Goal: Task Accomplishment & Management: Complete application form

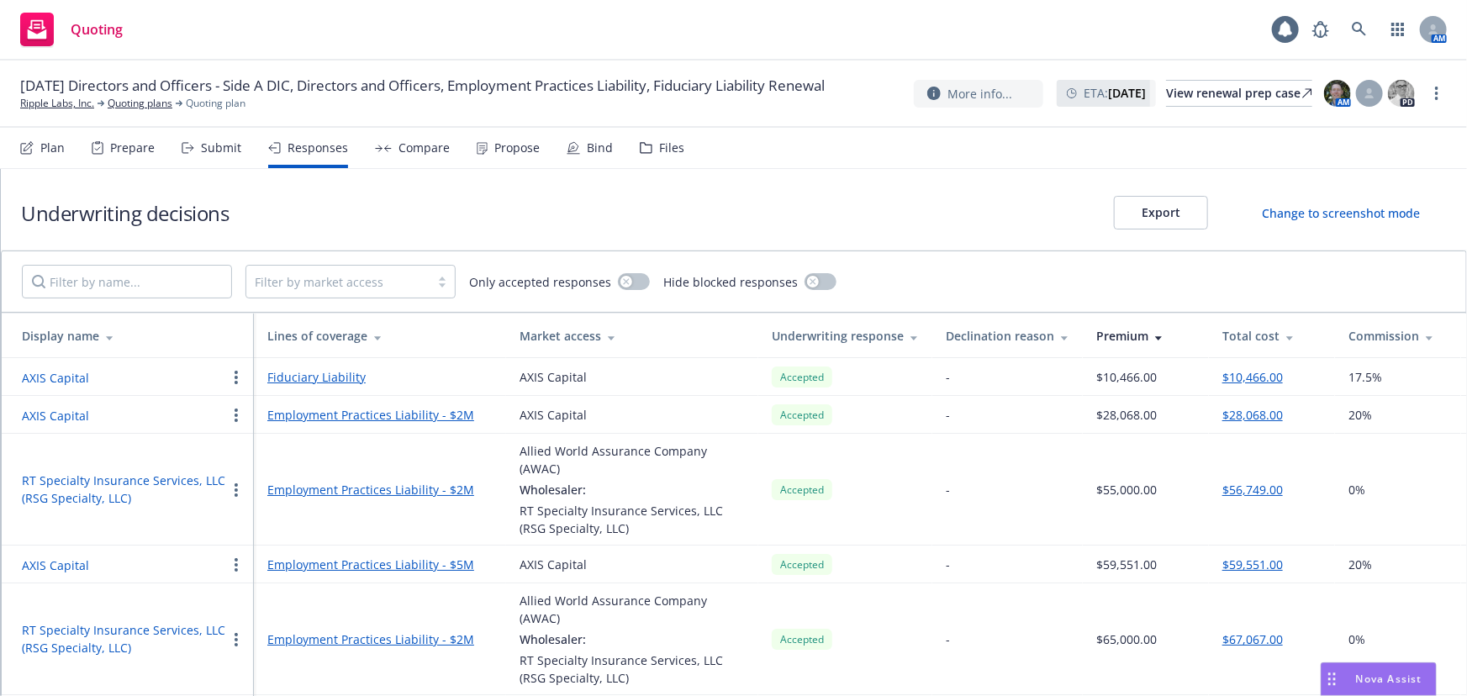
click at [234, 149] on div "Submit" at bounding box center [221, 147] width 40 height 13
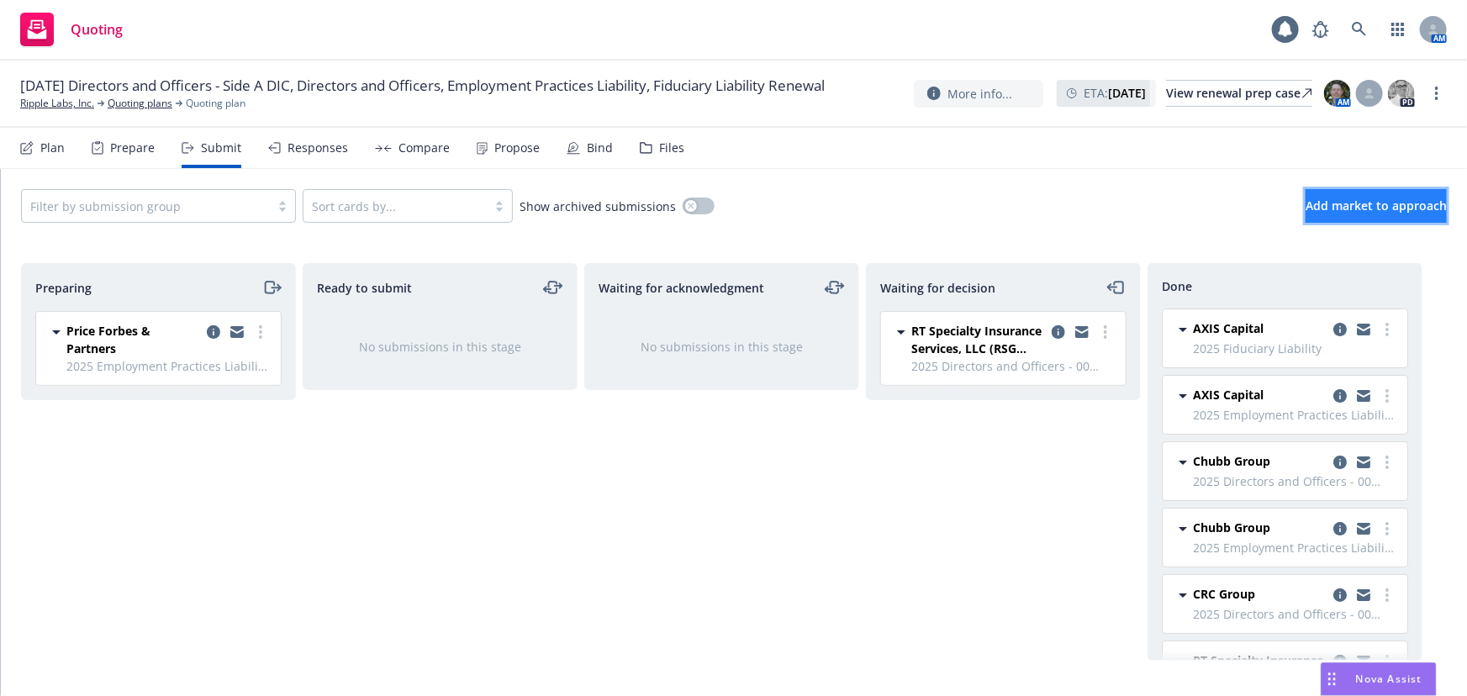
click at [1347, 200] on span "Add market to approach" at bounding box center [1376, 206] width 141 height 16
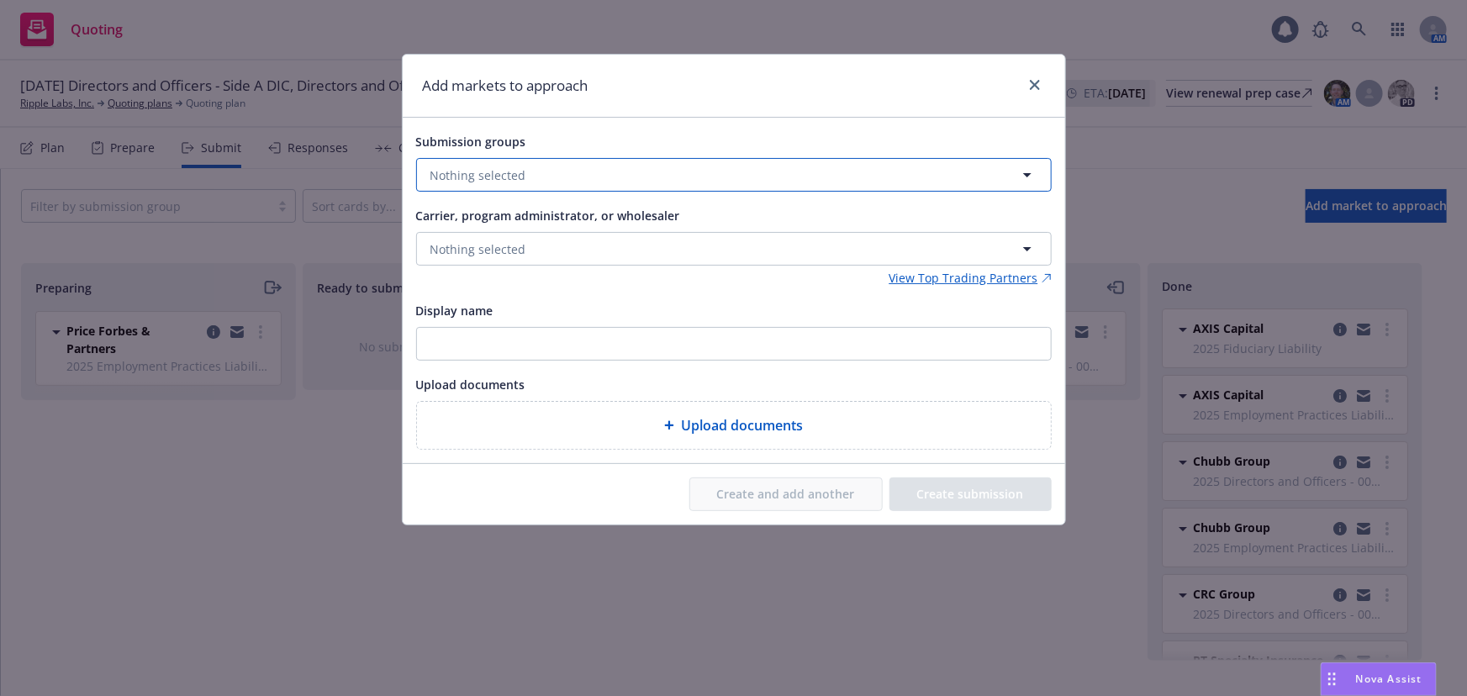
click at [494, 170] on span "Nothing selected" at bounding box center [479, 176] width 96 height 18
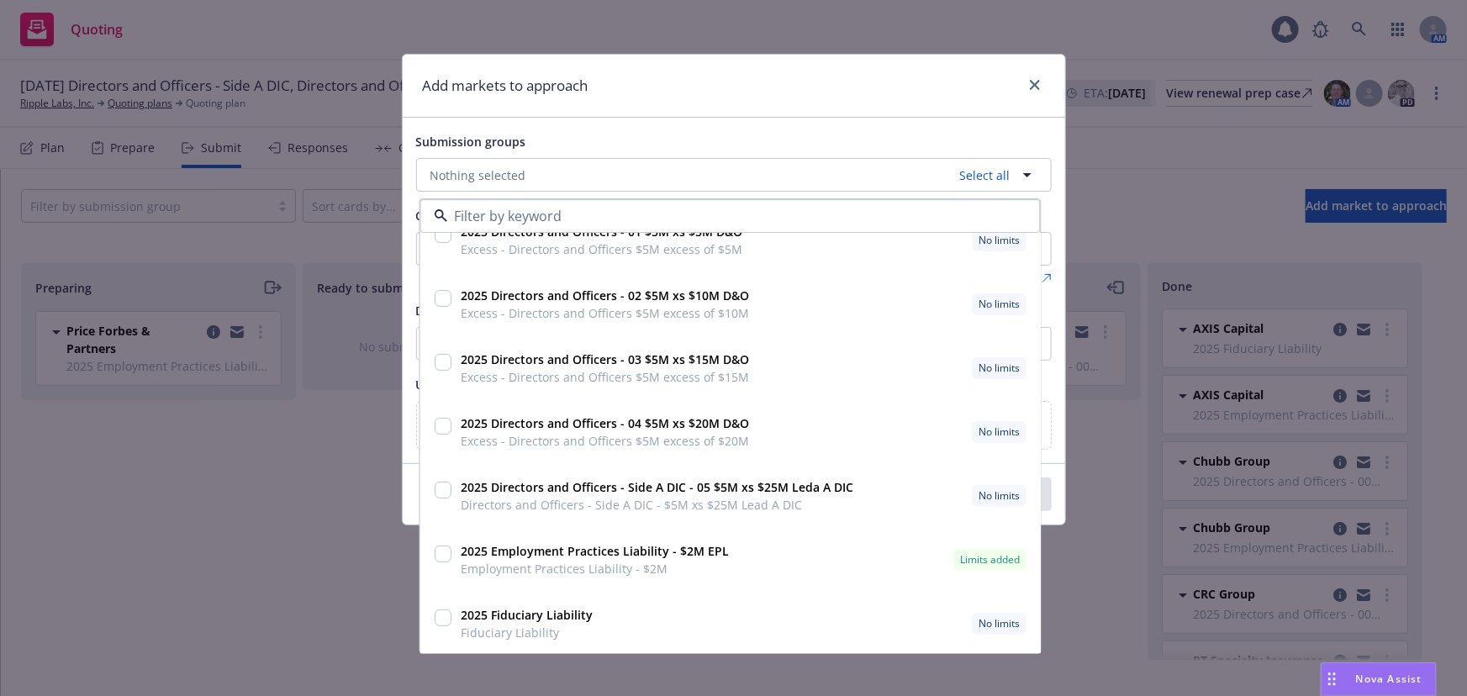
scroll to position [154, 0]
click at [753, 112] on div "Add markets to approach" at bounding box center [734, 86] width 663 height 63
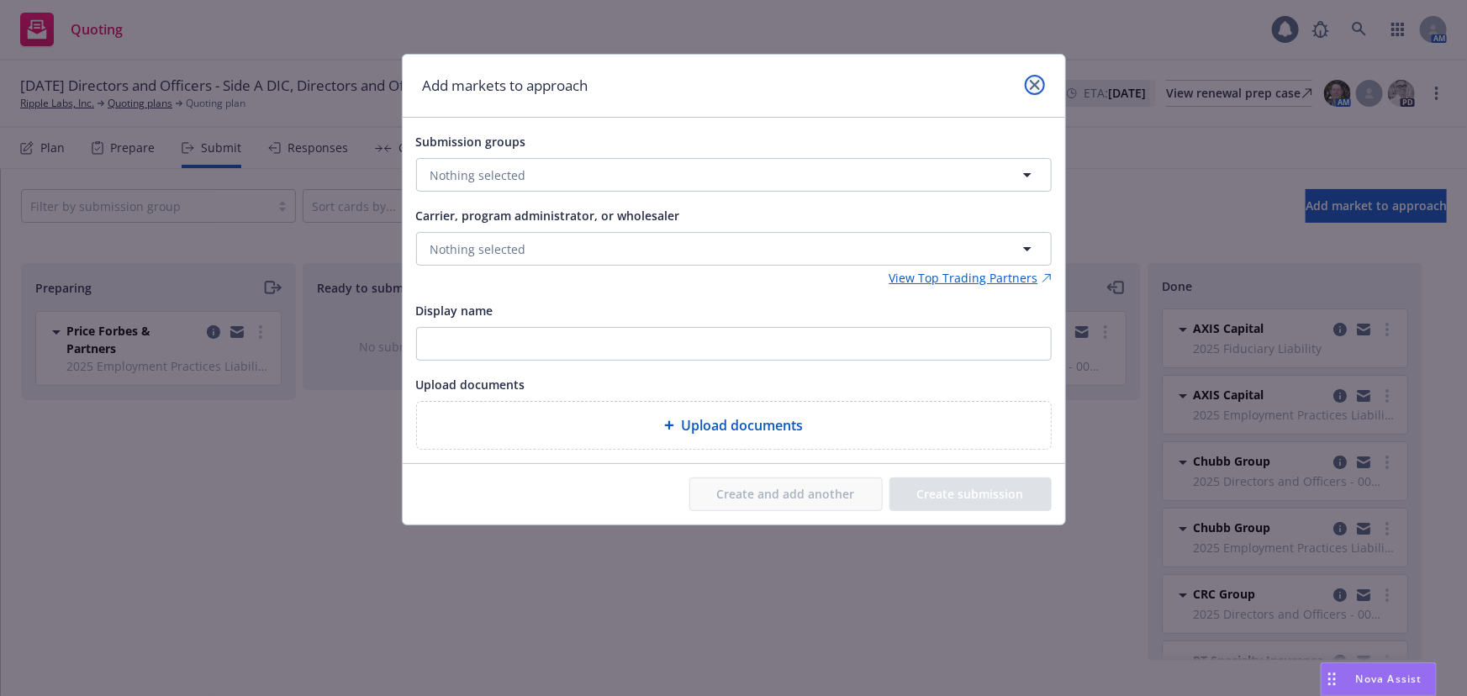
click at [1044, 82] on link "close" at bounding box center [1035, 85] width 20 height 20
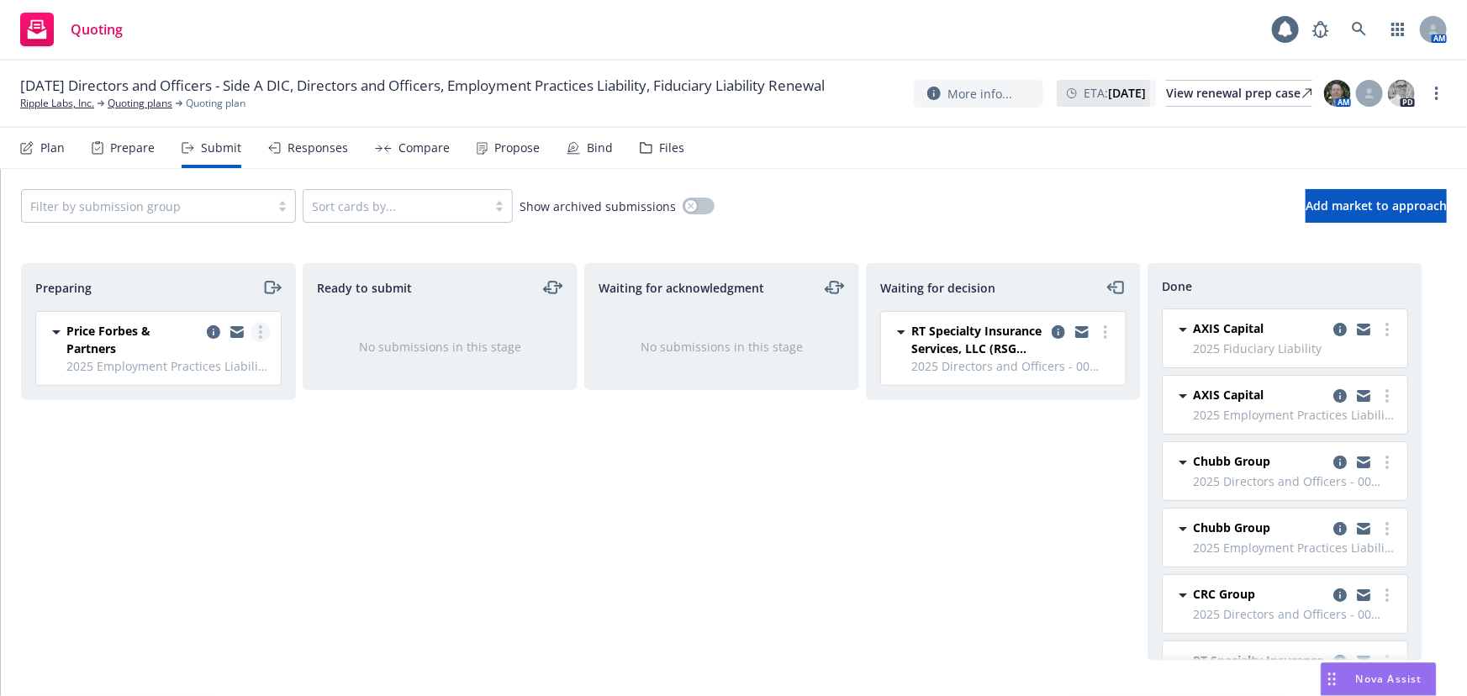
click at [257, 325] on link "more" at bounding box center [261, 332] width 20 height 20
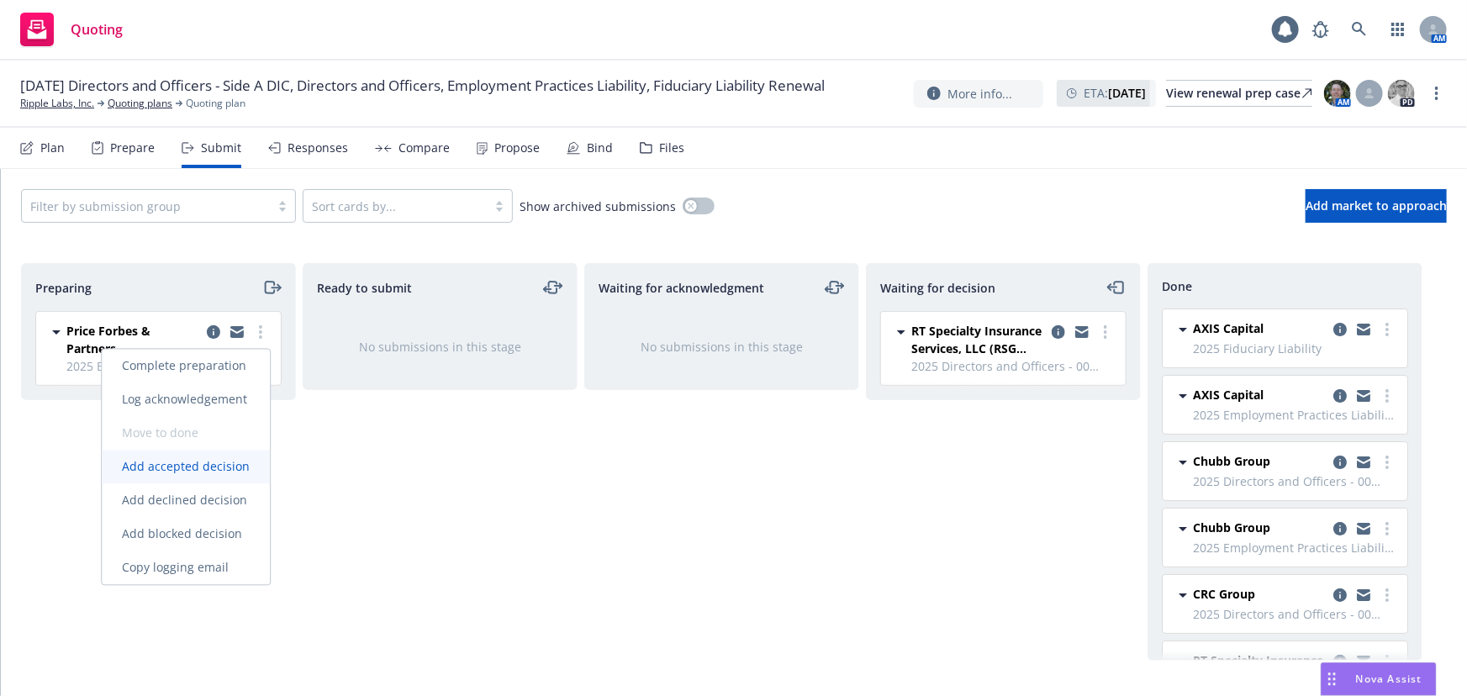
click at [224, 461] on span "Add accepted decision" at bounding box center [186, 467] width 168 height 16
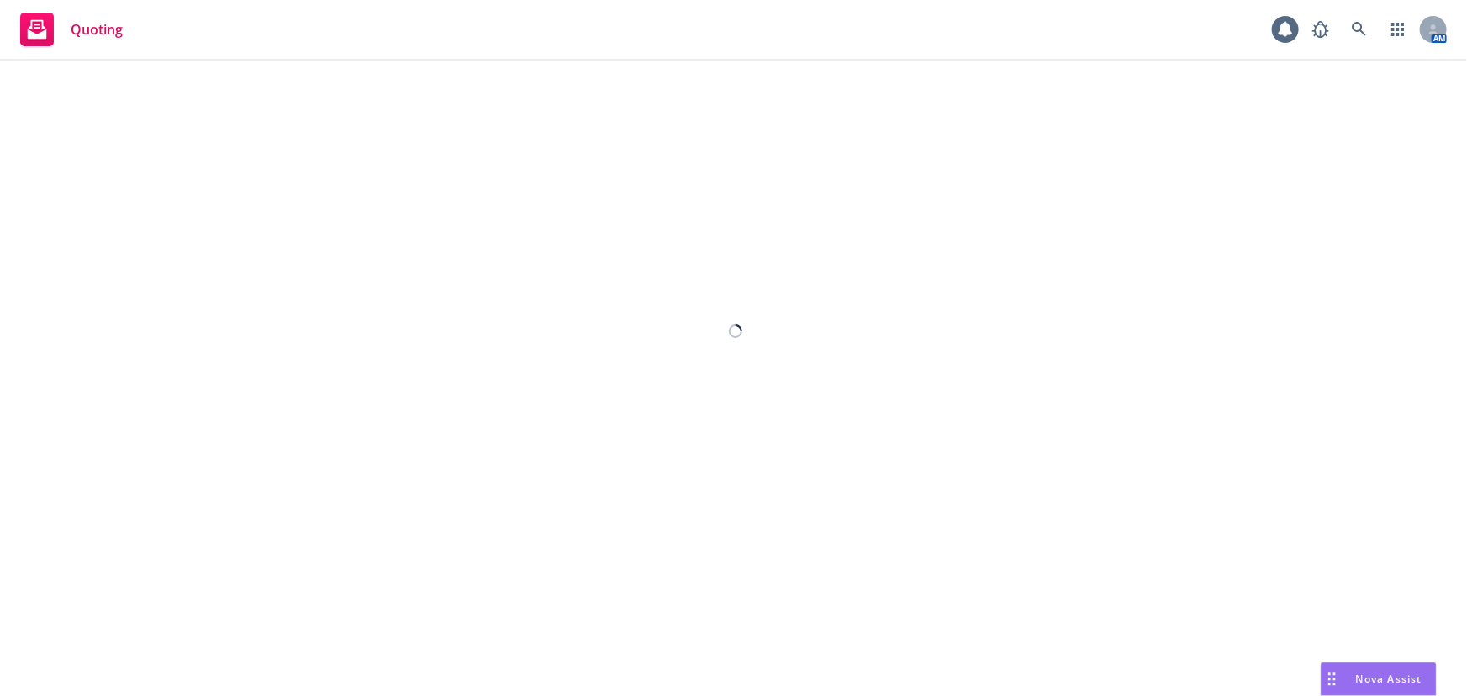
select select "12"
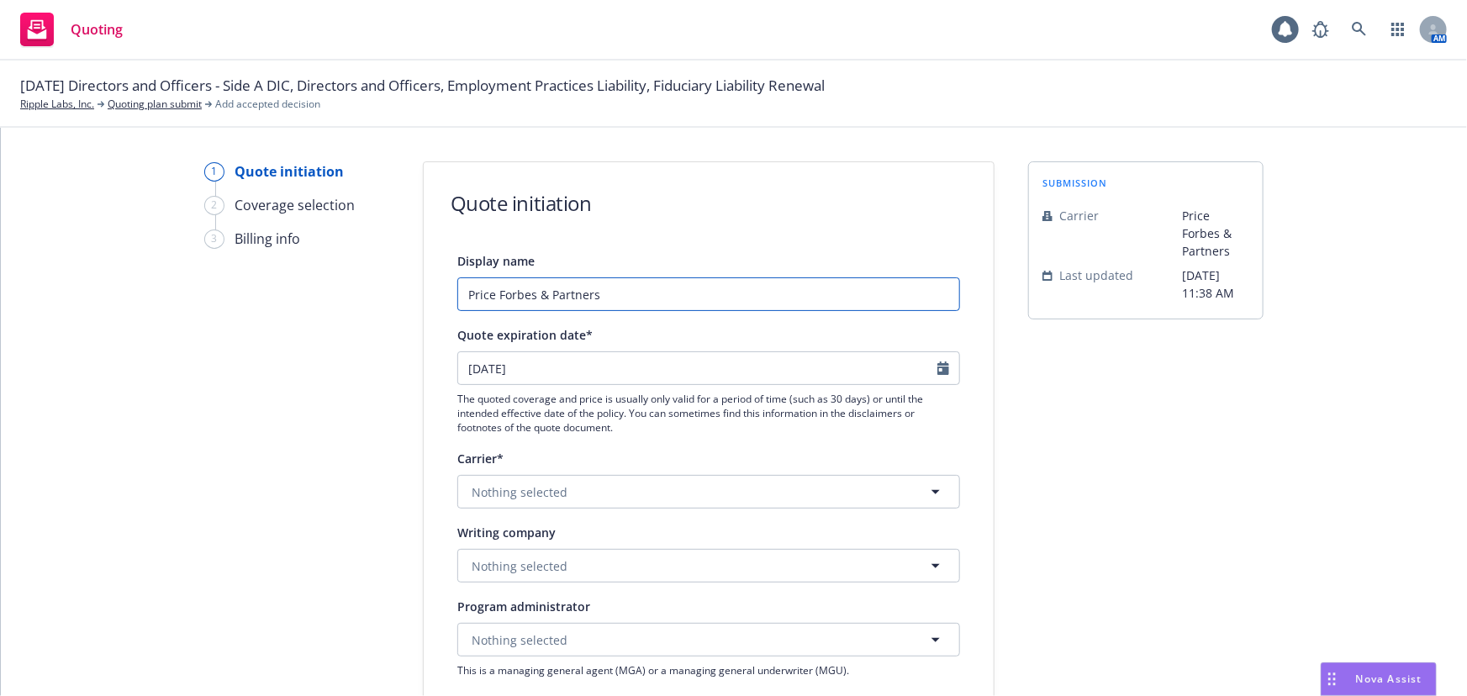
drag, startPoint x: 748, startPoint y: 297, endPoint x: 331, endPoint y: 295, distance: 417.1
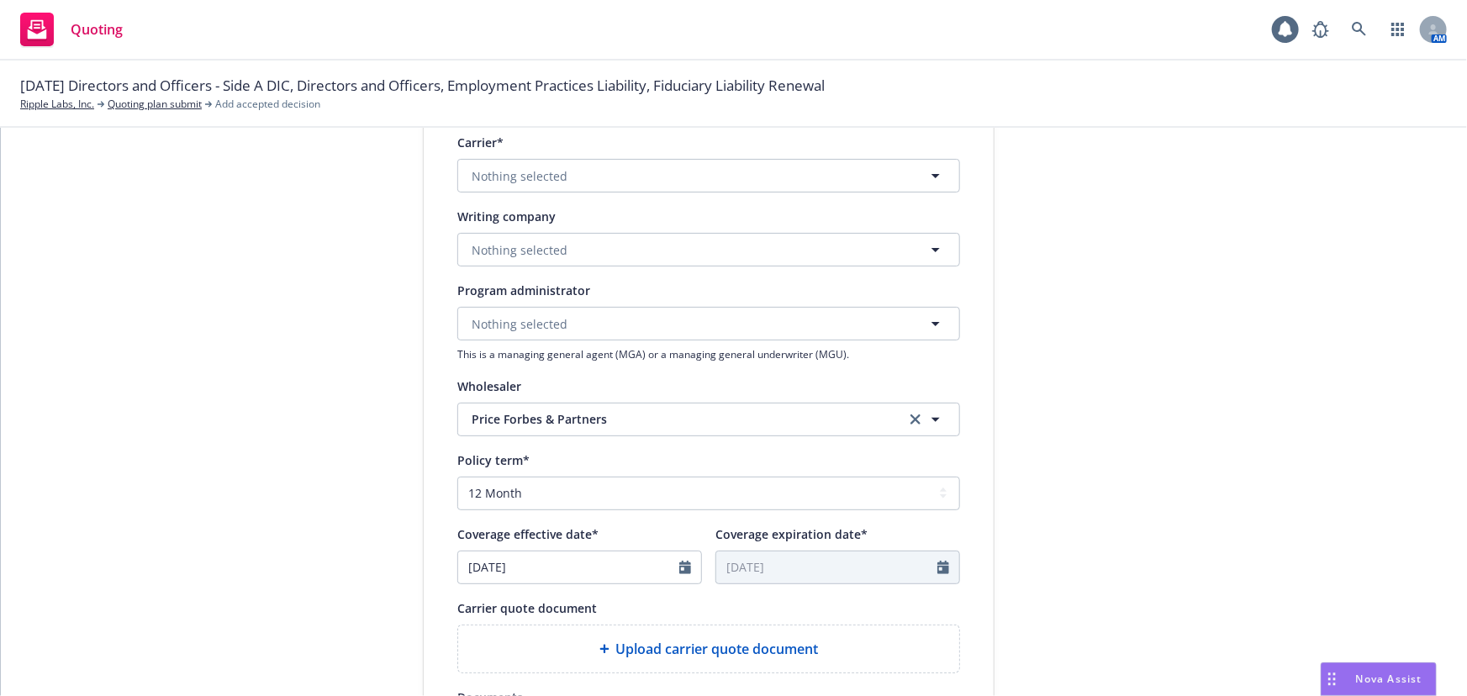
scroll to position [382, 0]
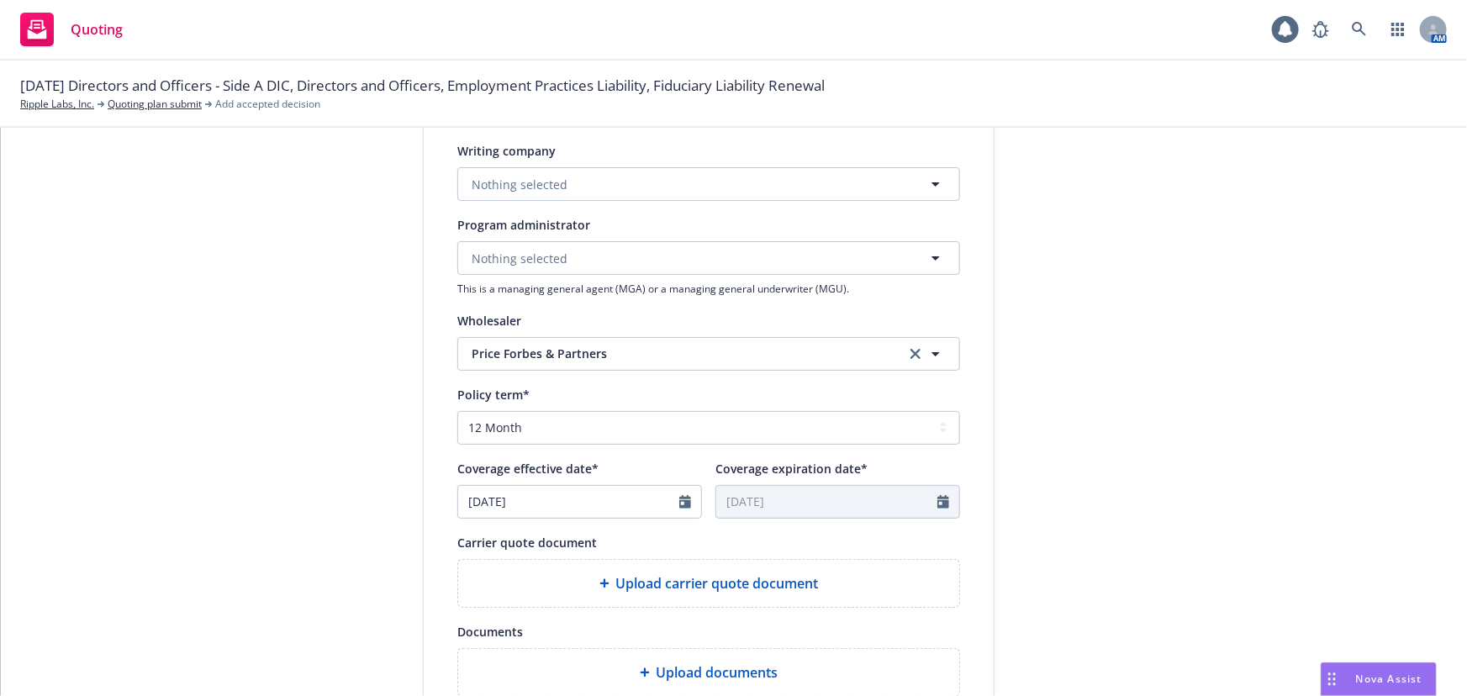
type input "Proof"
click at [917, 361] on div "button" at bounding box center [926, 354] width 40 height 20
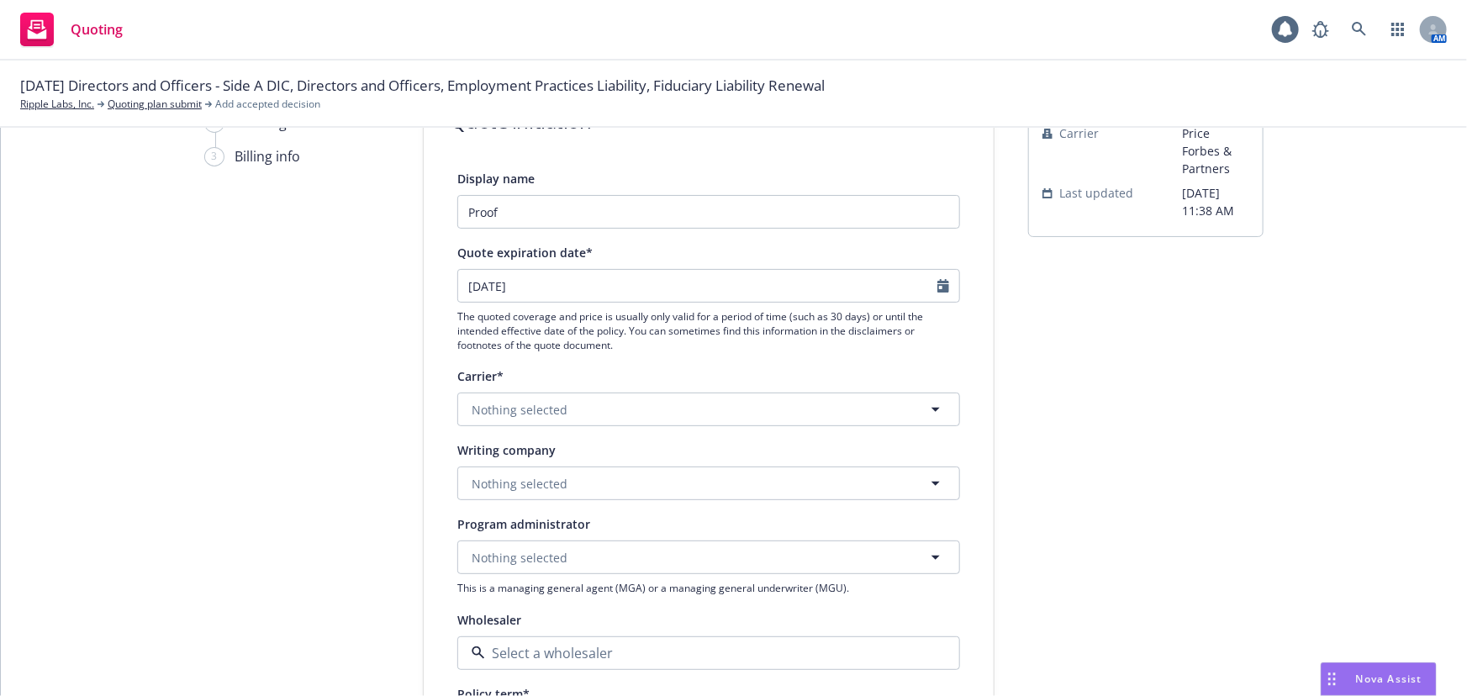
scroll to position [76, 0]
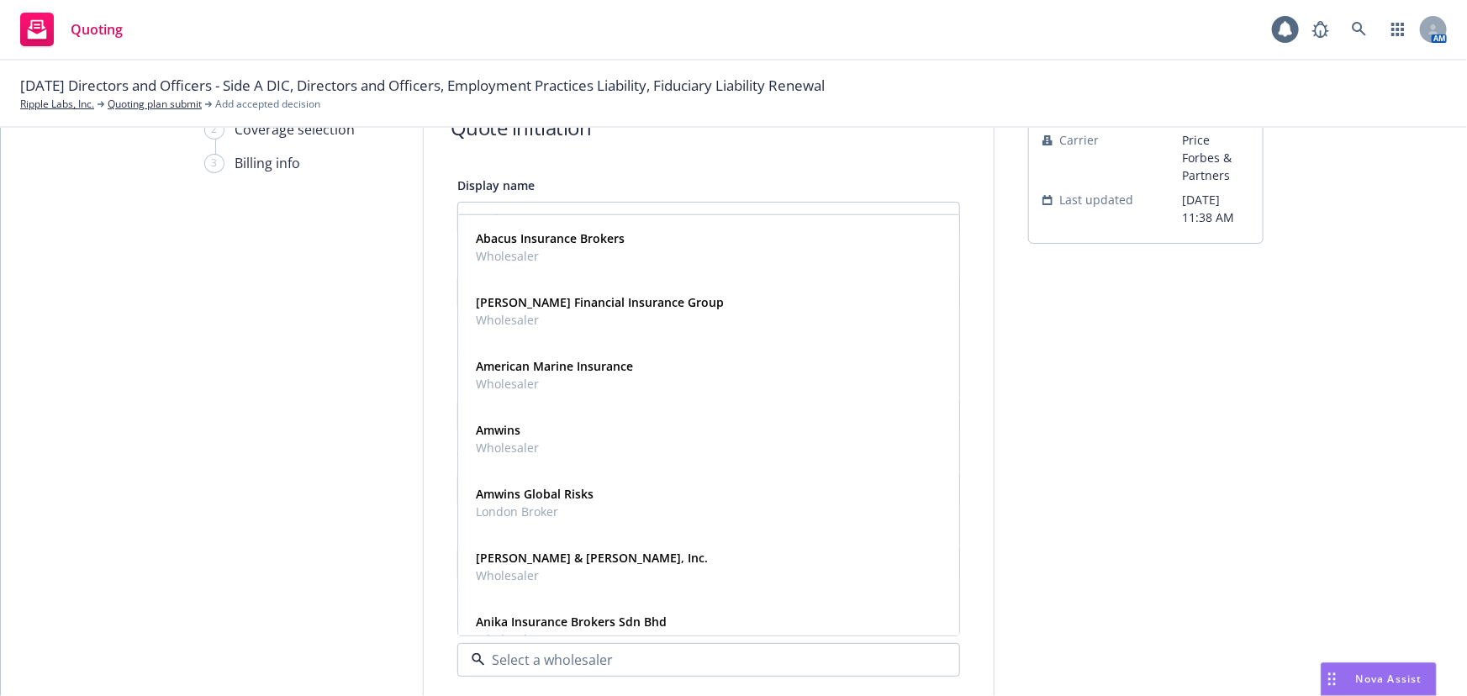
click at [1142, 397] on div "submission Carrier Price Forbes & Partners Last updated 8/19, 11:38 AM" at bounding box center [1145, 650] width 235 height 1128
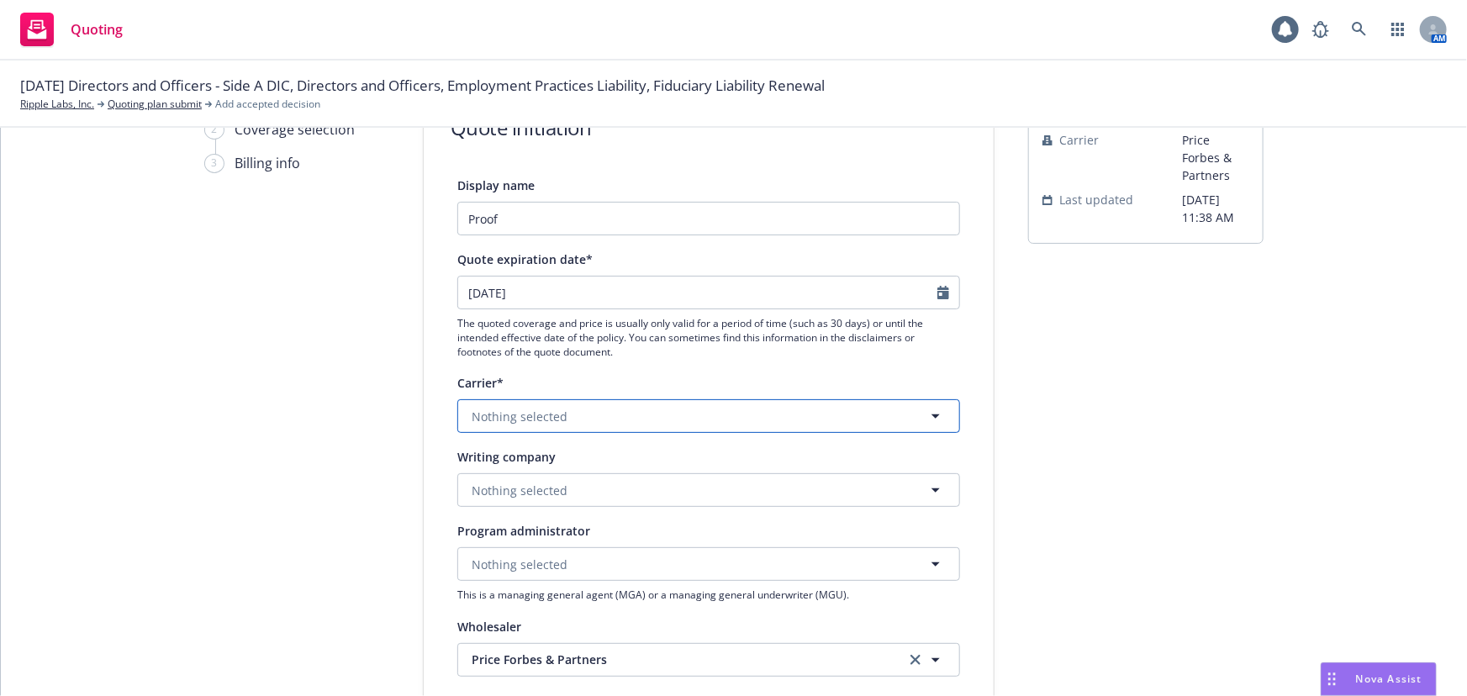
click at [547, 413] on span "Nothing selected" at bounding box center [520, 417] width 96 height 18
type input "starst"
click at [1061, 482] on div "submission Carrier Price Forbes & Partners Last updated 8/19, 11:38 AM" at bounding box center [1145, 650] width 235 height 1128
click at [572, 484] on button "Nothing selected" at bounding box center [708, 490] width 503 height 34
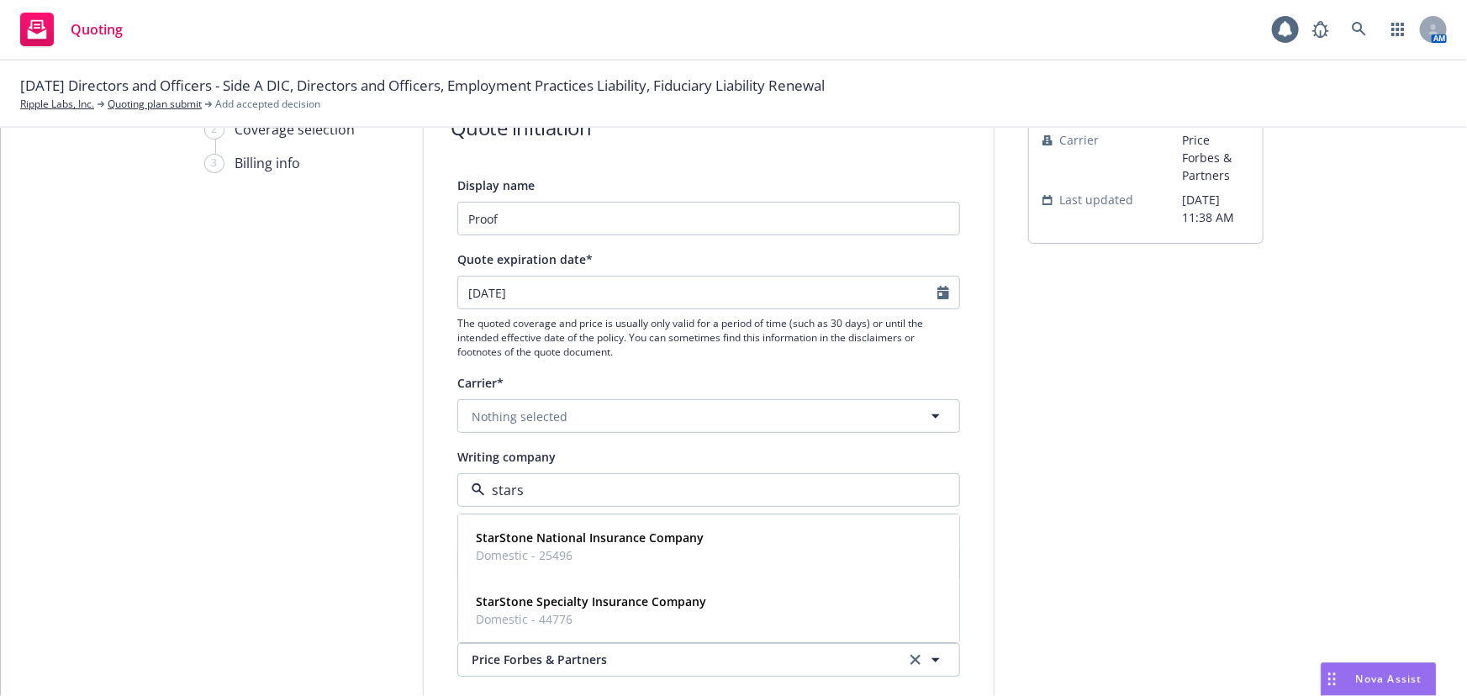
type input "starst"
click at [624, 612] on span "Domestic - 44776" at bounding box center [591, 620] width 230 height 18
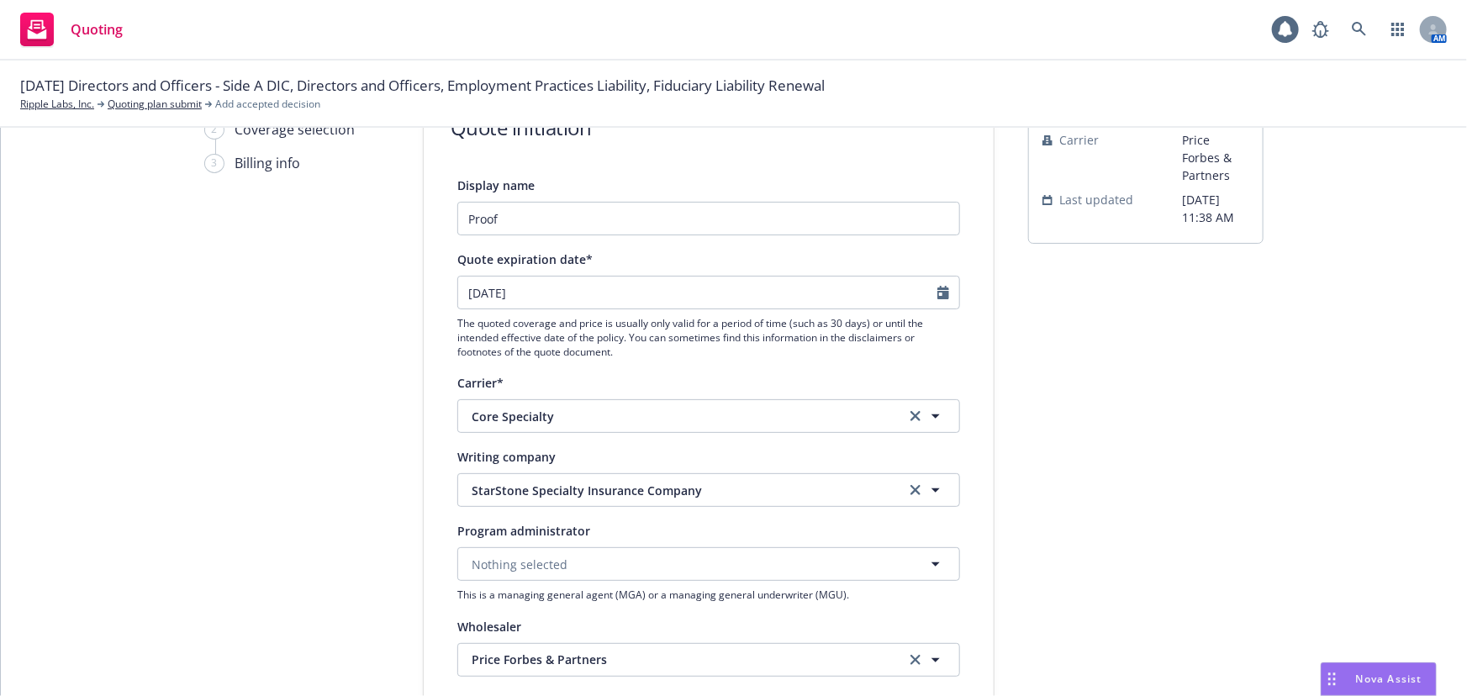
click at [1147, 531] on div "submission Carrier Price Forbes & Partners Last updated 8/19, 11:38 AM" at bounding box center [1145, 650] width 235 height 1128
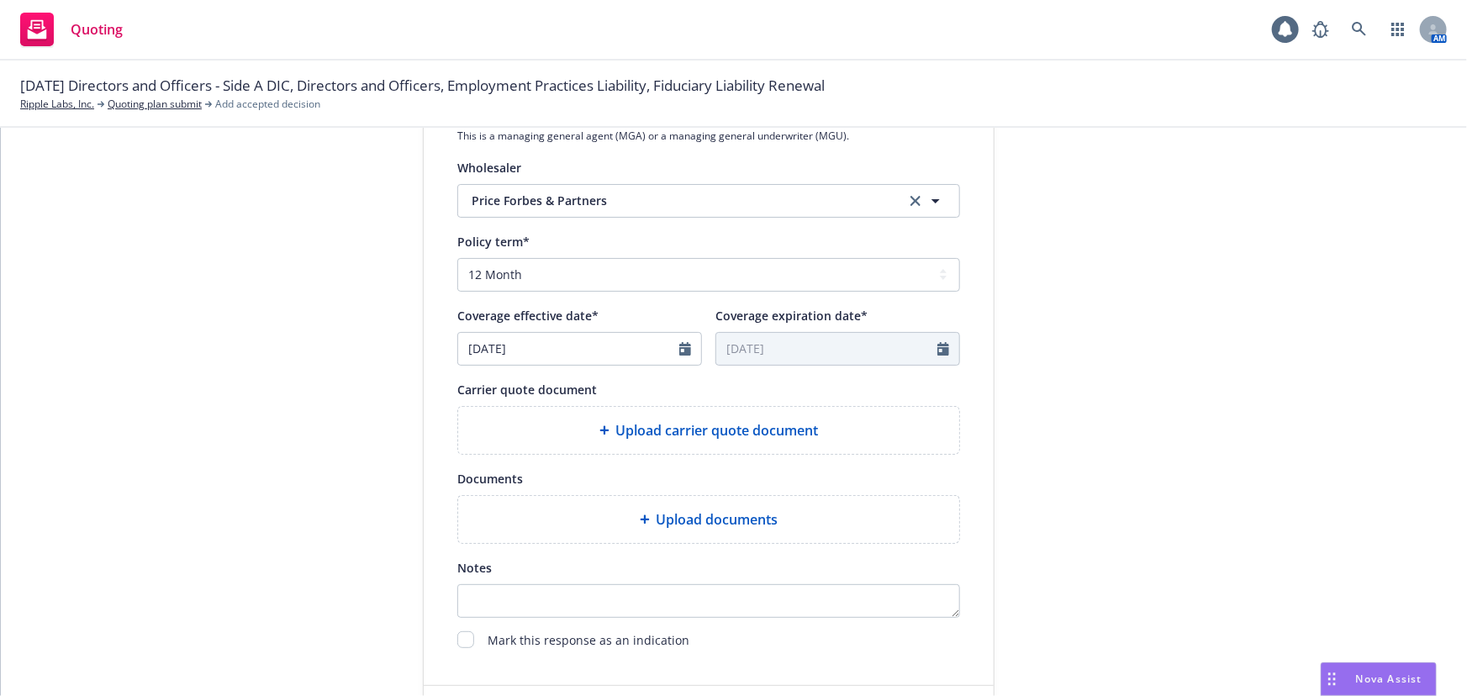
scroll to position [625, 0]
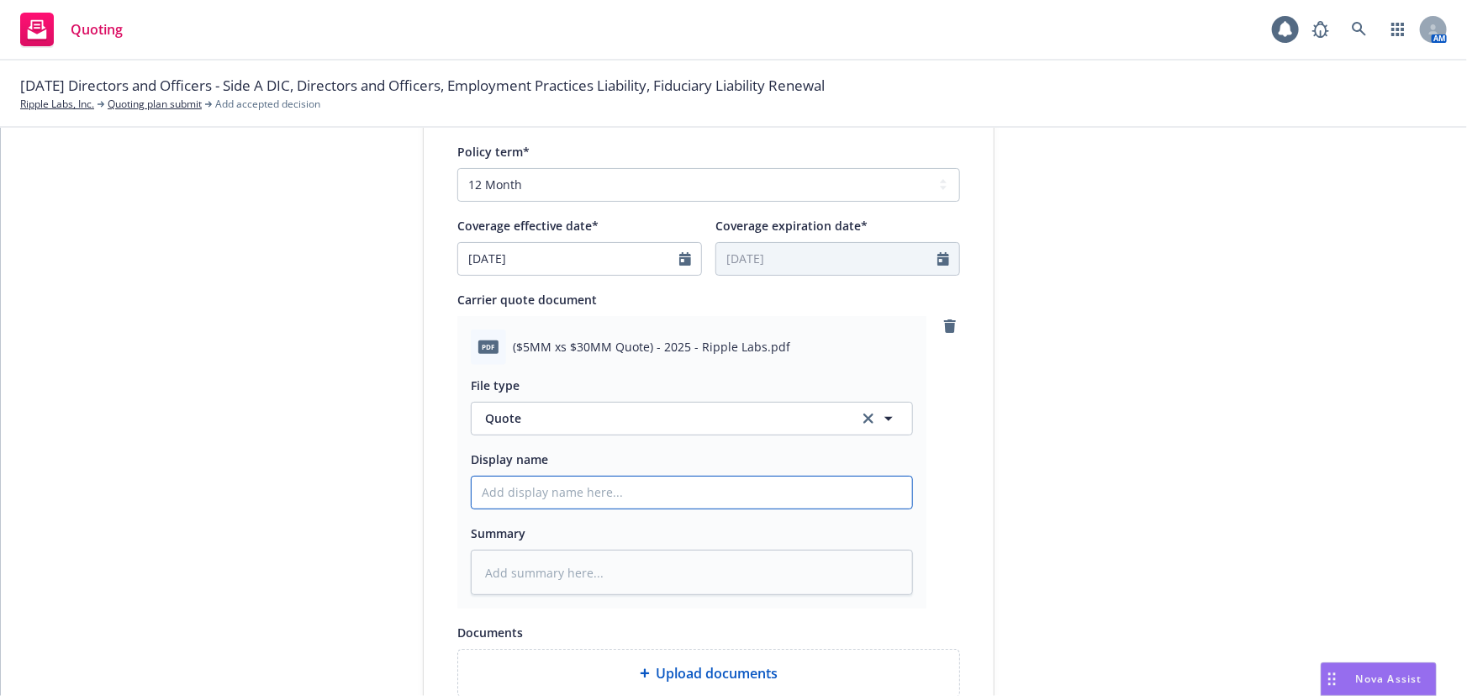
click at [525, 492] on input "Display name" at bounding box center [692, 493] width 441 height 32
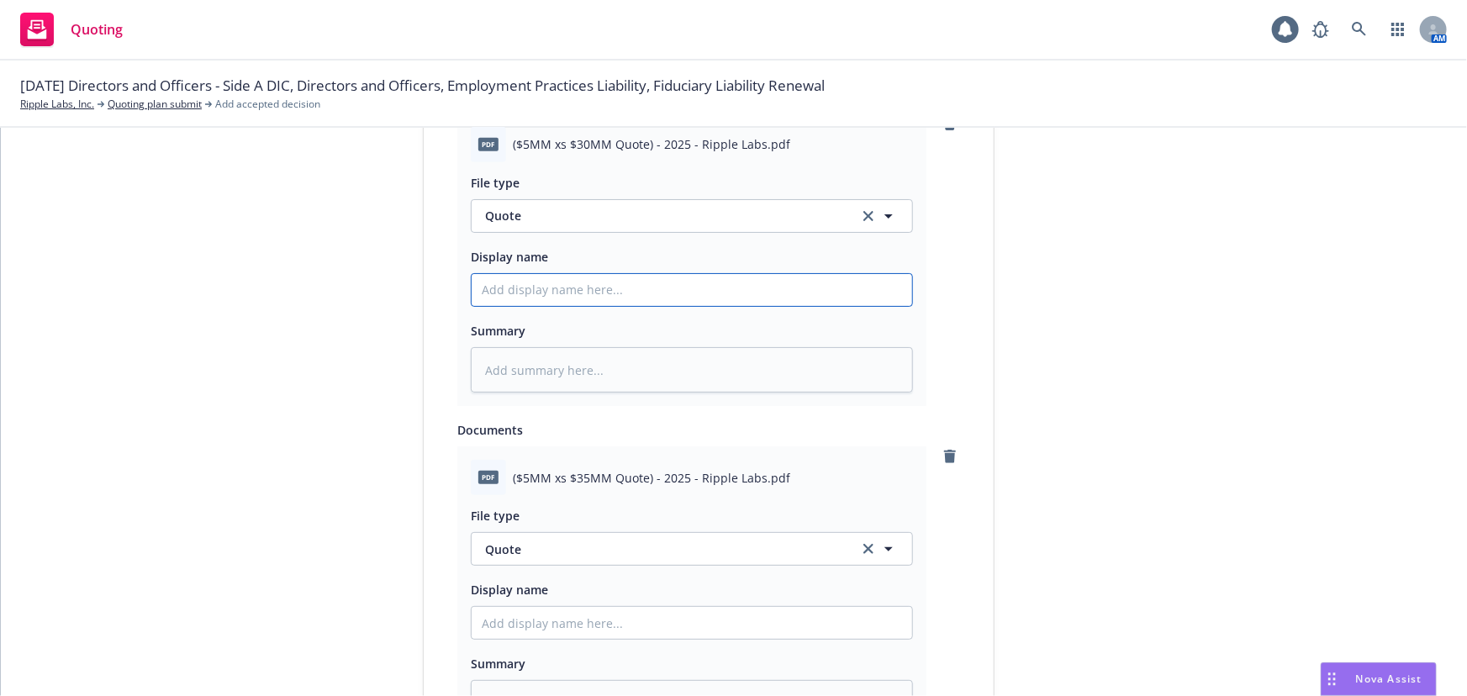
scroll to position [854, 0]
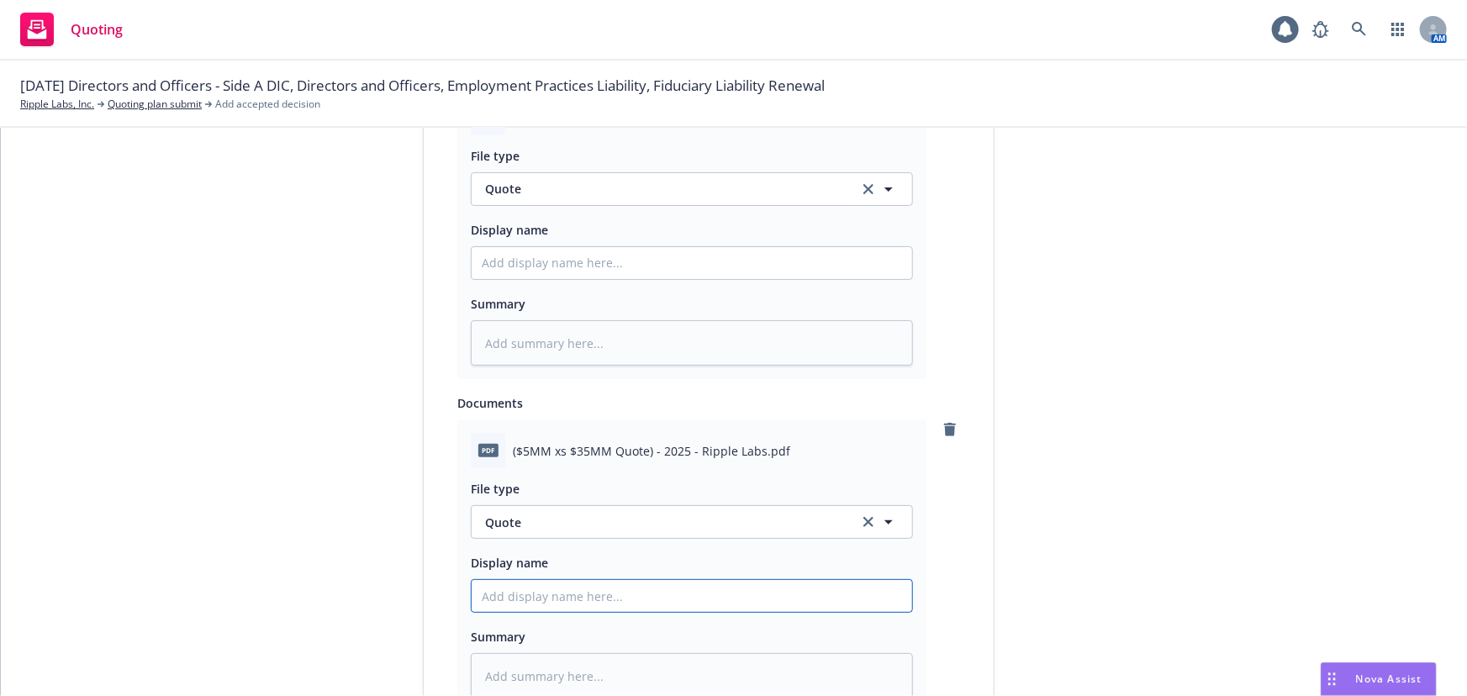
click at [513, 279] on input "Display name" at bounding box center [692, 263] width 441 height 32
type textarea "x"
type input "0"
type textarea "x"
type input "07"
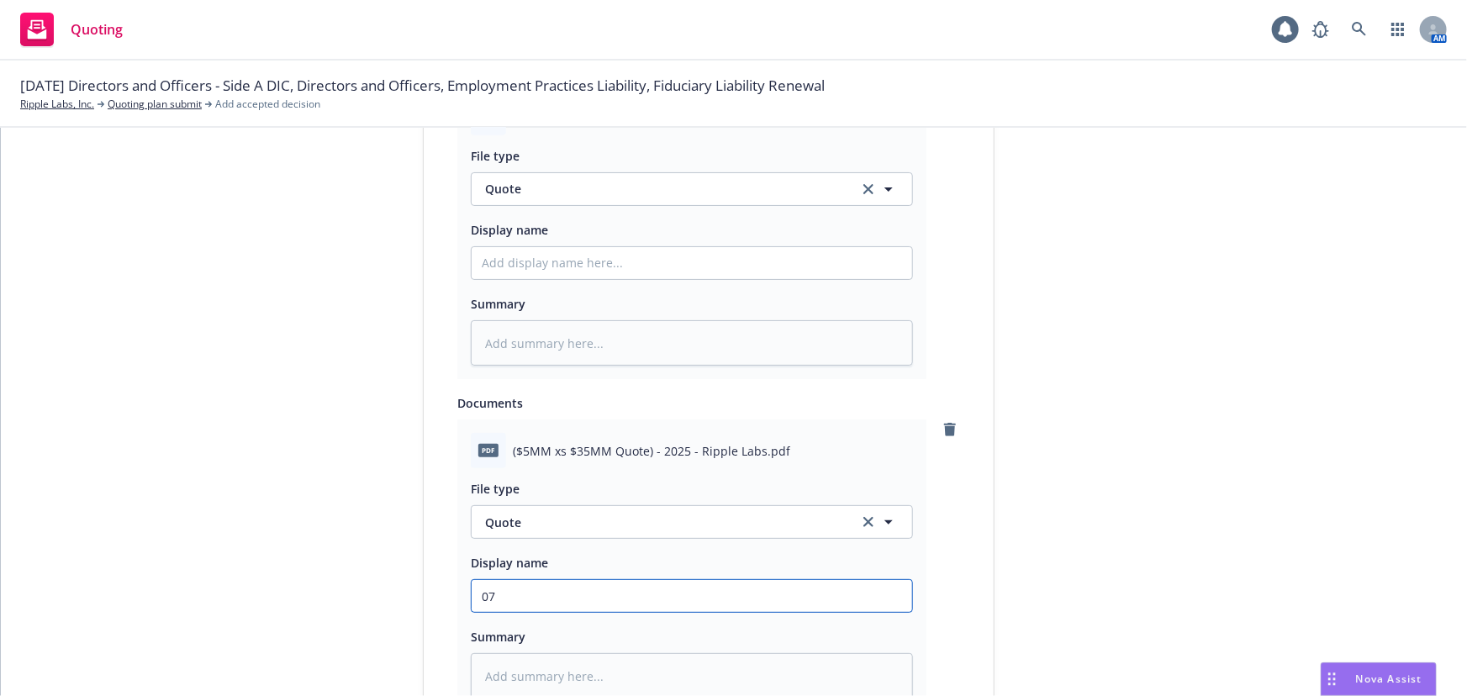
type textarea "x"
type input "07"
type textarea "x"
type input "07 D"
type textarea "x"
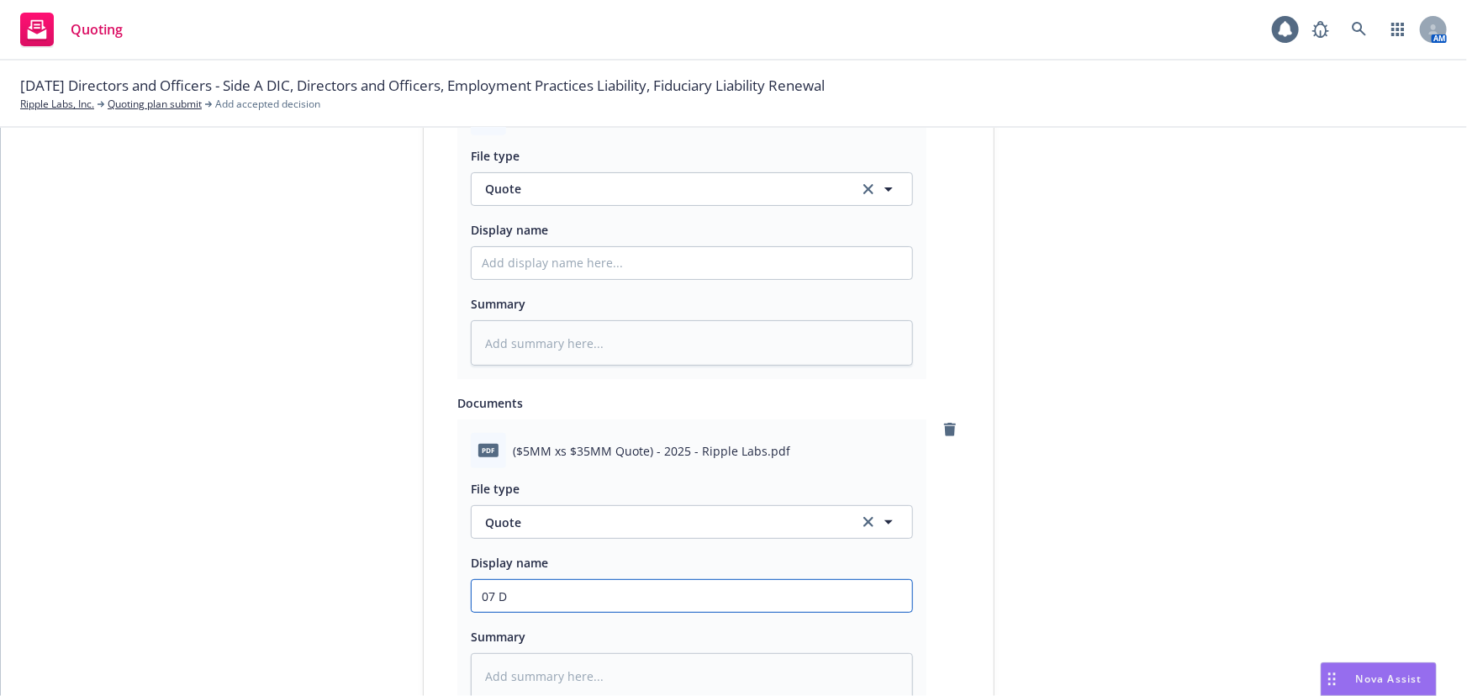
type input "07 D&"
type textarea "x"
type input "07 D&O"
type textarea "x"
type input "07 D&O"
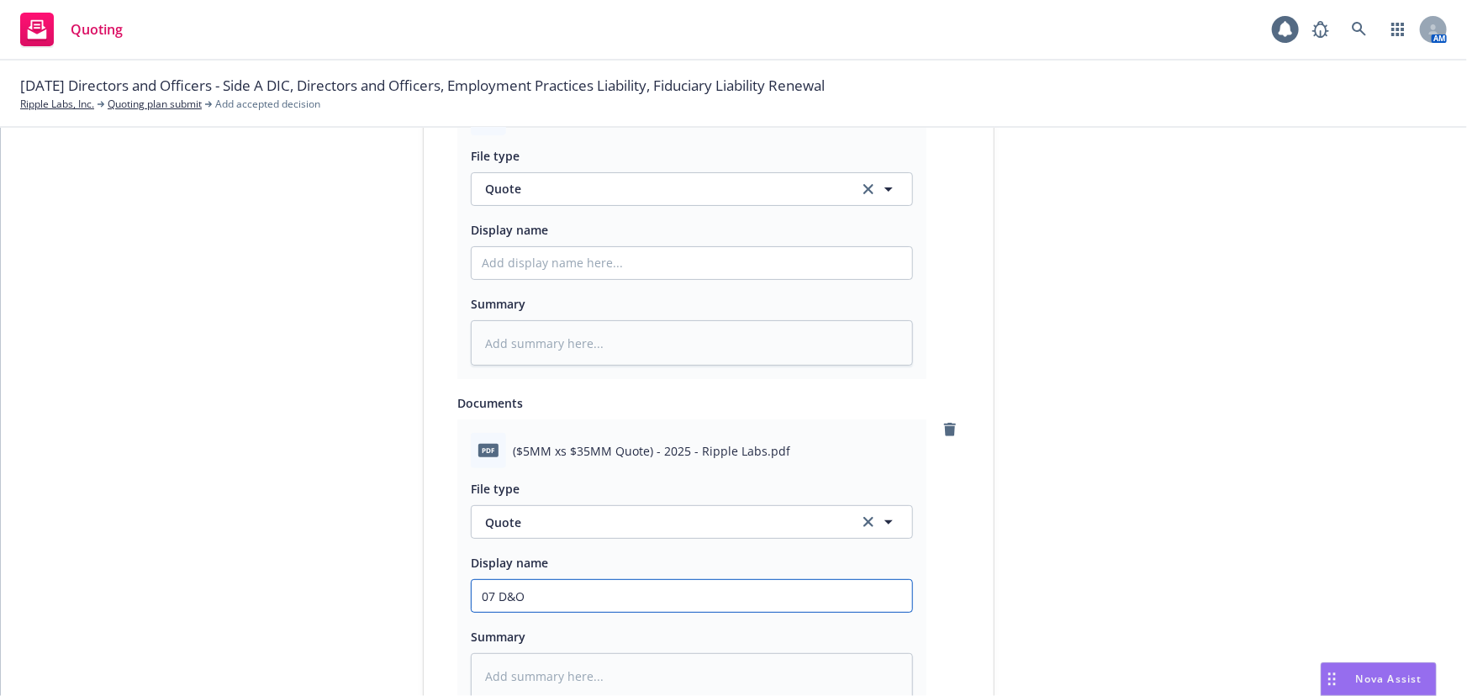
type textarea "x"
type input "07 D&O P"
type textarea "x"
type input "07 D&O Pr"
type textarea "x"
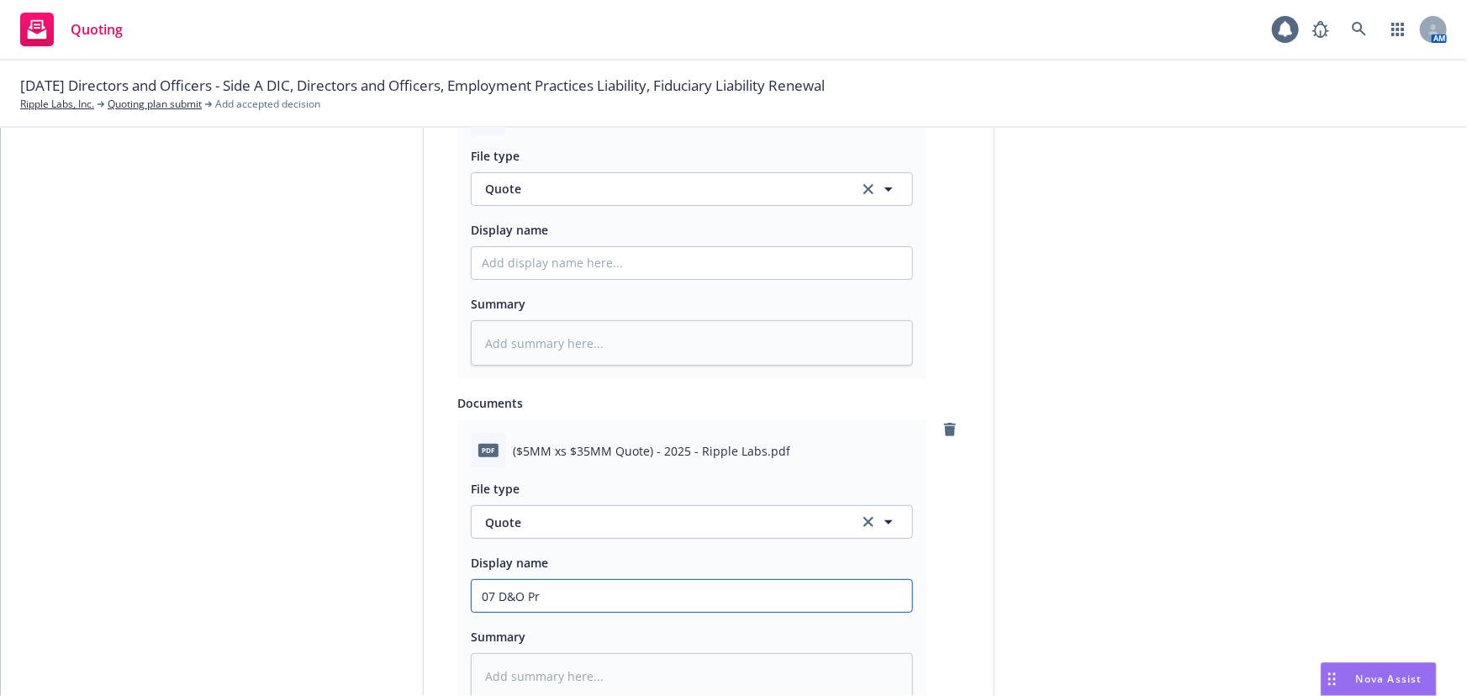
type input "07 D&O Pro"
type textarea "x"
type input "07 D&O Proo"
type textarea "x"
type input "07 D&O Proof"
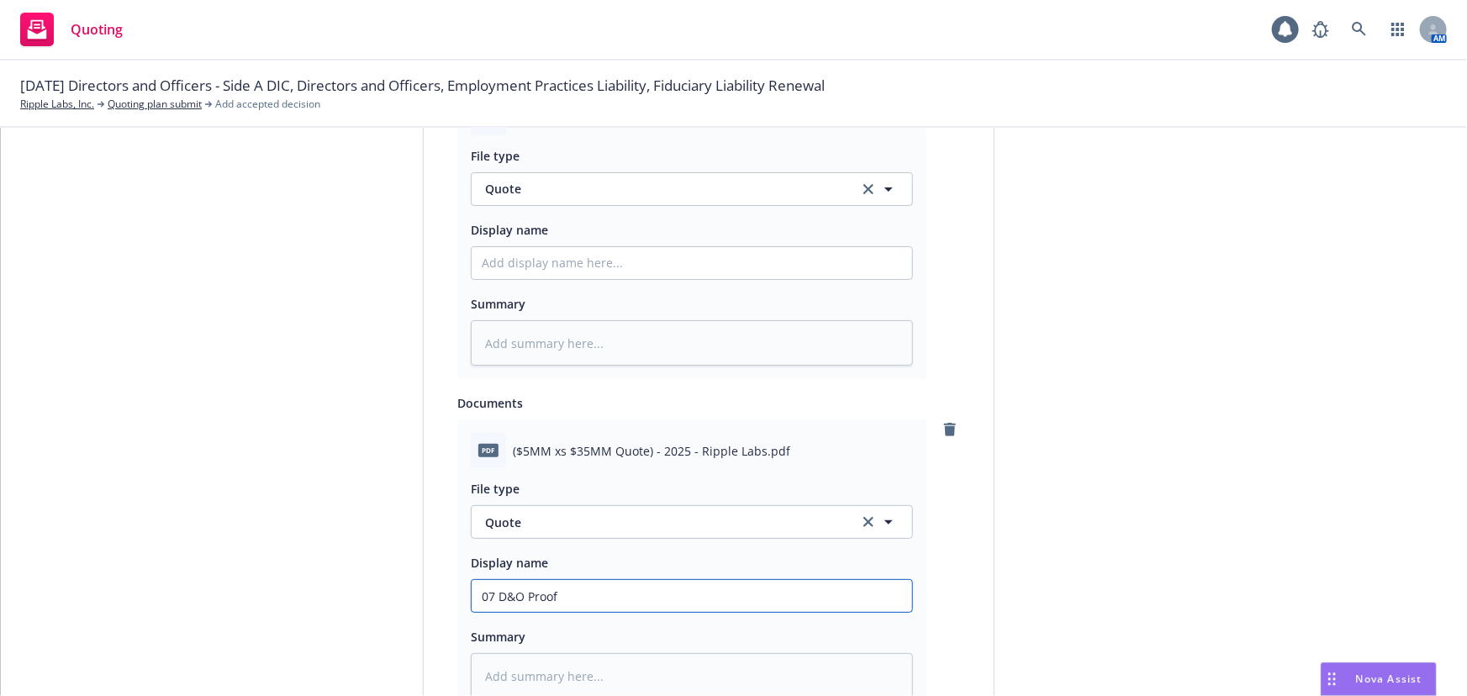
type textarea "x"
type input "07 D&O Proof"
type textarea "x"
type input "07 D&O Proof $"
type textarea "x"
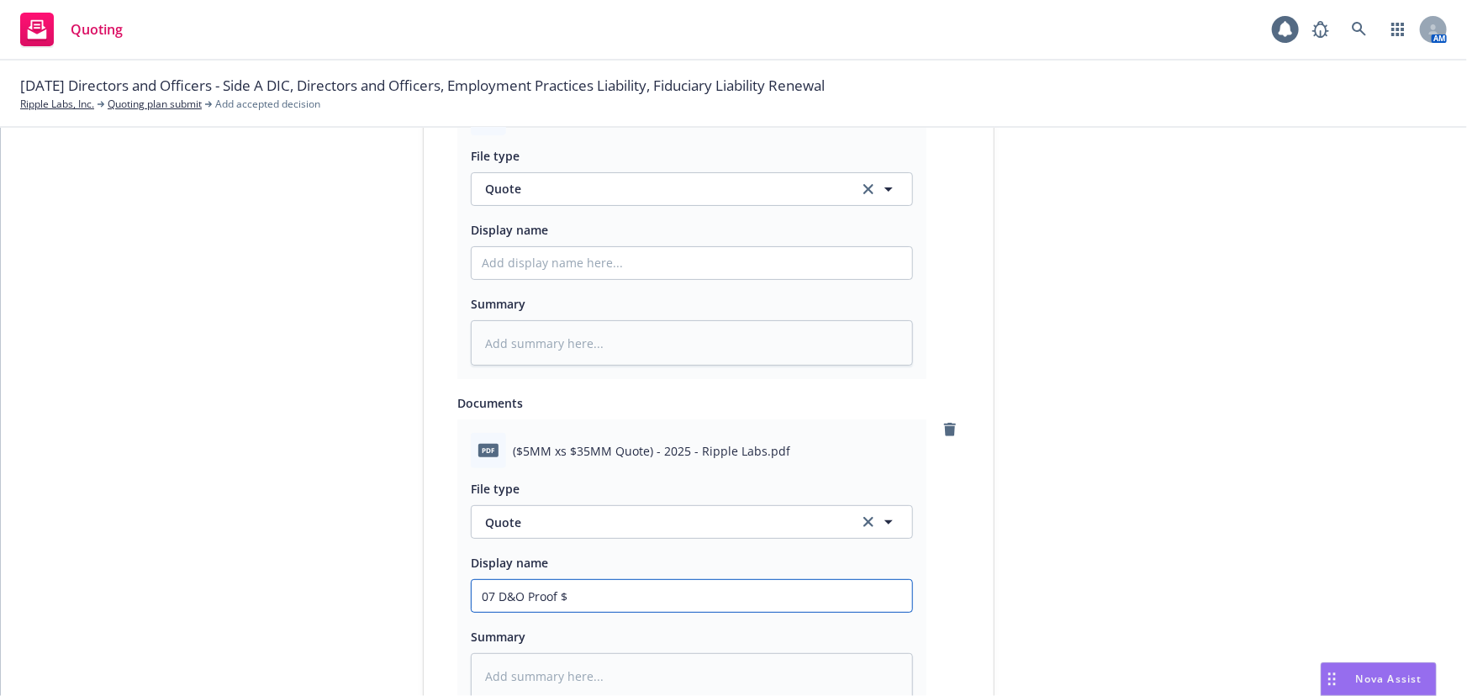
type input "07 D&O Proof $5"
type textarea "x"
type input "07 D&O Proof $5M"
type textarea "x"
type input "07 D&O Proof $5M"
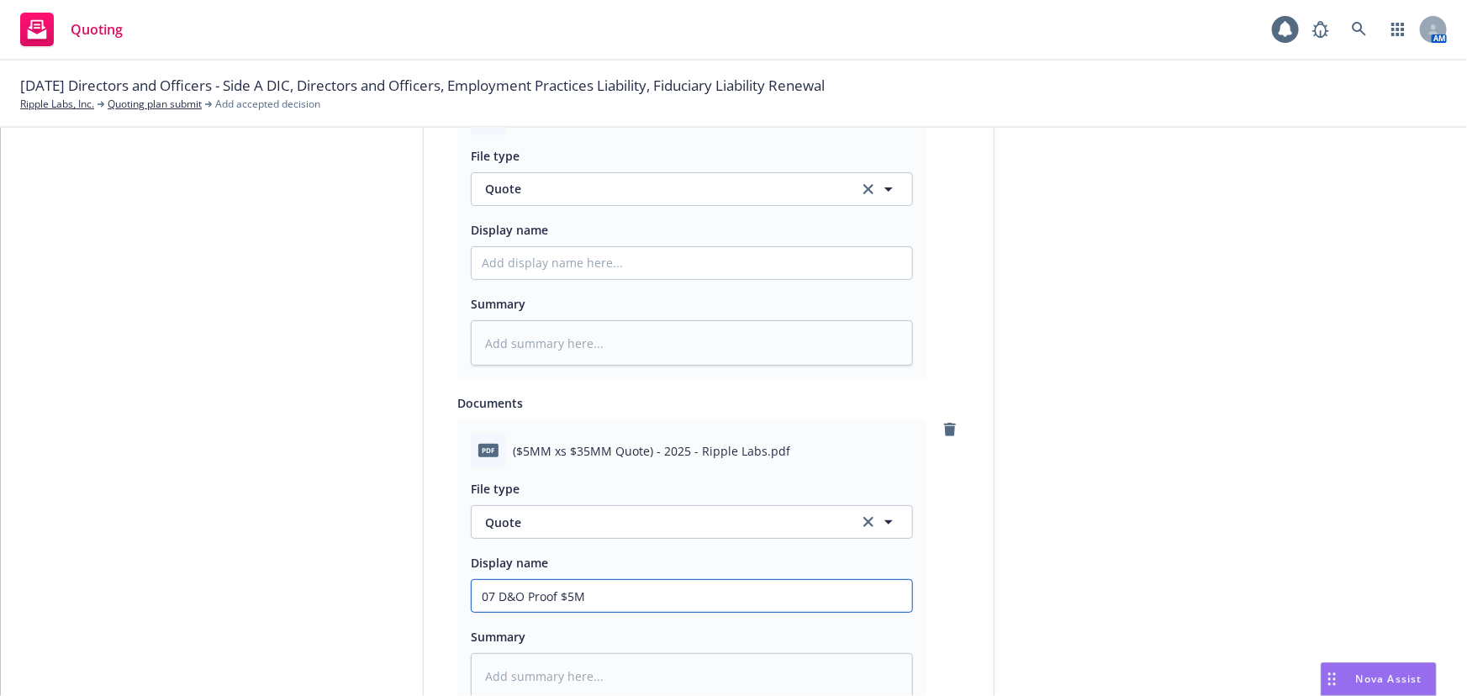
type textarea "x"
type input "07 D&O Proof $5M x"
type textarea "x"
type input "07 D&O Proof $5M xs"
type textarea "x"
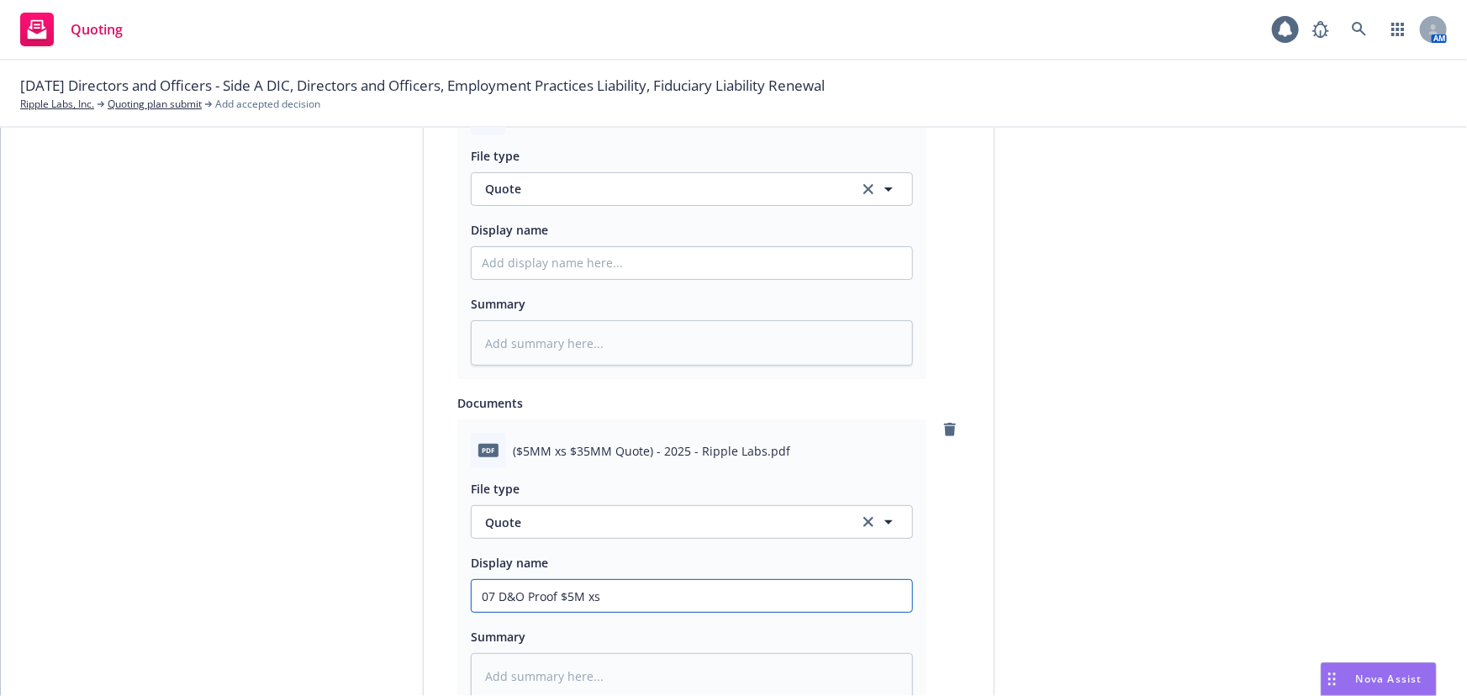
type input "07 D&O Proof $5M xs"
type textarea "x"
type input "07 D&O Proof $5M xs $"
type textarea "x"
type input "07 D&O Proof $5M xs $3"
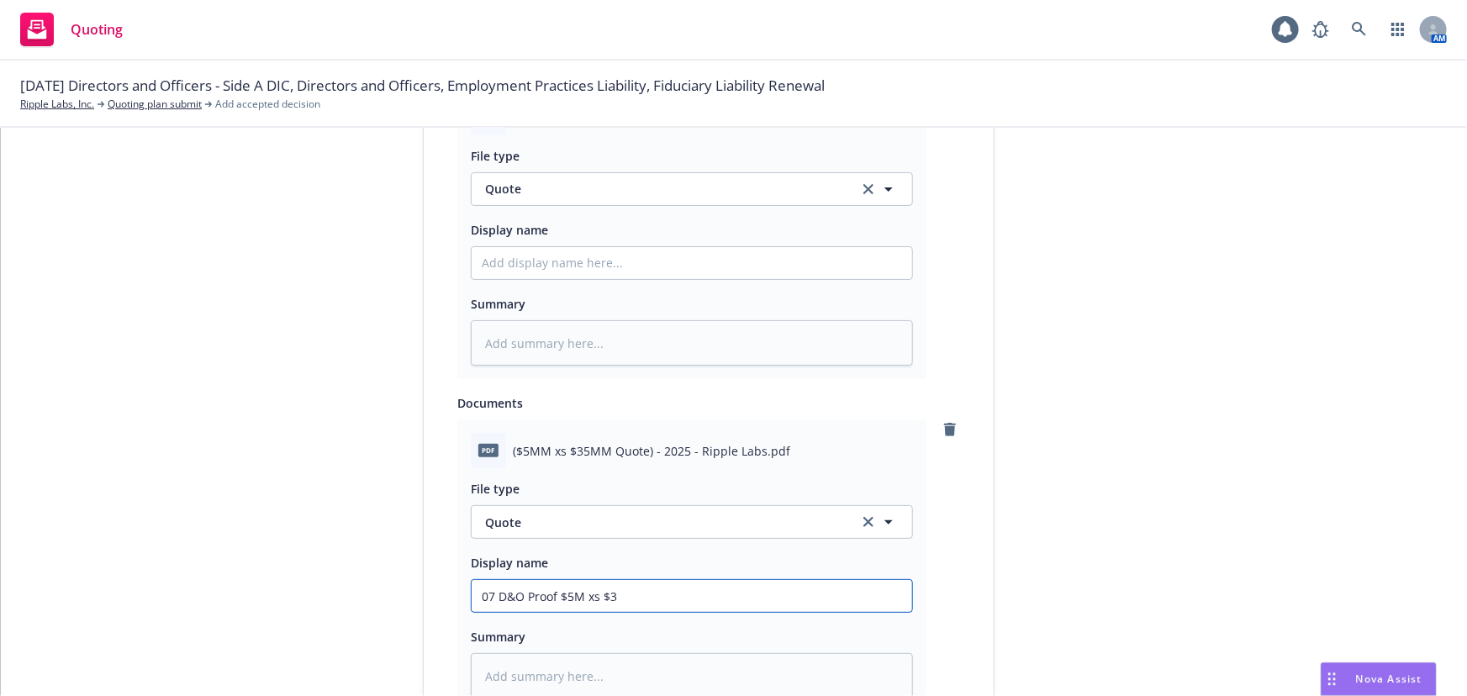
type textarea "x"
type input "07 D&O Proof $5M xs $35"
type textarea "x"
type input "07 D&O Proof $5M xs $35M"
type textarea "x"
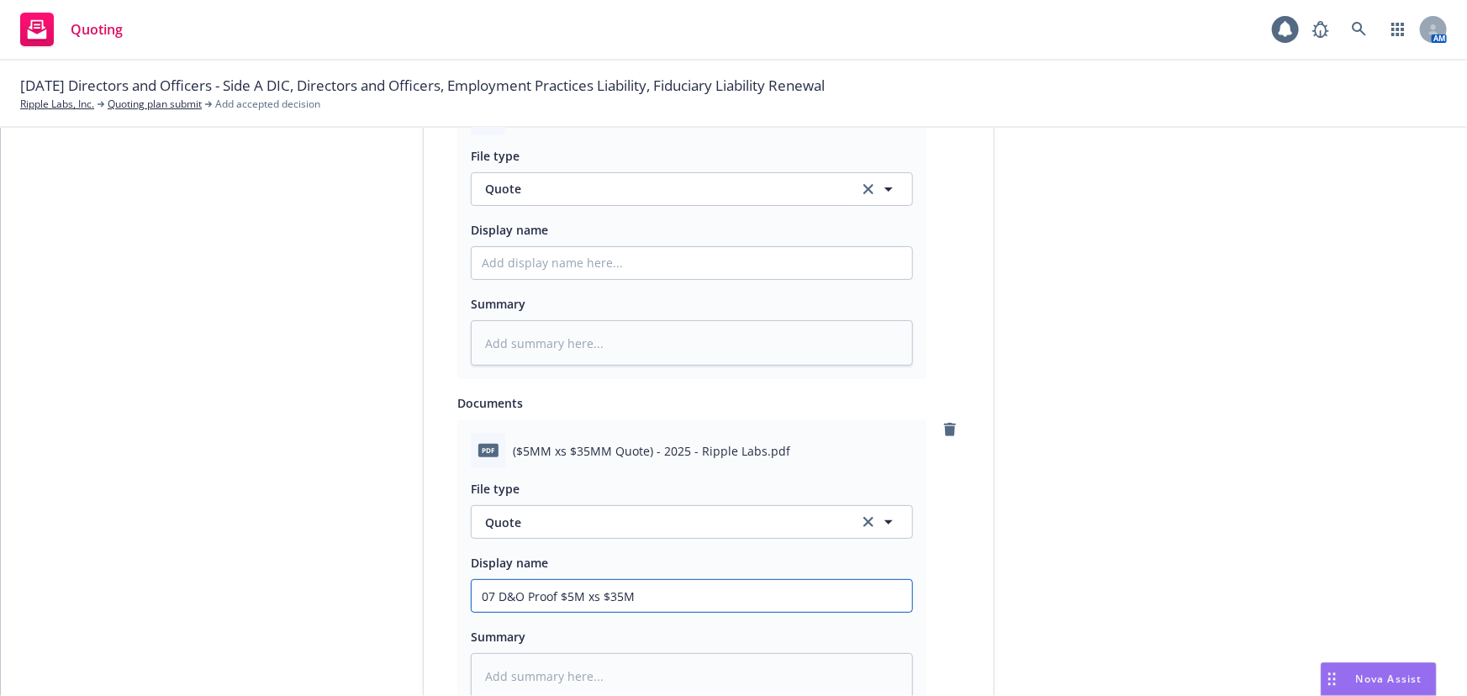
type input "07 D&O Proof $5M xs $35M"
type textarea "x"
type input "07 D&O Proof $5M xs $35M ("
type textarea "x"
type input "07 D&O Proof $5M xs $35M (o"
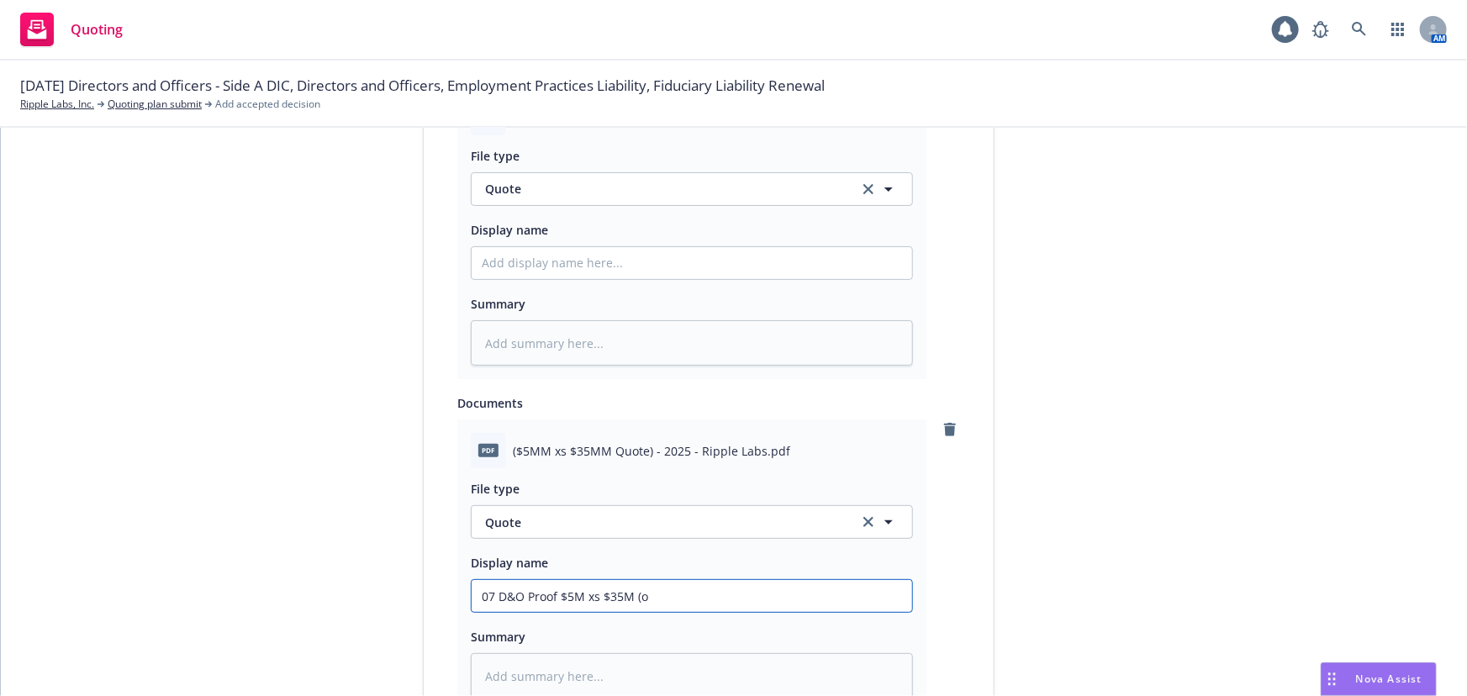
type textarea "x"
type input "07 D&O Proof $5M xs $35M (ov"
type textarea "x"
type input "07 D&O Proof $5M xs $35M (o"
type textarea "x"
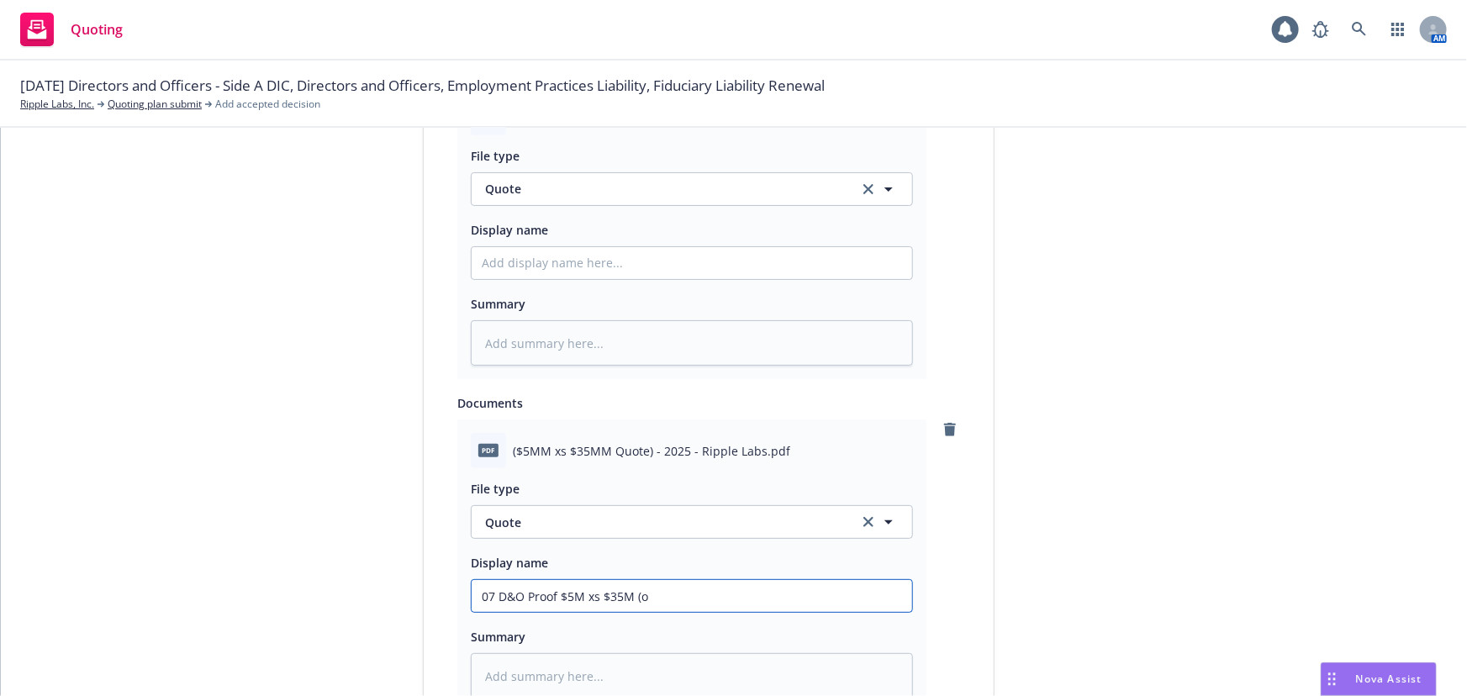
type input "07 D&O Proof $5M xs $35M ("
type textarea "x"
type input "07 D&O Proof $5M xs $35M (X"
type textarea "x"
type input "07 D&O Proof $5M xs $35M (XR"
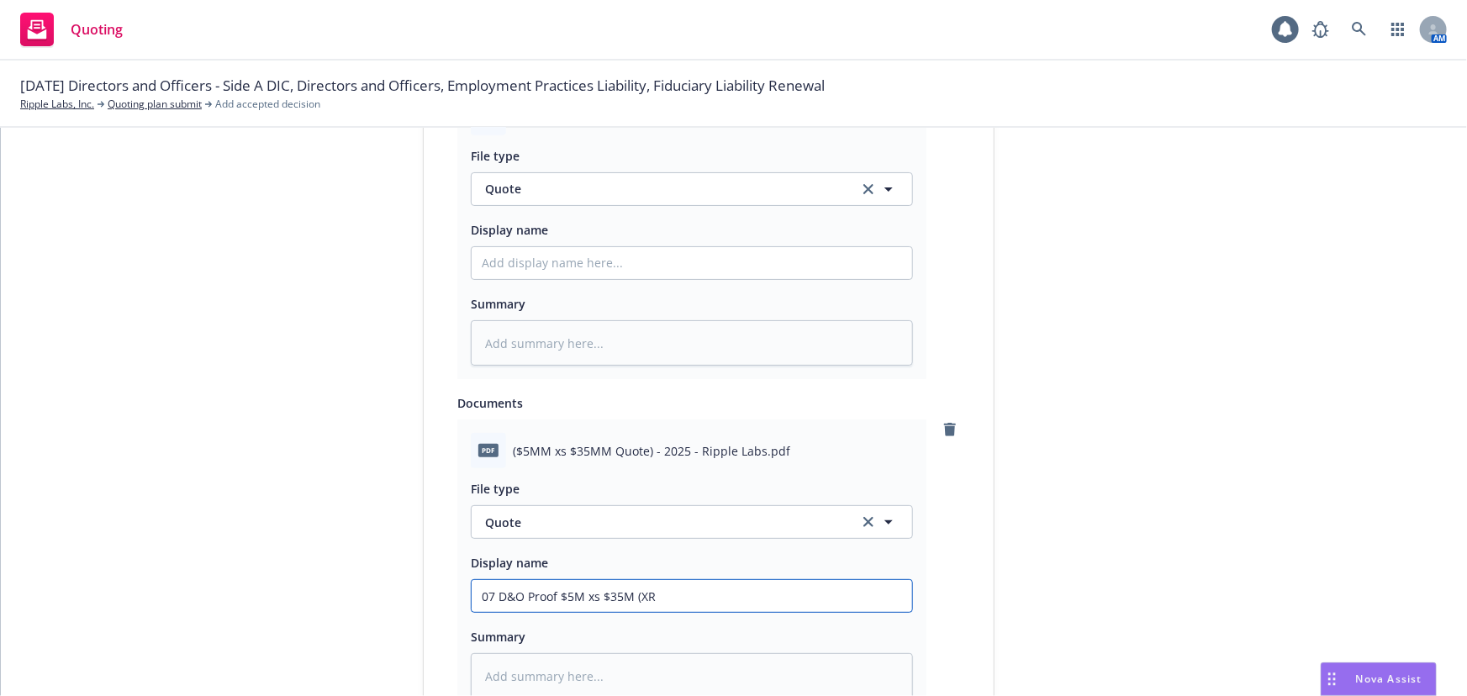
type textarea "x"
type input "07 D&O Proof $5M xs $35M (XRP"
type textarea "x"
type input "07 D&O Proof $5M xs $35M (XRP"
type textarea "x"
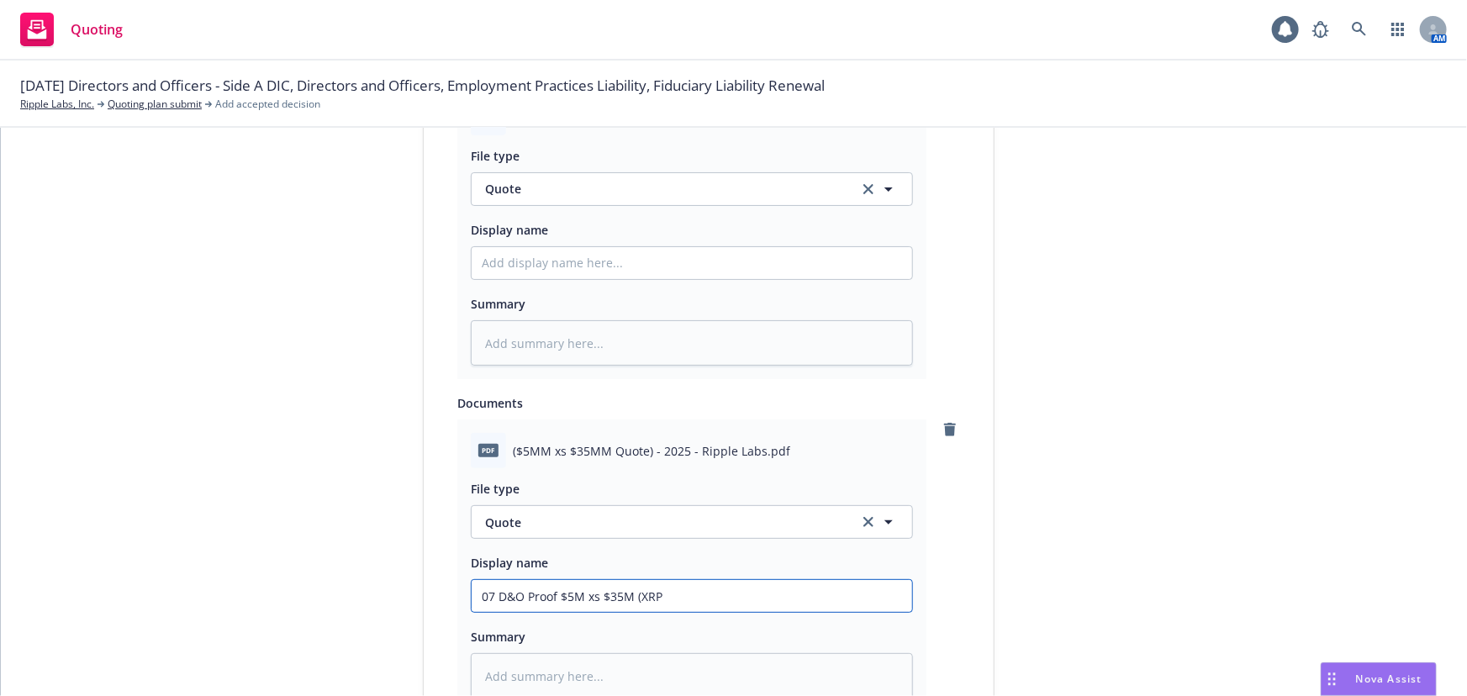
type input "07 D&O Proof $5M xs $35M (XRP r"
type textarea "x"
type input "07 D&O Proof $5M xs $35M (XRP rL"
type textarea "x"
type input "07 D&O Proof $5M xs $35M (XRP rLS"
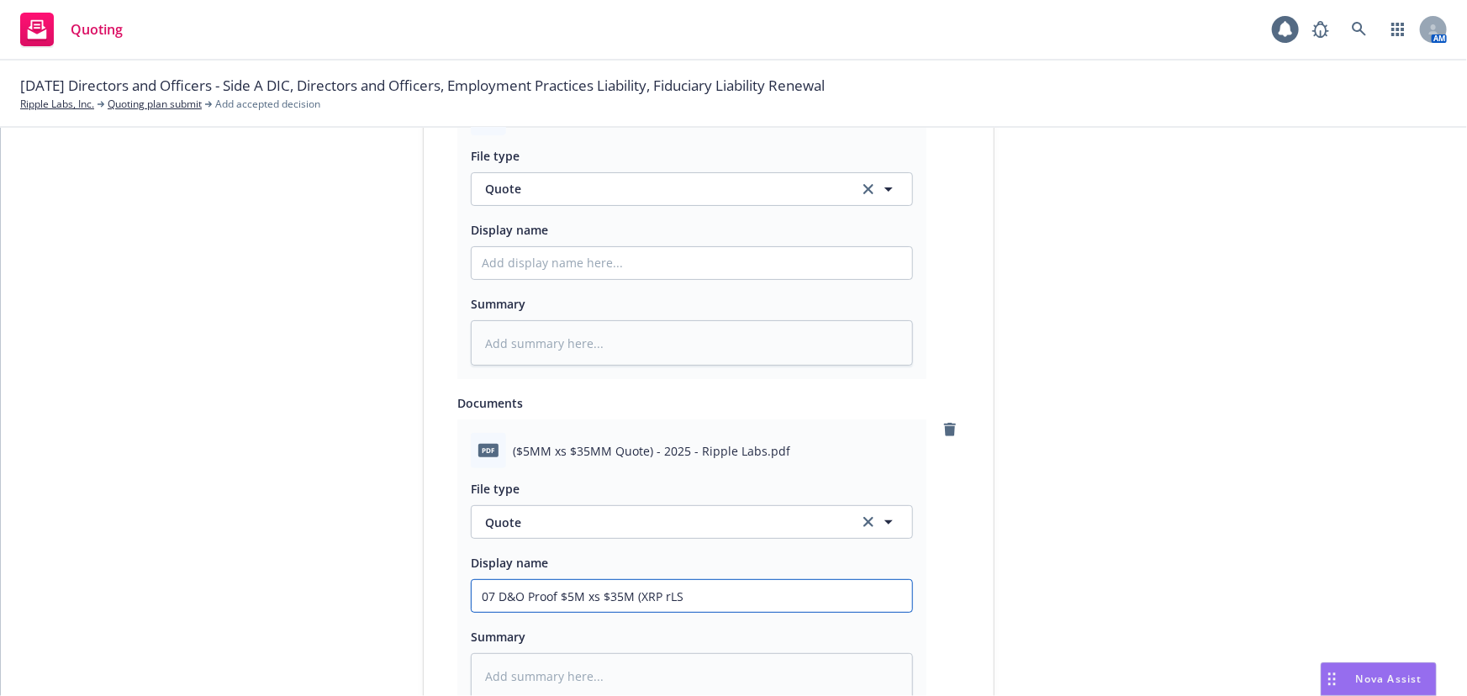
type textarea "x"
type input "07 D&O Proof $5M xs $35M (XRP rL"
type textarea "x"
type input "07 D&O Proof $5M xs $35M (XRP r"
type textarea "x"
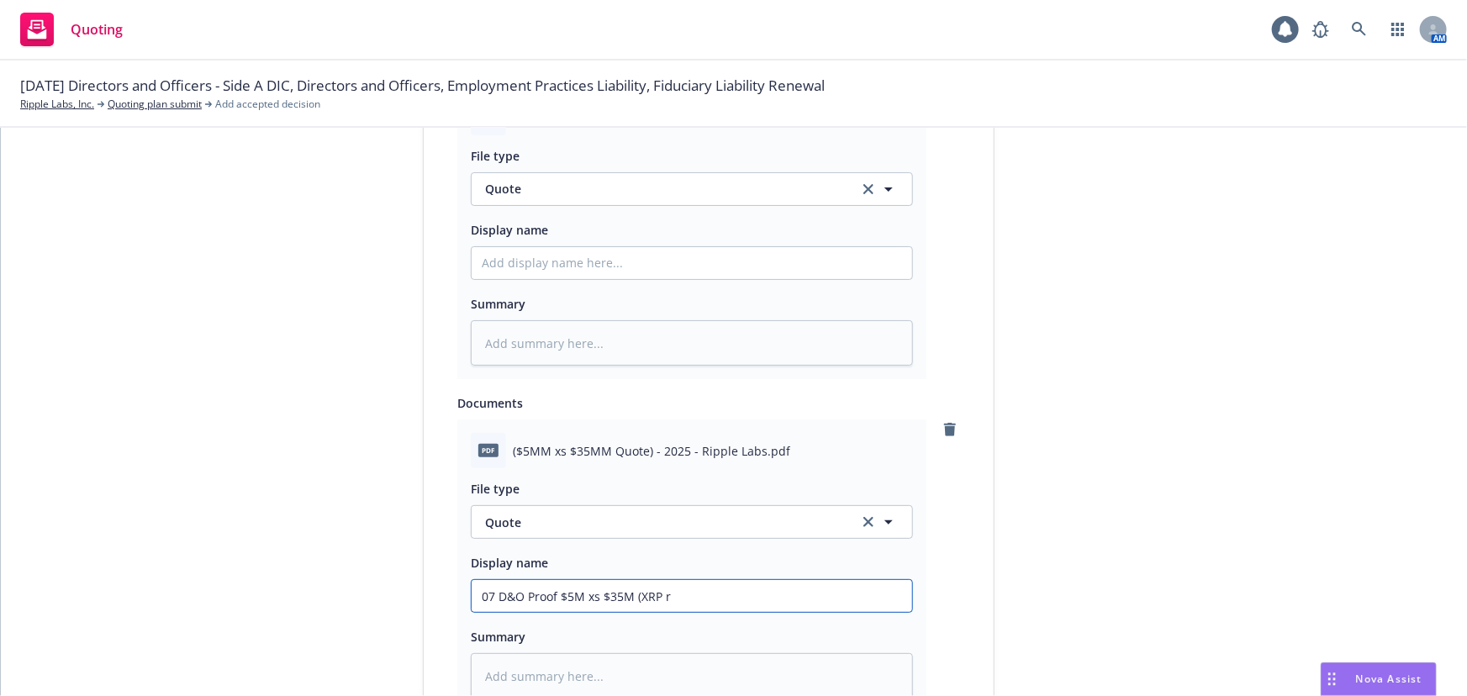
type input "07 D&O Proof $5M xs $35M (XRP"
type textarea "x"
type input "07 D&O Proof $5M xs $35M (XRP R"
type textarea "x"
type input "07 D&O Proof $5M xs $35M (XRP RL"
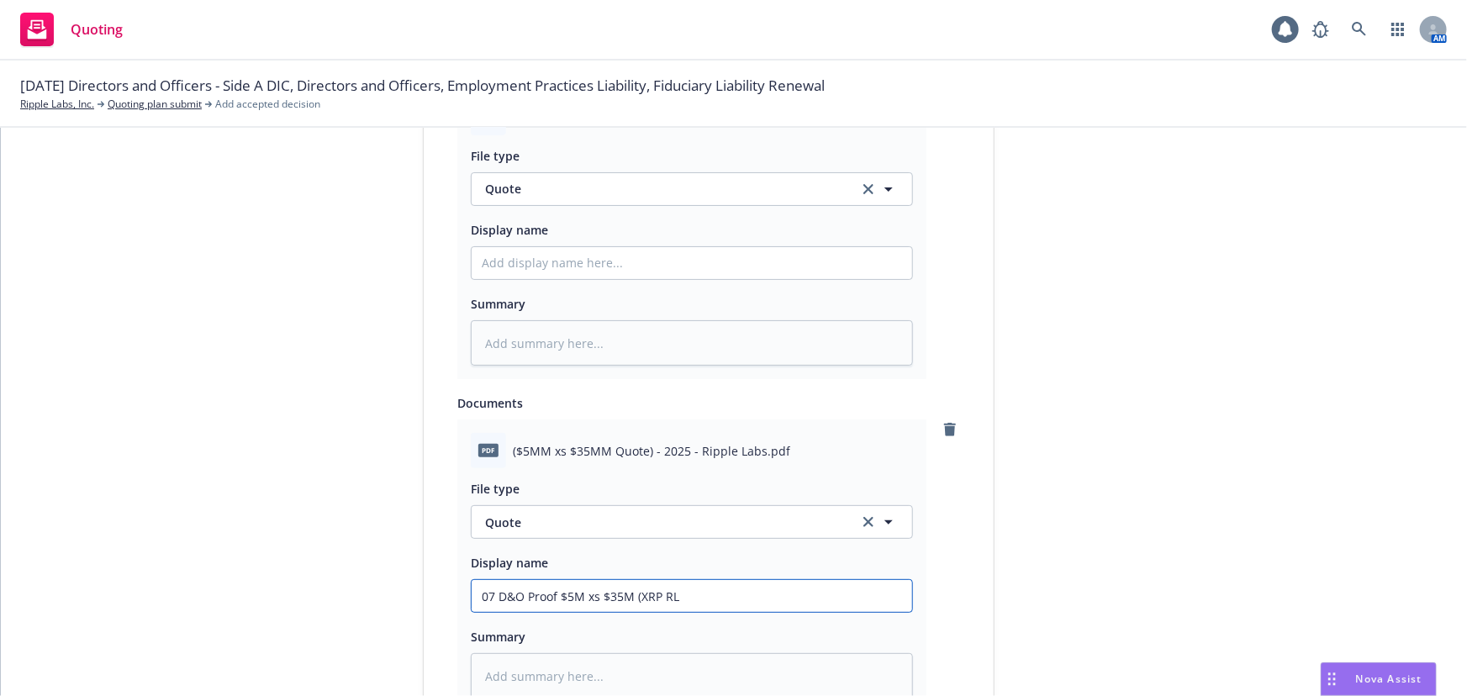
type textarea "x"
type input "07 D&O Proof $5M xs $35M (XRP RLU"
type textarea "x"
type input "07 D&O Proof $5M xs $35M (XRP RLUS"
type textarea "x"
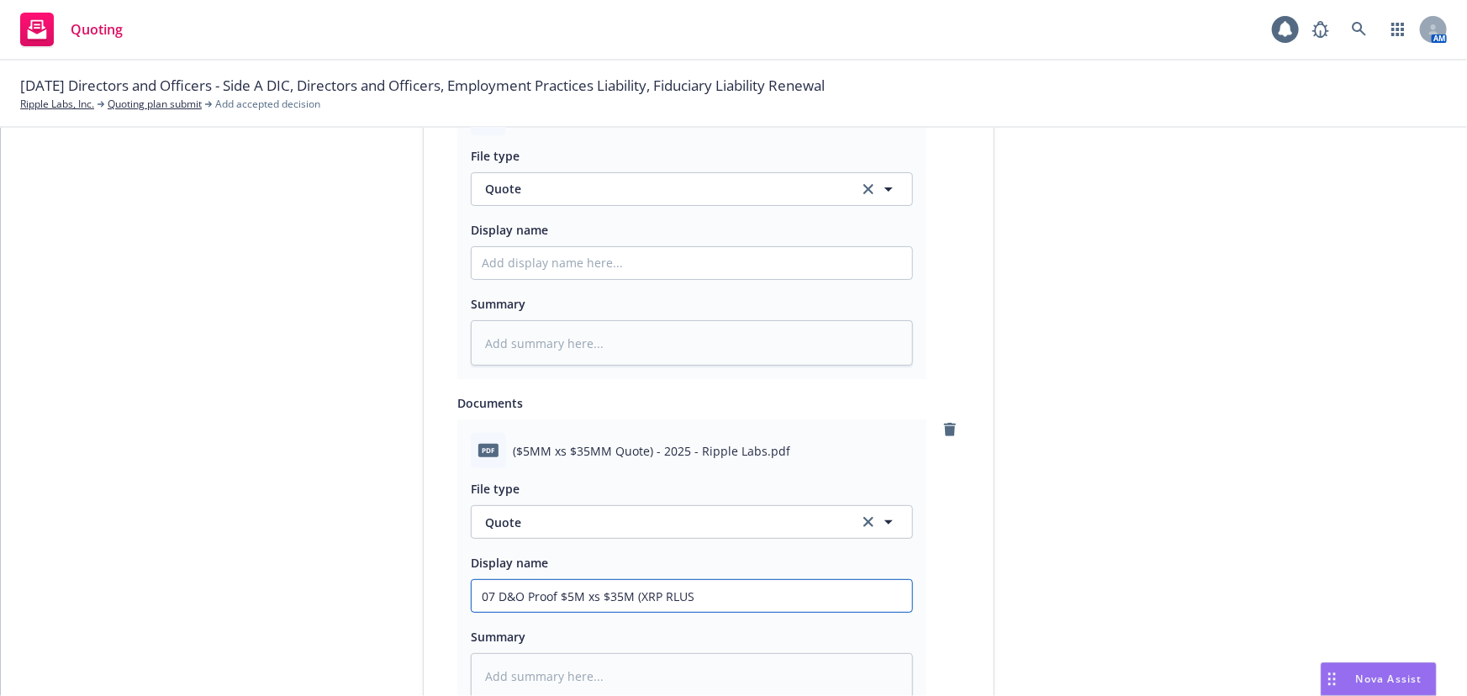
type input "07 D&O Proof $5M xs $35M (XRP RLUSD"
type textarea "x"
type input "07 D&O Proof $5M xs $35M (XRP RLUSD"
type textarea "x"
type input "07 D&O Proof $5M xs $35M (XRP RLUSD c"
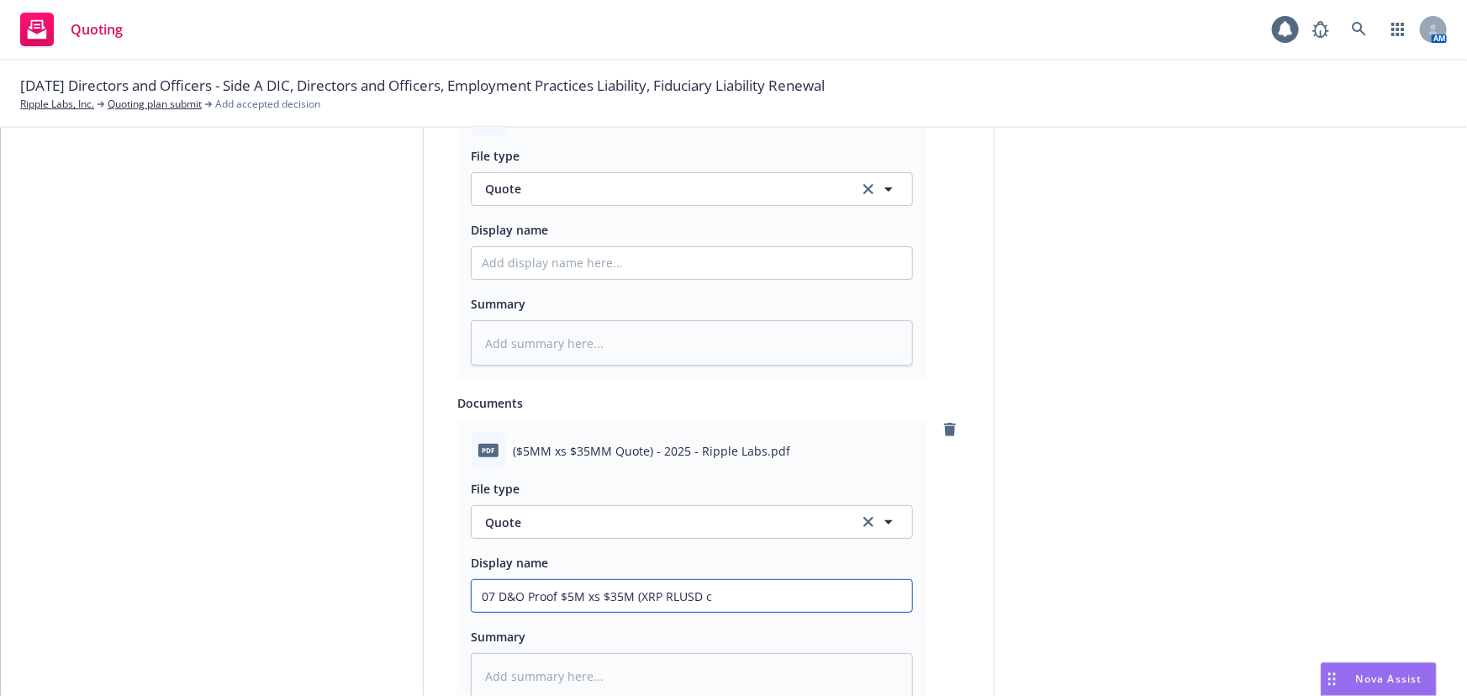
type textarea "x"
type input "07 D&O Proof $5M xs $35M (XRP RLUSD cov"
type textarea "x"
type input "07 D&O Proof $5M xs $35M (XRP RLUSD cove"
type textarea "x"
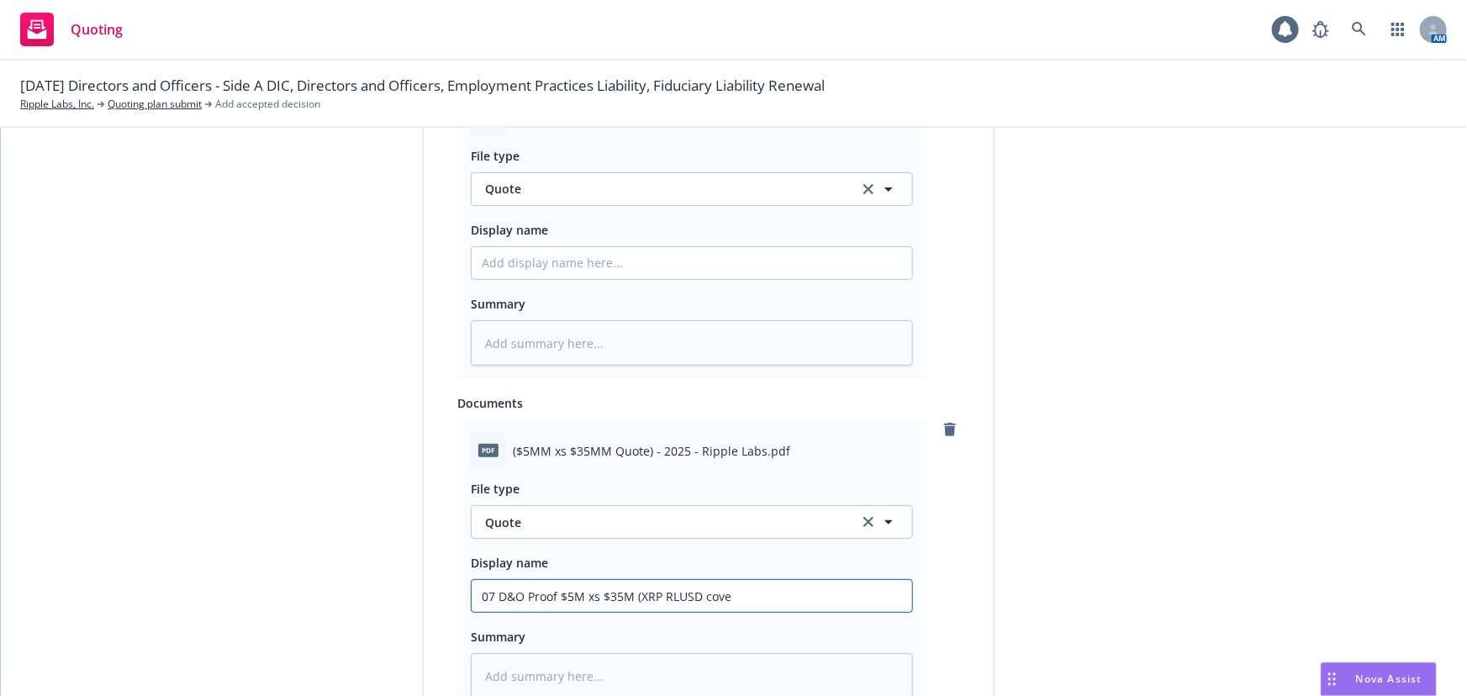
type input "07 D&O Proof $5M xs $35M (XRP RLUSD cover"
type textarea "x"
type input "07 D&O Proof $5M xs $35M (XRP RLUSD covera"
type textarea "x"
type input "07 D&O Proof $5M xs $35M (XRP RLUSD coverag"
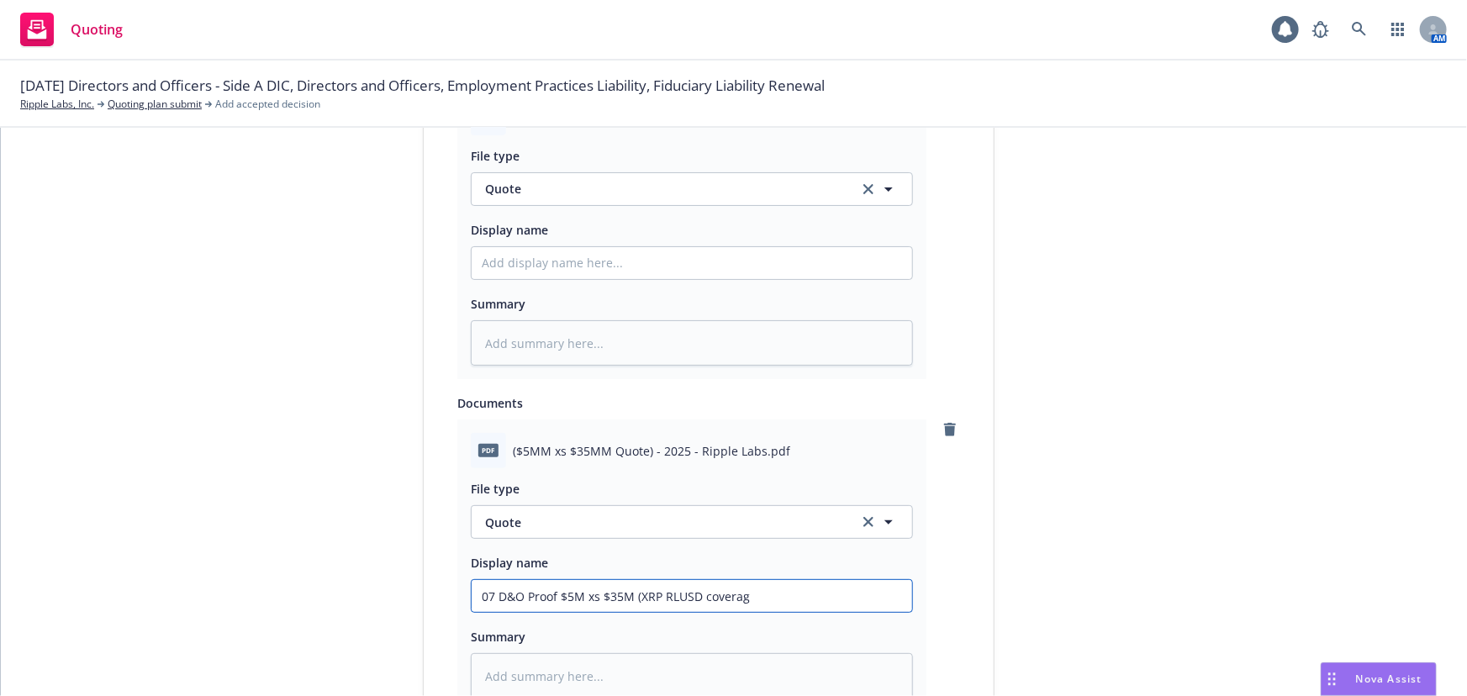
type textarea "x"
type input "07 D&O Proof $5M xs $35M (XRP RLUSD coverage"
type textarea "x"
drag, startPoint x: 847, startPoint y: 603, endPoint x: 334, endPoint y: 616, distance: 513.1
click at [334, 616] on div "1 Quote initiation 2 Coverage selection 3 Billing info Quote initiation Display…" at bounding box center [734, 144] width 1426 height 1675
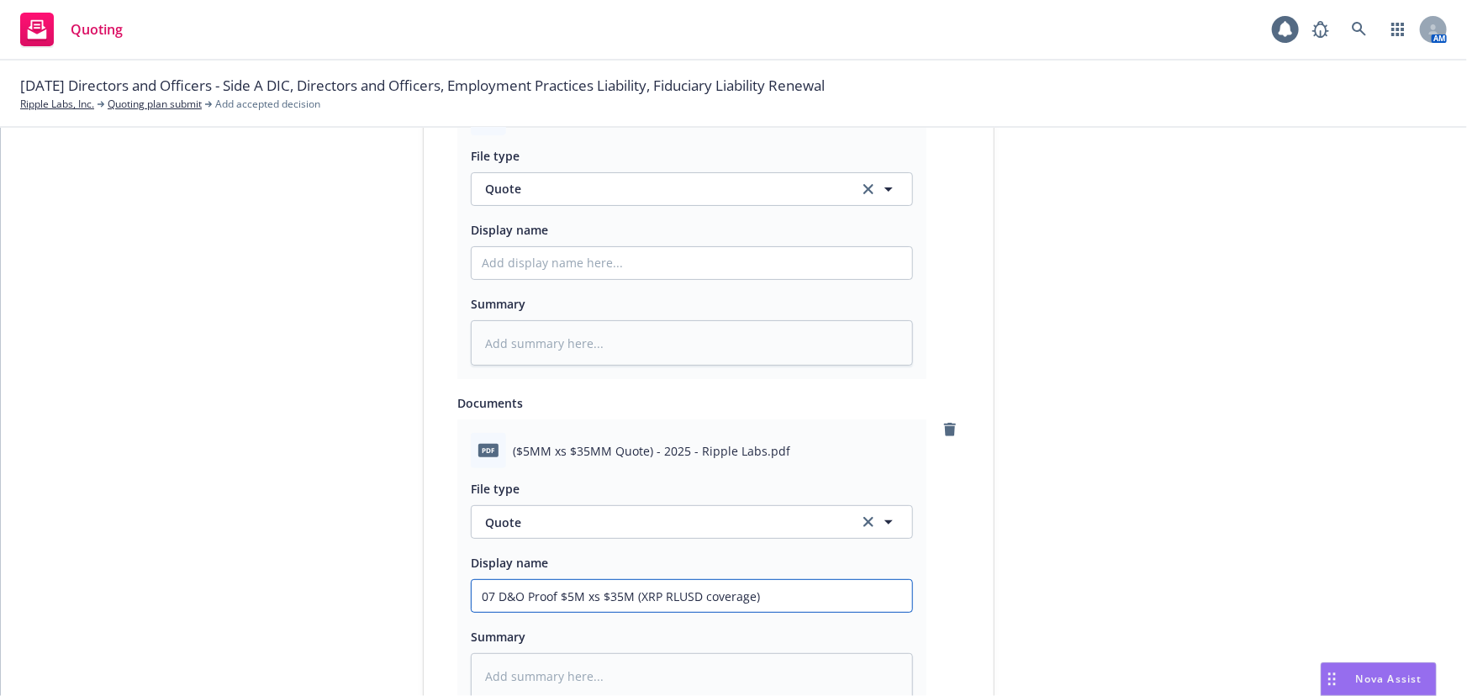
type input "07 D&O Proof $5M xs $35M (XRP RLUSD coverage)"
click at [572, 261] on input "Display name" at bounding box center [692, 263] width 441 height 32
paste input "07 D&O Proof $5M xs $35M (XRP RLUSD coverage)"
type textarea "x"
type input "07 D&O Proof $5M xs $35M (XRP RLUSD coverage)"
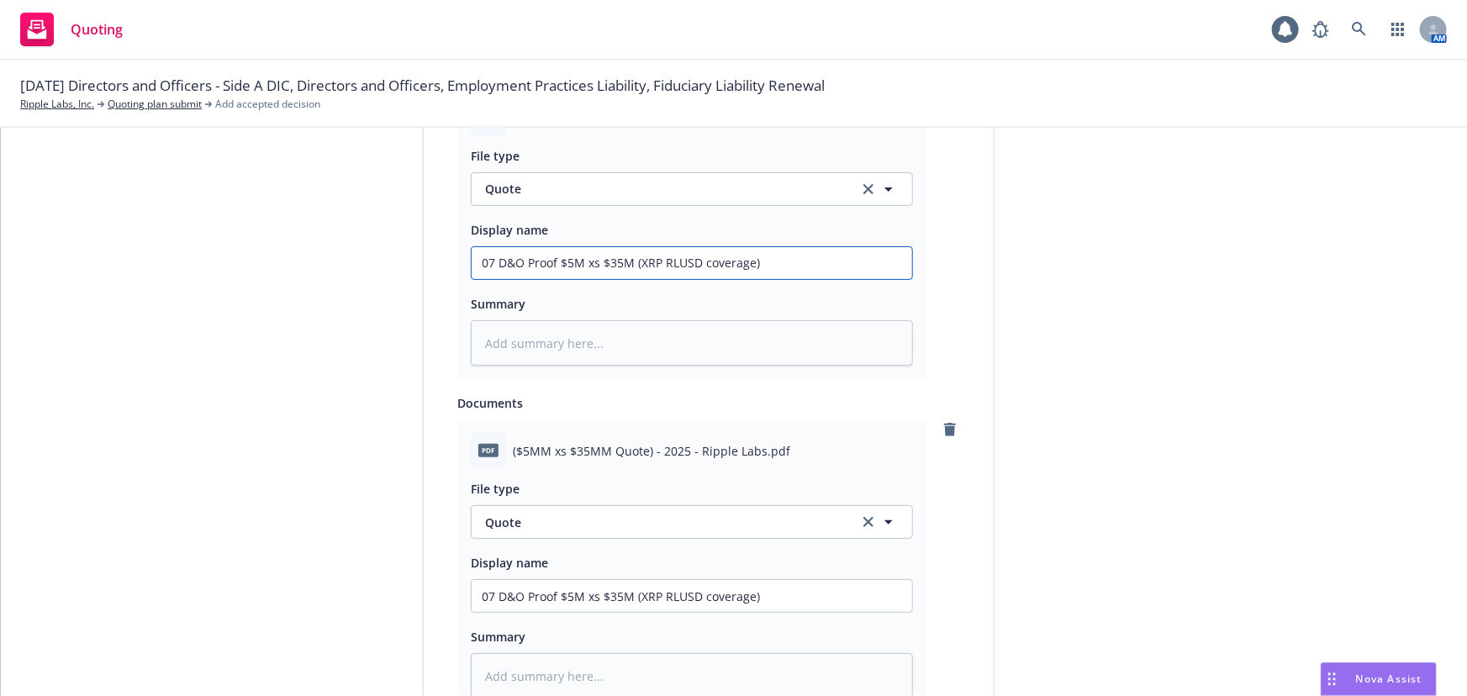
click at [488, 265] on input "07 D&O Proof $5M xs $35M (XRP RLUSD coverage)" at bounding box center [692, 263] width 441 height 32
type textarea "x"
type input "0 D&O Proof $5M xs $35M (XRP RLUSD coverage)"
type textarea "x"
type input "06 D&O Proof $5M xs $35M (XRP RLUSD coverage)"
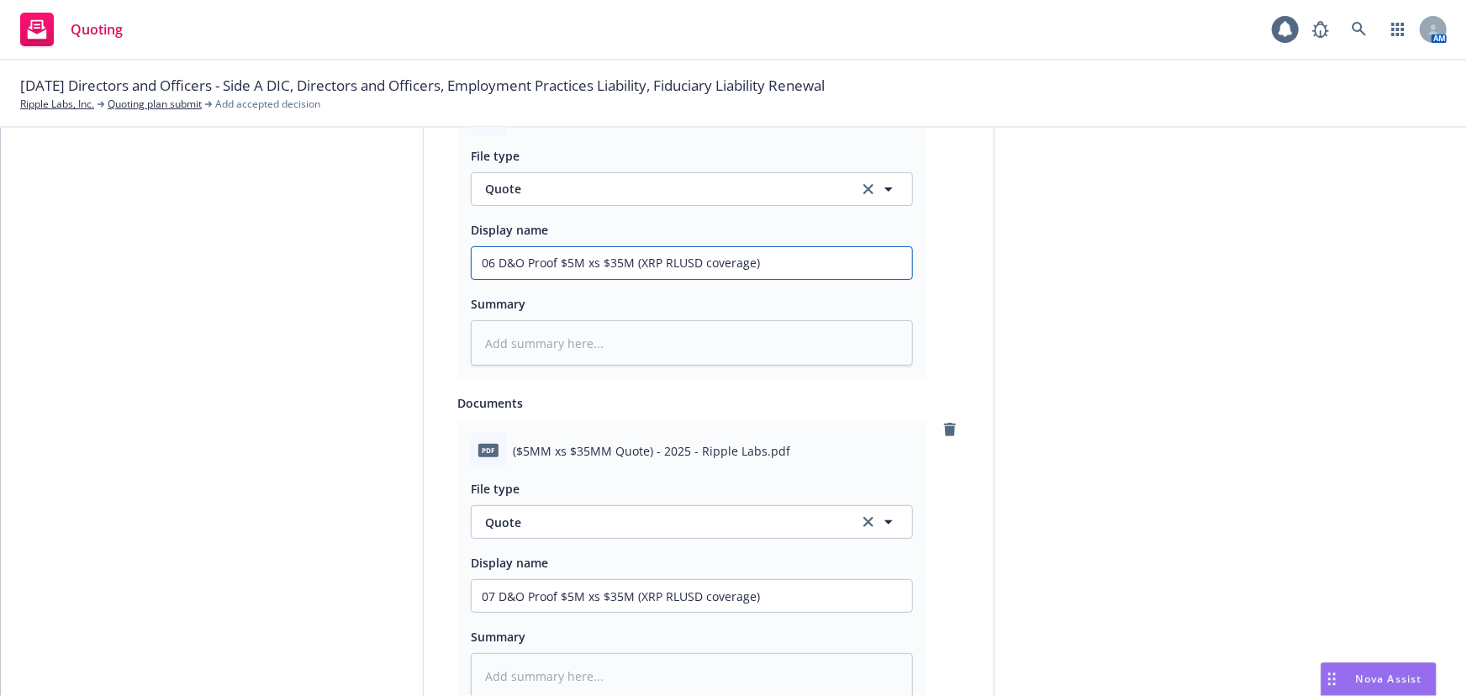
click at [617, 260] on input "06 D&O Proof $5M xs $35M (XRP RLUSD coverage)" at bounding box center [692, 263] width 441 height 32
type textarea "x"
type input "06 D&O Proof $5M xs $3M (XRP RLUSD coverage)"
type textarea "x"
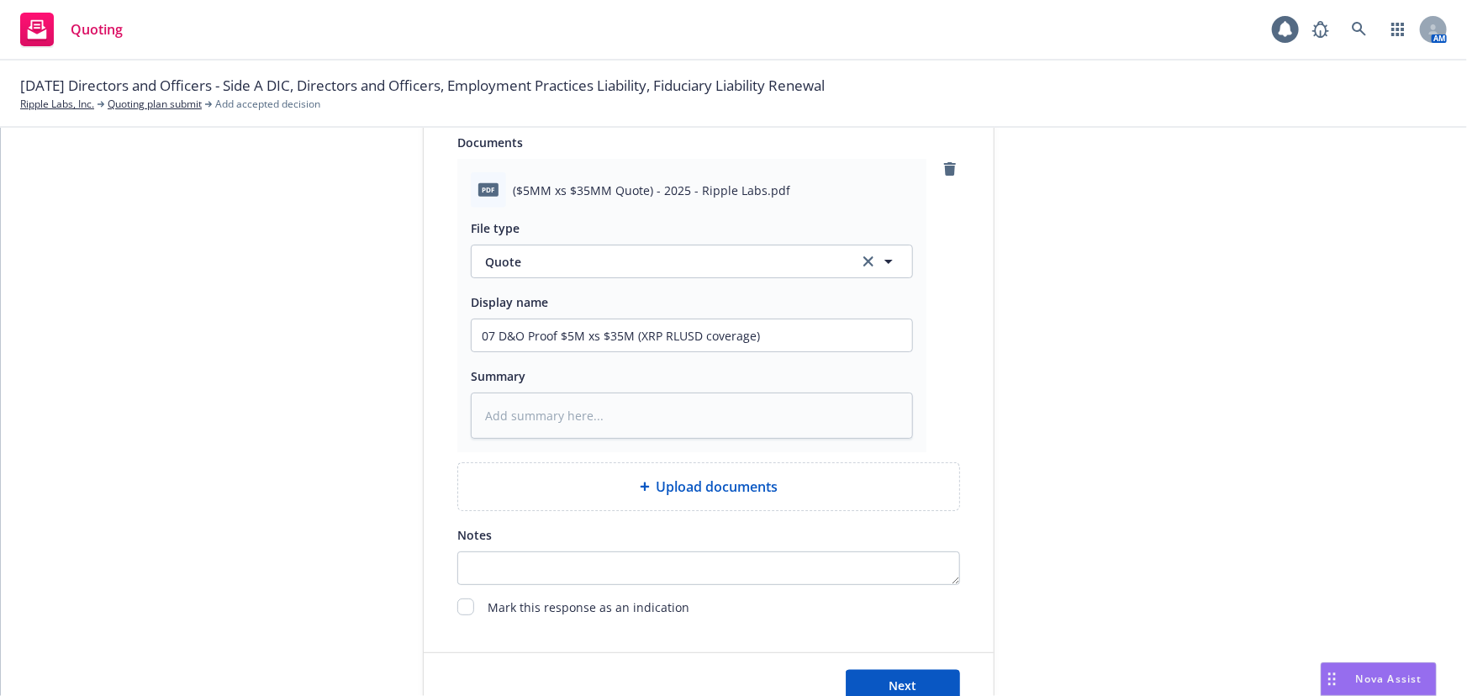
scroll to position [1172, 0]
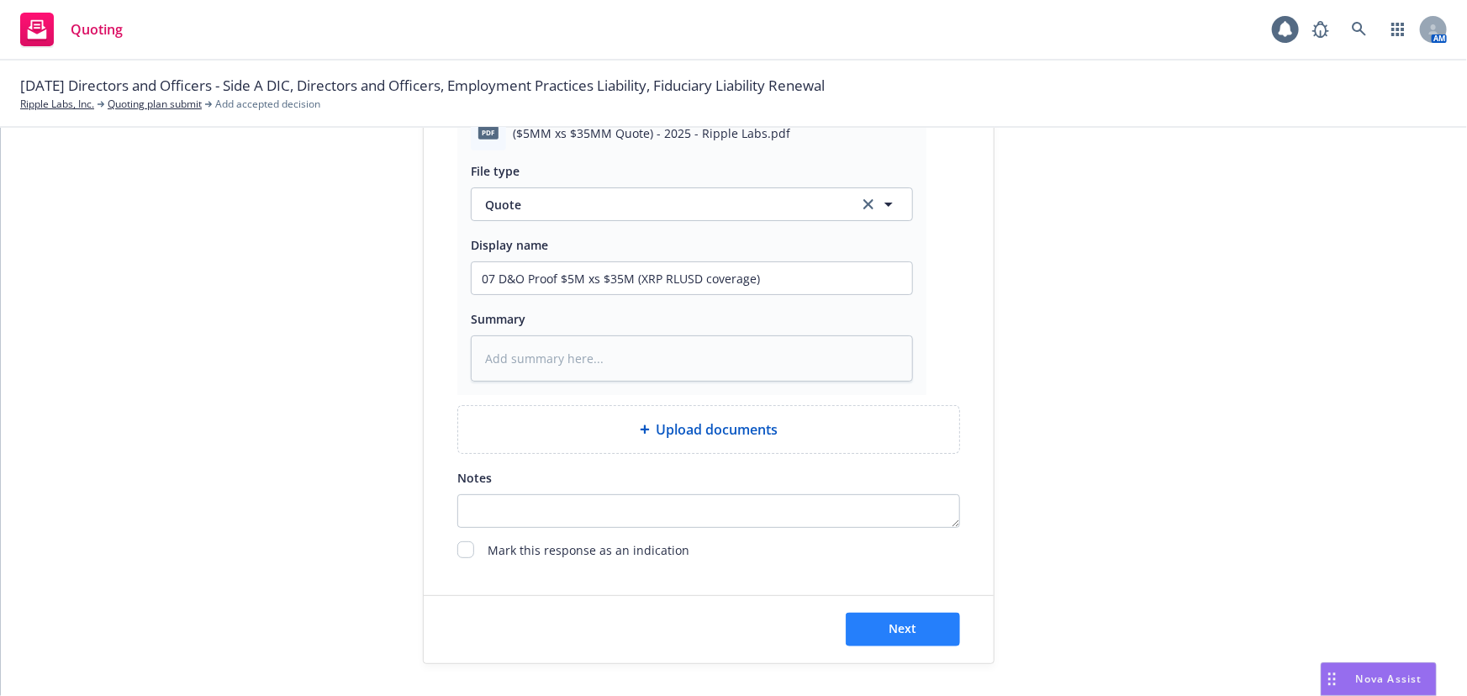
type input "06 D&O Proof $5M xs $30M (XRP RLUSD coverage)"
click at [891, 631] on span "Next" at bounding box center [904, 629] width 28 height 16
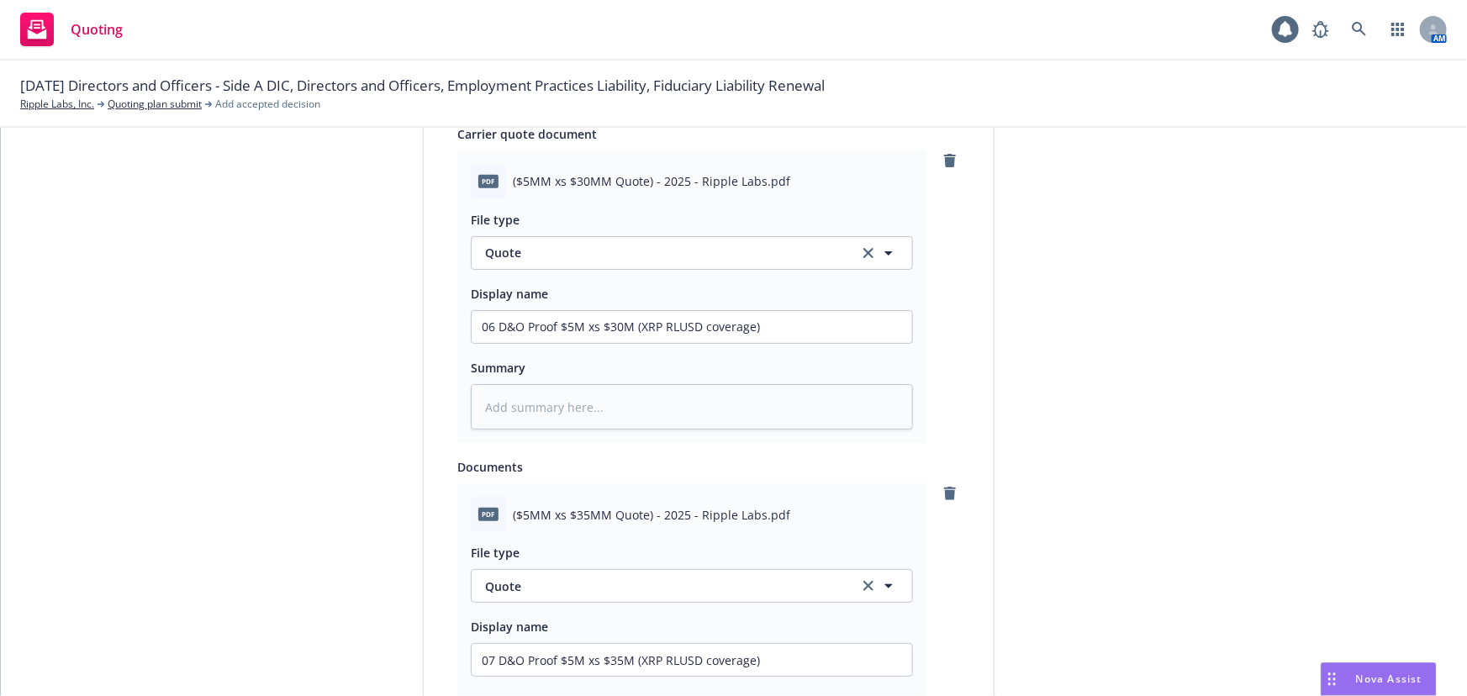
type textarea "x"
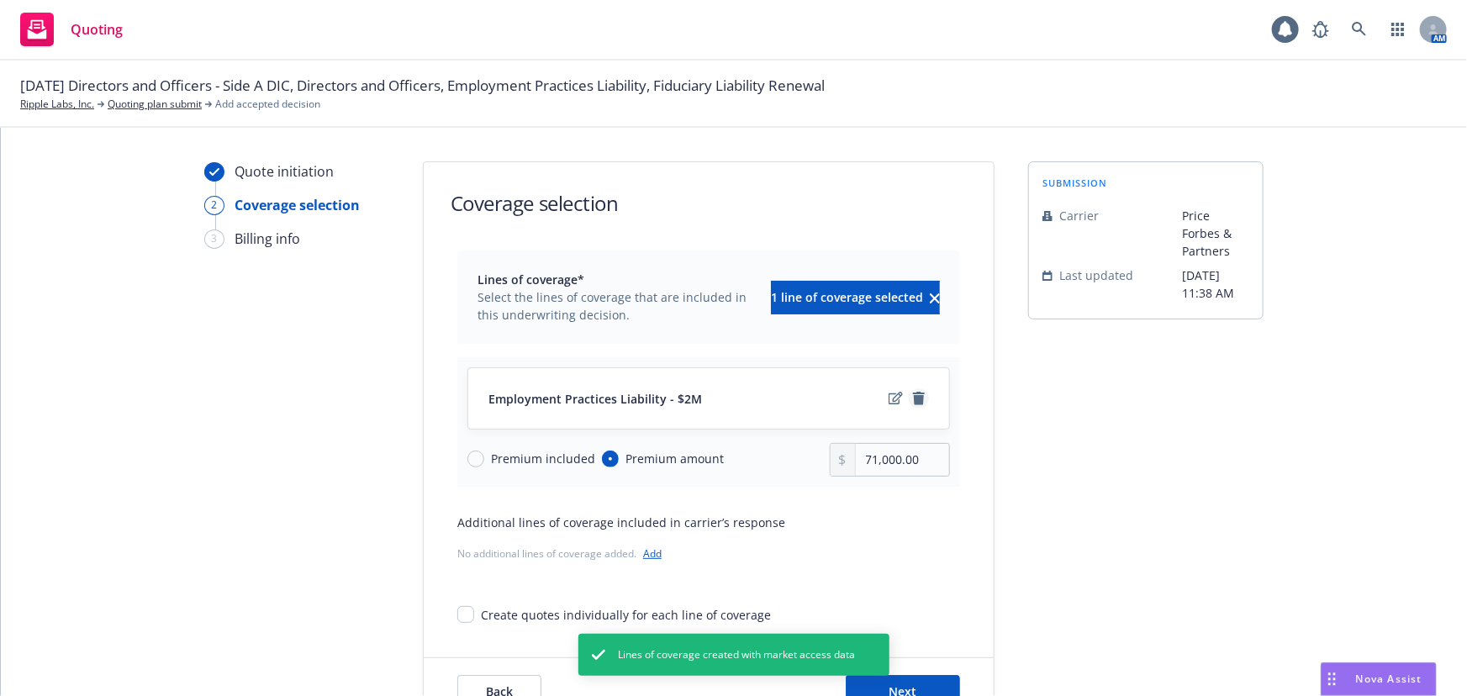
click at [918, 398] on icon "remove" at bounding box center [918, 398] width 13 height 13
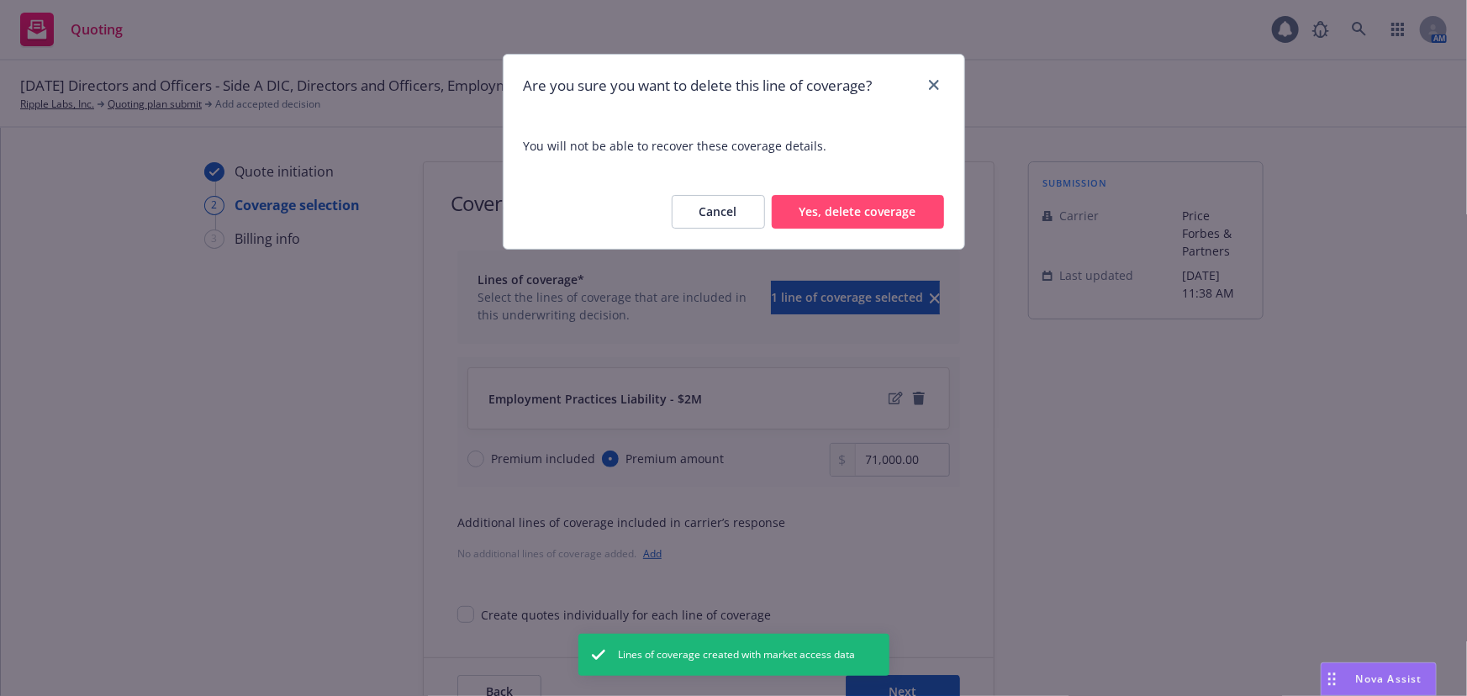
click at [853, 226] on button "Yes, delete coverage" at bounding box center [858, 212] width 172 height 34
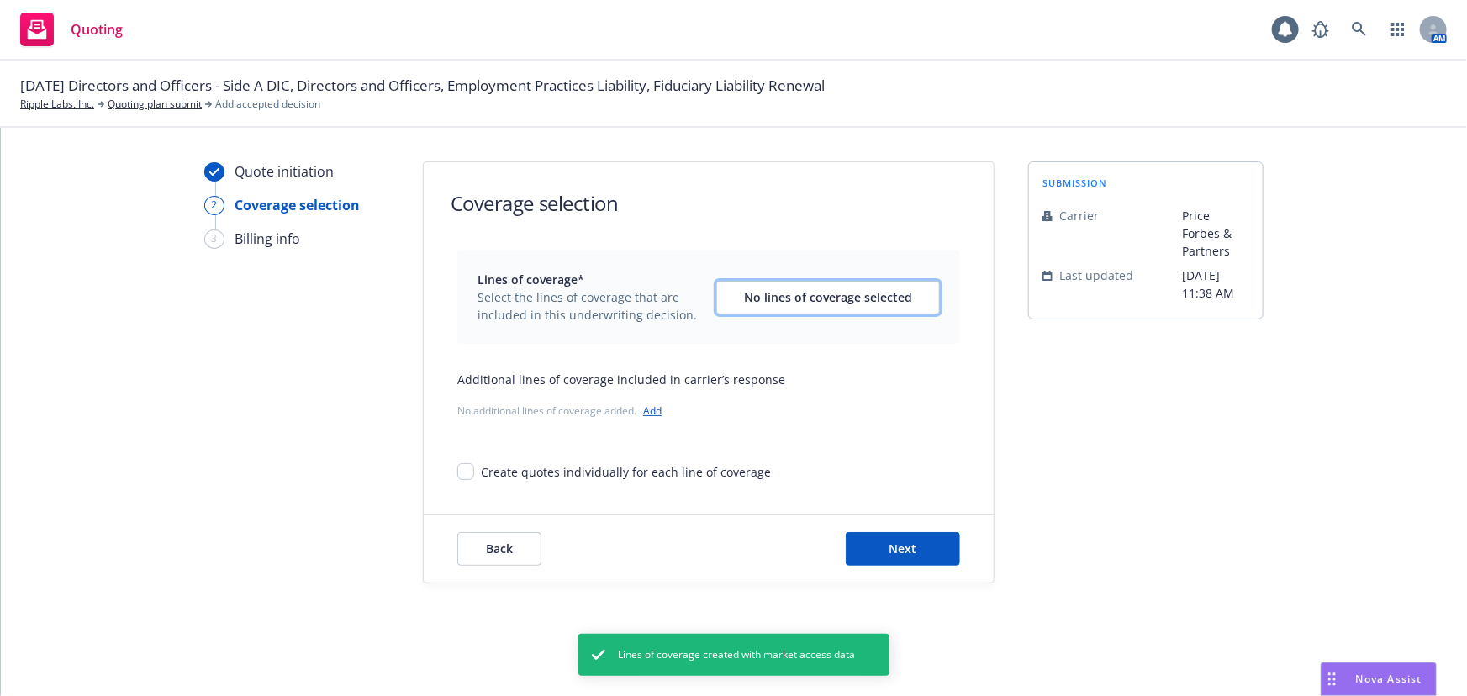
drag, startPoint x: 764, startPoint y: 299, endPoint x: 693, endPoint y: 402, distance: 124.6
click at [698, 393] on div "Lines of coverage* Select the lines of coverage that are included in this under…" at bounding box center [708, 366] width 503 height 230
click at [651, 415] on link "Add" at bounding box center [652, 411] width 19 height 14
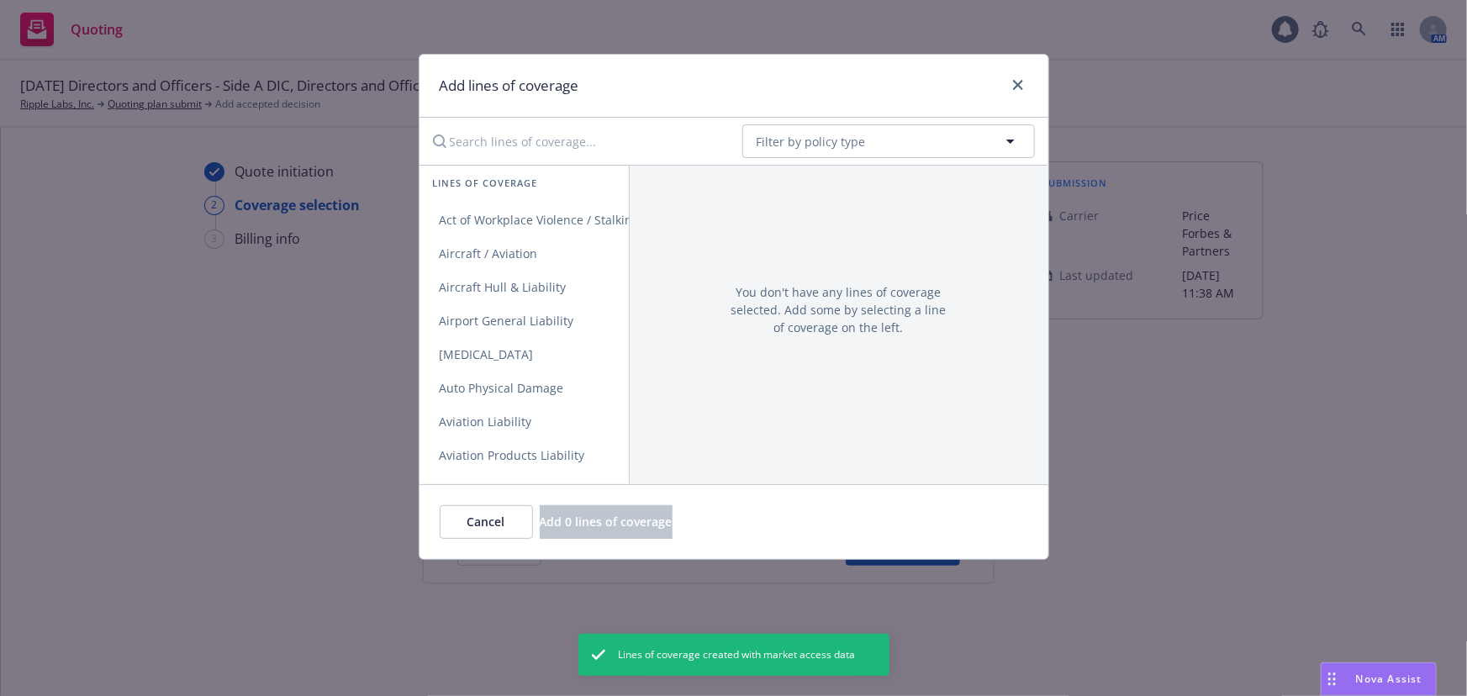
click at [566, 146] on input "Search lines of coverage..." at bounding box center [576, 141] width 306 height 34
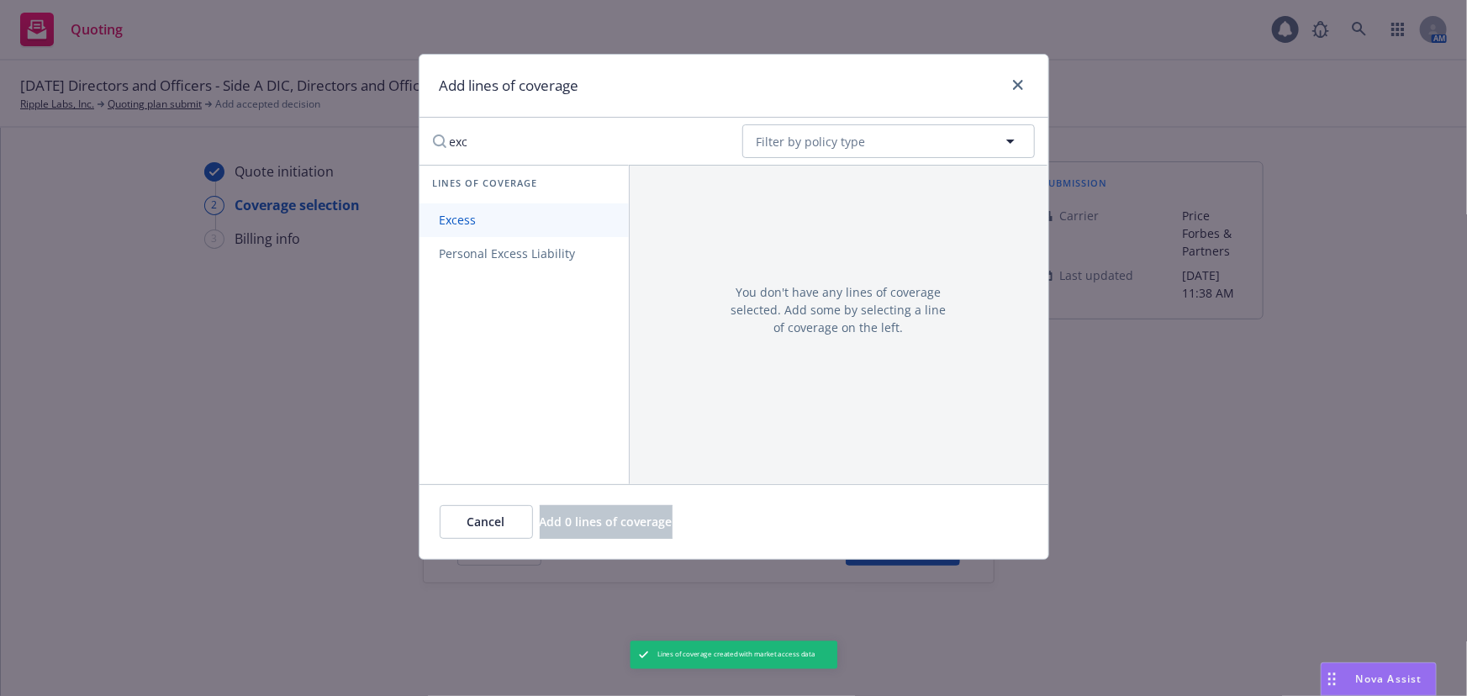
type input "exc"
click at [502, 215] on link "Excess" at bounding box center [524, 221] width 209 height 34
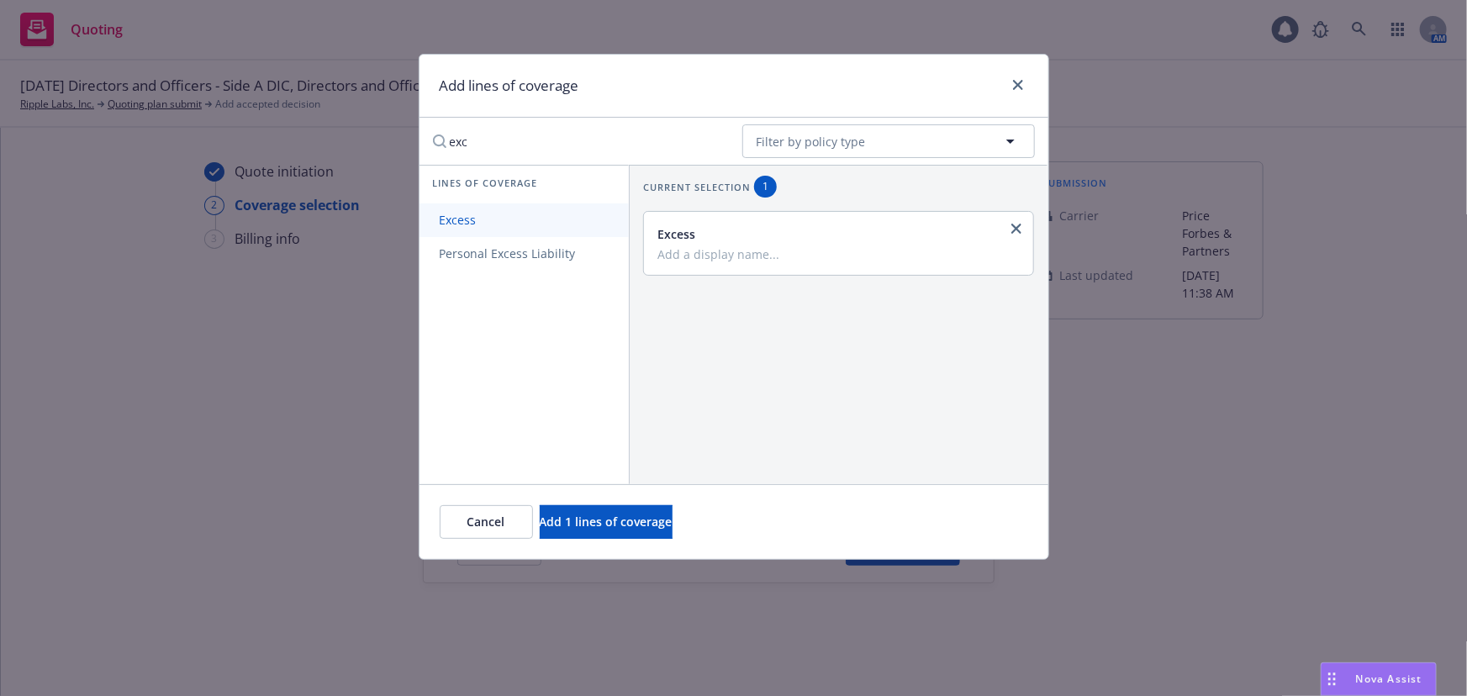
click at [494, 224] on span "Excess" at bounding box center [458, 220] width 77 height 16
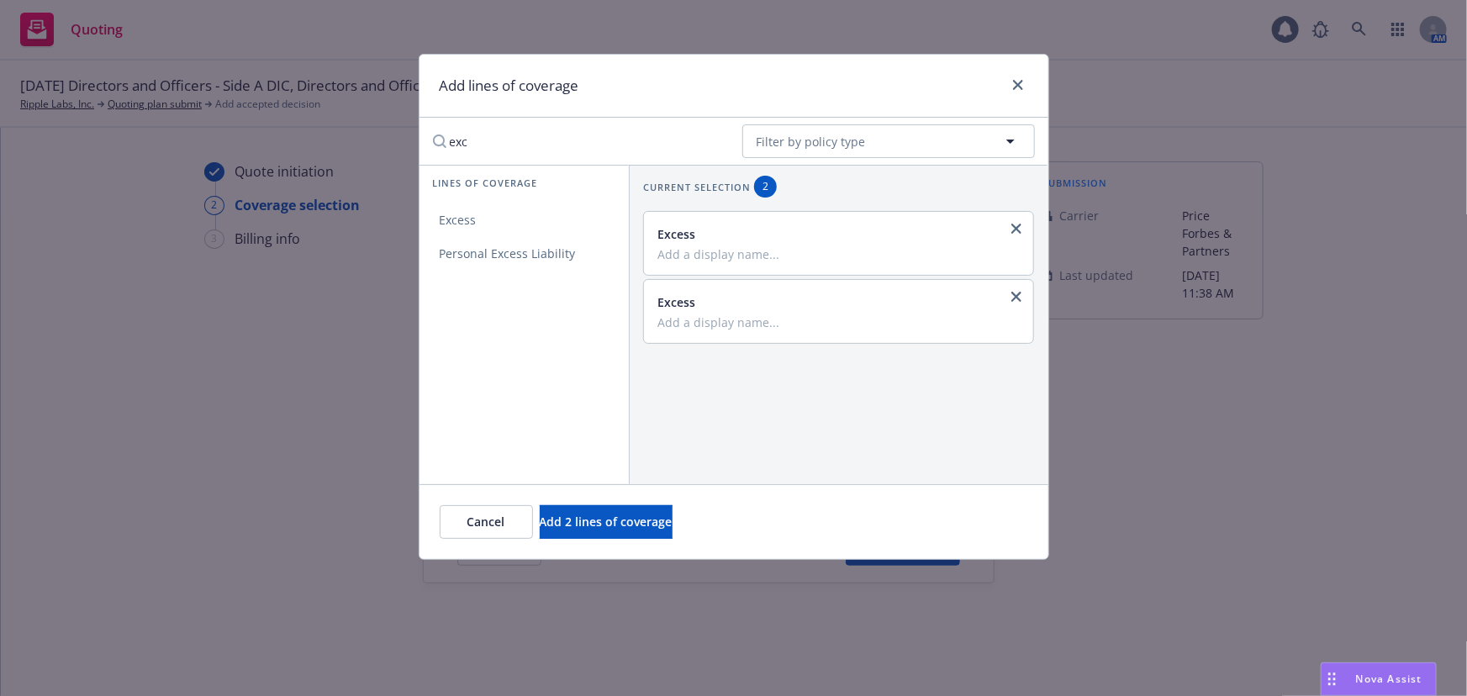
click at [754, 260] on input "Add a display name..." at bounding box center [838, 253] width 360 height 15
drag, startPoint x: 752, startPoint y: 261, endPoint x: 611, endPoint y: 260, distance: 140.4
click at [611, 260] on div "Lines of coverage Excess Personal Excess Liability Current selection 2 Excess $…" at bounding box center [734, 325] width 629 height 320
type input "$5M xs $30M"
click at [719, 319] on input "Add a display name..." at bounding box center [838, 322] width 360 height 15
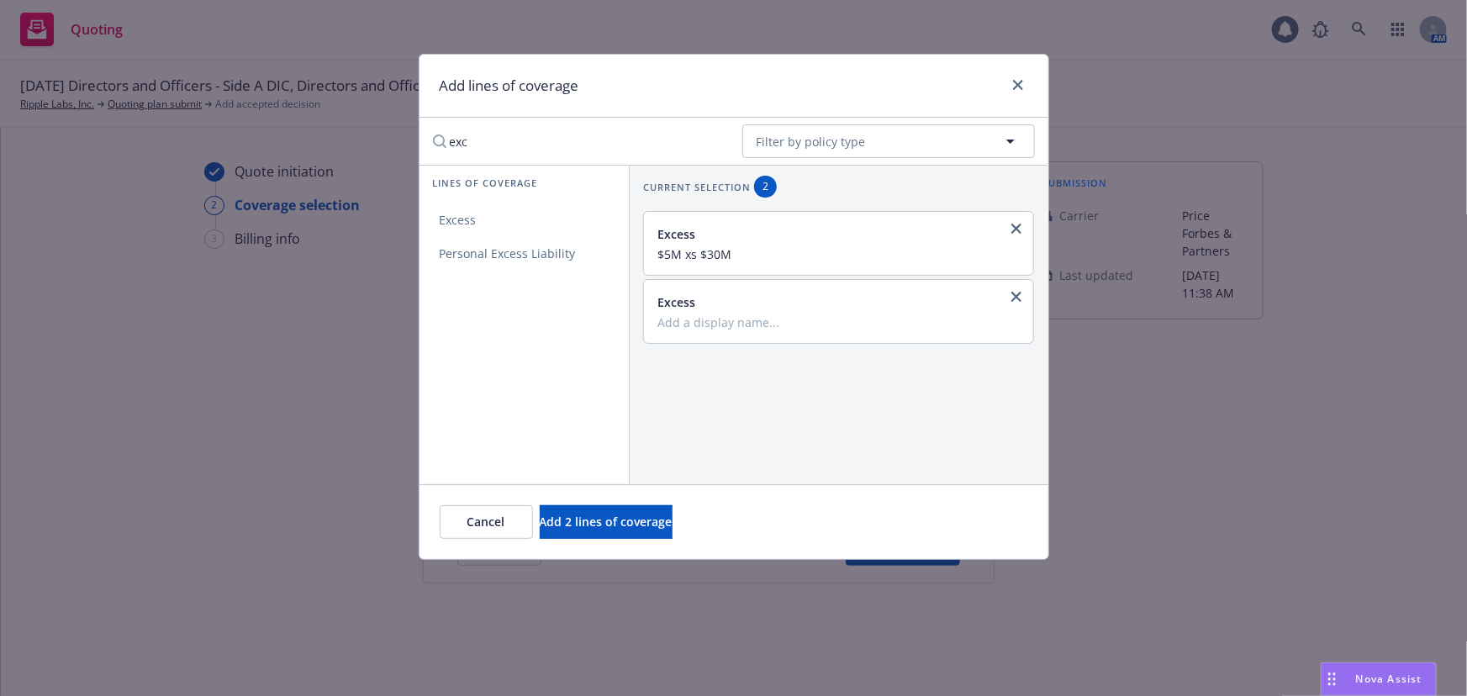
paste input "$5M xs $30M"
click at [716, 322] on input "$5M xs $30M" at bounding box center [838, 322] width 360 height 15
type input "$5M xs $35M"
click at [753, 399] on div "Current selection 2 Excess $5M xs $30M Excess $5M xs $35M" at bounding box center [839, 325] width 420 height 320
click at [649, 519] on span "Add 2 lines of coverage" at bounding box center [606, 522] width 133 height 16
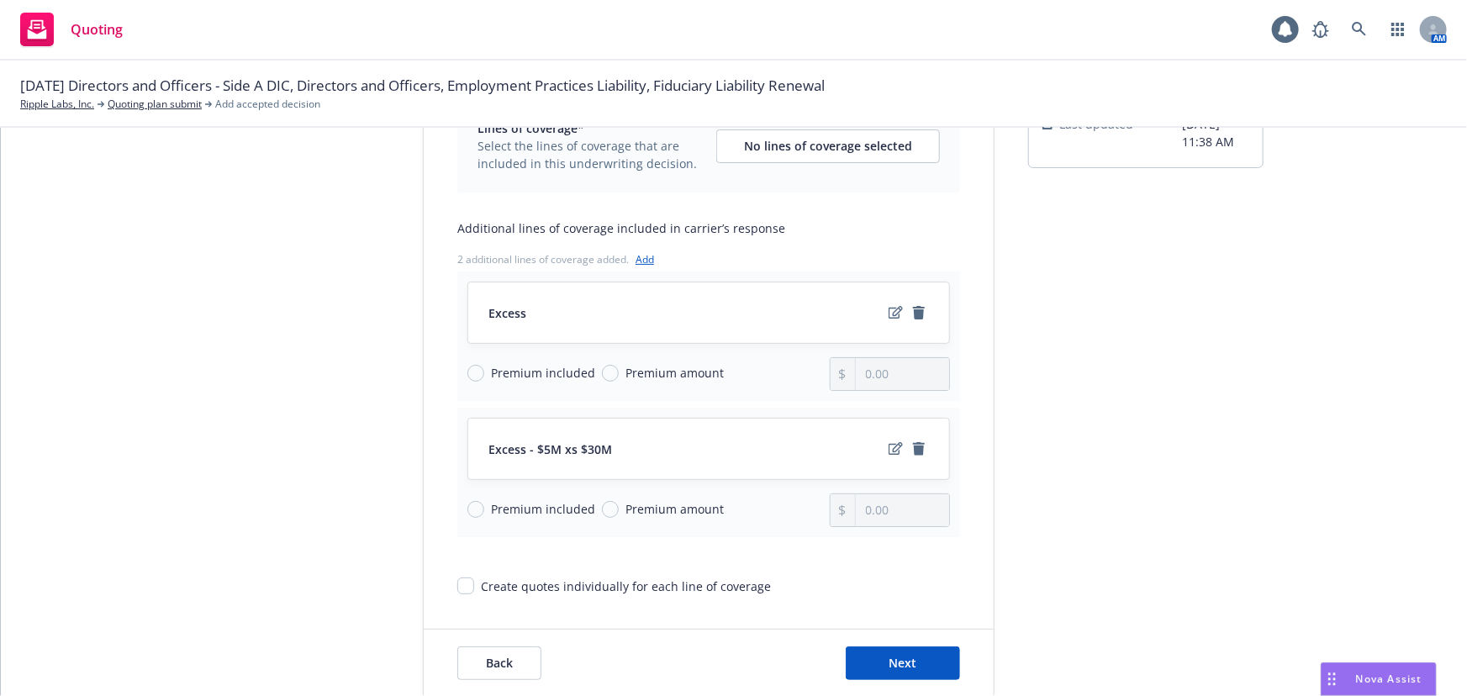
scroll to position [152, 0]
click at [626, 368] on span "Premium amount" at bounding box center [675, 372] width 98 height 18
click at [619, 368] on input "Premium amount" at bounding box center [610, 372] width 17 height 17
radio input "true"
type input "0.00"
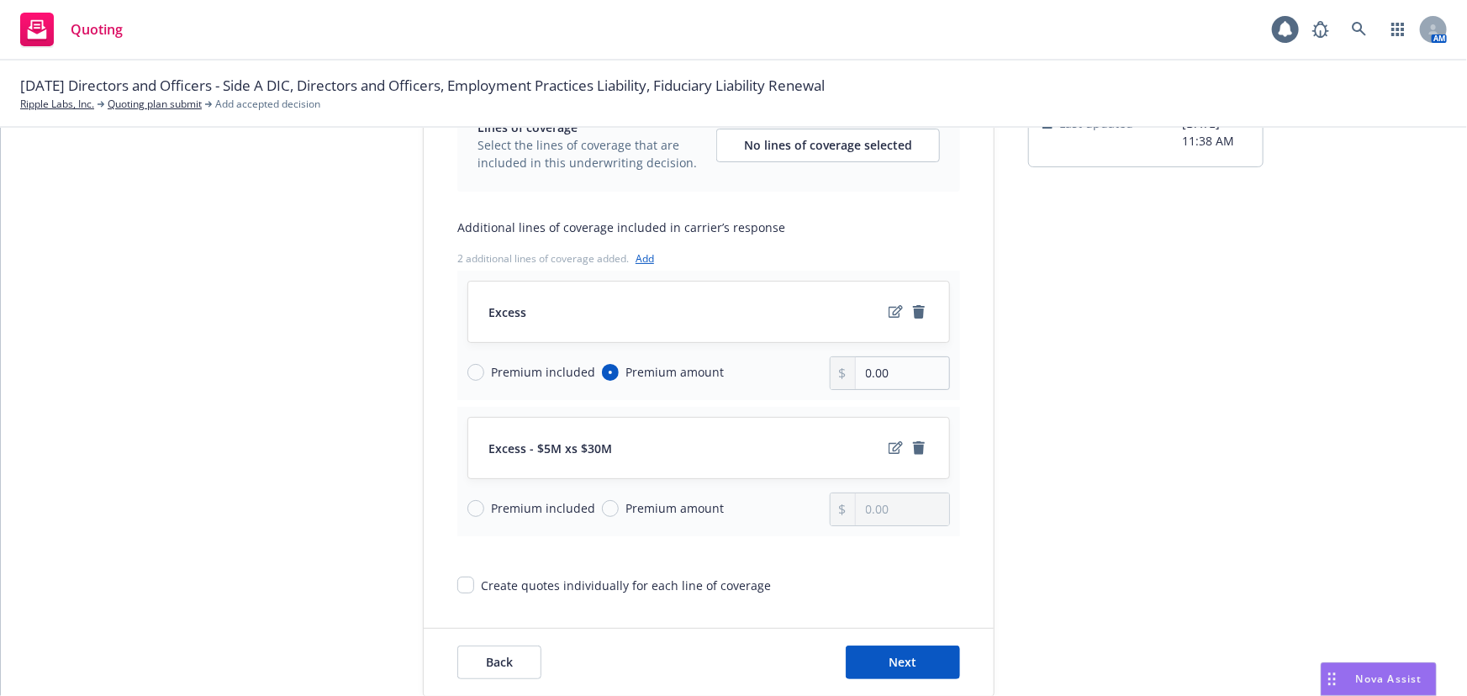
click at [626, 511] on span "Premium amount" at bounding box center [675, 509] width 98 height 18
click at [619, 511] on input "Premium amount" at bounding box center [610, 508] width 17 height 17
radio input "true"
type input "0.00"
drag, startPoint x: 922, startPoint y: 373, endPoint x: 806, endPoint y: 378, distance: 115.3
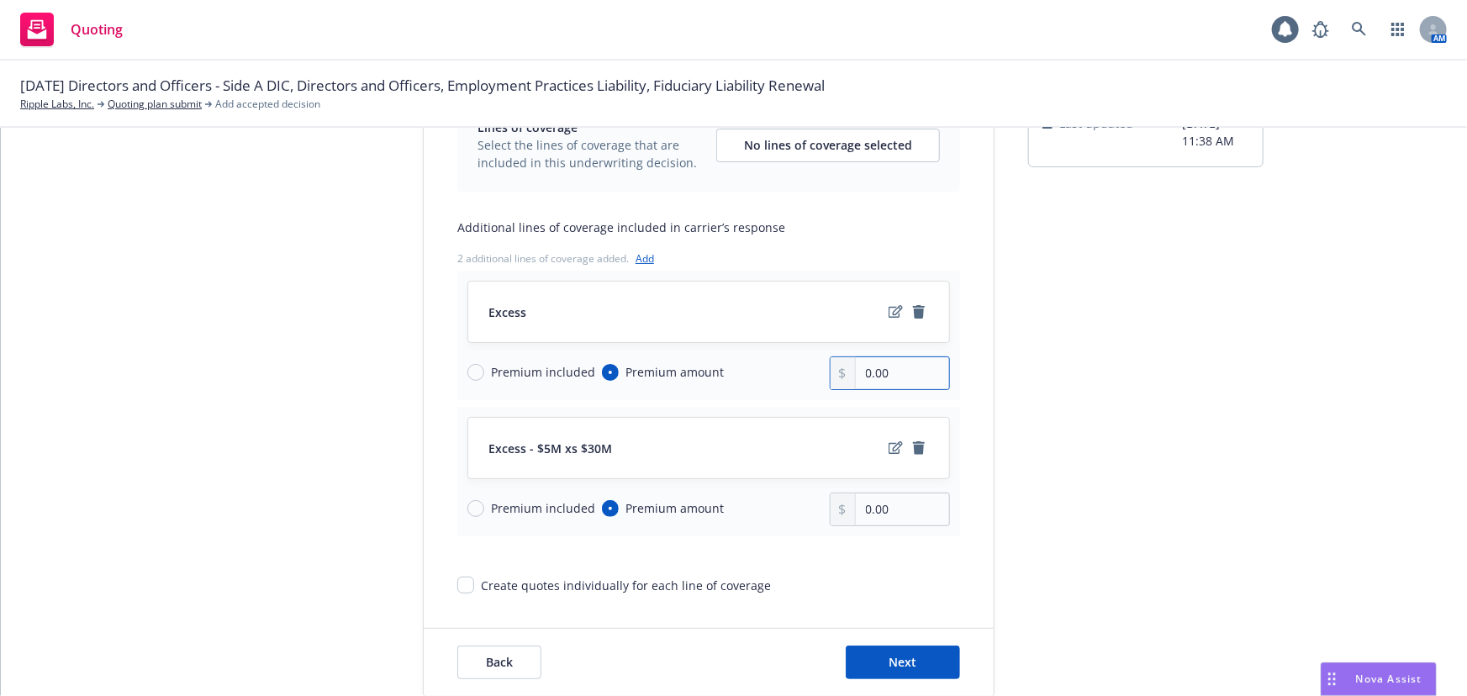
click at [806, 378] on div "Premium included Premium amount 0.00" at bounding box center [709, 374] width 483 height 34
type input "116,000.00"
drag, startPoint x: 891, startPoint y: 513, endPoint x: 866, endPoint y: 513, distance: 25.2
click at [898, 510] on input "0.00" at bounding box center [902, 510] width 93 height 32
drag, startPoint x: 866, startPoint y: 513, endPoint x: 786, endPoint y: 513, distance: 79.9
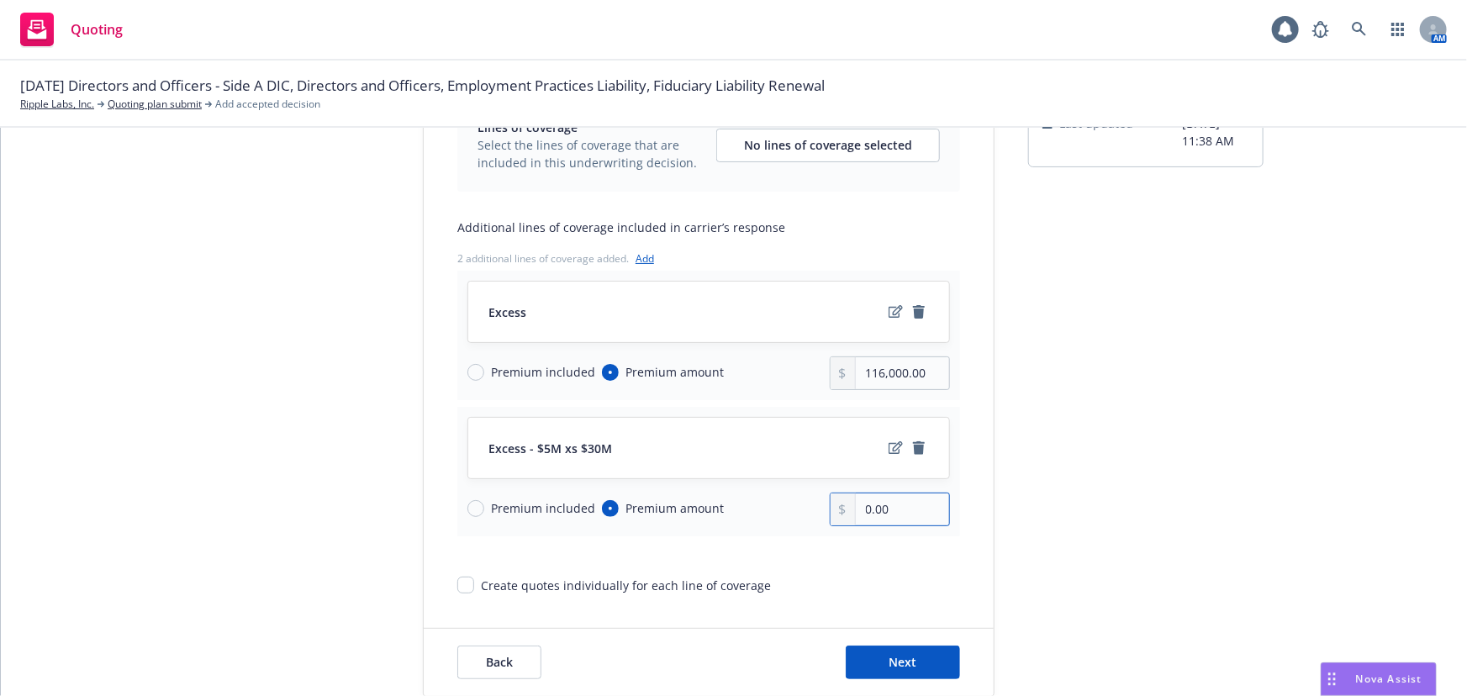
click at [792, 513] on div "Premium included Premium amount 0.00" at bounding box center [709, 510] width 483 height 34
drag, startPoint x: 930, startPoint y: 505, endPoint x: 648, endPoint y: 560, distance: 288.0
click at [653, 547] on div "Lines of coverage* Select the lines of coverage that are included in this under…" at bounding box center [708, 346] width 503 height 496
type input "132,000.00"
click at [457, 584] on input "Create quotes individually for each line of coverage" at bounding box center [465, 585] width 17 height 17
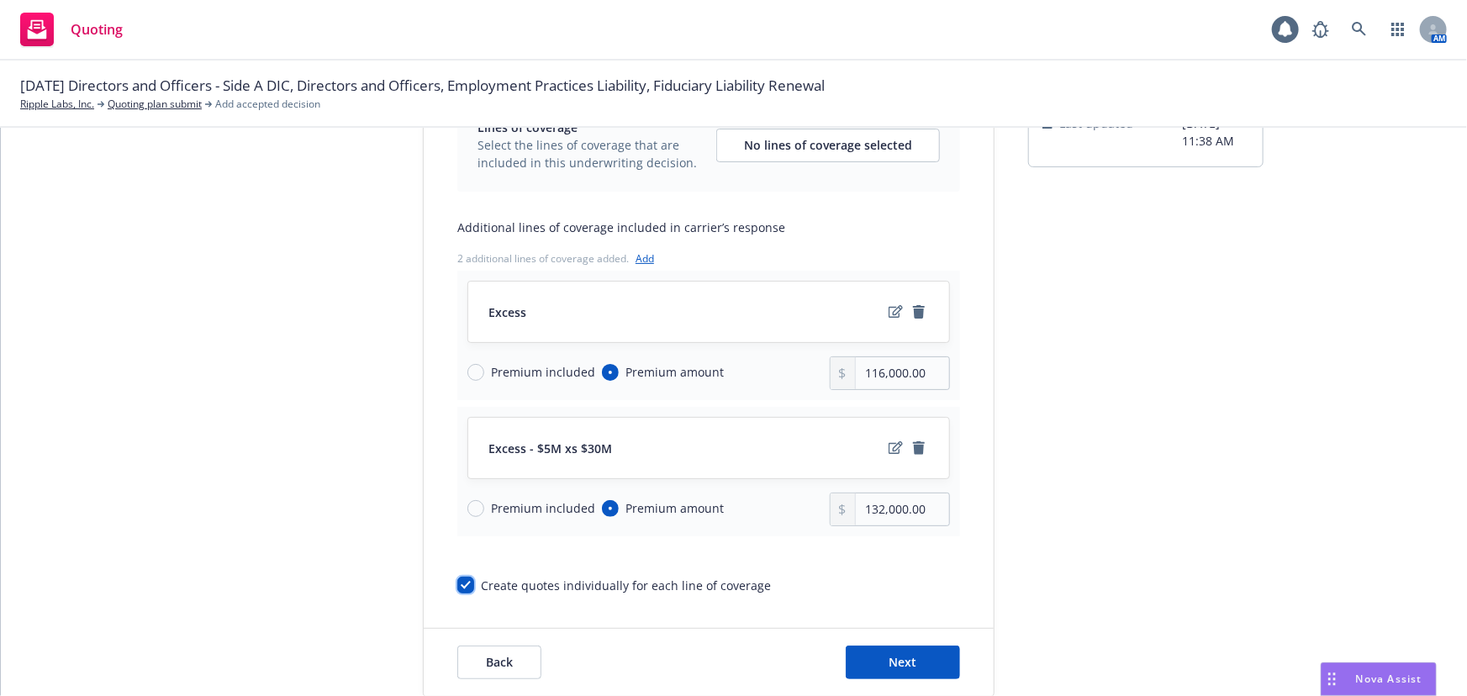
checkbox input "true"
click at [889, 311] on icon "edit" at bounding box center [896, 311] width 14 height 13
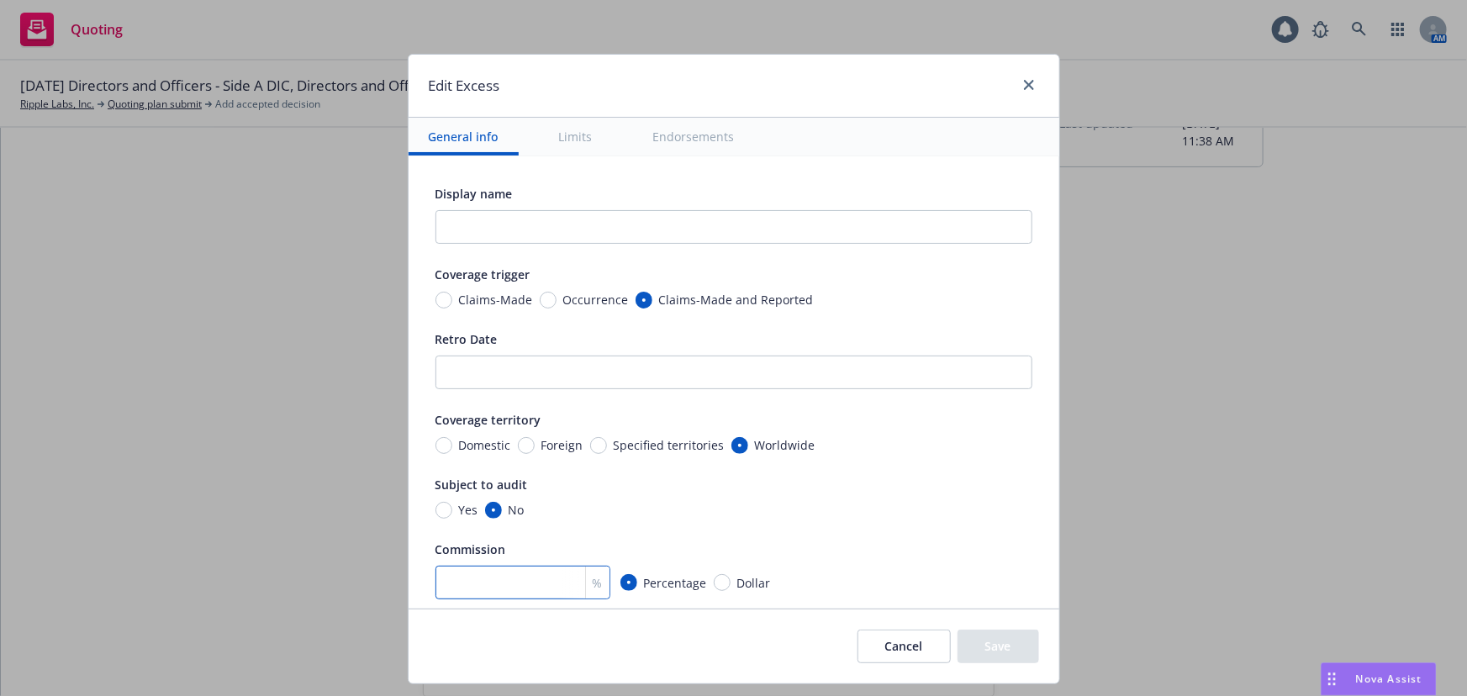
click at [518, 583] on input "number" at bounding box center [523, 583] width 175 height 34
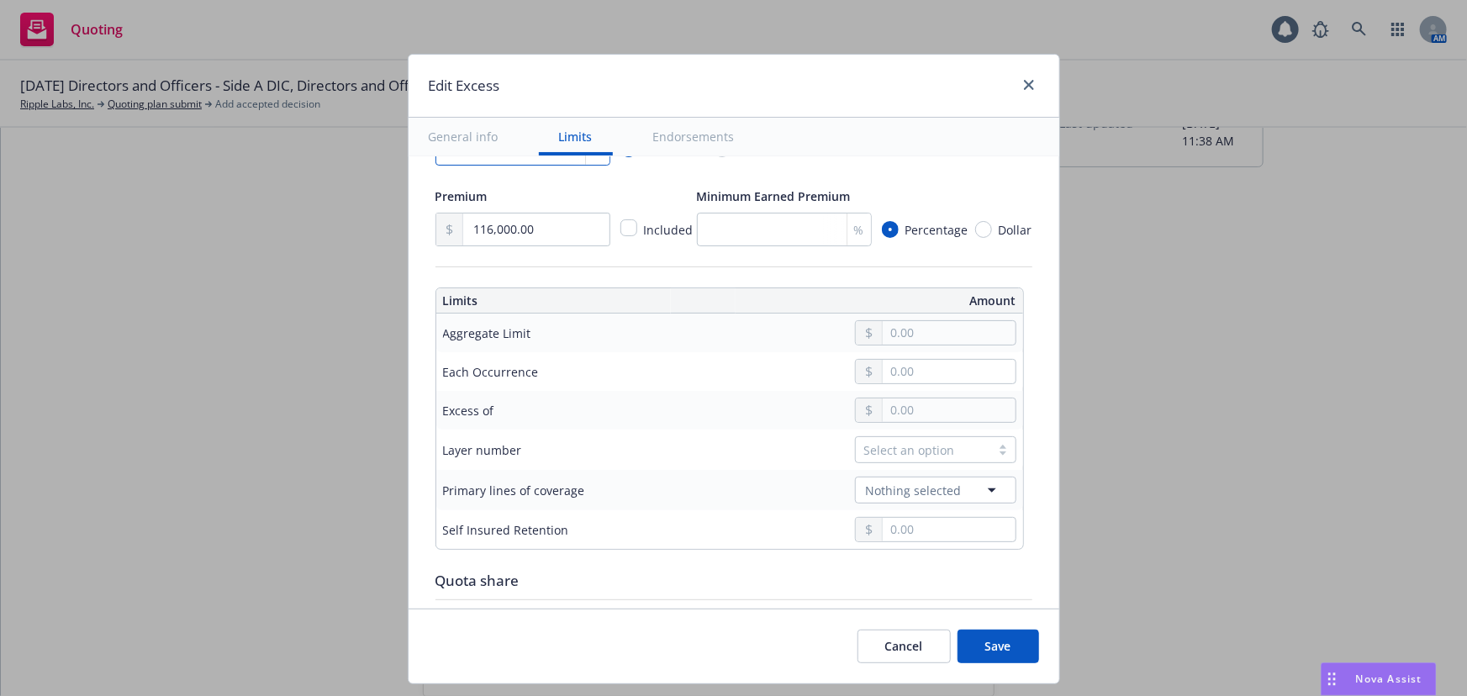
scroll to position [458, 0]
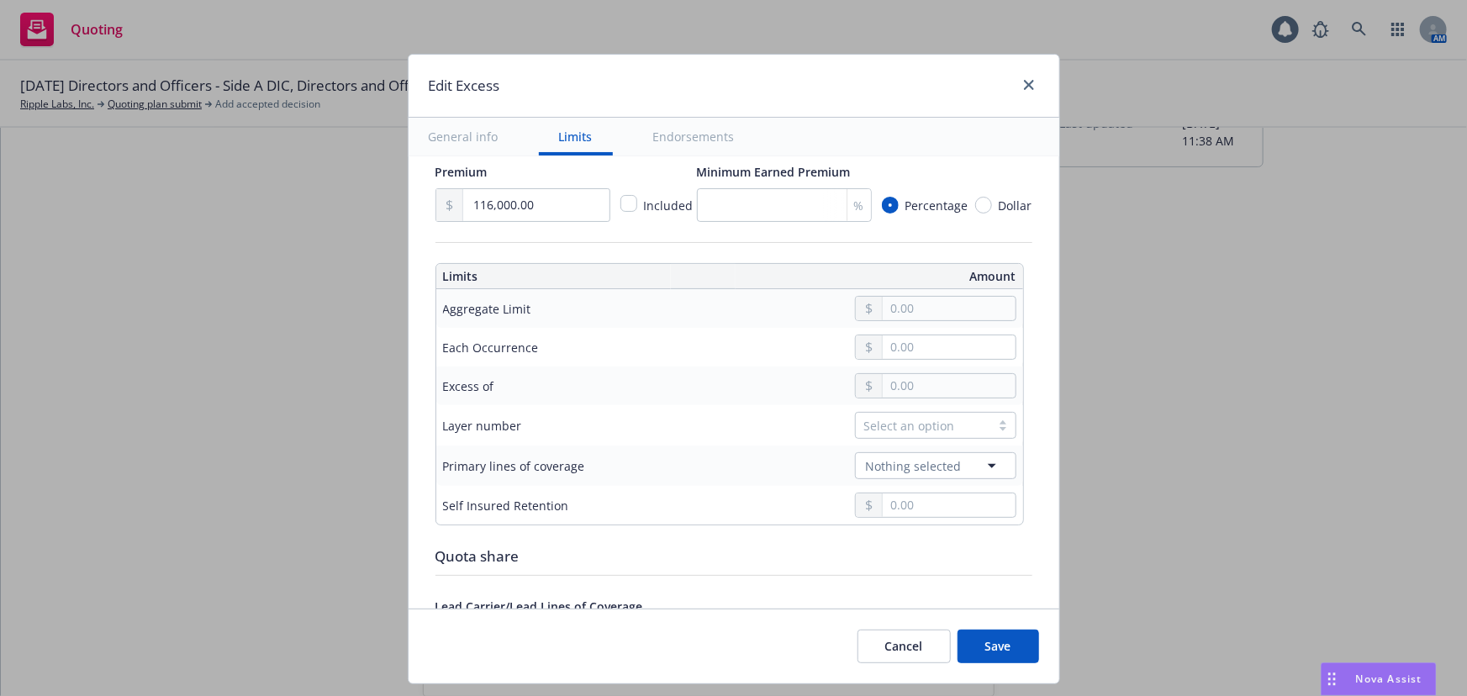
type input "15"
click at [911, 291] on td at bounding box center [856, 308] width 335 height 39
click at [908, 316] on input "text" at bounding box center [949, 309] width 132 height 24
type input "5,000,000.00"
click at [928, 448] on button "$5,000,000.00" at bounding box center [934, 443] width 145 height 31
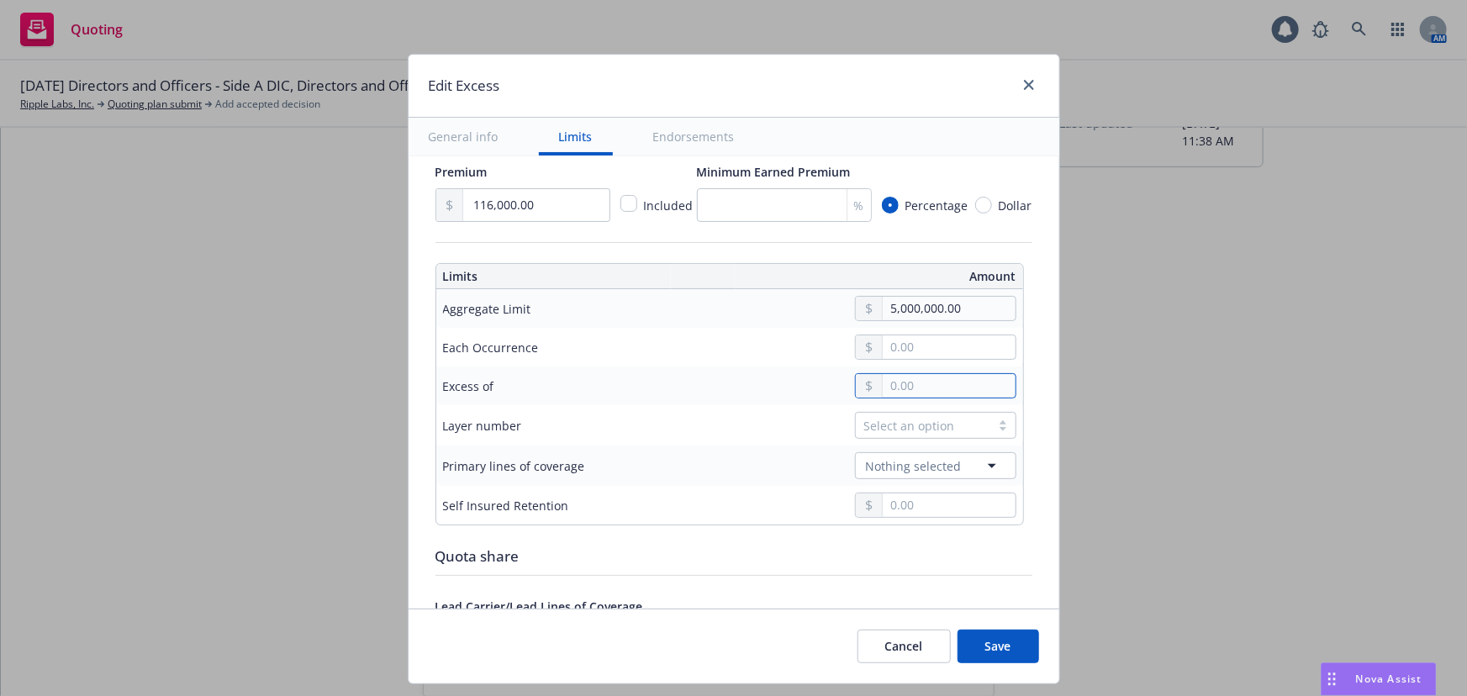
click at [914, 389] on input "text" at bounding box center [949, 386] width 132 height 24
type input "3.00"
type input "$5M excess of $3"
type input "35.00"
type input "$5M excess of $35"
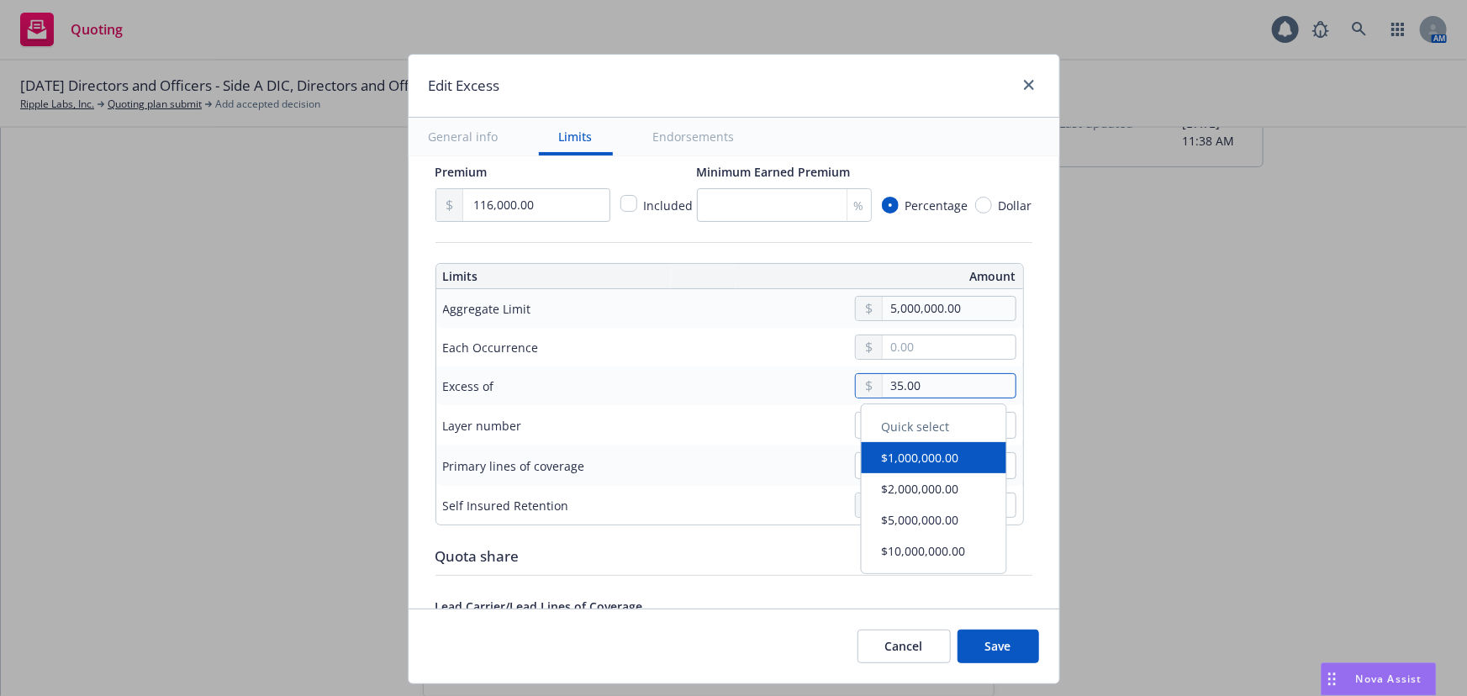
type input "350.00"
type input "$5M excess of $350"
type input "3,500.00"
type input "$5M excess of $3.5K"
type input "35,000.00"
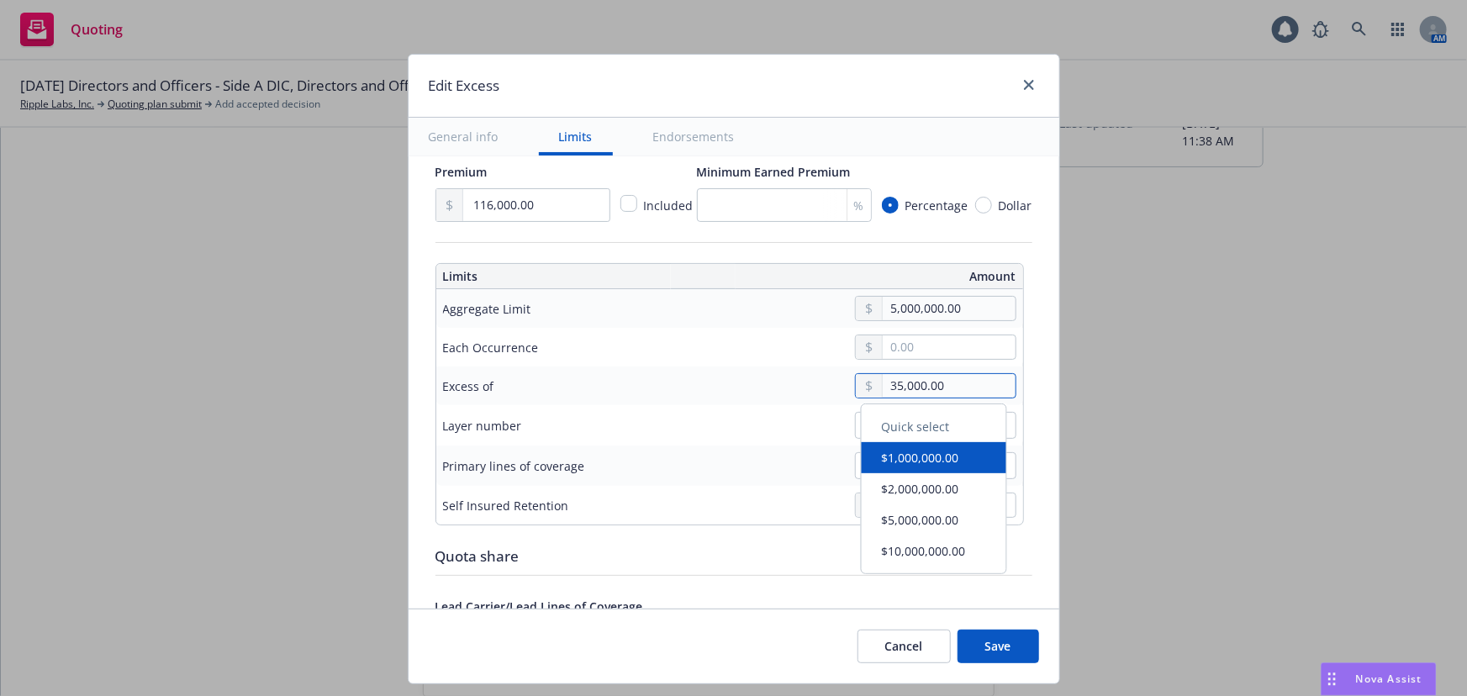
type input "$5M excess of $35K"
type input "350,000.00"
type input "$5M excess of $350K"
type input "3,500,000.00"
type input "$5M excess of $3.5M"
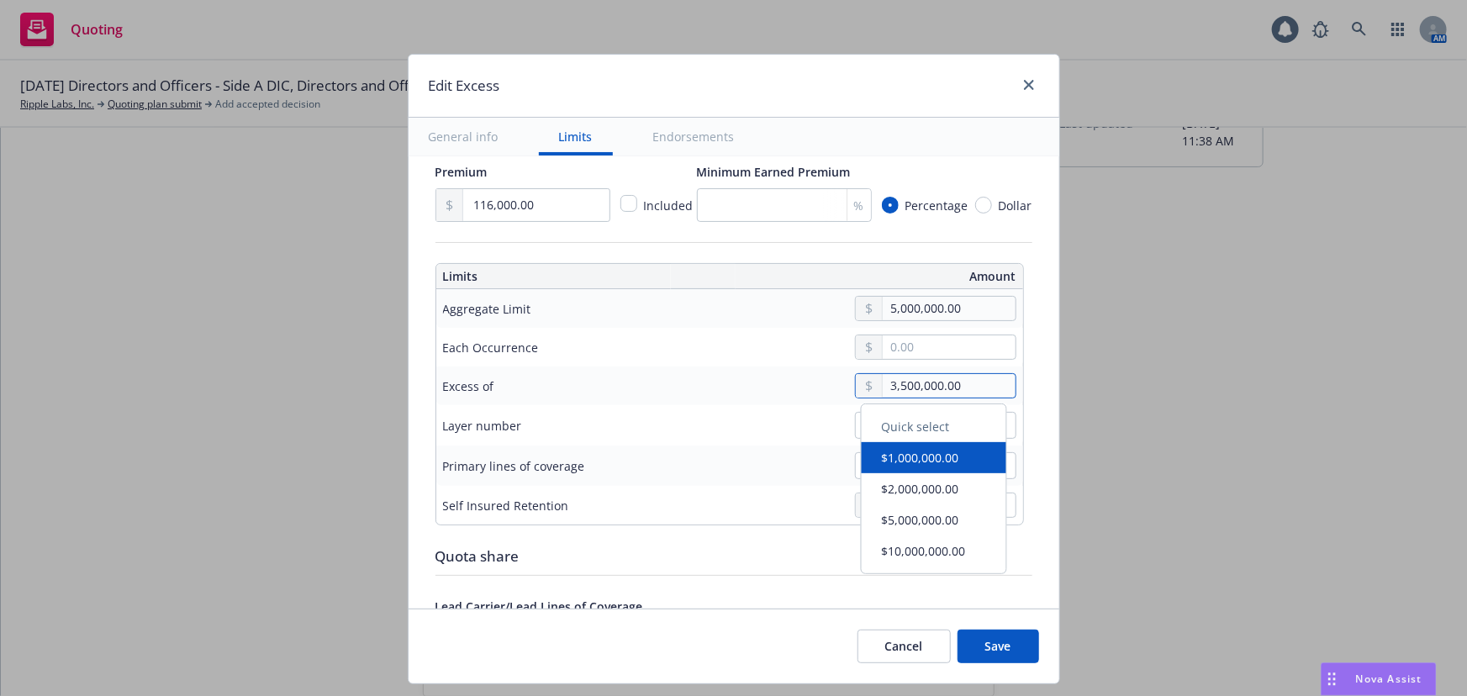
type input "35,000,000.00"
type input "$5M excess of $35M"
type input "35,000,000.00"
click at [759, 386] on div "35,000,000.00" at bounding box center [855, 385] width 321 height 25
click at [934, 420] on div "Select an option" at bounding box center [923, 426] width 118 height 18
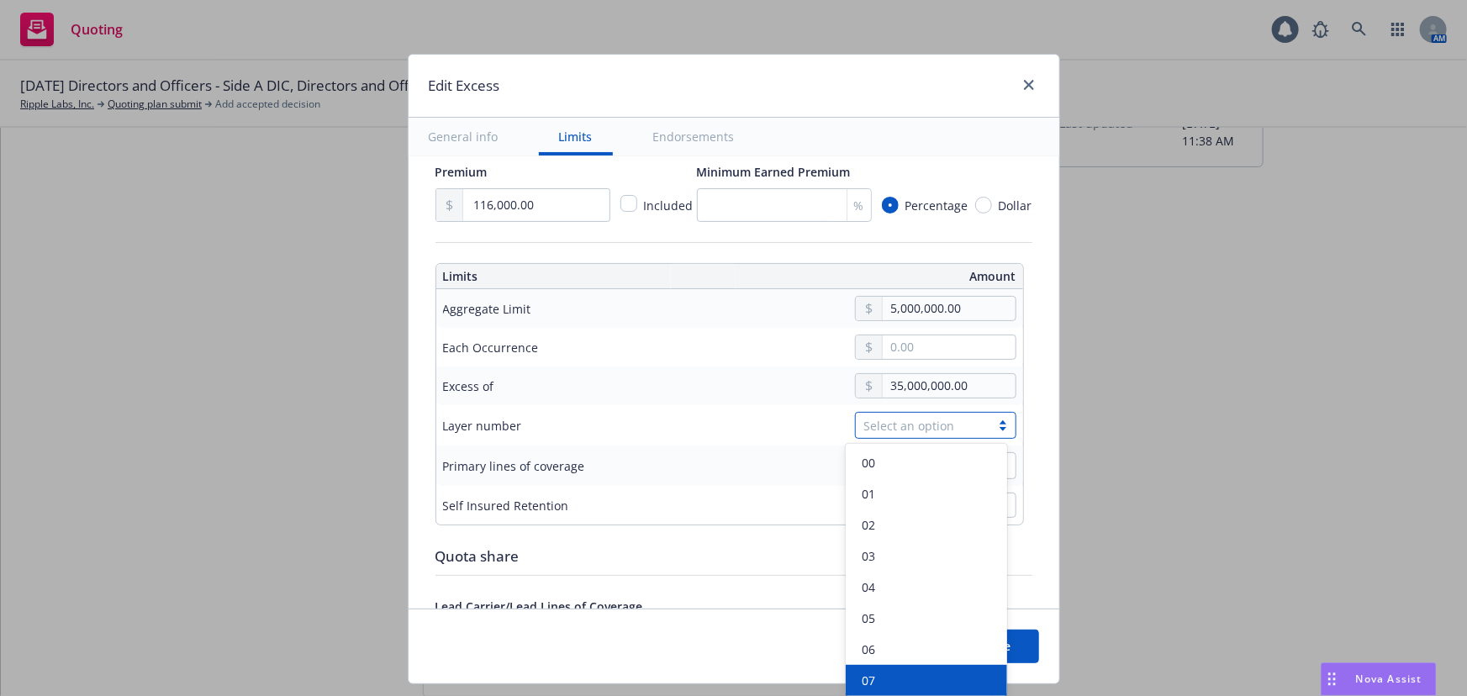
click at [916, 681] on div "07" at bounding box center [926, 681] width 141 height 18
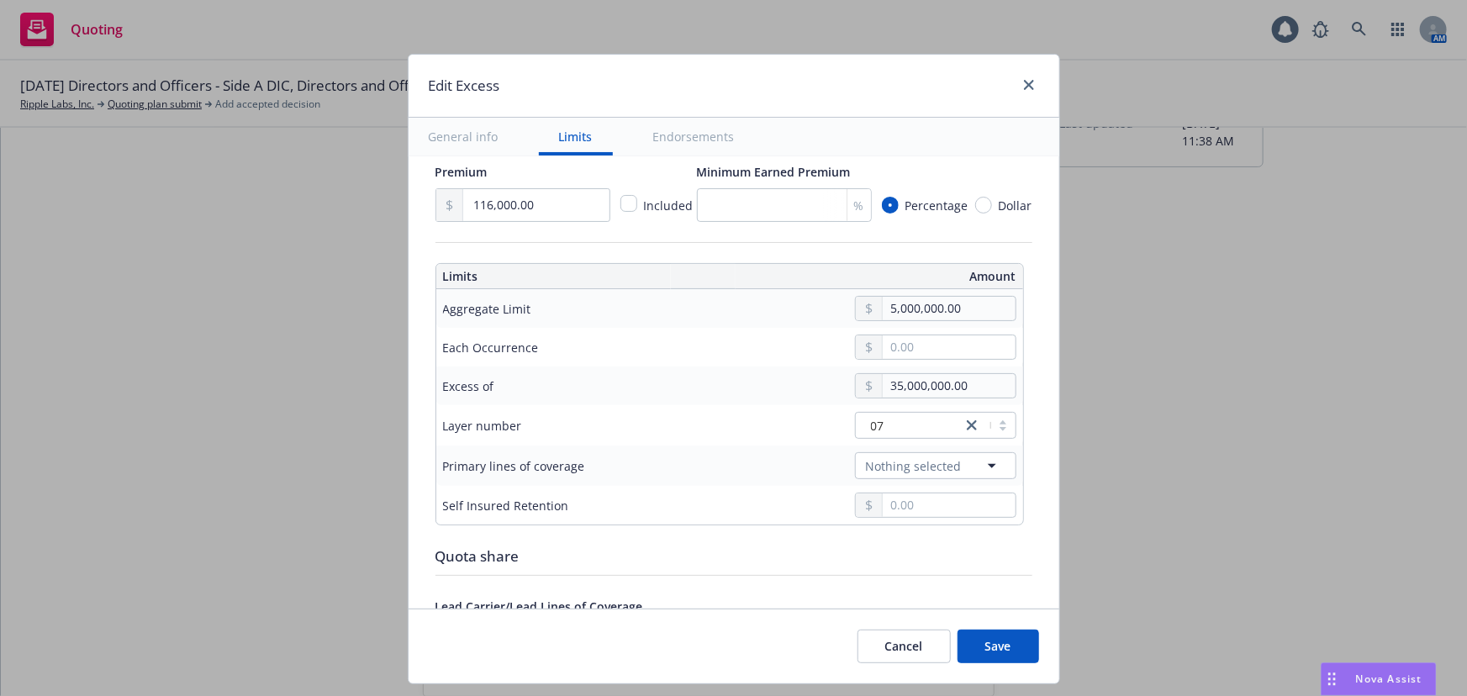
click at [912, 481] on td "Nothing selected" at bounding box center [856, 466] width 335 height 40
click at [917, 468] on span "Nothing selected" at bounding box center [914, 466] width 96 height 18
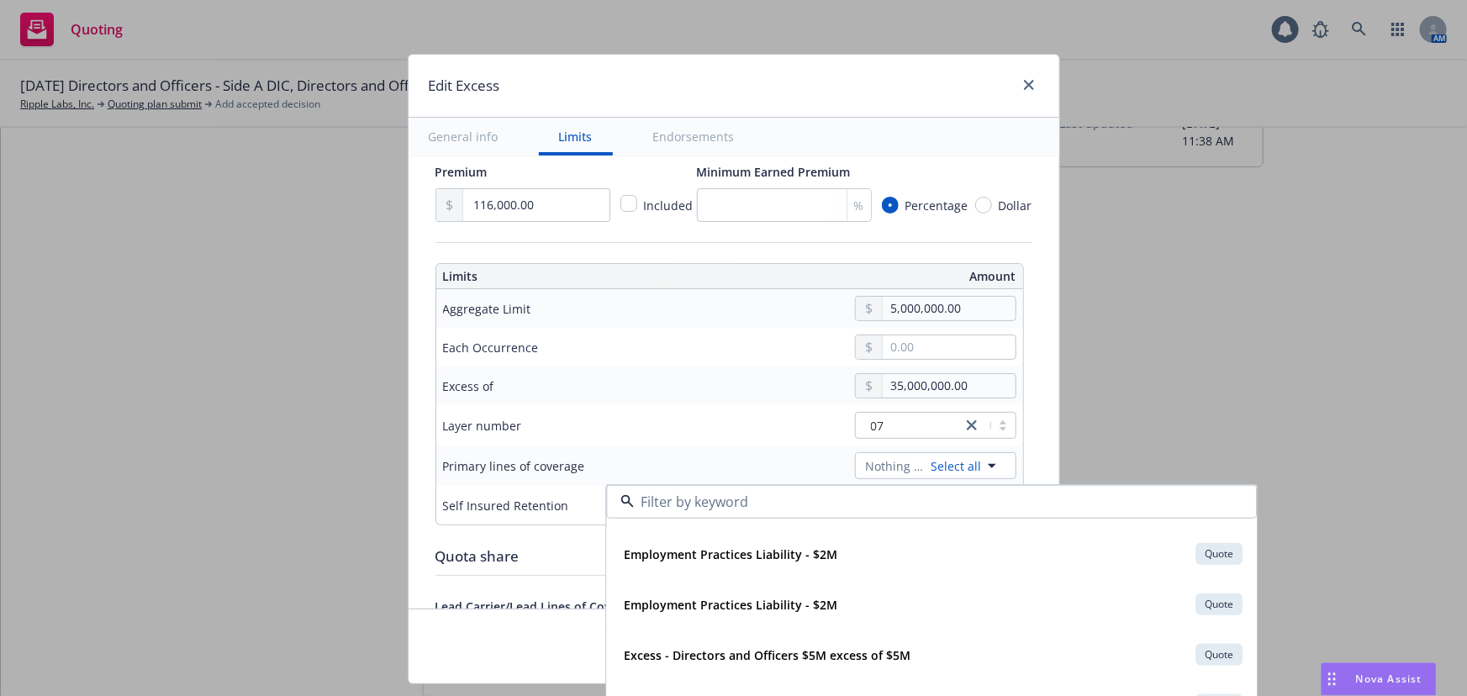
scroll to position [611, 0]
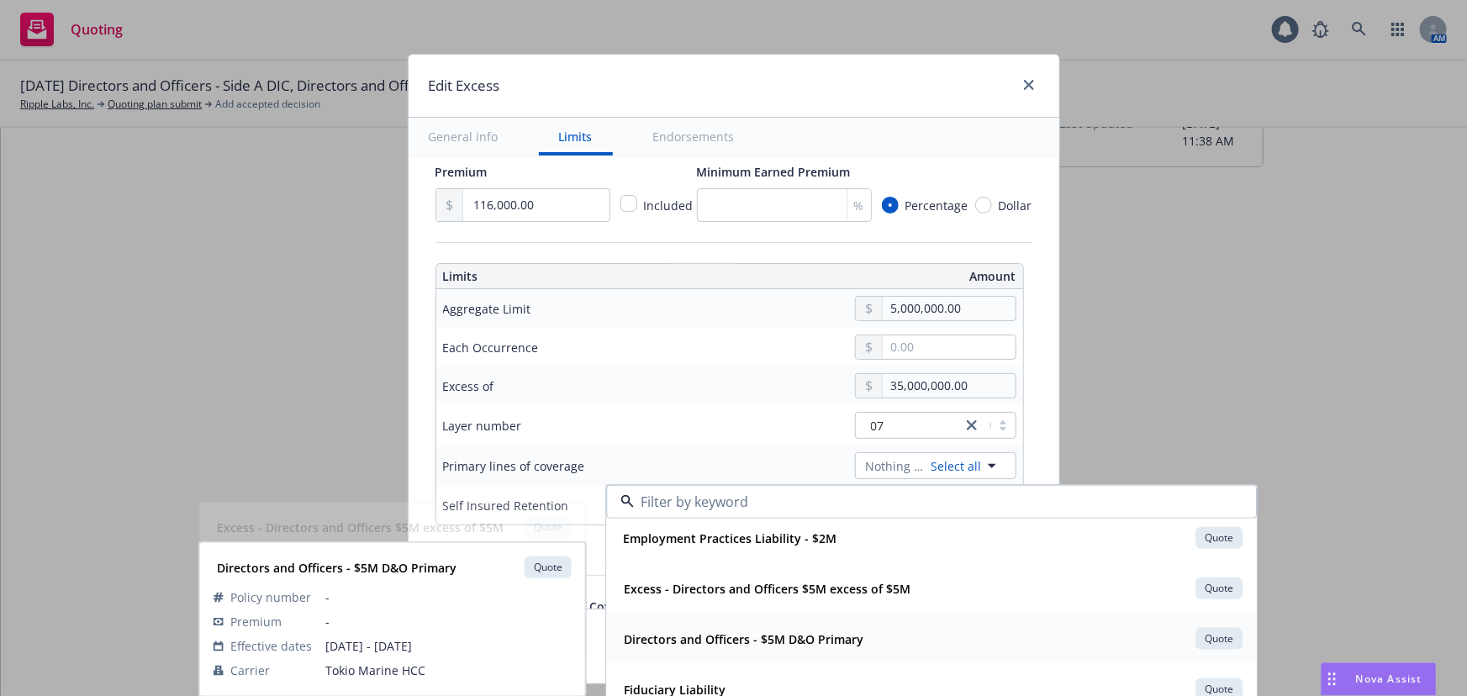
click at [851, 639] on div "Directors and Officers - $5M D&O Primary" at bounding box center [742, 638] width 250 height 24
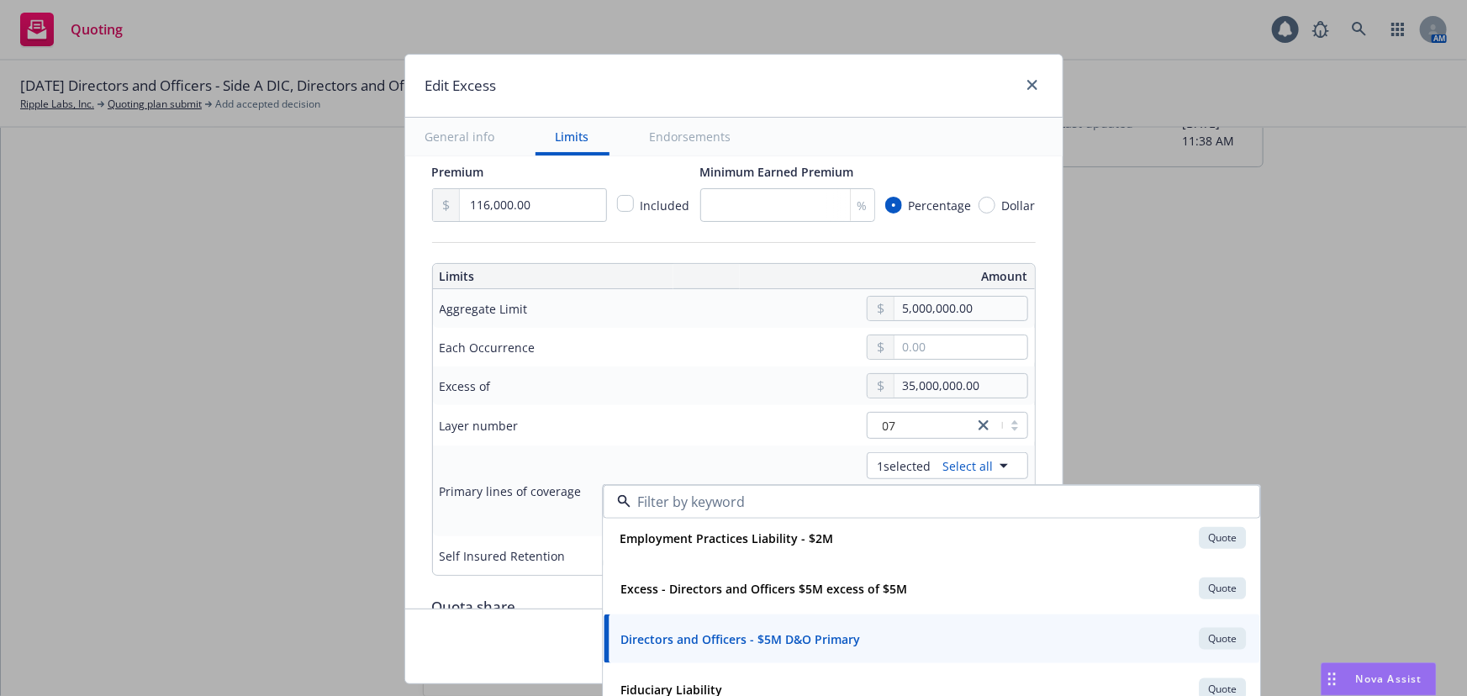
type input "Directors and Officers $5M excess of $35M"
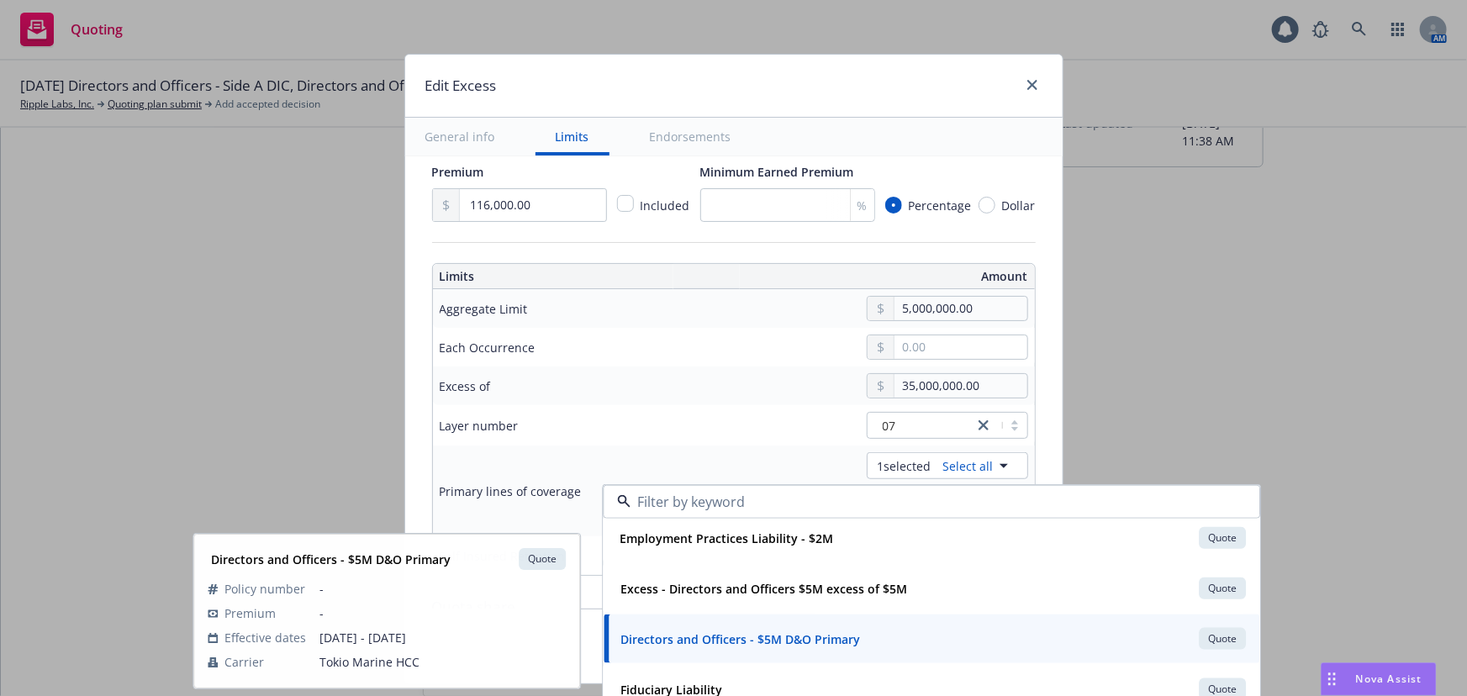
click at [669, 345] on td "Each Occurrence" at bounding box center [559, 347] width 252 height 39
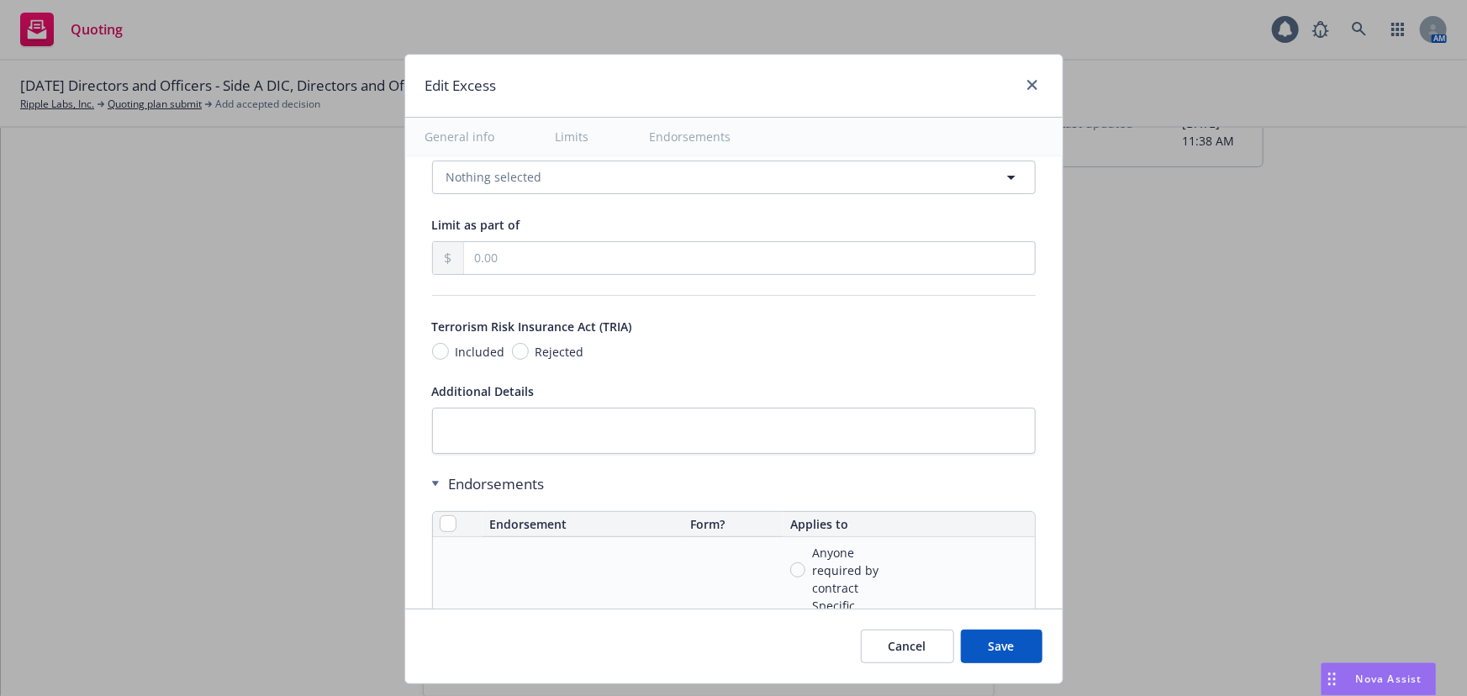
scroll to position [1223, 0]
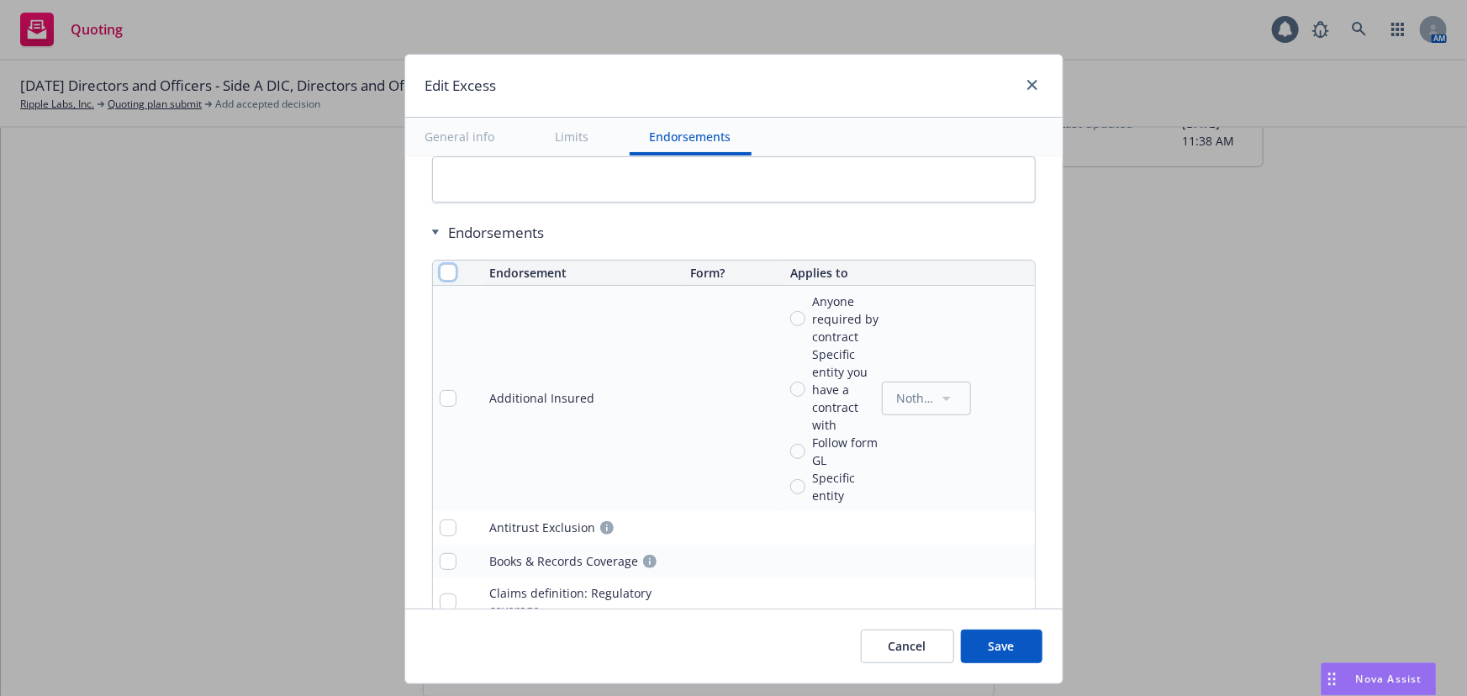
click at [440, 275] on input "checkbox" at bounding box center [448, 272] width 17 height 17
checkbox input "true"
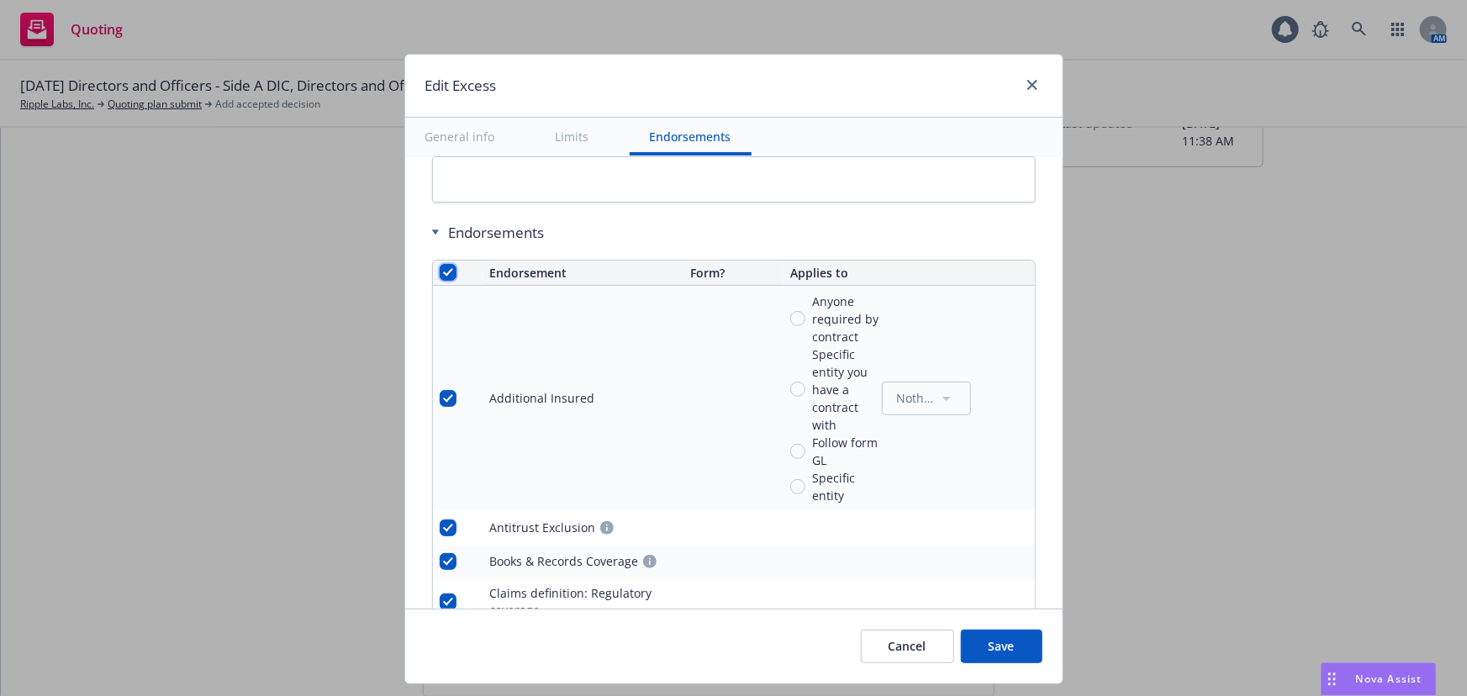
checkbox input "true"
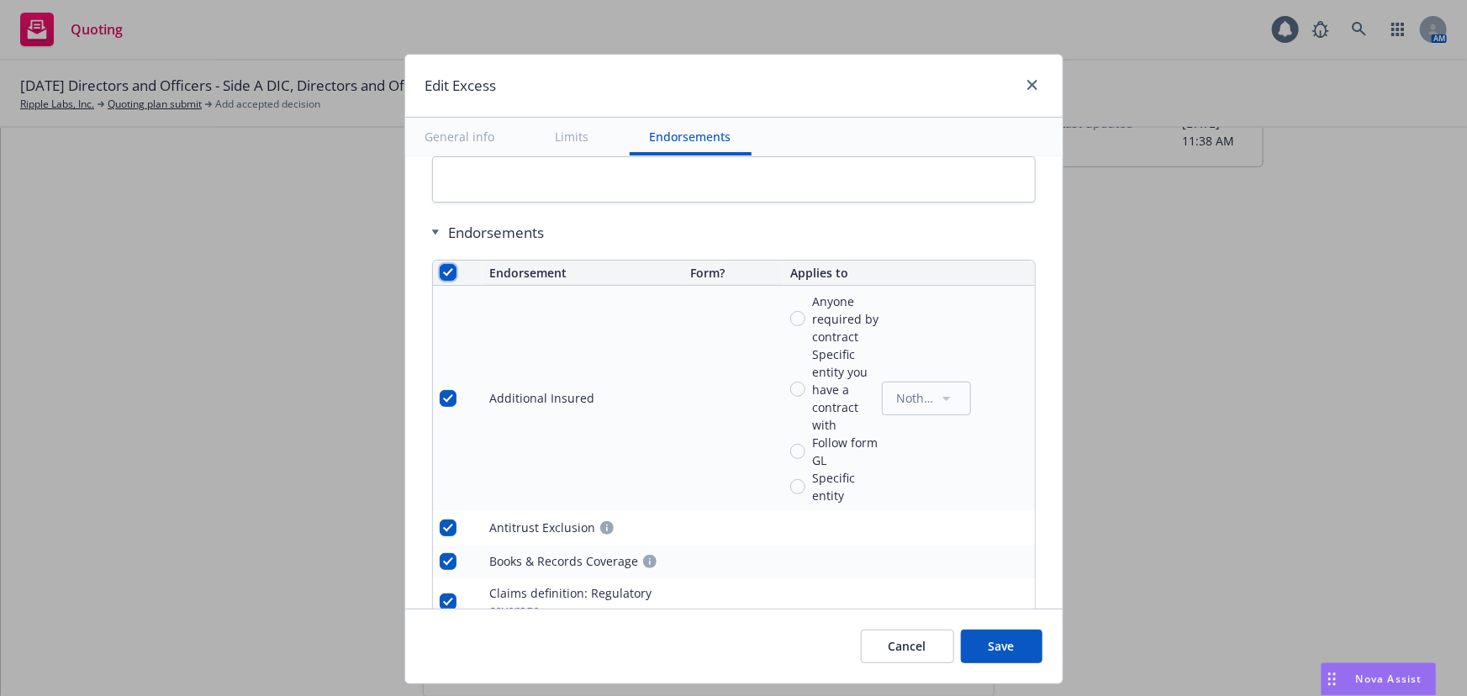
checkbox input "true"
click at [756, 654] on span "Remove endorsements" at bounding box center [710, 658] width 132 height 16
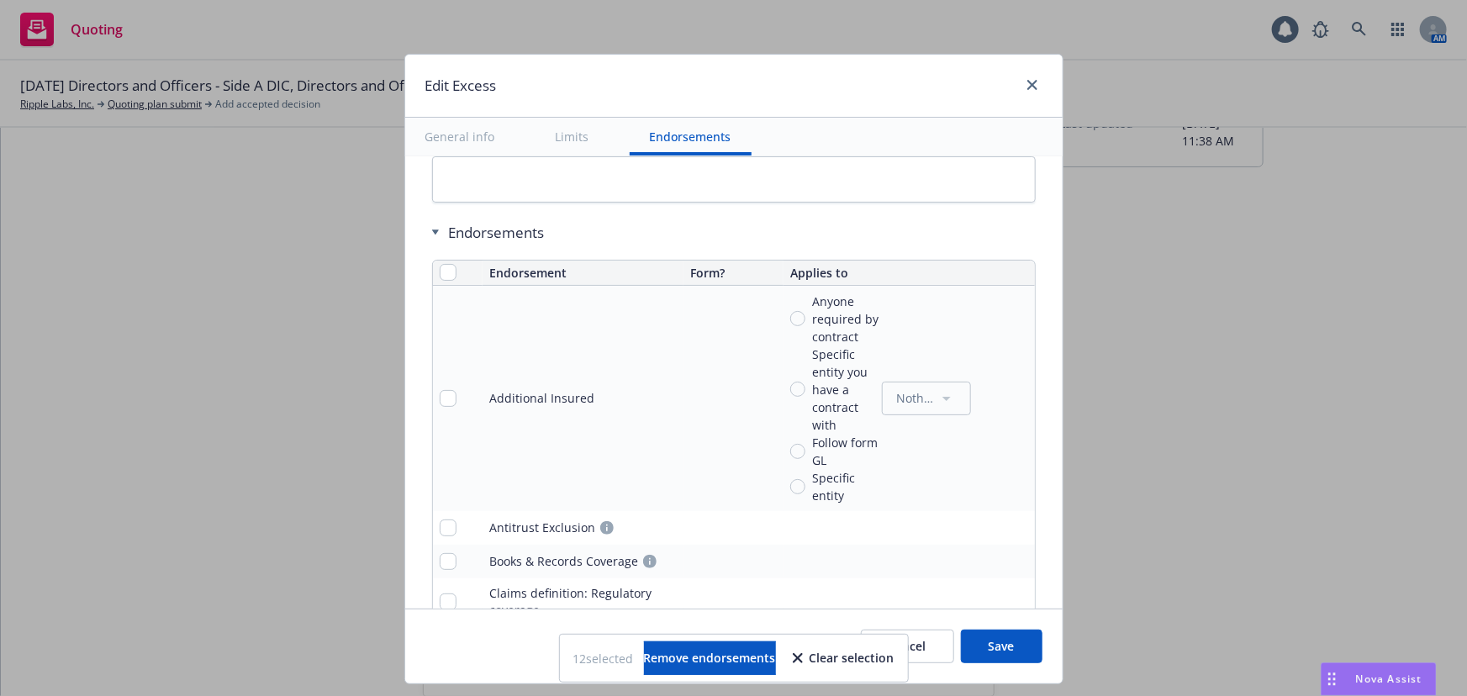
scroll to position [1028, 0]
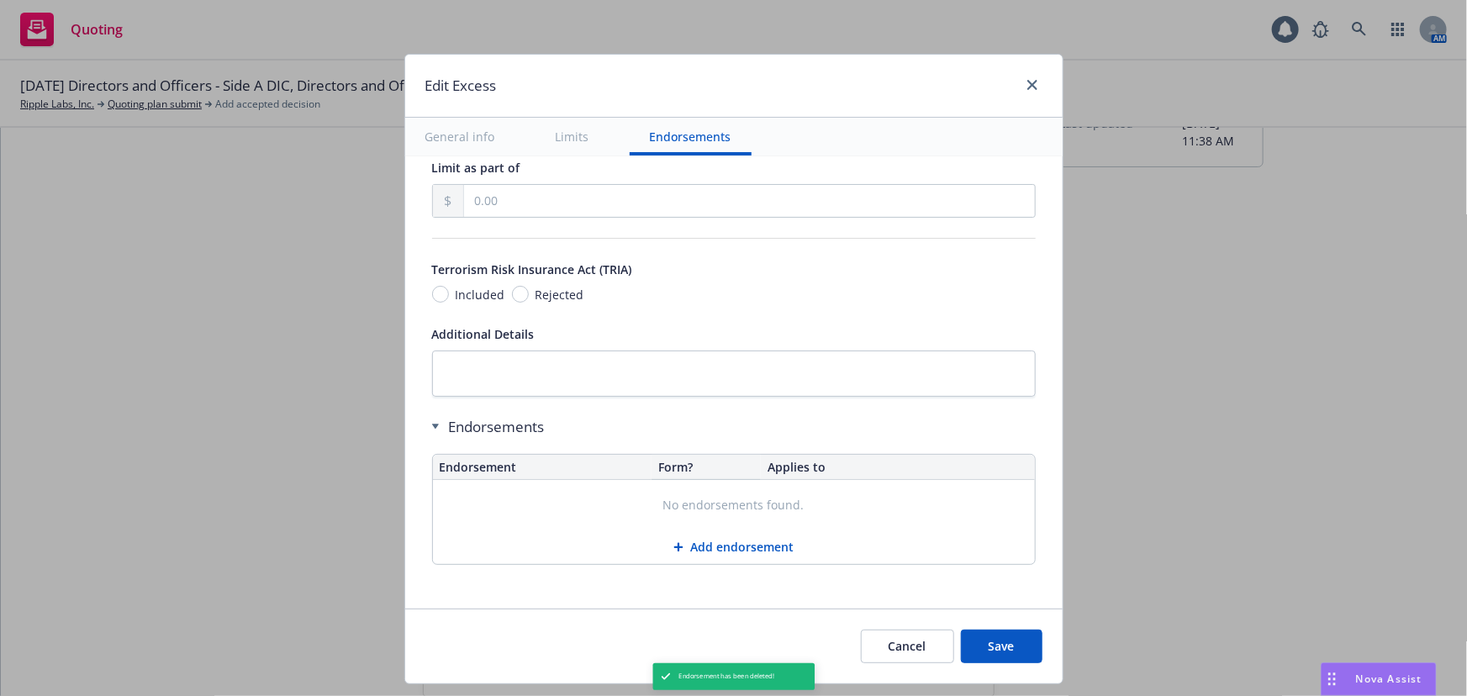
click at [992, 648] on button "Save" at bounding box center [1002, 647] width 82 height 34
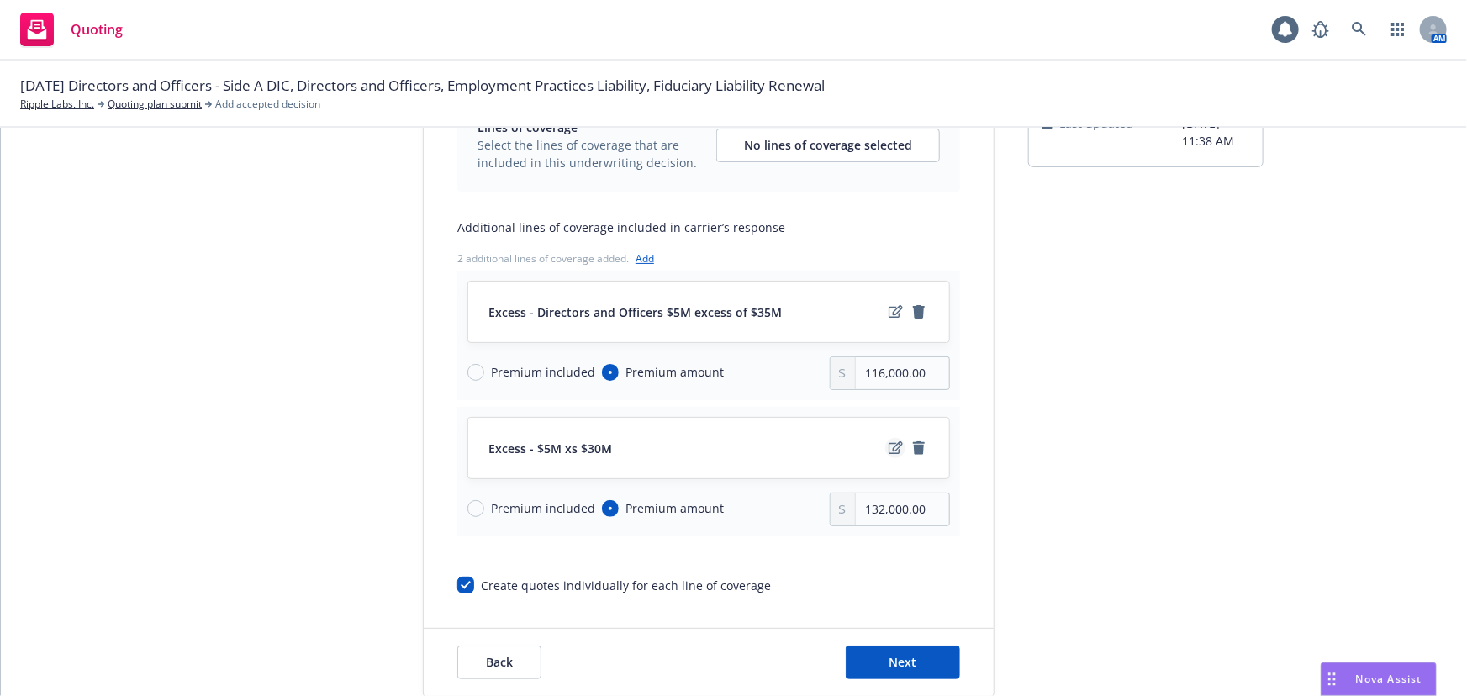
click at [889, 451] on icon "edit" at bounding box center [896, 447] width 14 height 13
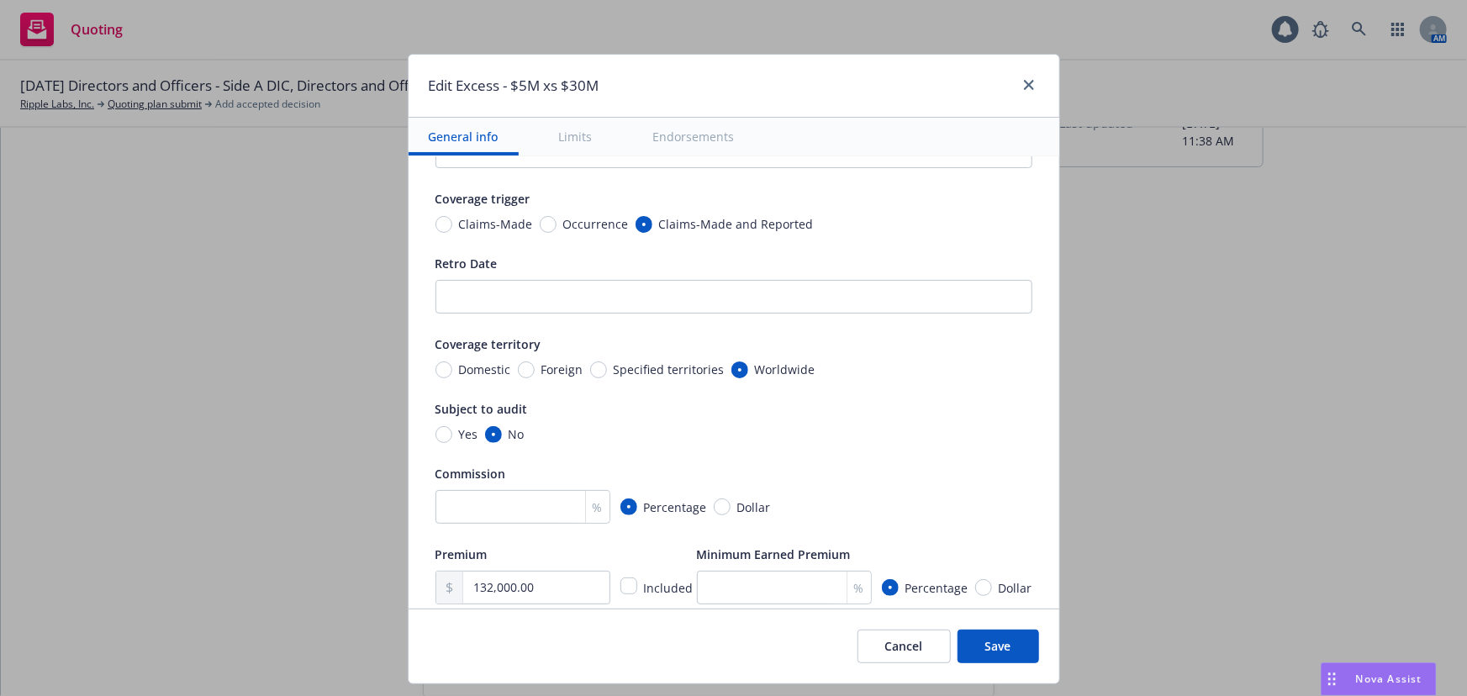
scroll to position [229, 0]
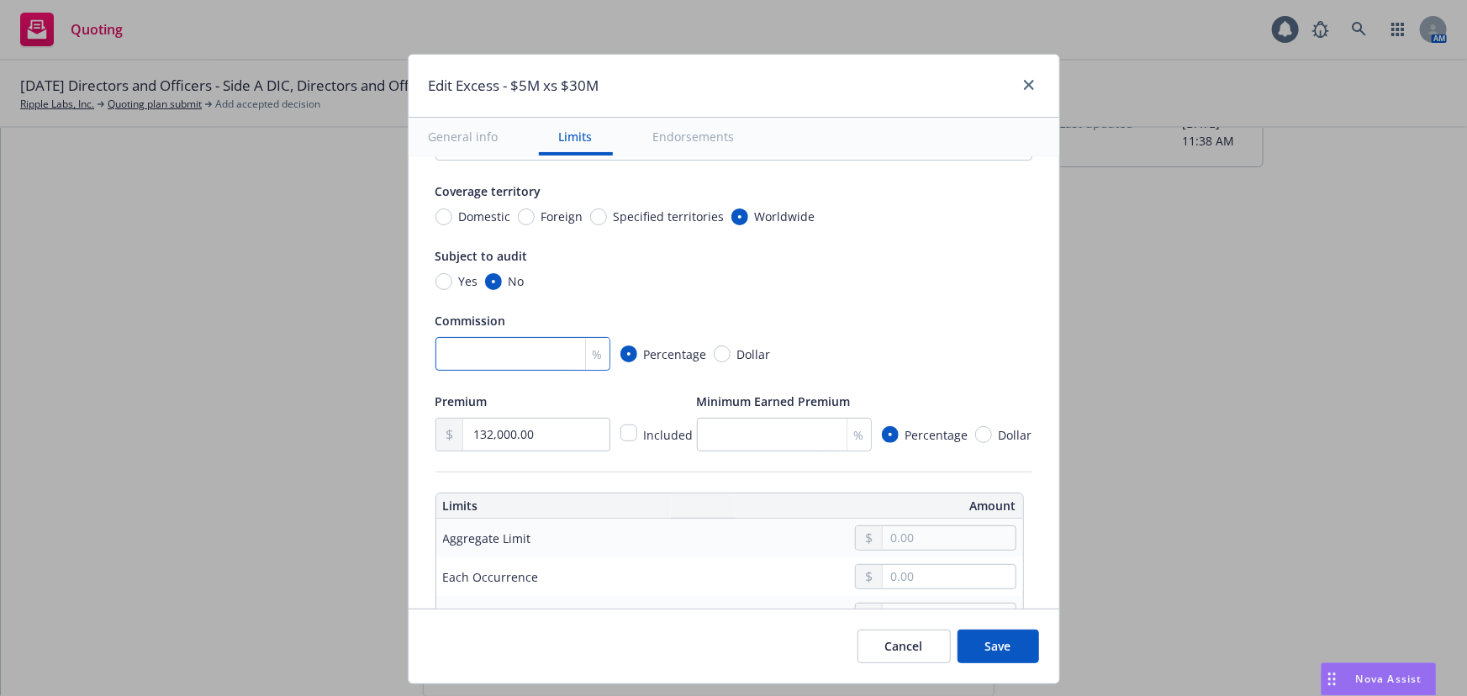
click at [500, 349] on input "number" at bounding box center [523, 354] width 175 height 34
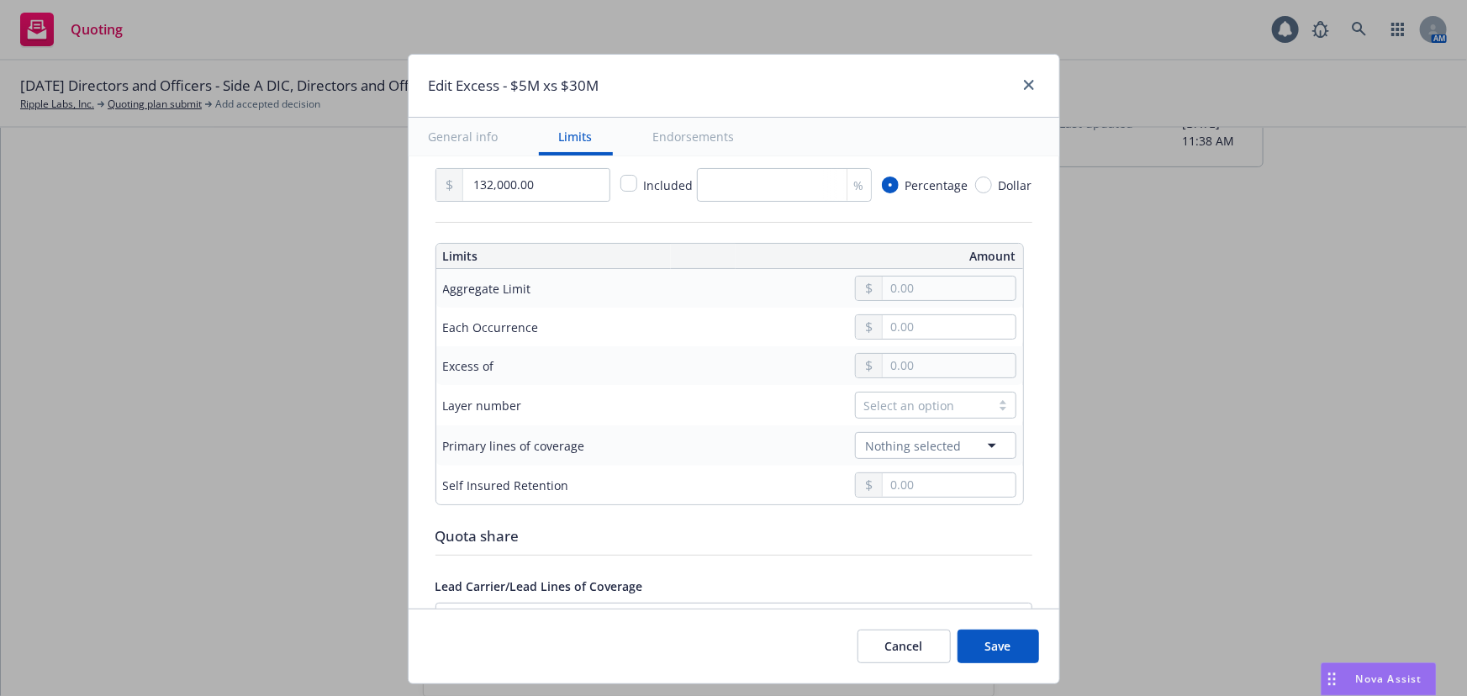
scroll to position [535, 0]
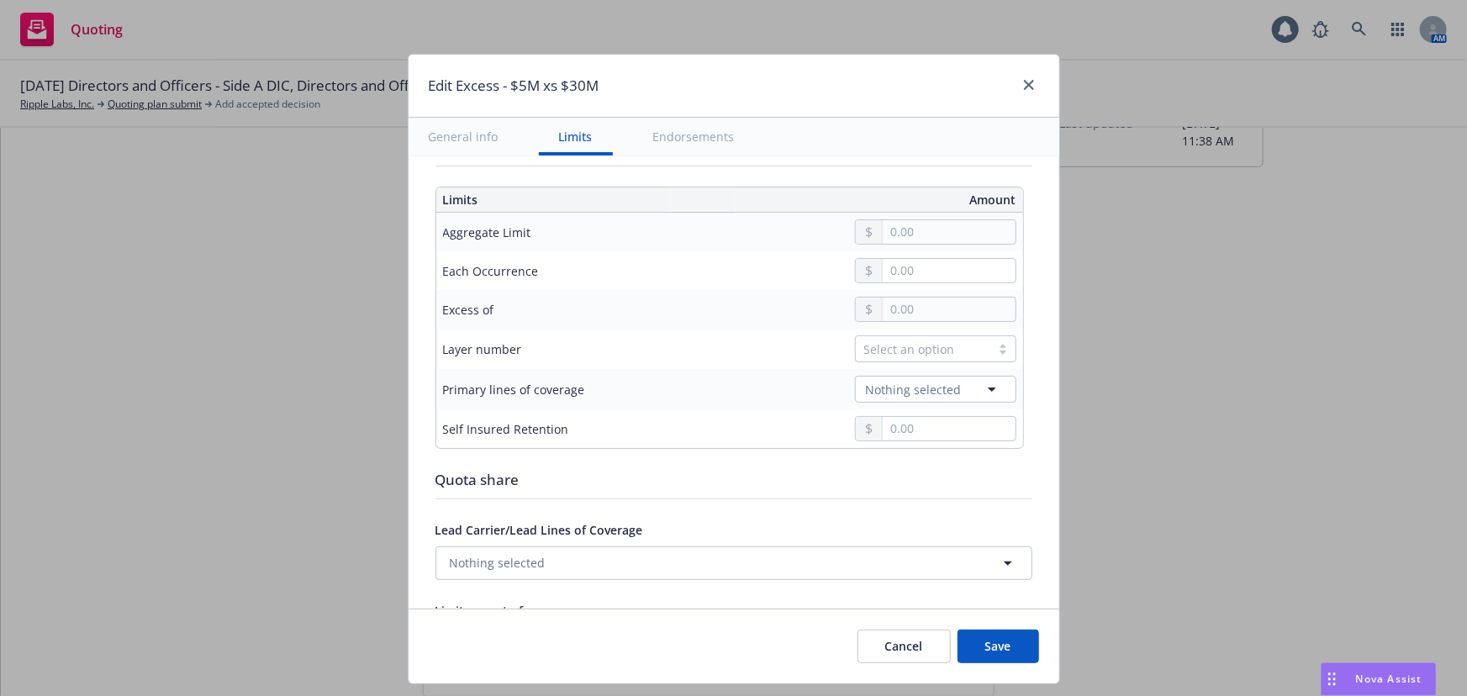
type input "15"
click at [942, 222] on input "text" at bounding box center [949, 232] width 132 height 24
type input "5,000,000.00"
click at [913, 368] on button "$5,000,000.00" at bounding box center [934, 365] width 145 height 31
click at [902, 326] on td at bounding box center [856, 309] width 335 height 39
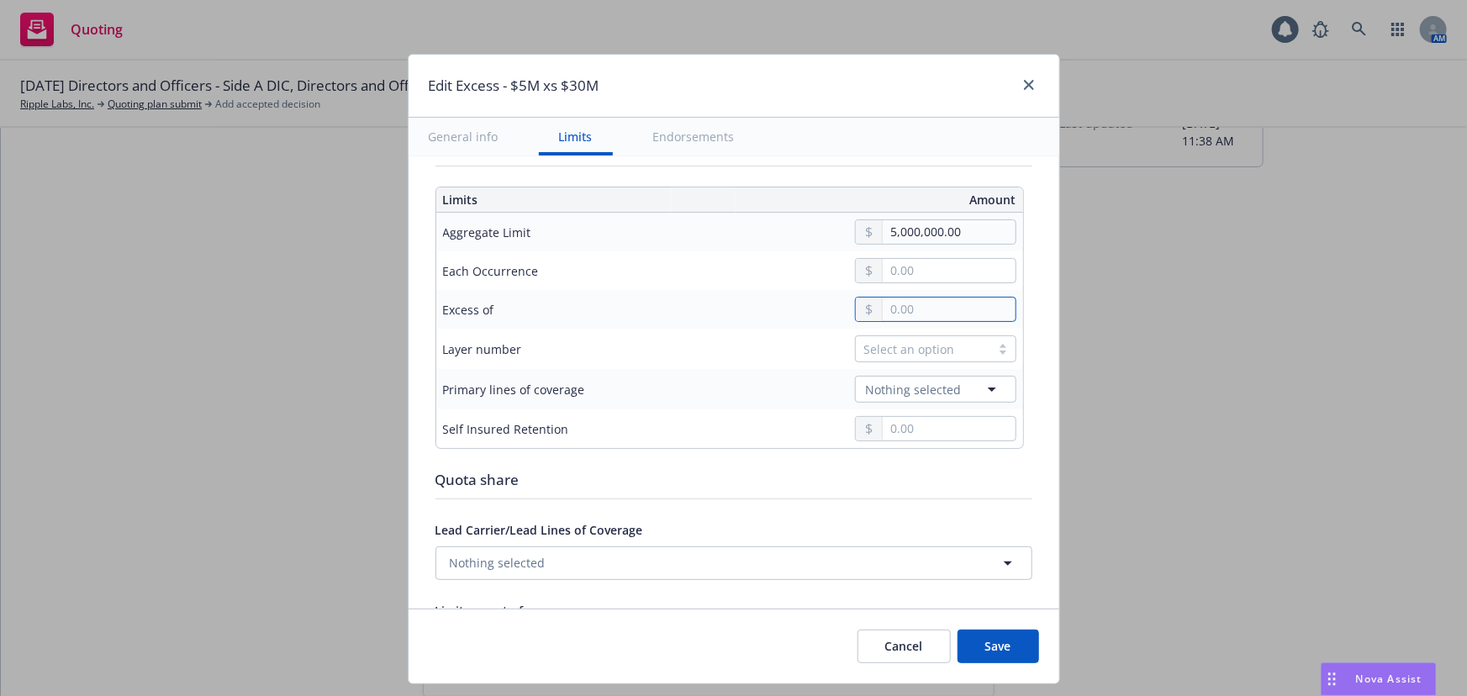
click at [915, 308] on input "text" at bounding box center [949, 310] width 132 height 24
type input "3.00"
type input "$5M excess of $3"
type input "30.00"
type input "$5M excess of $30"
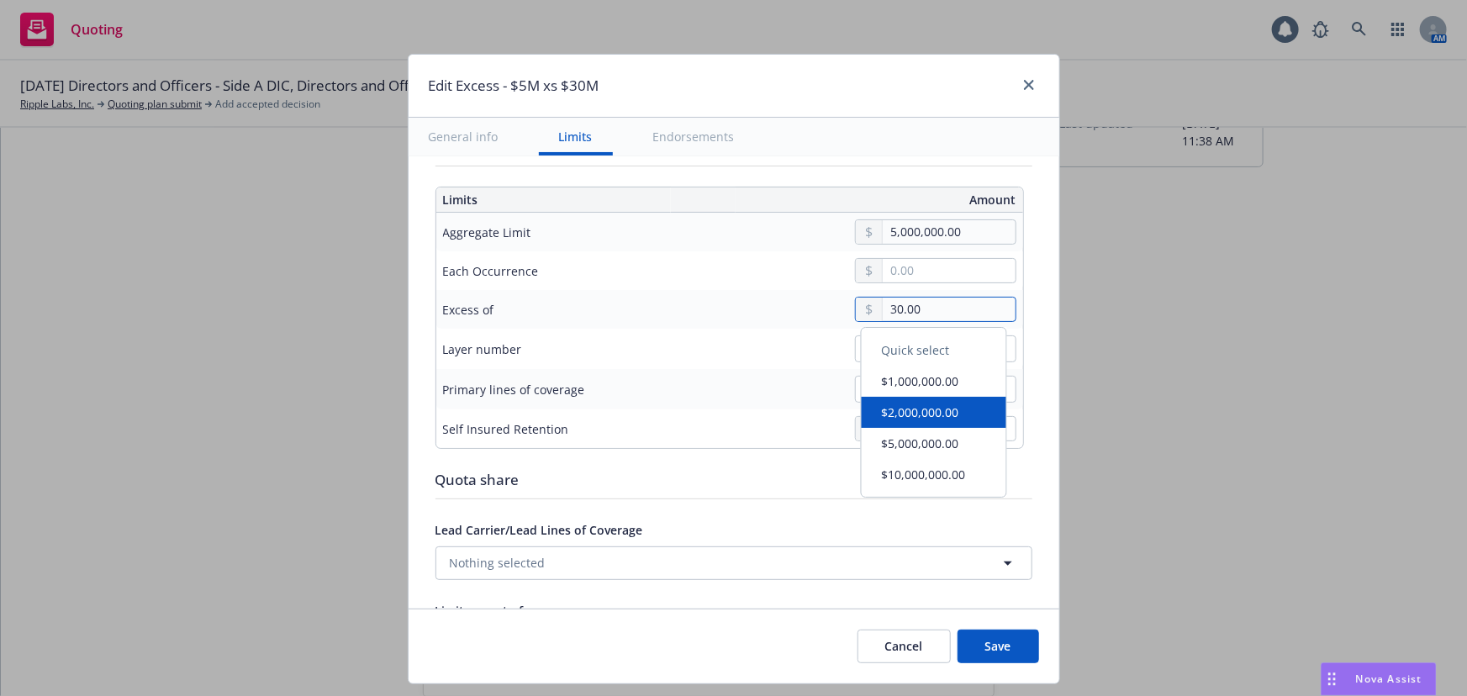
type input "300.00"
type input "$5M excess of $300"
type input "3,000.00"
type input "$5M excess of $3K"
type input "30,000.00"
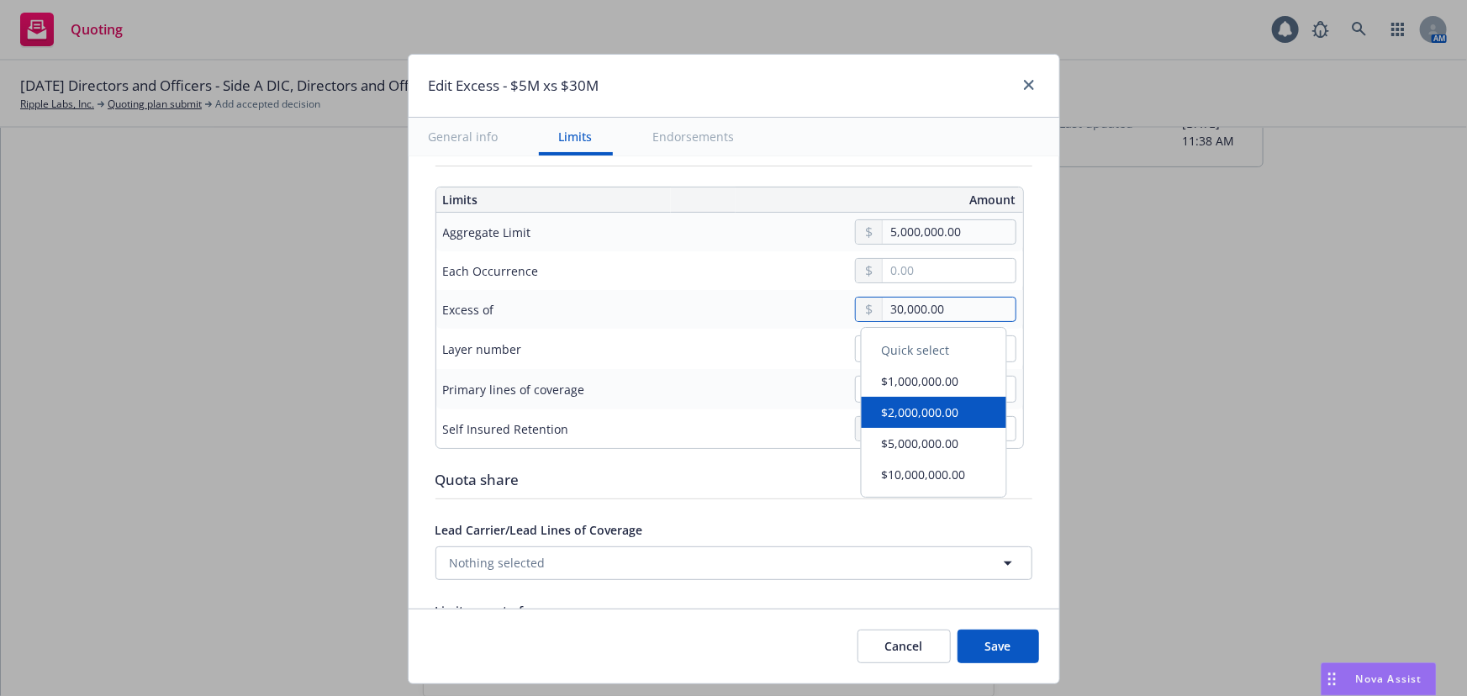
type input "$5M excess of $30K"
type input "300,000.00"
type input "$5M excess of $300K"
type input "3,000,000.00"
type input "$5M excess of $3M"
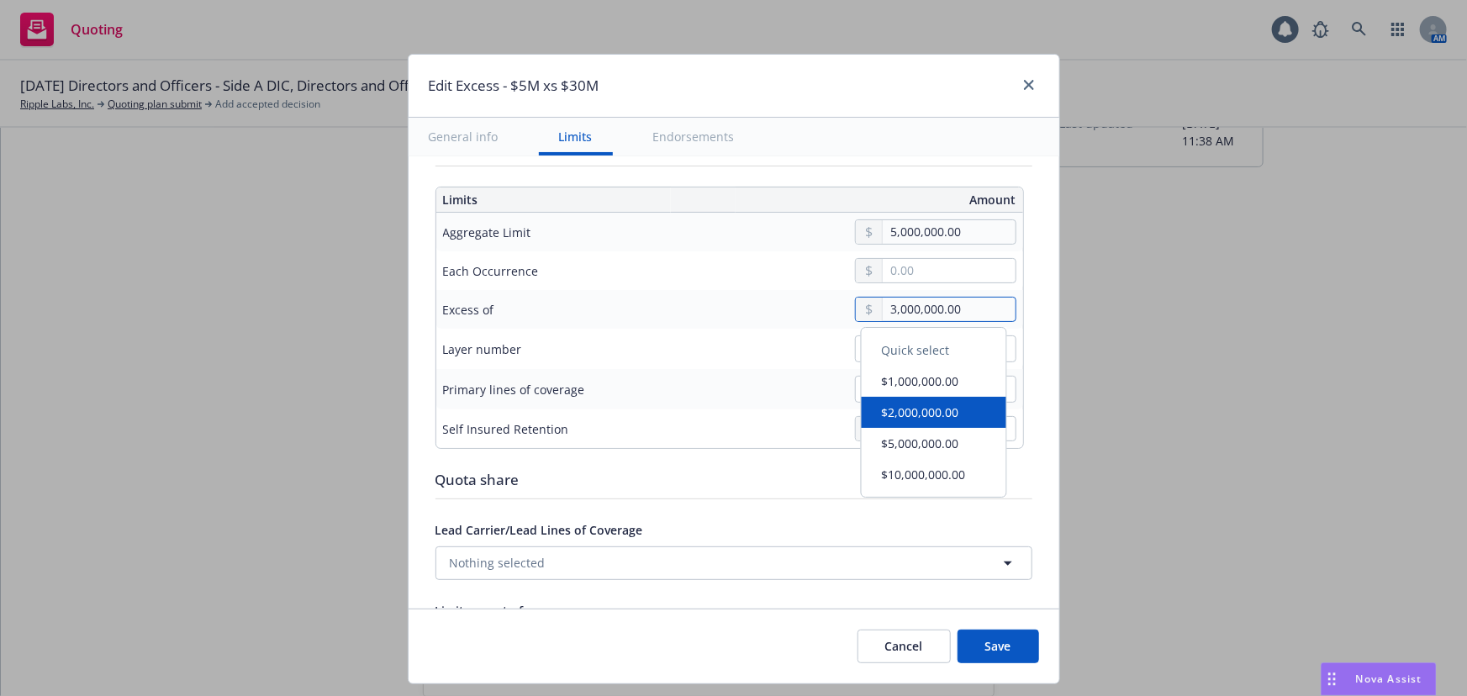
type input "30,000,000.00"
type input "$5M excess of $30M"
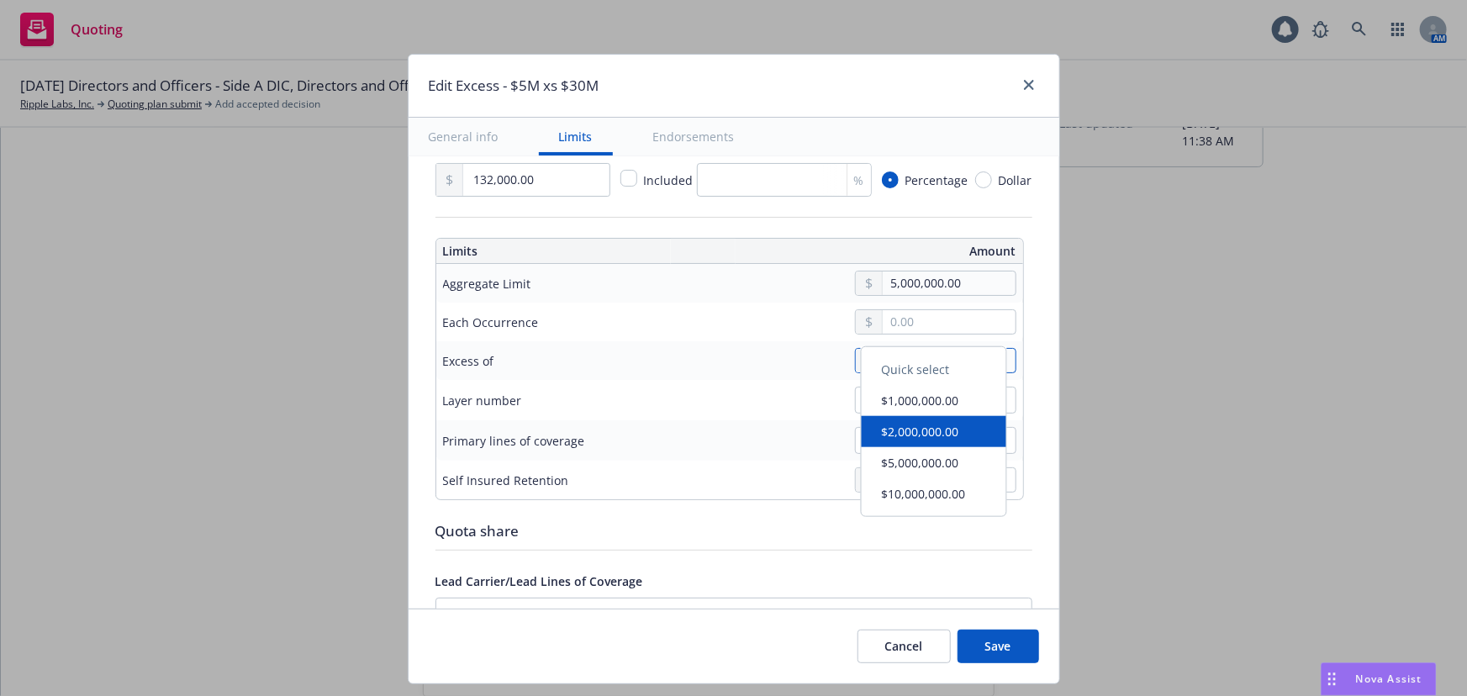
scroll to position [458, 0]
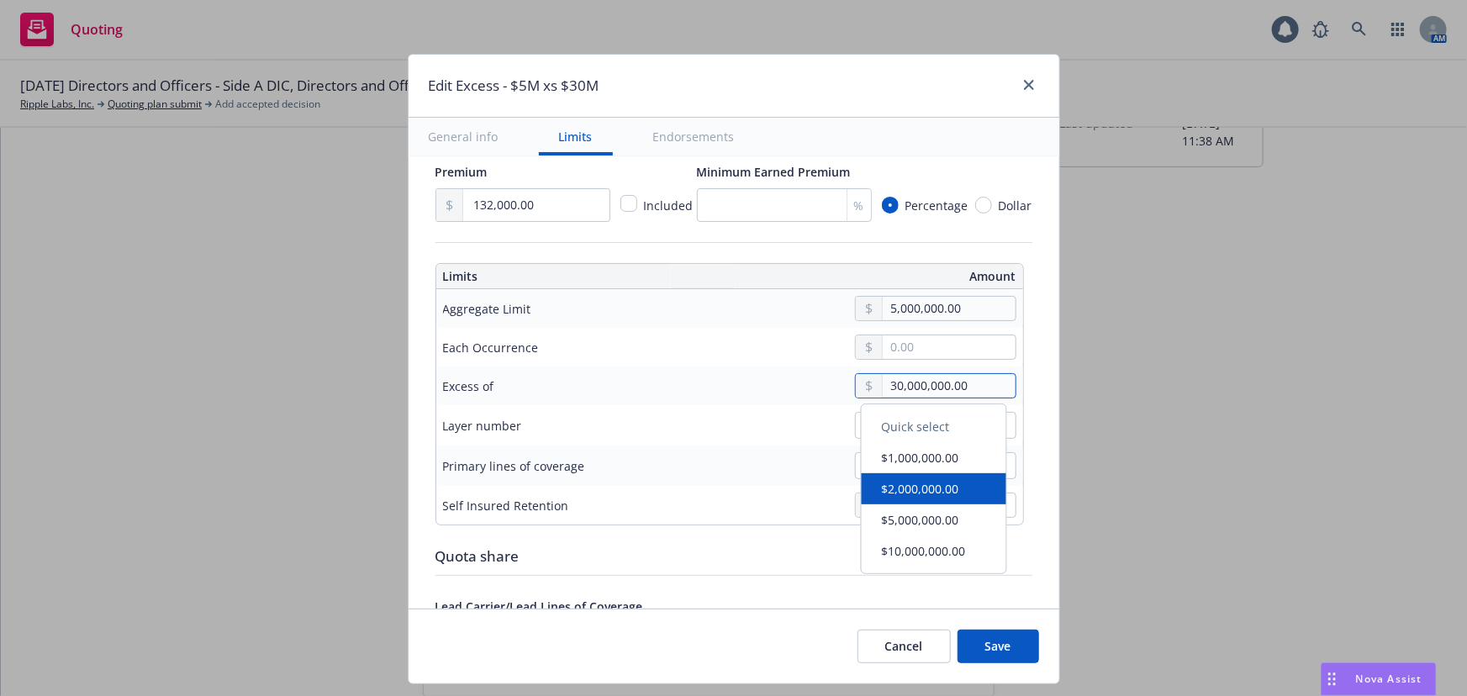
type input "30,000,000.00"
click at [622, 337] on div "Each Occurrence" at bounding box center [562, 347] width 239 height 20
click at [931, 415] on div "Select an option" at bounding box center [923, 425] width 135 height 25
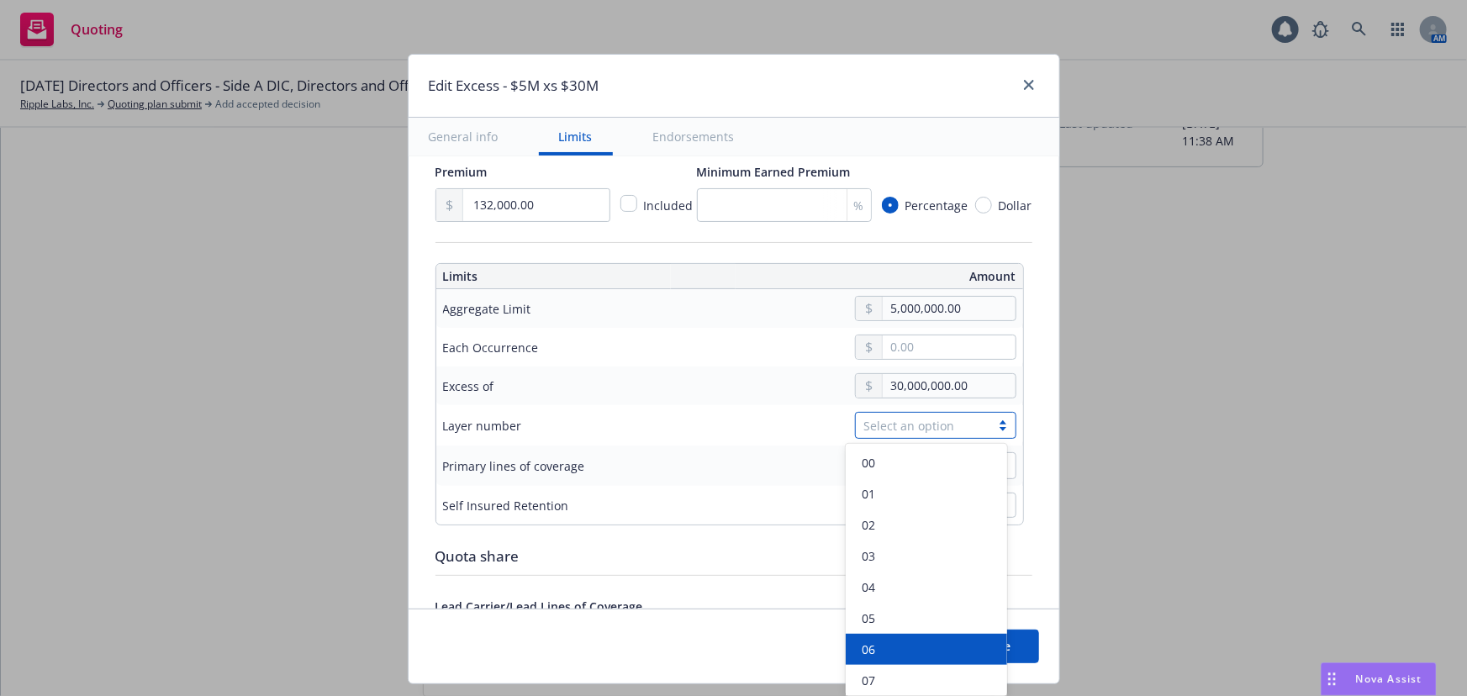
click at [925, 660] on div "06" at bounding box center [926, 649] width 161 height 31
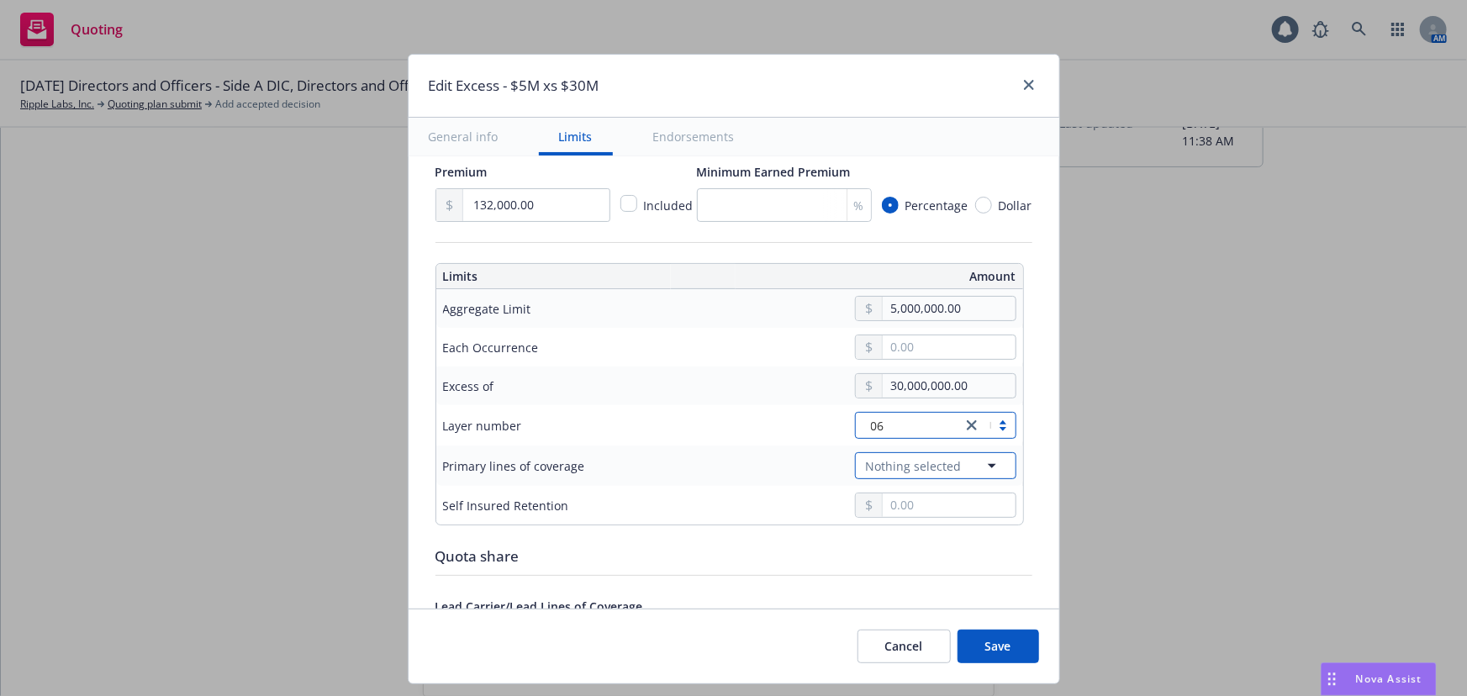
click at [907, 470] on span "Nothing selected" at bounding box center [914, 466] width 96 height 18
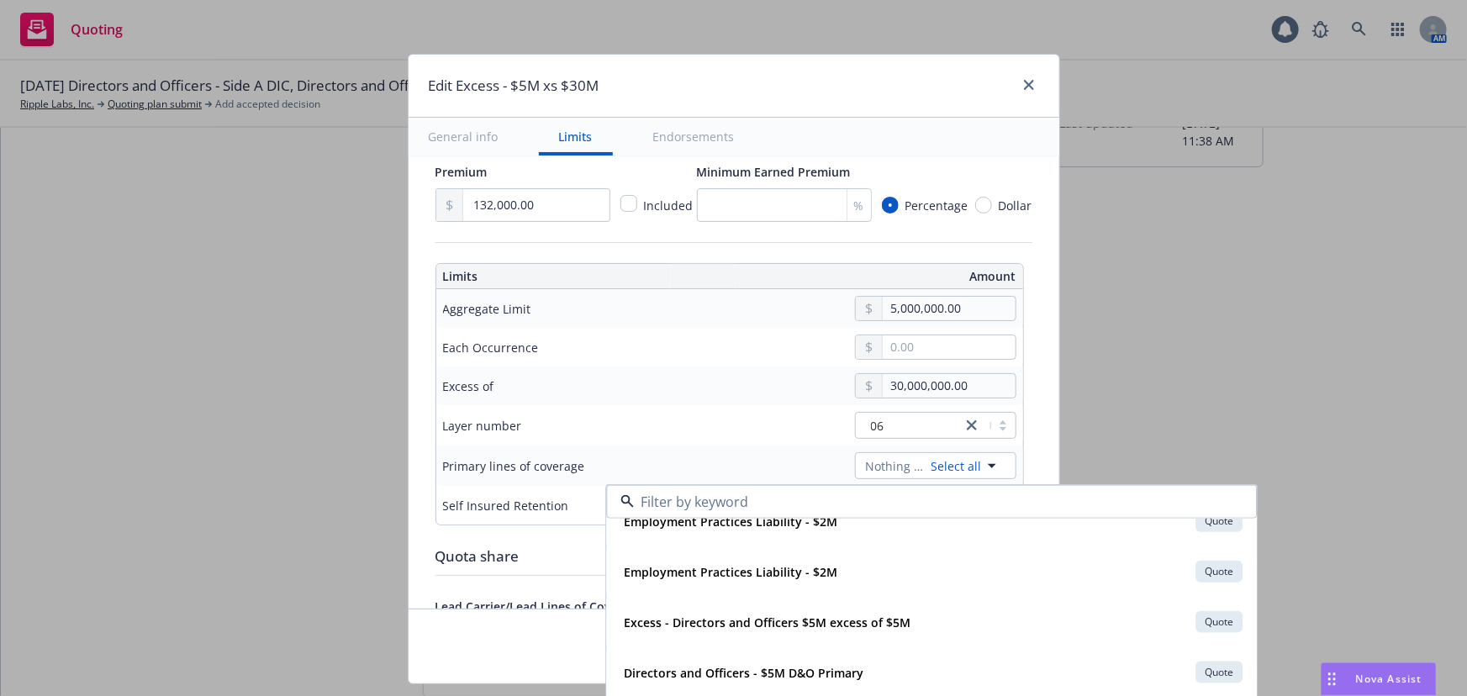
scroll to position [688, 0]
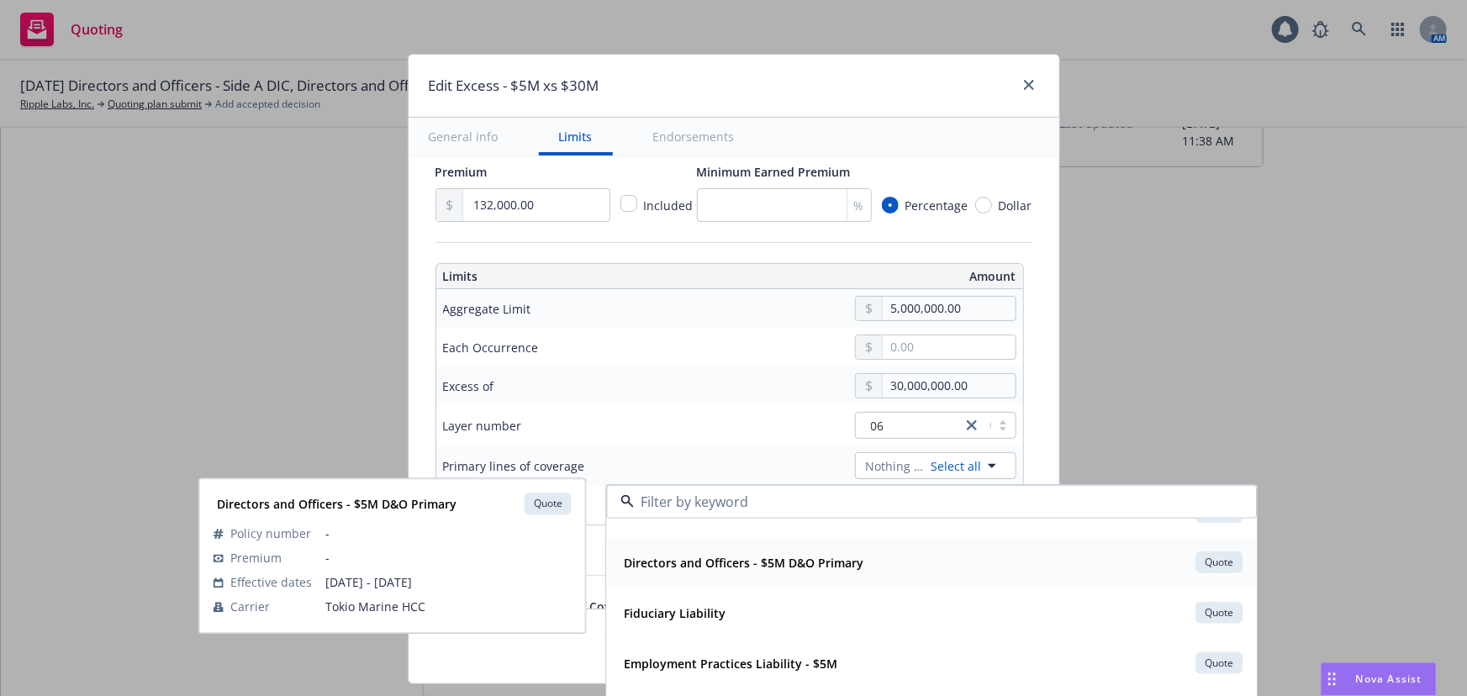
click at [872, 568] on div "Directors and Officers - $5M D&O Primary Quote" at bounding box center [931, 562] width 629 height 29
type input "Directors and Officers $5M excess of $30M"
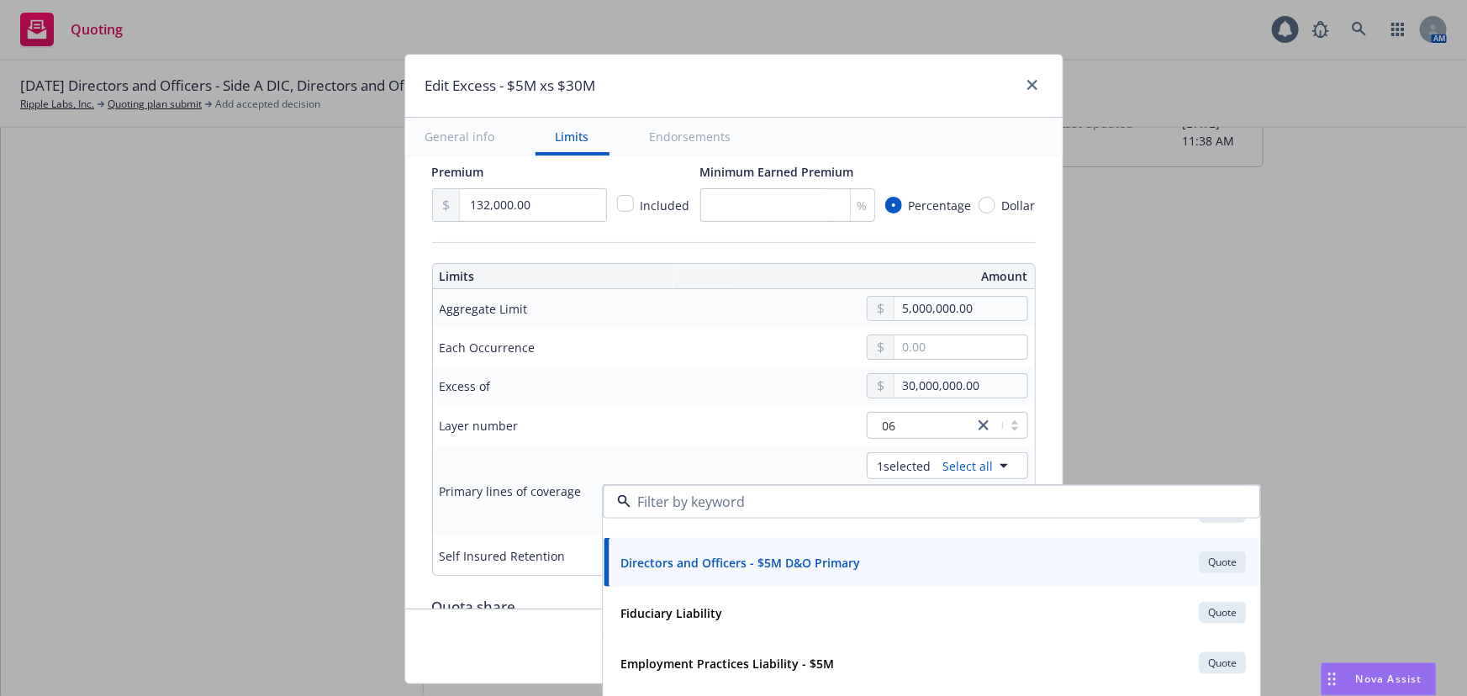
click at [646, 401] on td "Excess of" at bounding box center [559, 386] width 252 height 39
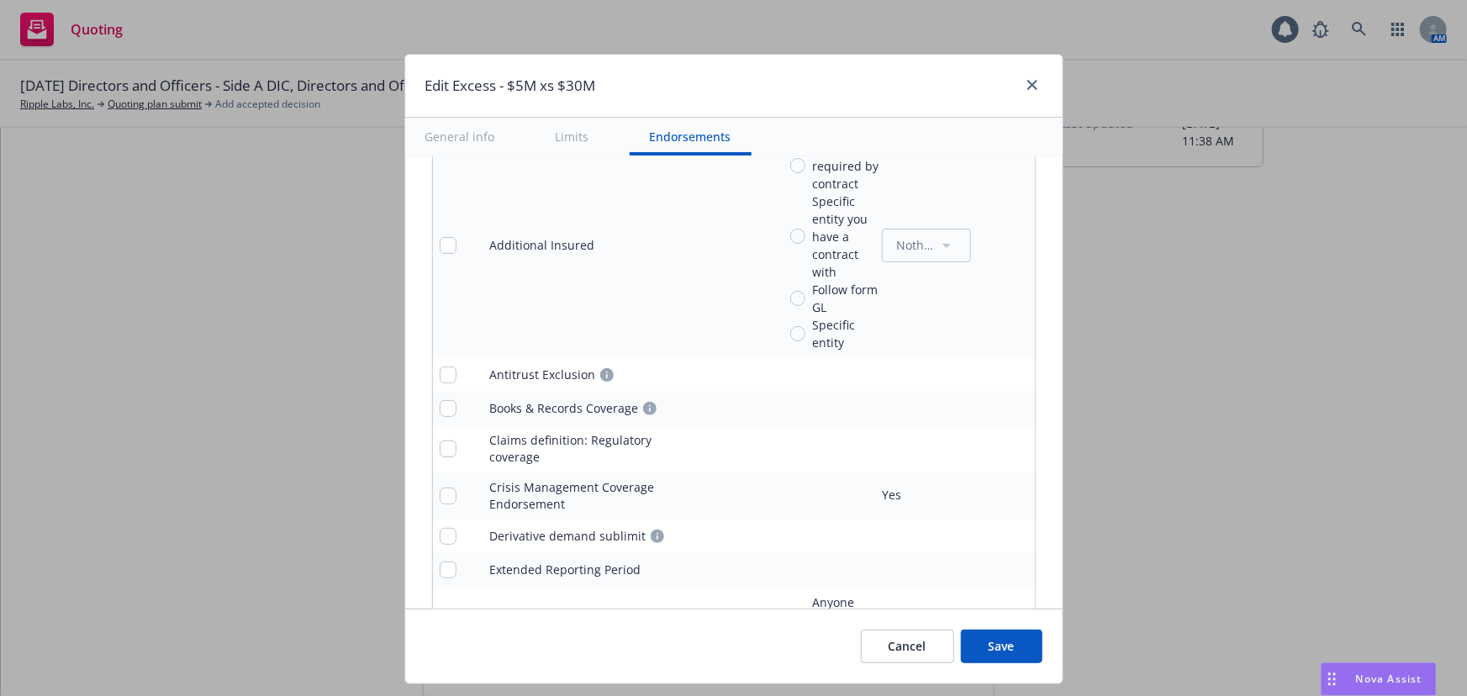
scroll to position [1299, 0]
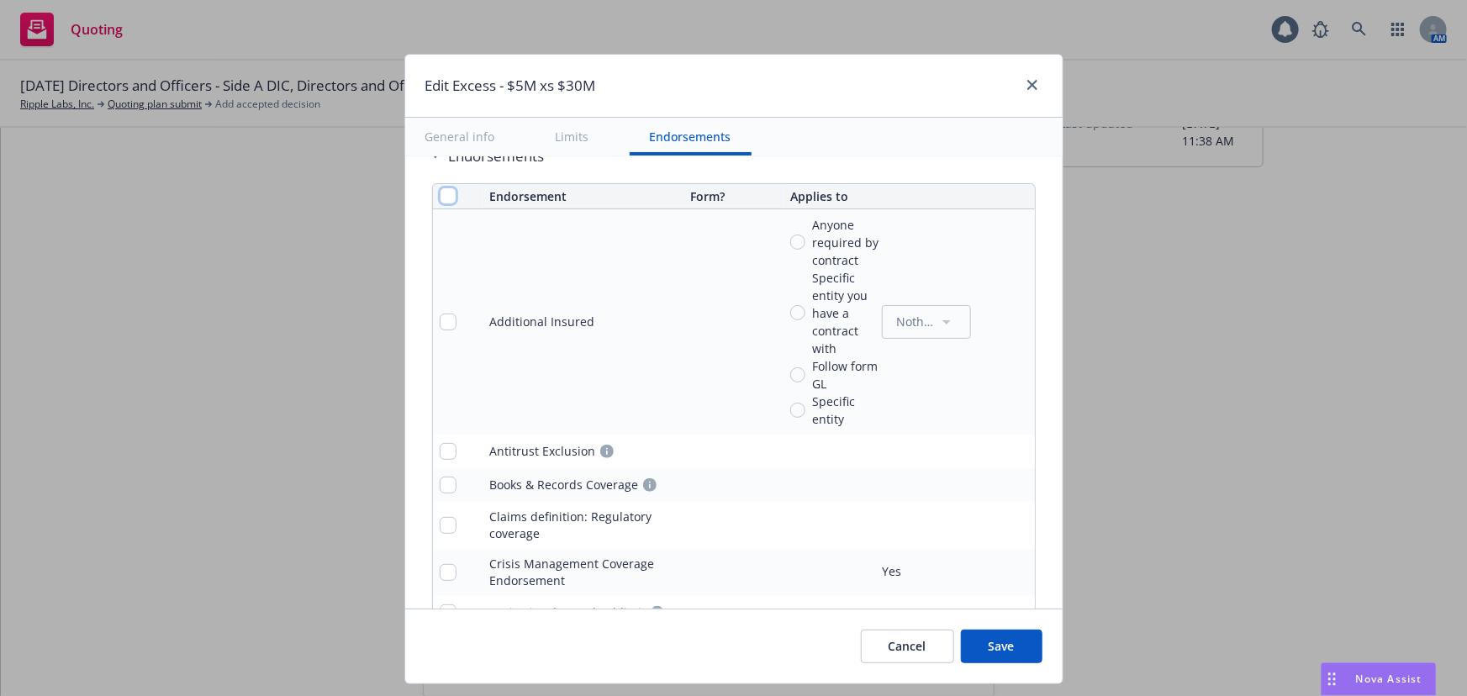
click at [440, 188] on input "checkbox" at bounding box center [448, 196] width 17 height 17
checkbox input "true"
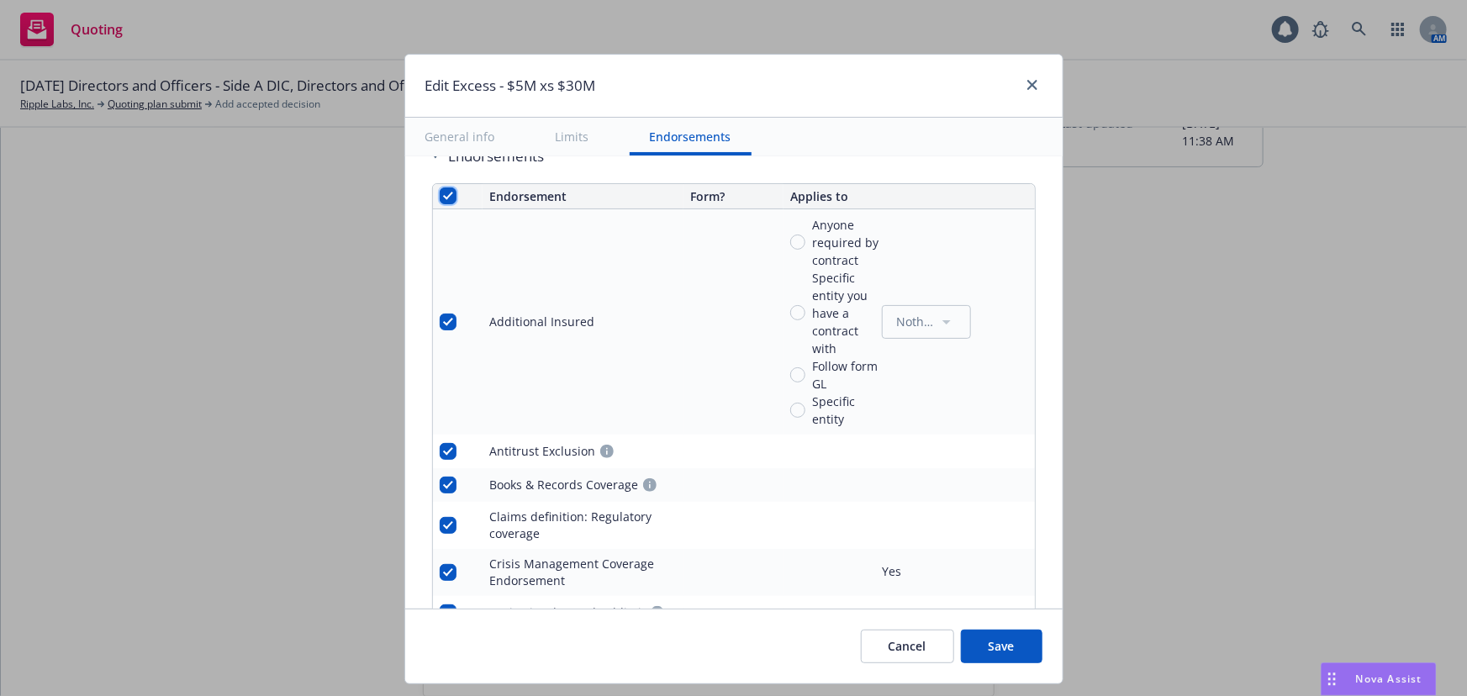
checkbox input "true"
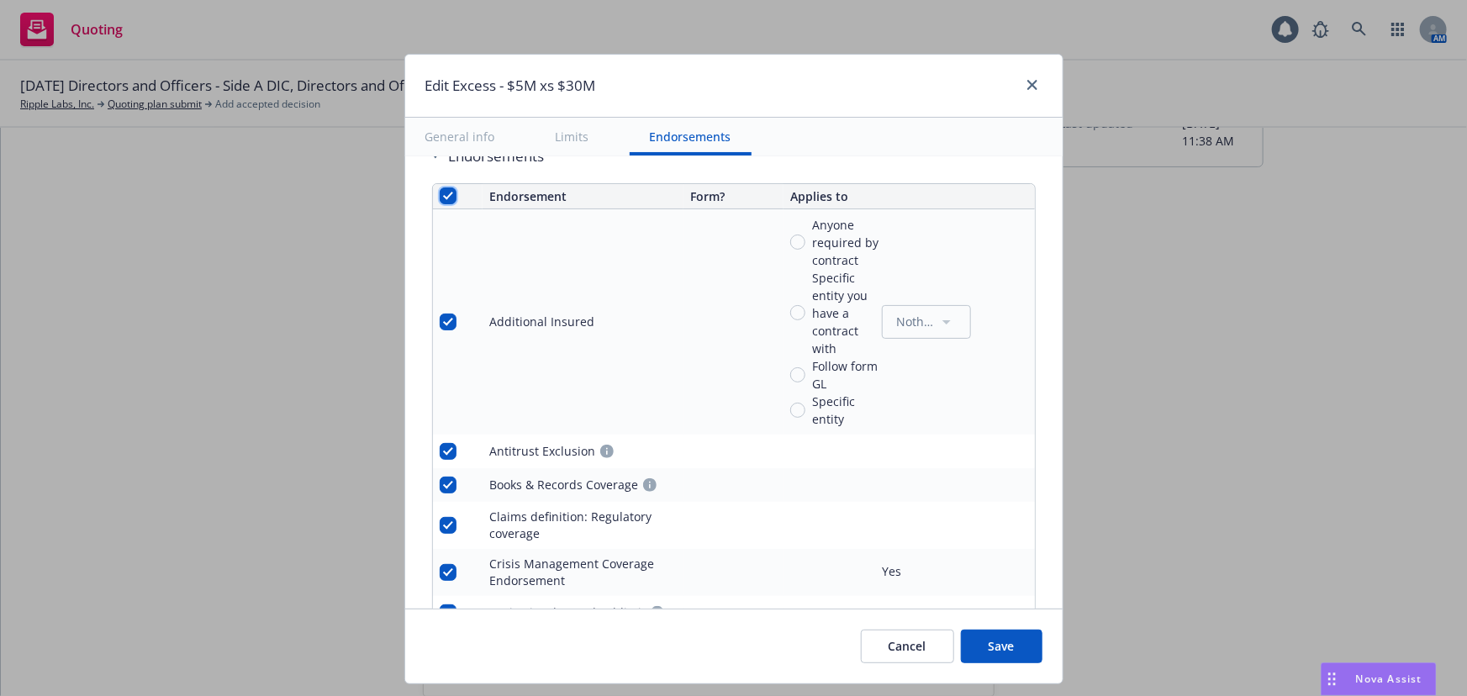
checkbox input "true"
click at [756, 660] on span "Remove endorsements" at bounding box center [710, 658] width 132 height 16
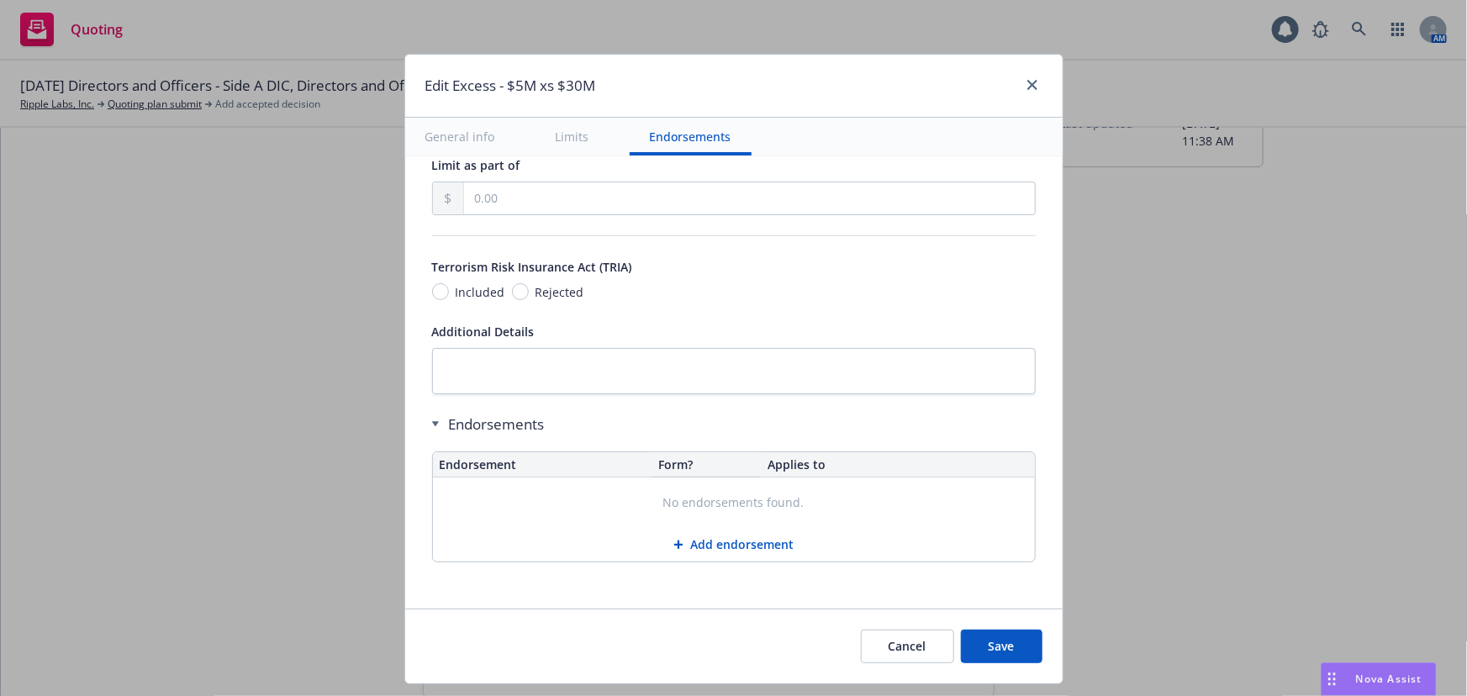
scroll to position [1028, 0]
click at [1015, 650] on button "Save" at bounding box center [1002, 647] width 82 height 34
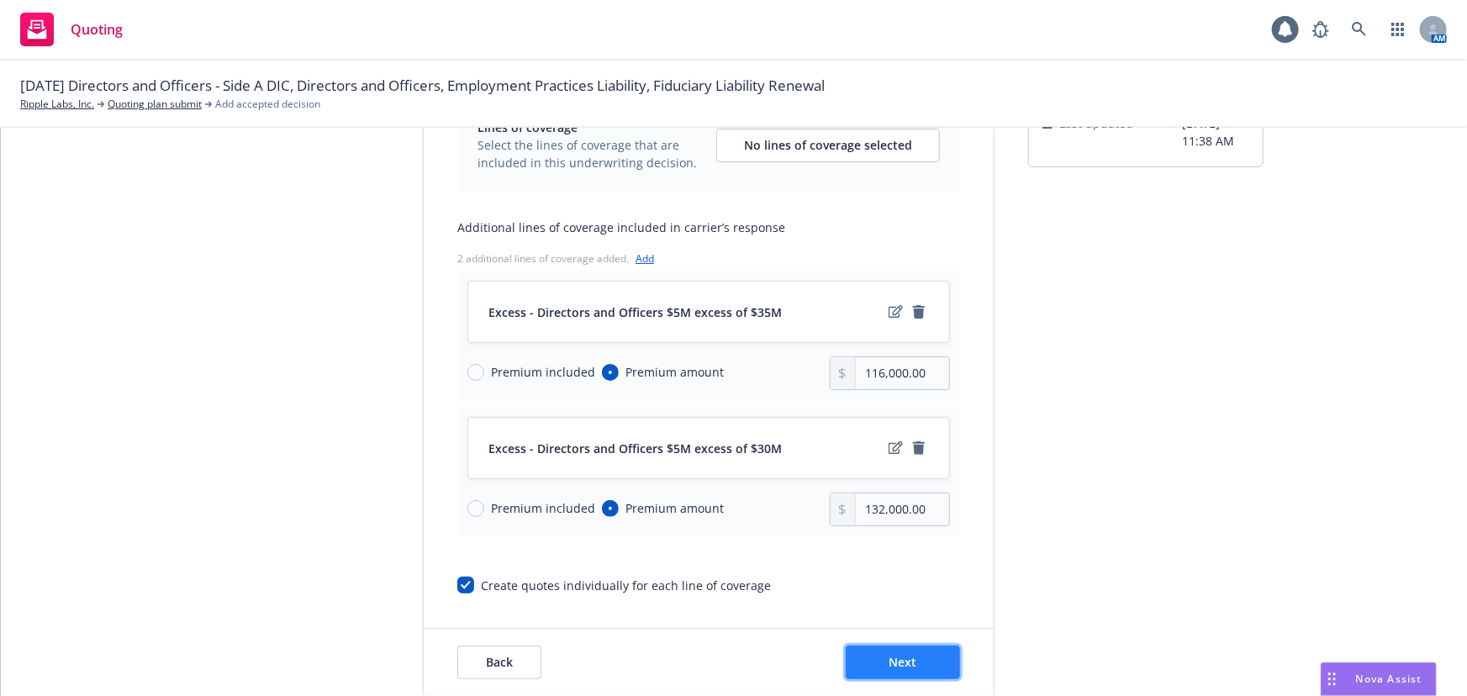
click at [911, 651] on button "Next" at bounding box center [903, 663] width 114 height 34
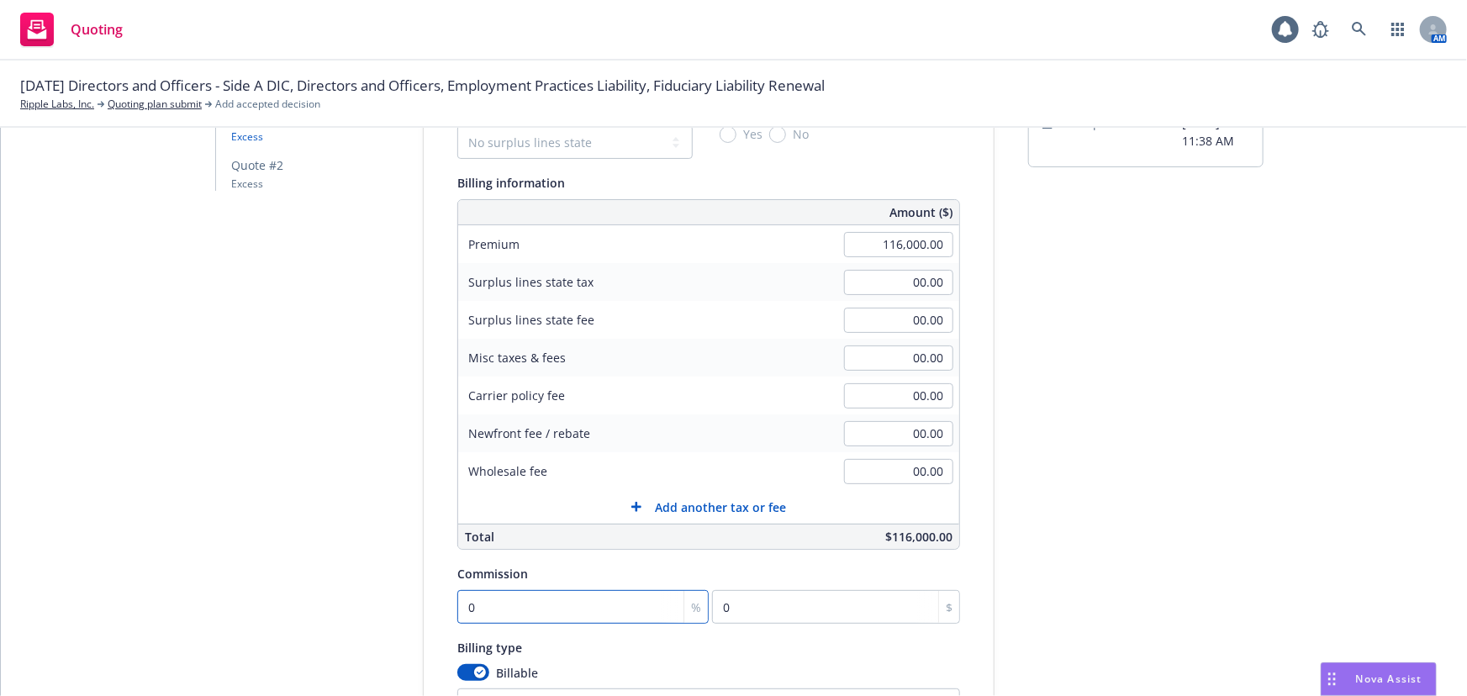
click at [555, 614] on input "0" at bounding box center [582, 607] width 251 height 34
drag, startPoint x: 600, startPoint y: 137, endPoint x: 595, endPoint y: 149, distance: 12.5
click at [600, 137] on select "No surplus lines state Alaska Alabama Arkansas Arizona California Colorado Conn…" at bounding box center [574, 142] width 235 height 34
click at [457, 128] on select "No surplus lines state Alaska Alabama Arkansas Arizona California Colorado Conn…" at bounding box center [574, 145] width 235 height 34
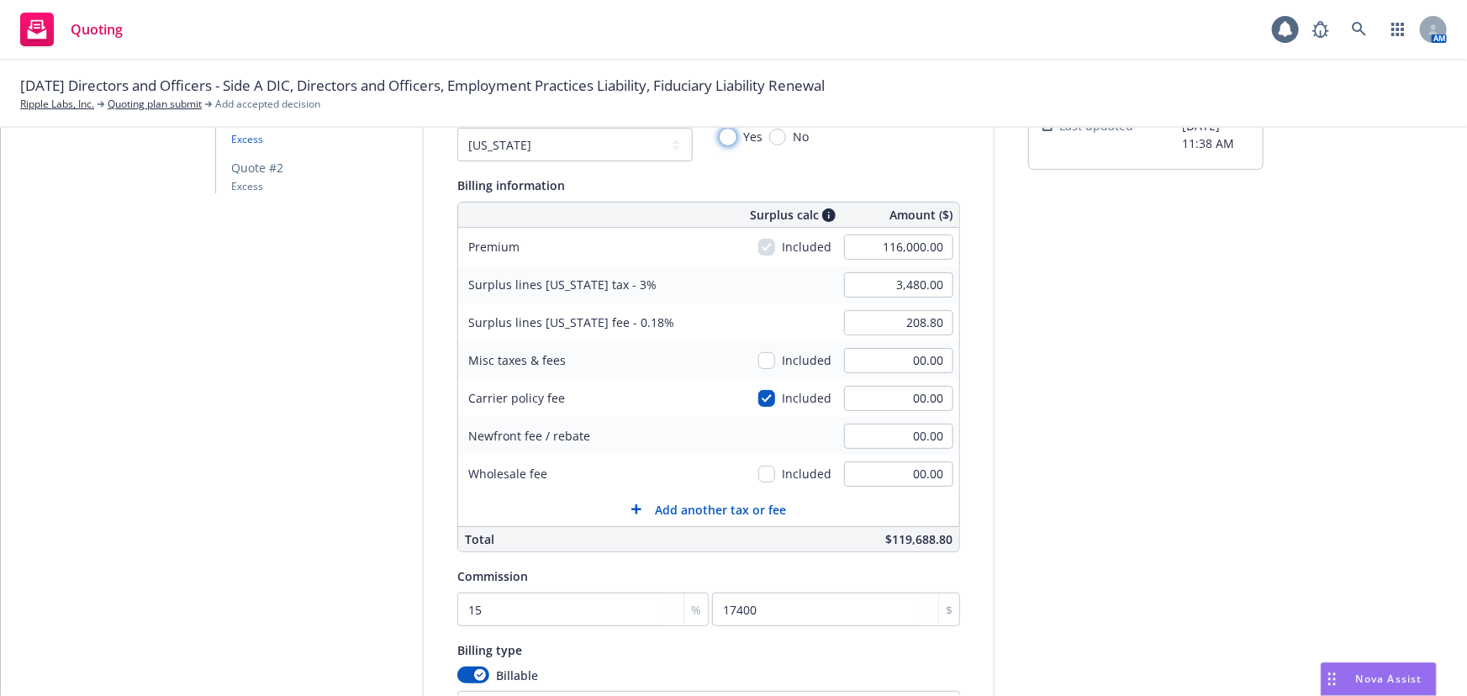
click at [720, 135] on input "Yes" at bounding box center [728, 137] width 17 height 17
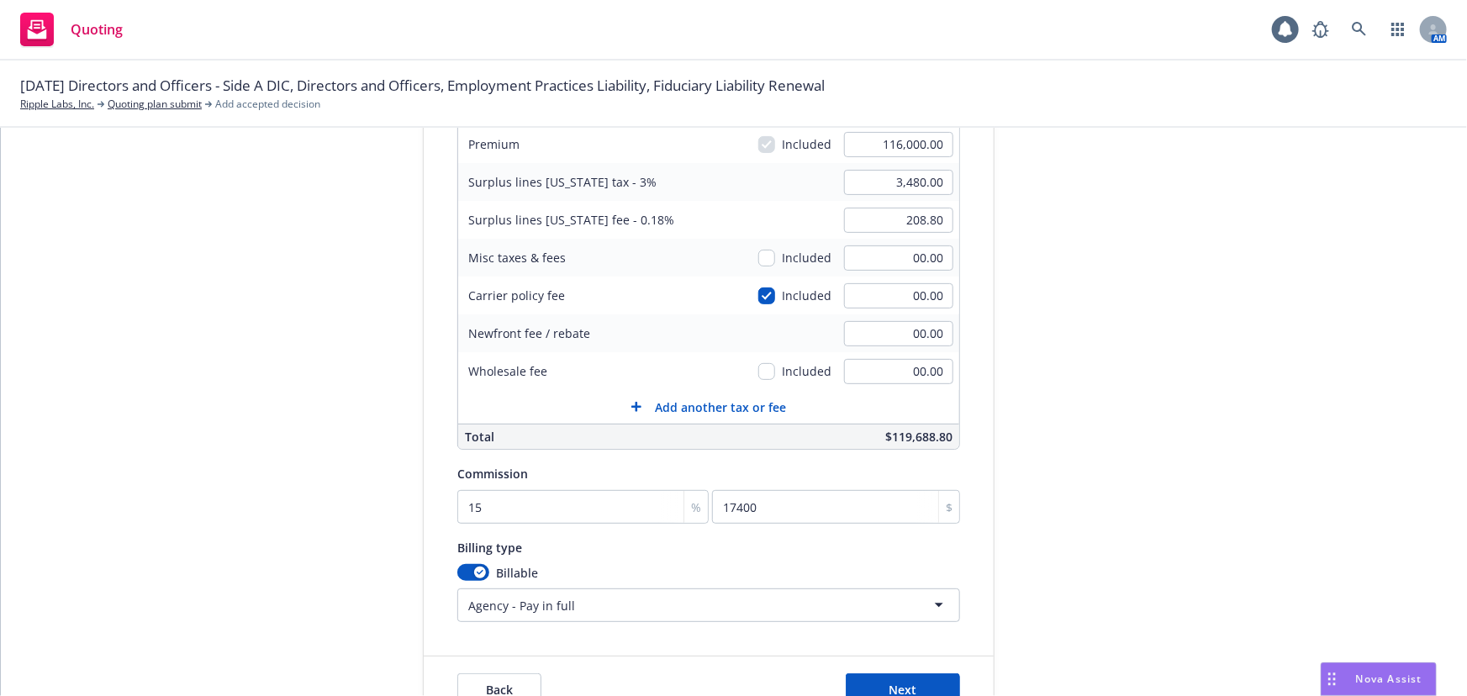
scroll to position [313, 0]
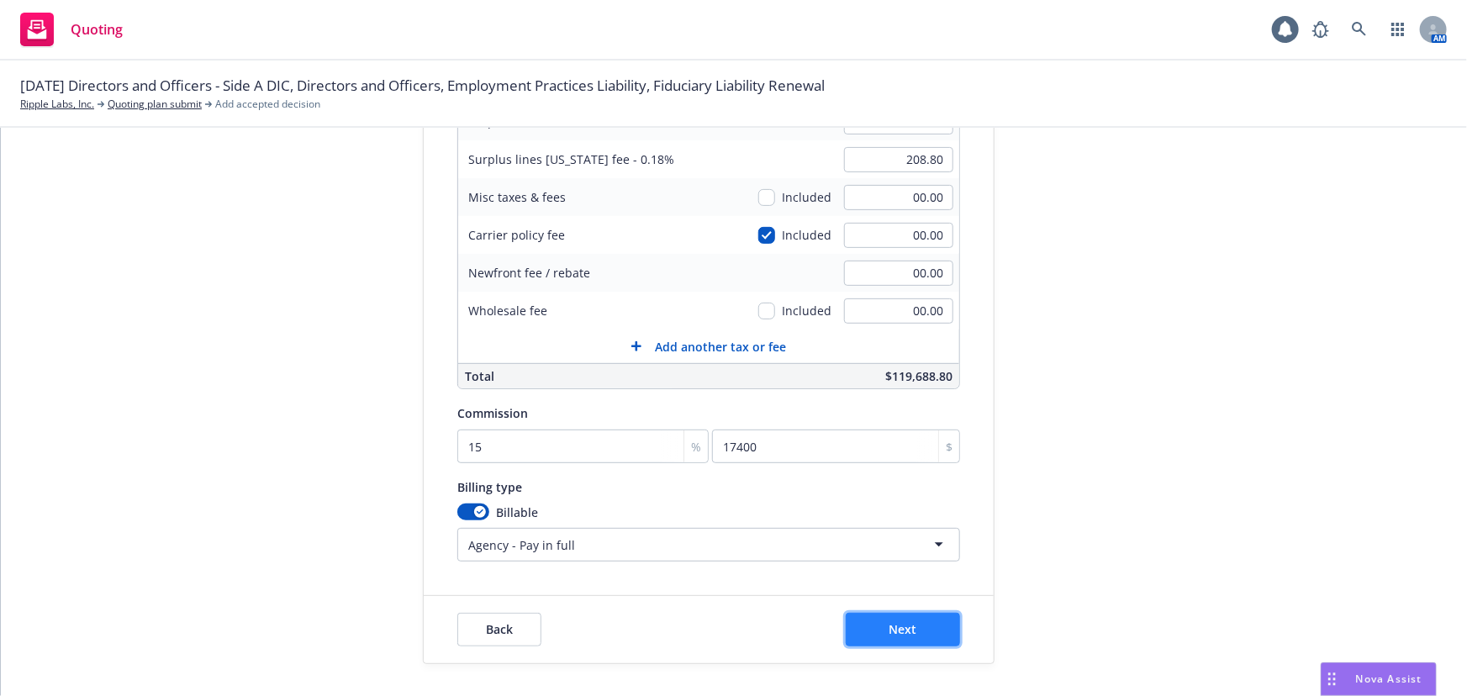
click at [871, 623] on button "Next" at bounding box center [903, 630] width 114 height 34
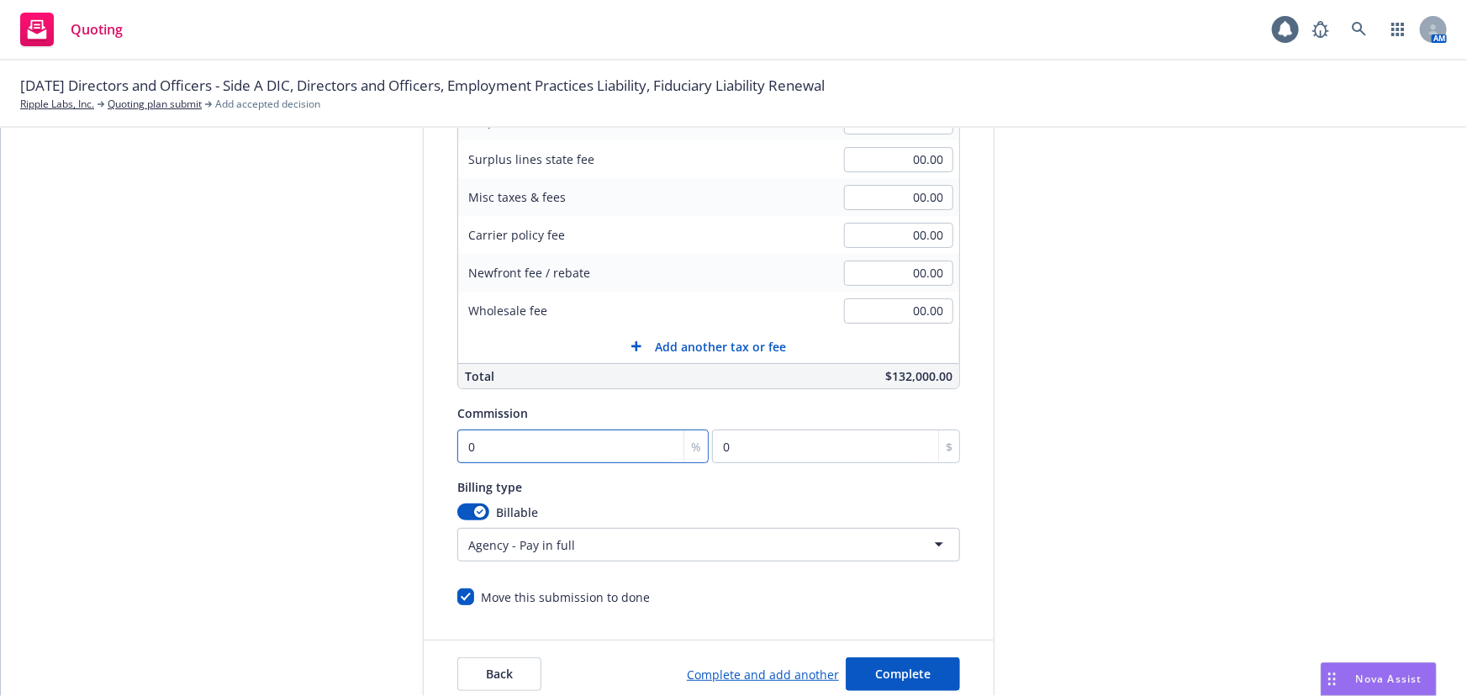
click at [601, 458] on input "0" at bounding box center [582, 447] width 251 height 34
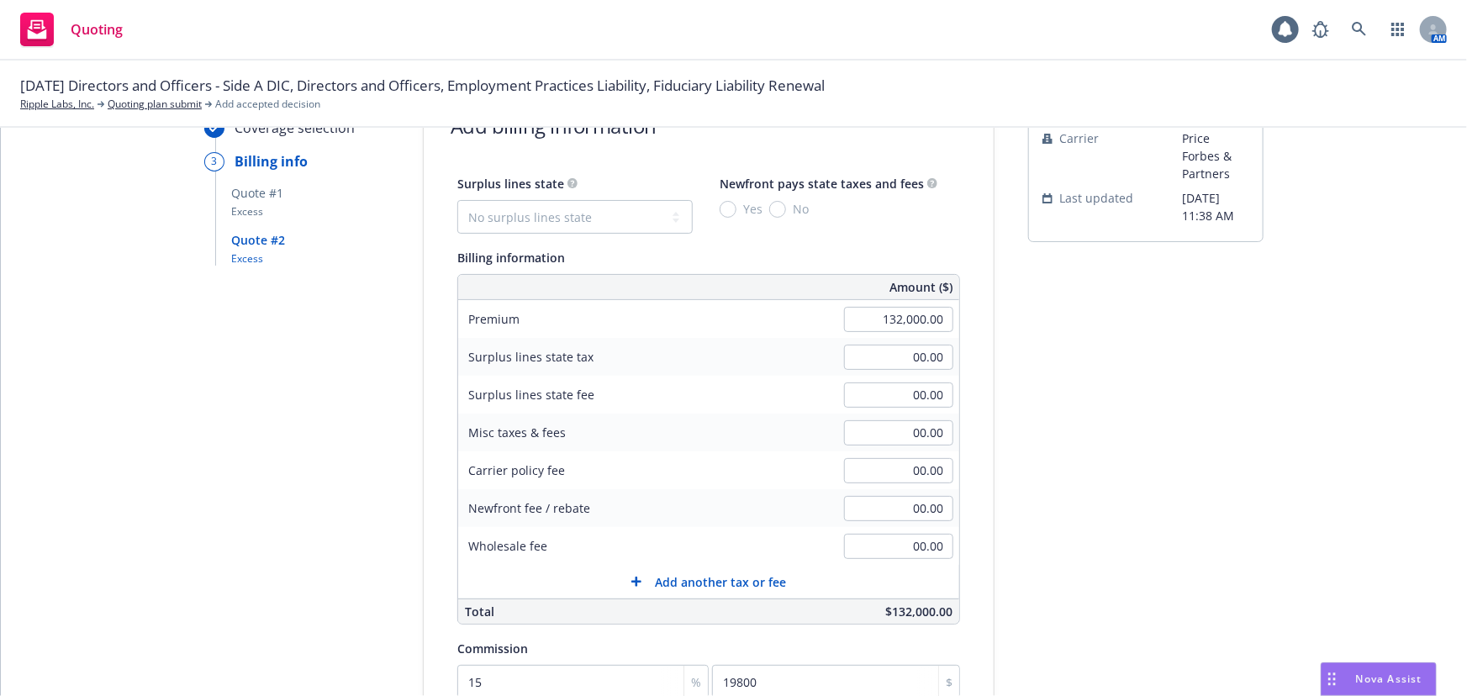
scroll to position [0, 0]
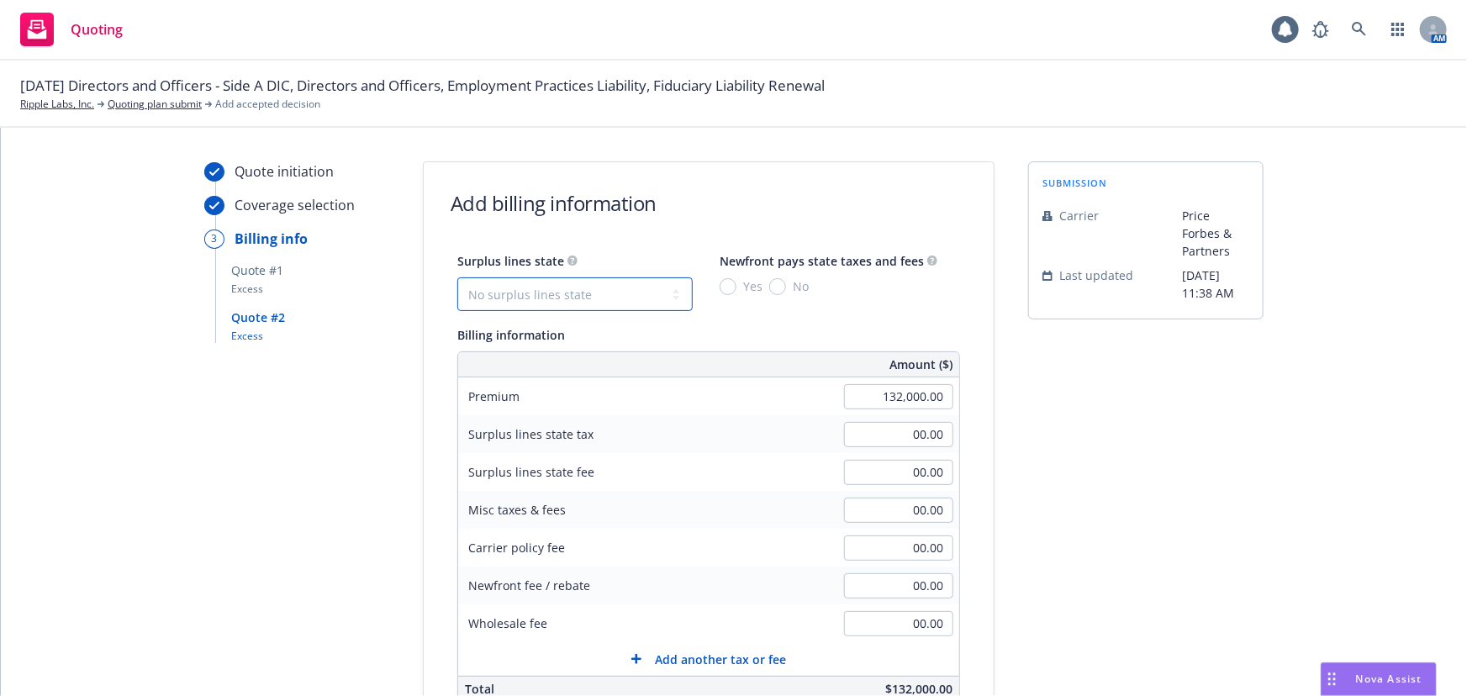
click at [622, 290] on select "No surplus lines state Alaska Alabama Arkansas Arizona California Colorado Conn…" at bounding box center [574, 295] width 235 height 34
click at [457, 278] on select "No surplus lines state Alaska Alabama Arkansas Arizona California Colorado Conn…" at bounding box center [574, 295] width 235 height 34
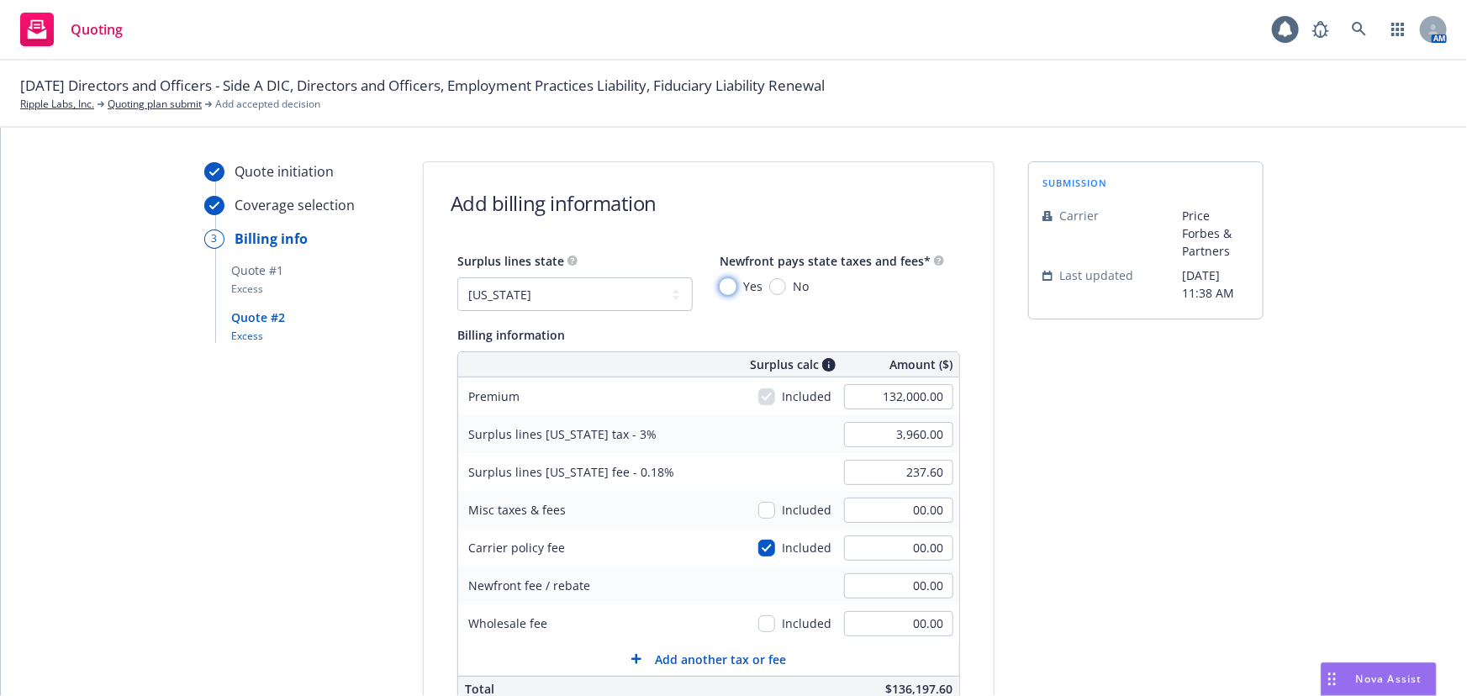
click at [720, 287] on input "Yes" at bounding box center [728, 286] width 17 height 17
click at [1087, 433] on div "submission Carrier Price Forbes & Partners Last updated 8/19, 11:38 AM" at bounding box center [1145, 591] width 235 height 860
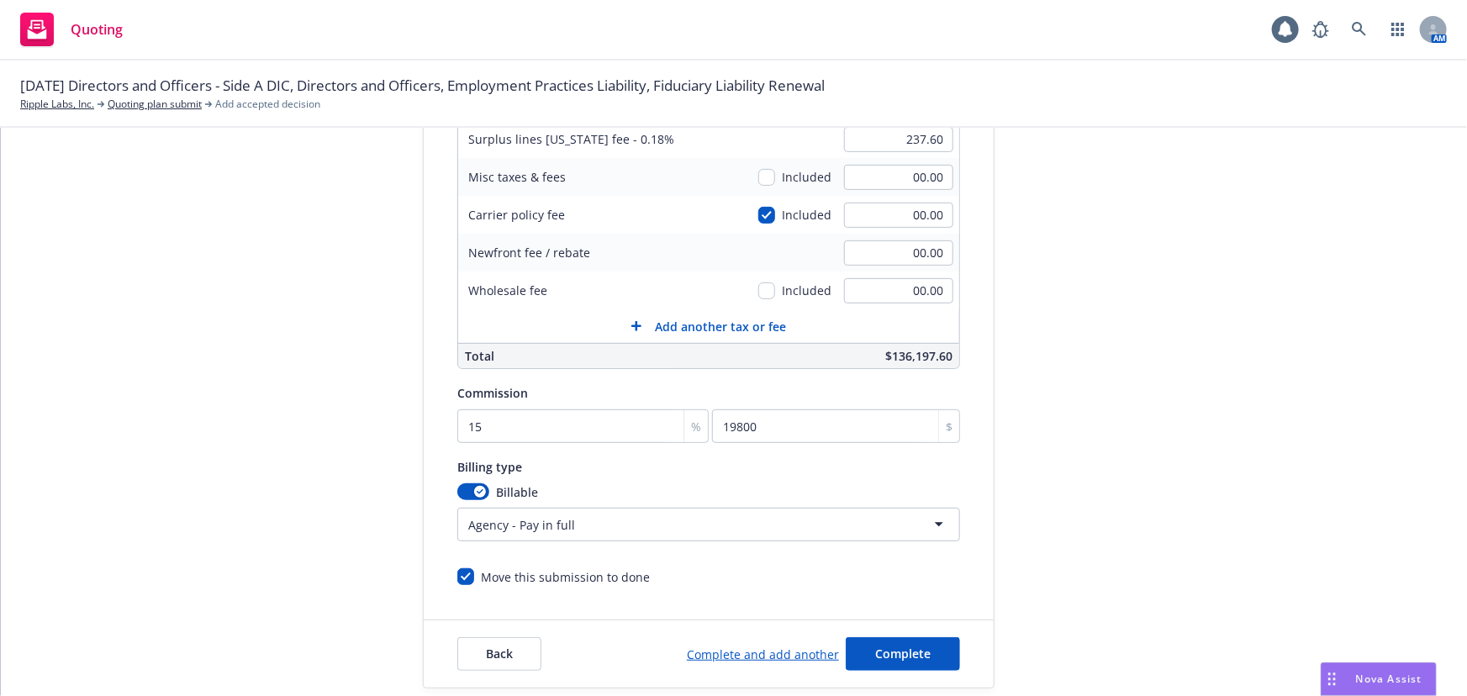
scroll to position [357, 0]
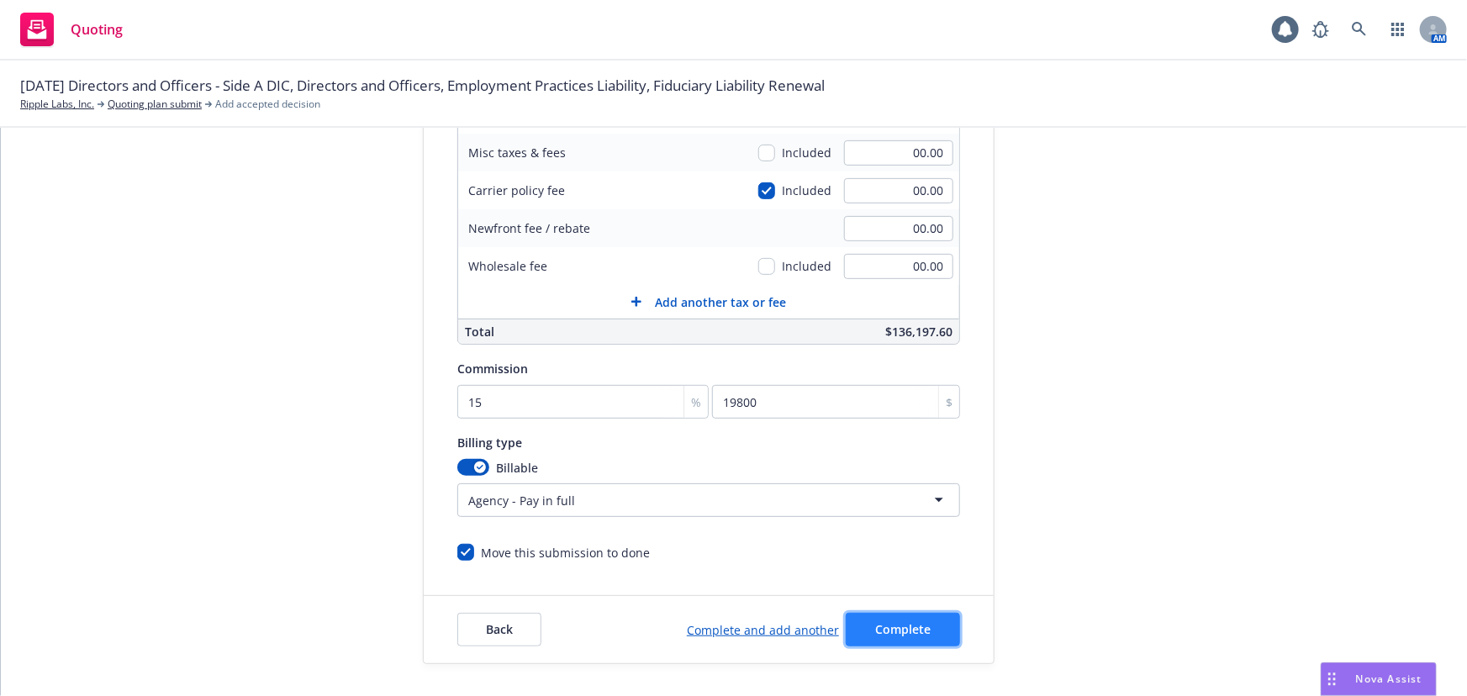
click at [924, 634] on button "Complete" at bounding box center [903, 630] width 114 height 34
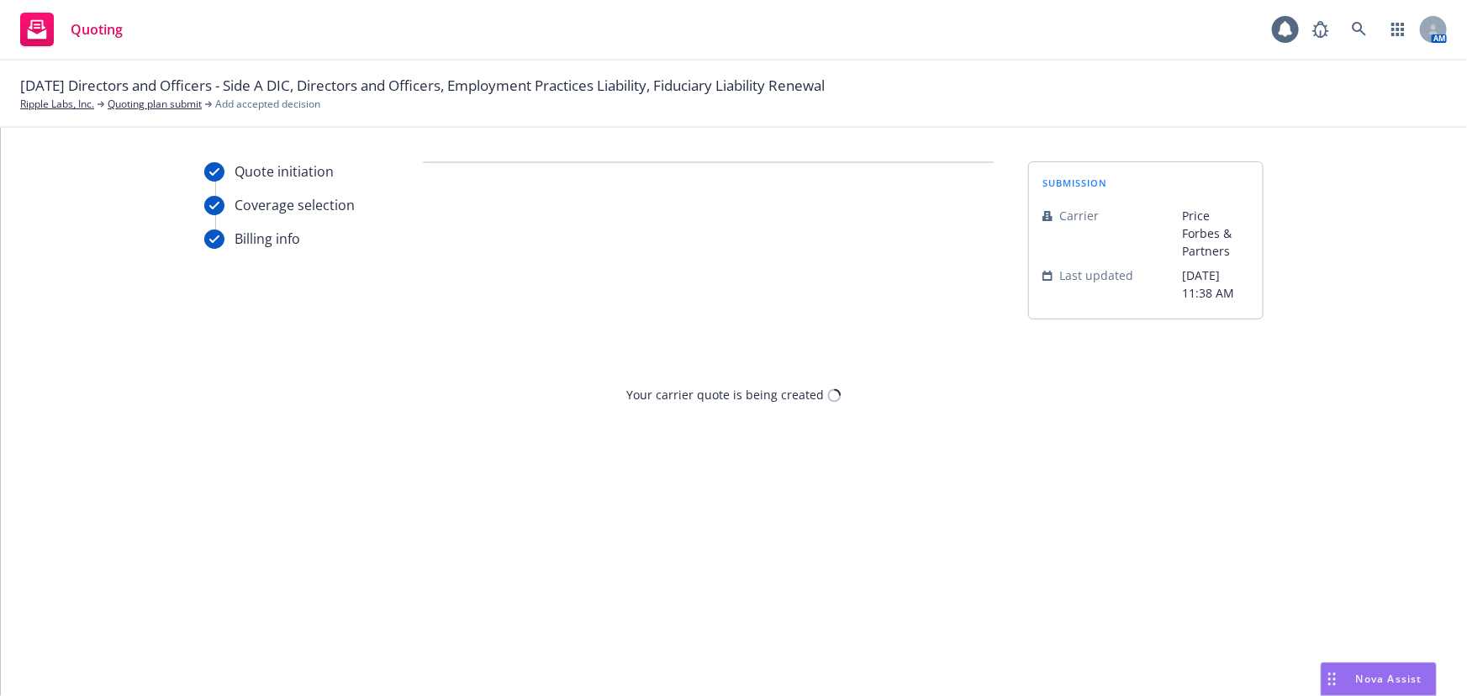
scroll to position [0, 0]
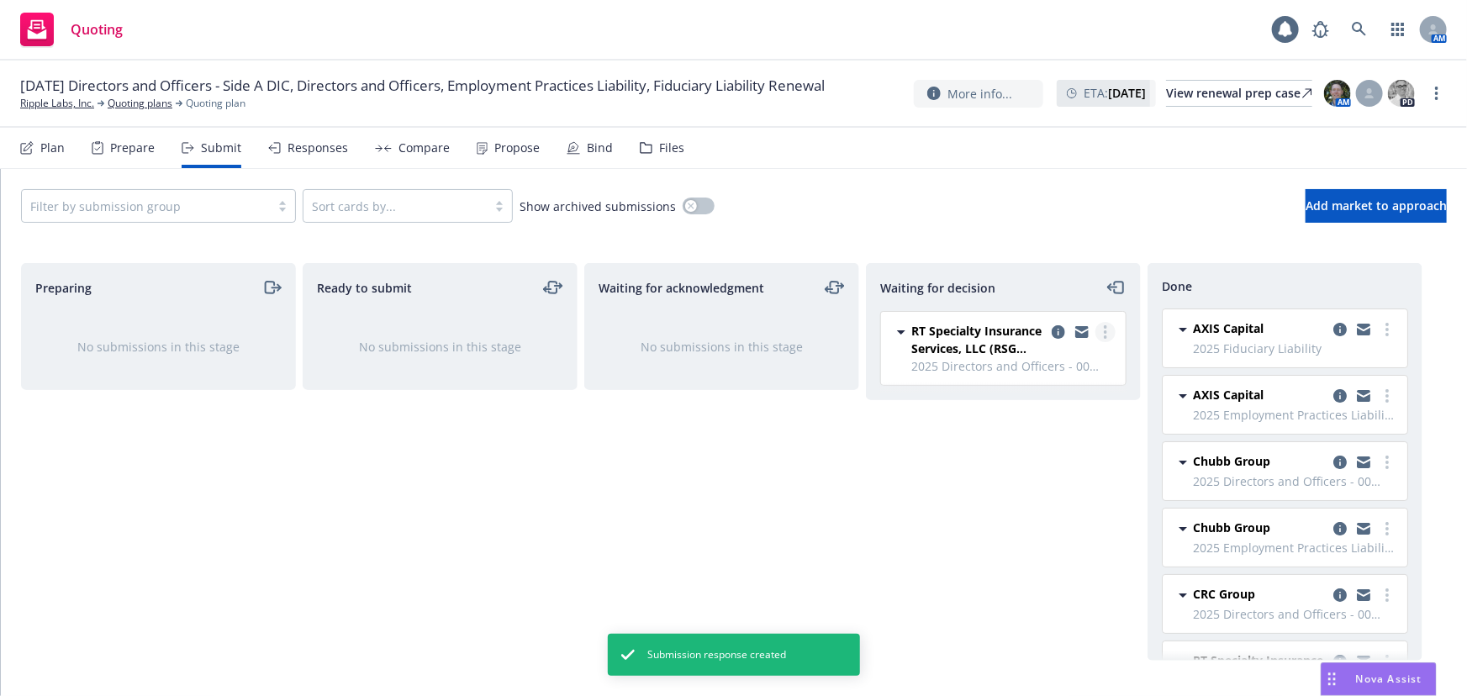
click at [1113, 336] on link "more" at bounding box center [1106, 332] width 20 height 20
click at [756, 465] on div "Waiting for acknowledgment No submissions in this stage" at bounding box center [721, 462] width 275 height 398
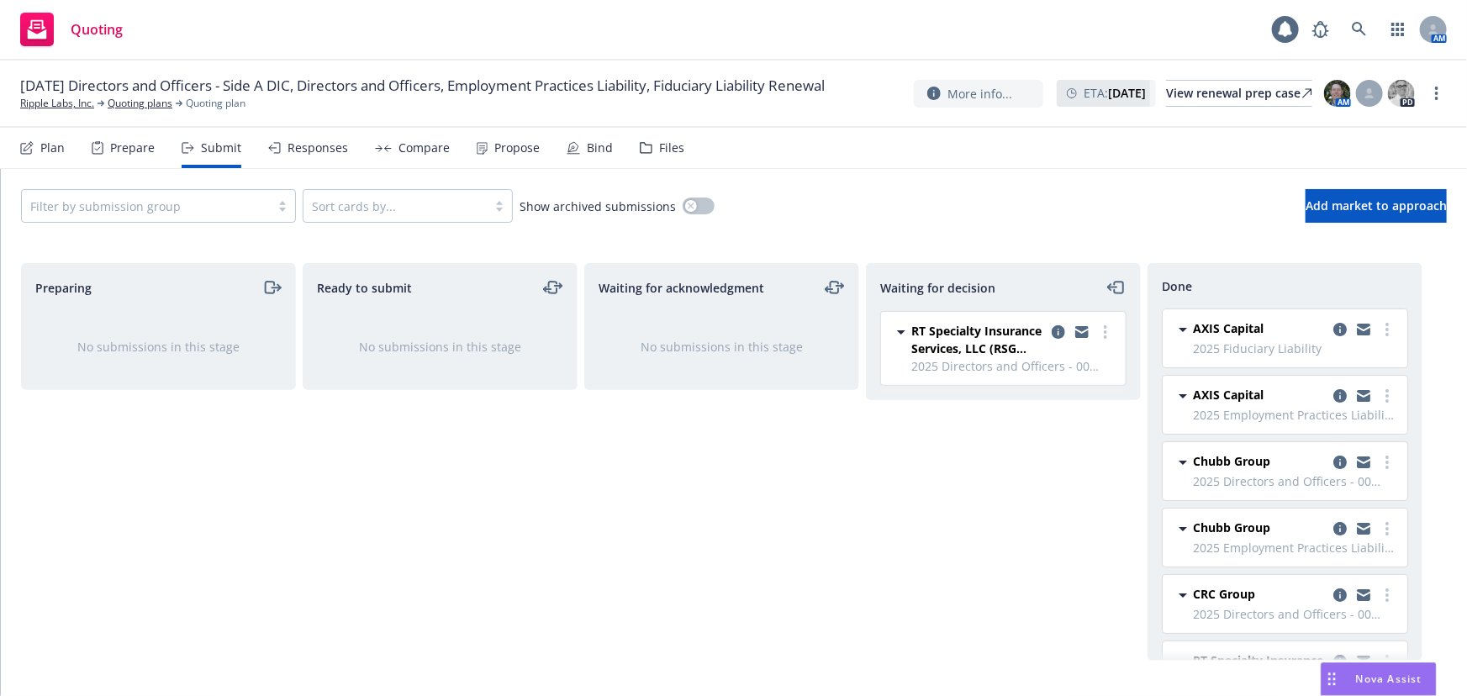
click at [595, 147] on div "Bind" at bounding box center [600, 147] width 26 height 13
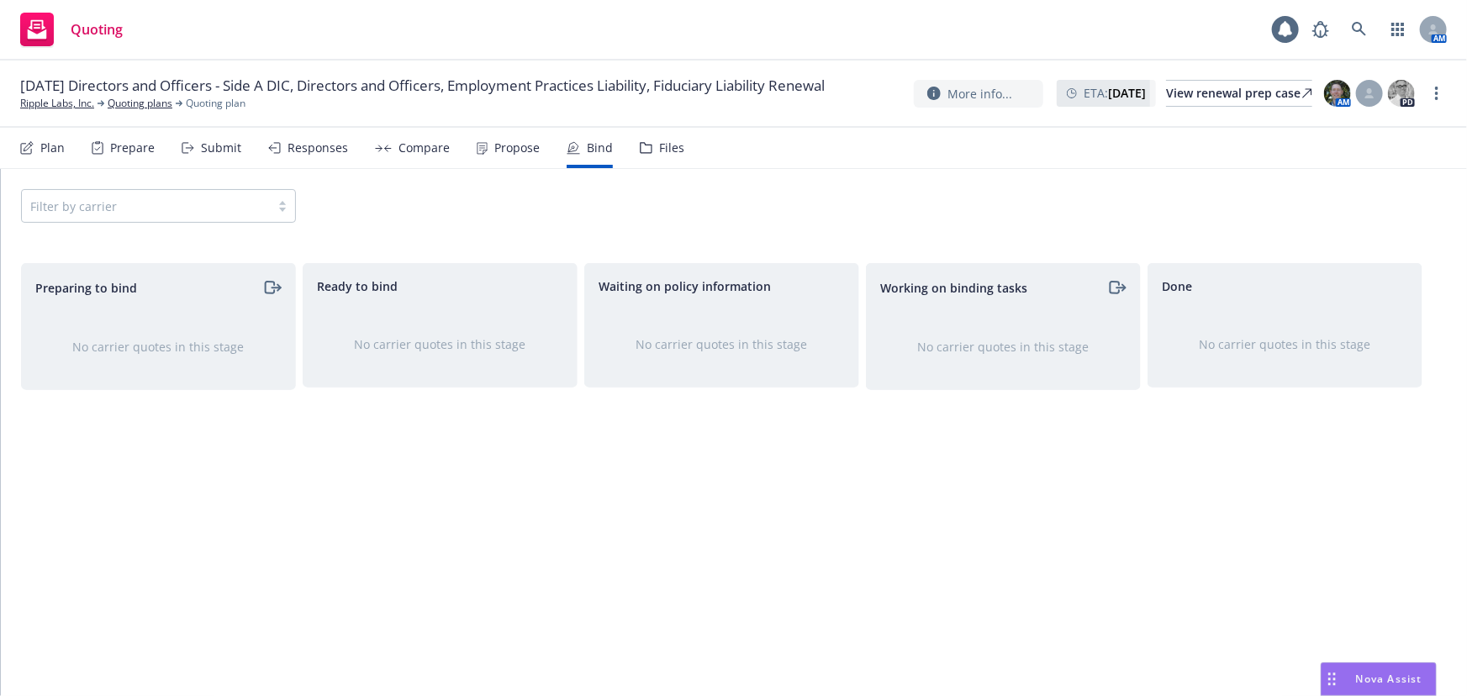
click at [320, 158] on div "Responses" at bounding box center [308, 148] width 80 height 40
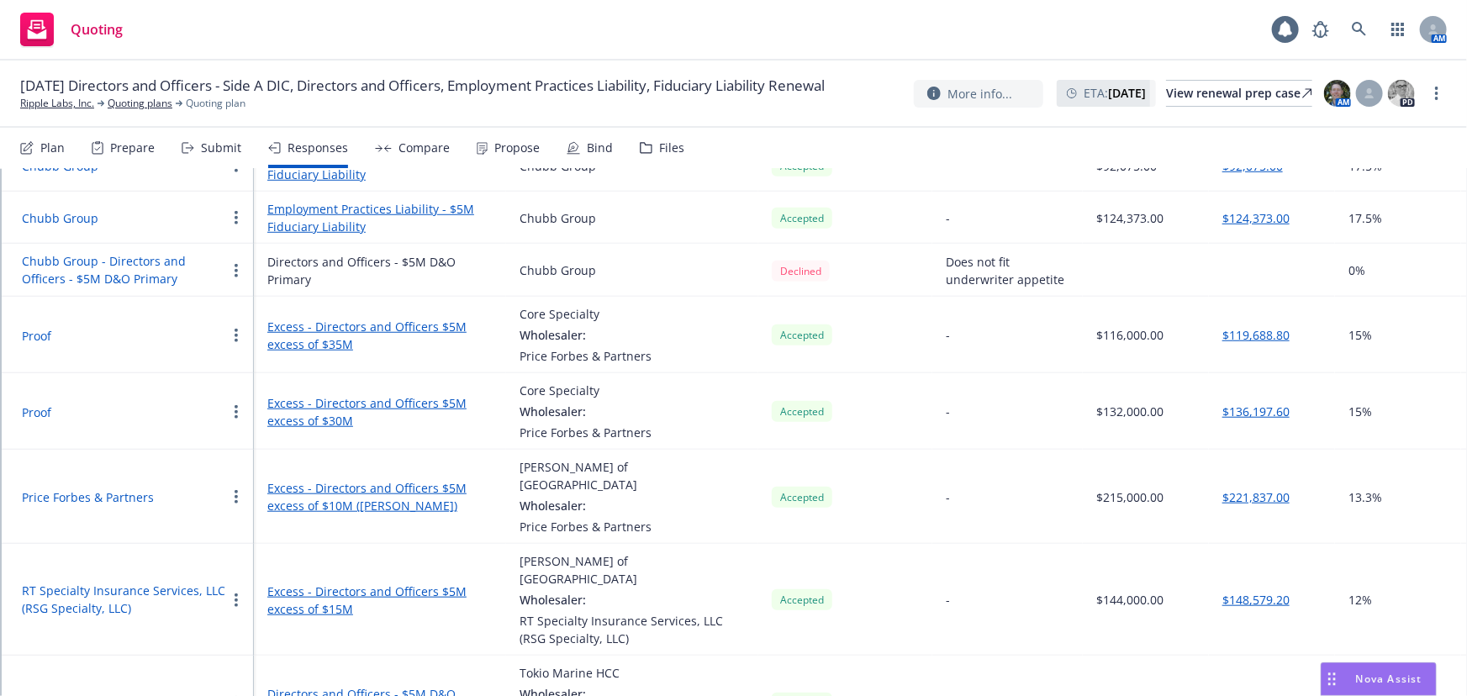
scroll to position [968, 0]
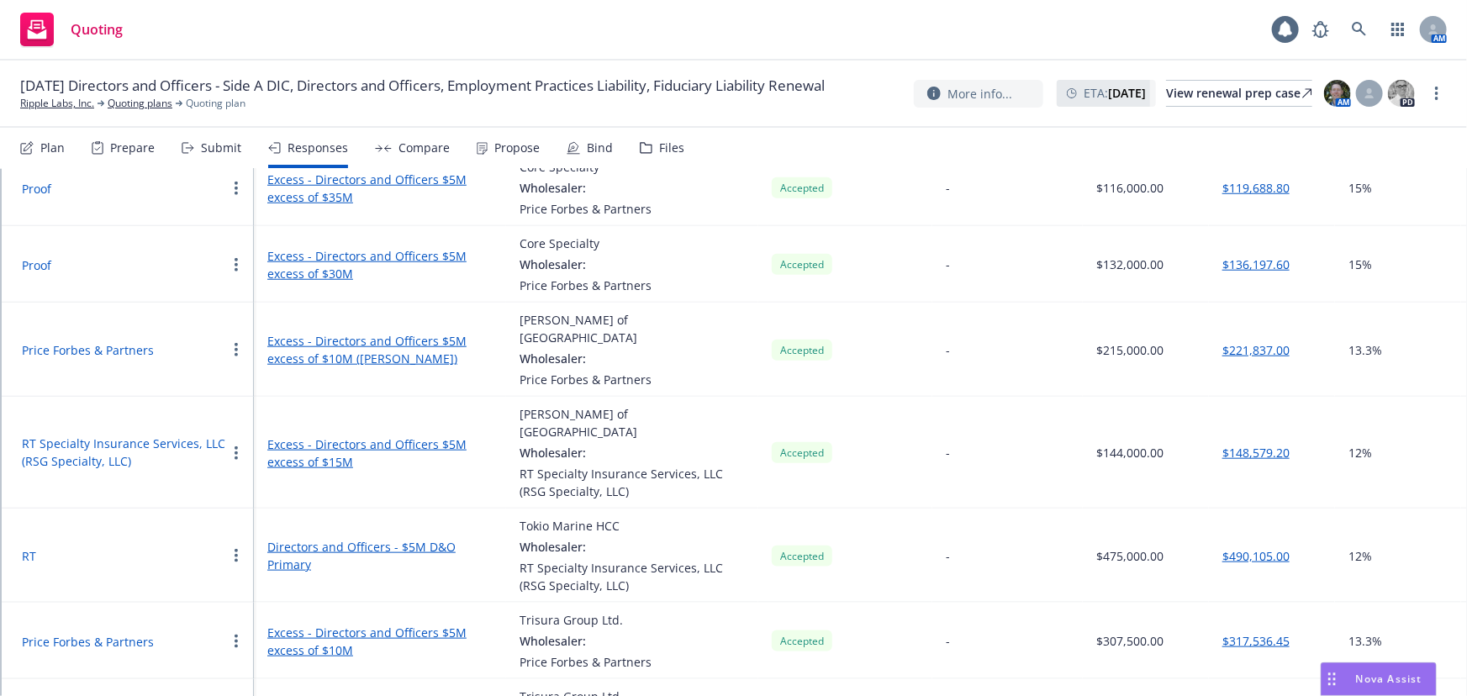
click at [47, 256] on button "Proof" at bounding box center [36, 265] width 29 height 18
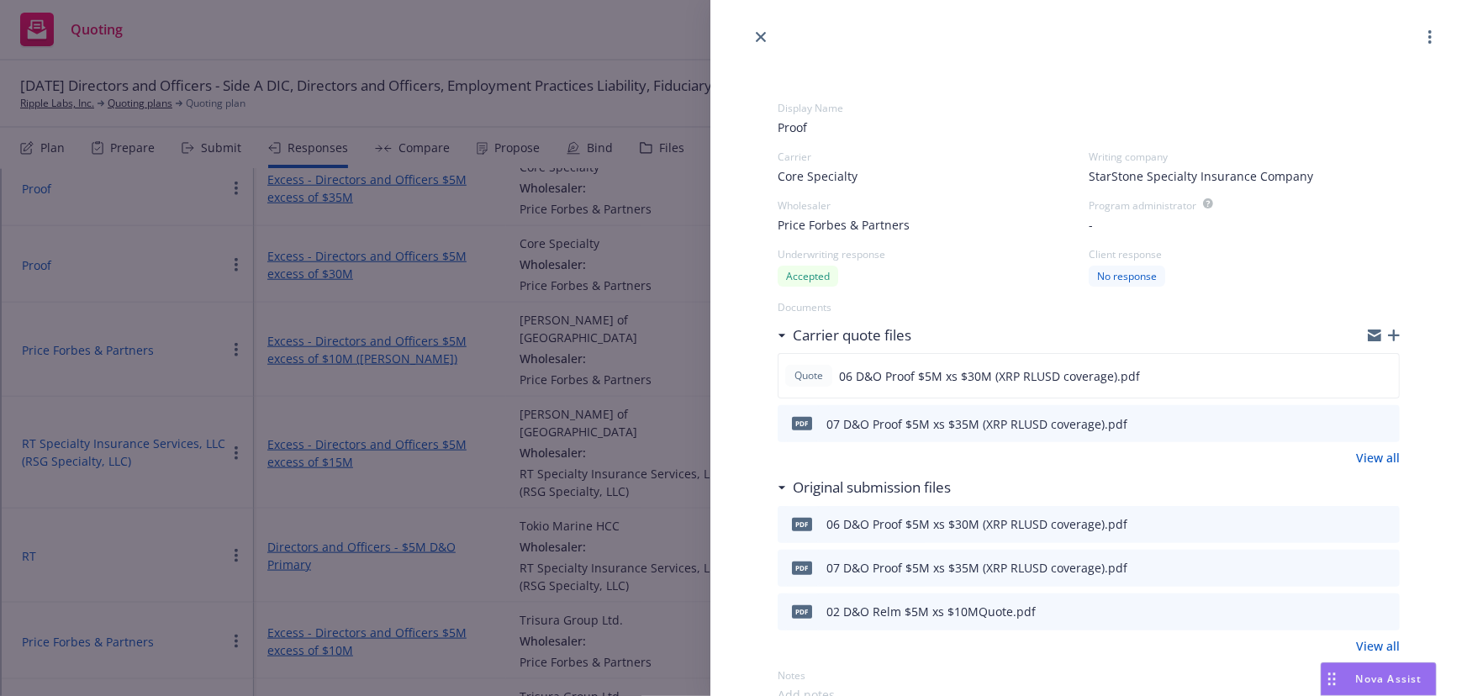
click at [1420, 32] on button "button" at bounding box center [1430, 37] width 20 height 20
click at [889, 217] on span "Price Forbes & Partners" at bounding box center [844, 225] width 132 height 18
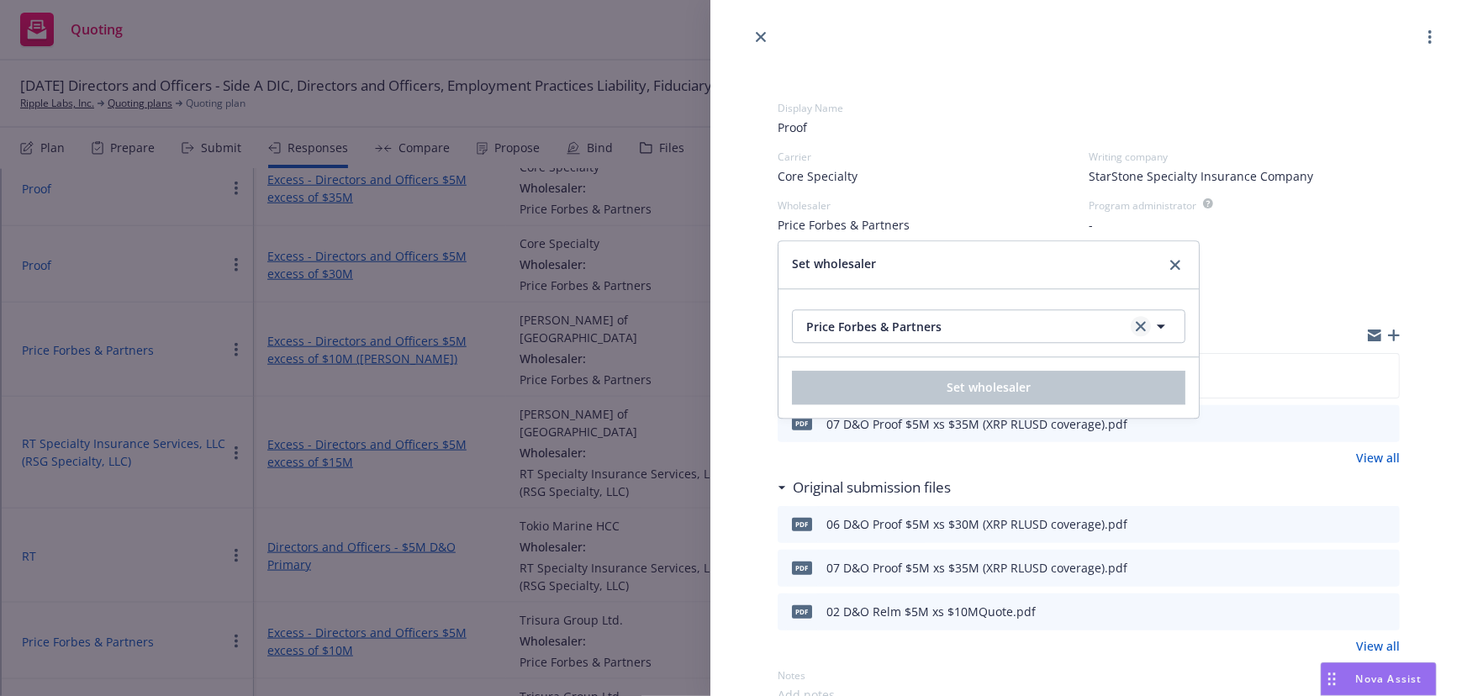
click at [1144, 328] on icon "clear selection" at bounding box center [1141, 326] width 10 height 10
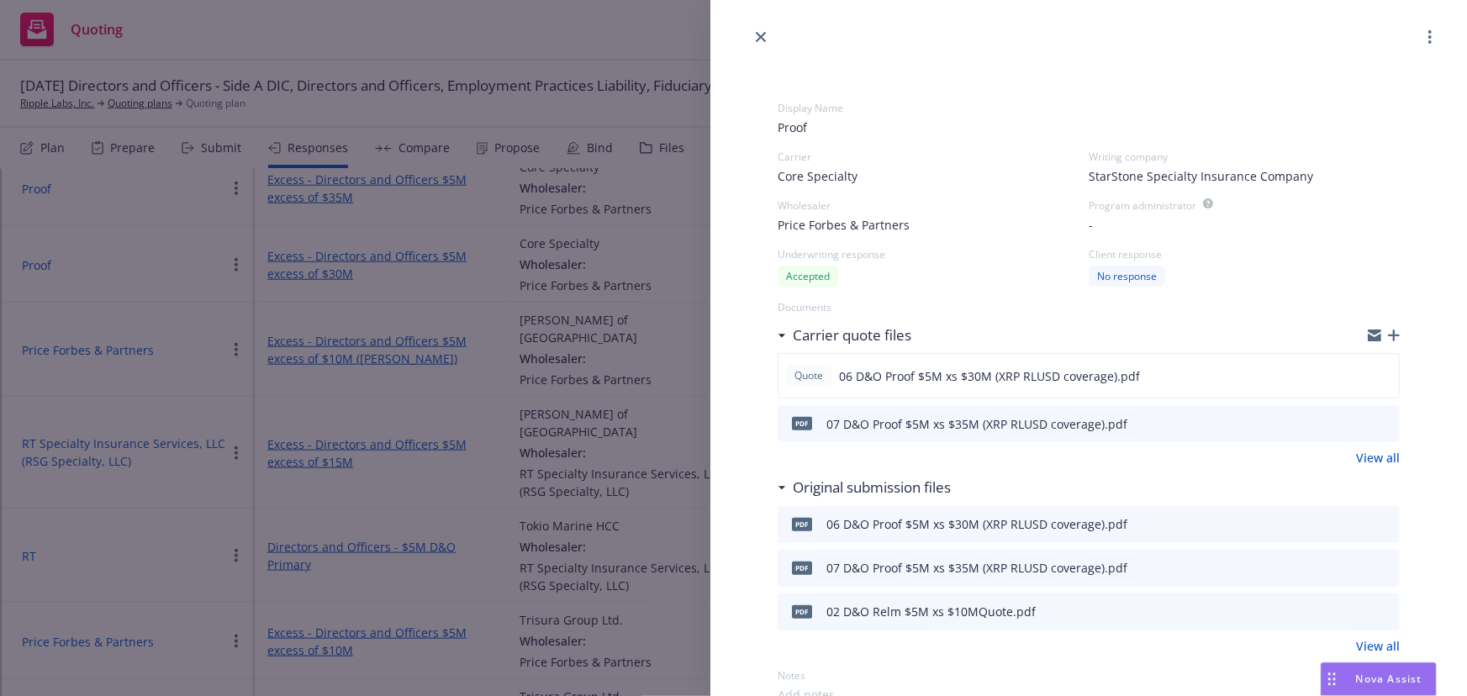
click at [1235, 266] on div "No response" at bounding box center [1244, 276] width 311 height 21
click at [964, 228] on div "Price Forbes & Partners" at bounding box center [933, 225] width 311 height 18
click at [896, 229] on span "Price Forbes & Partners" at bounding box center [844, 225] width 132 height 18
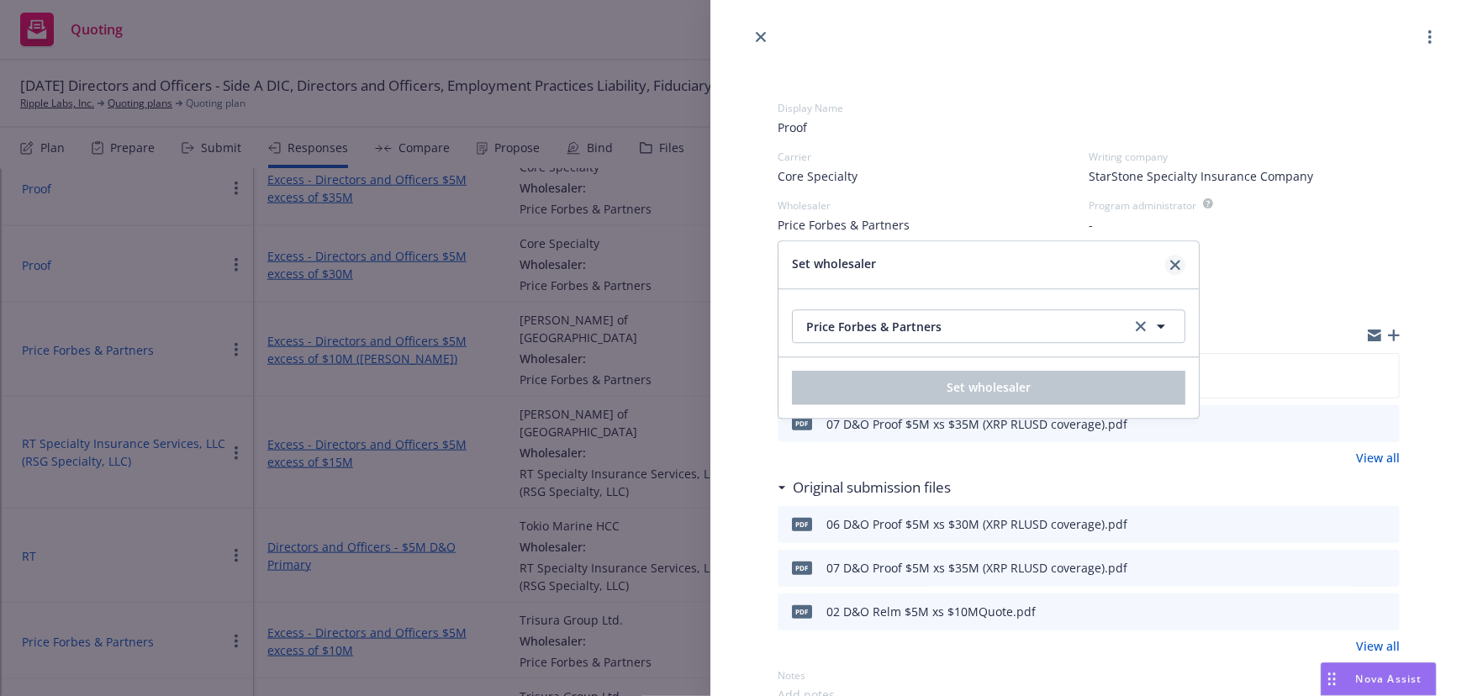
click at [1174, 269] on icon "close" at bounding box center [1176, 265] width 10 height 10
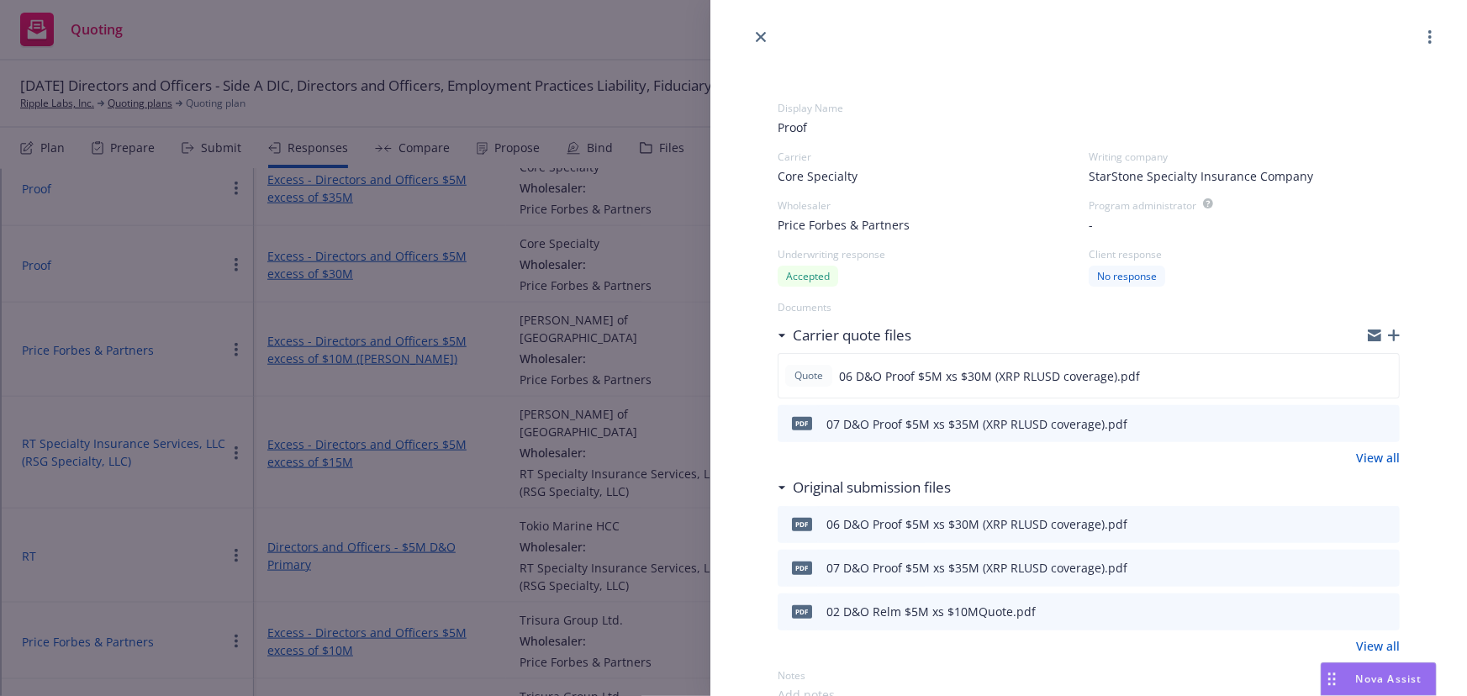
click at [875, 230] on span "Price Forbes & Partners" at bounding box center [844, 225] width 132 height 18
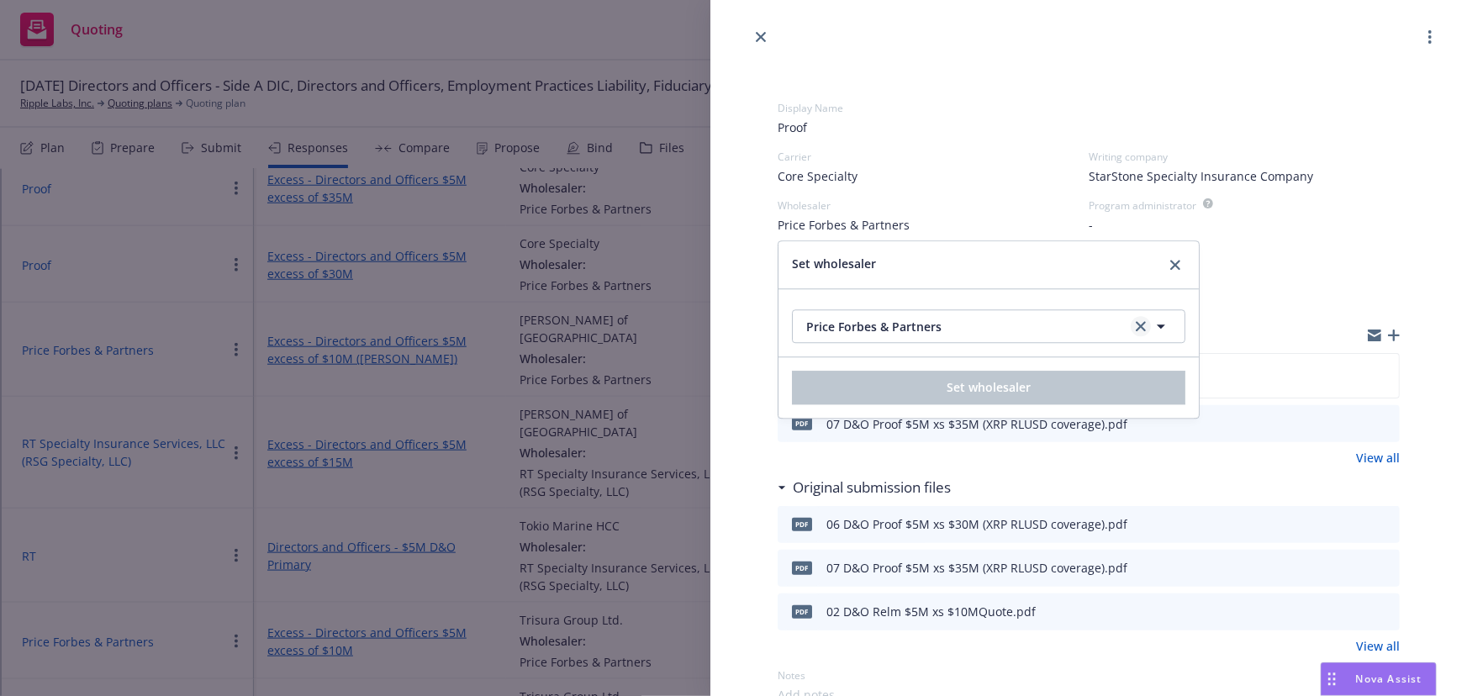
click at [1134, 326] on link "clear selection" at bounding box center [1141, 326] width 20 height 20
click at [984, 330] on button "Nothing selected" at bounding box center [989, 326] width 394 height 34
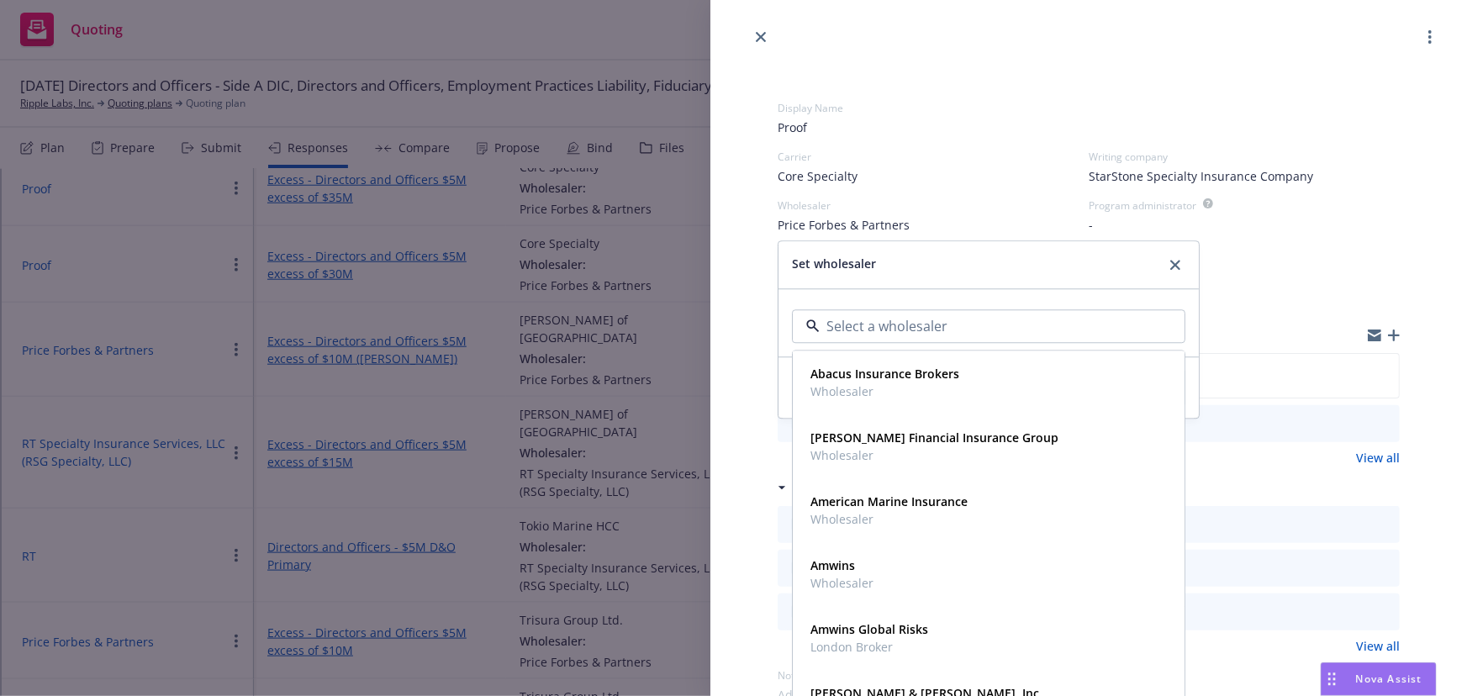
click at [1136, 311] on div at bounding box center [989, 326] width 394 height 34
click at [1187, 296] on div "Abacus Insurance Brokers Wholesaler Allen Financial Insurance Group Wholesaler …" at bounding box center [989, 322] width 420 height 67
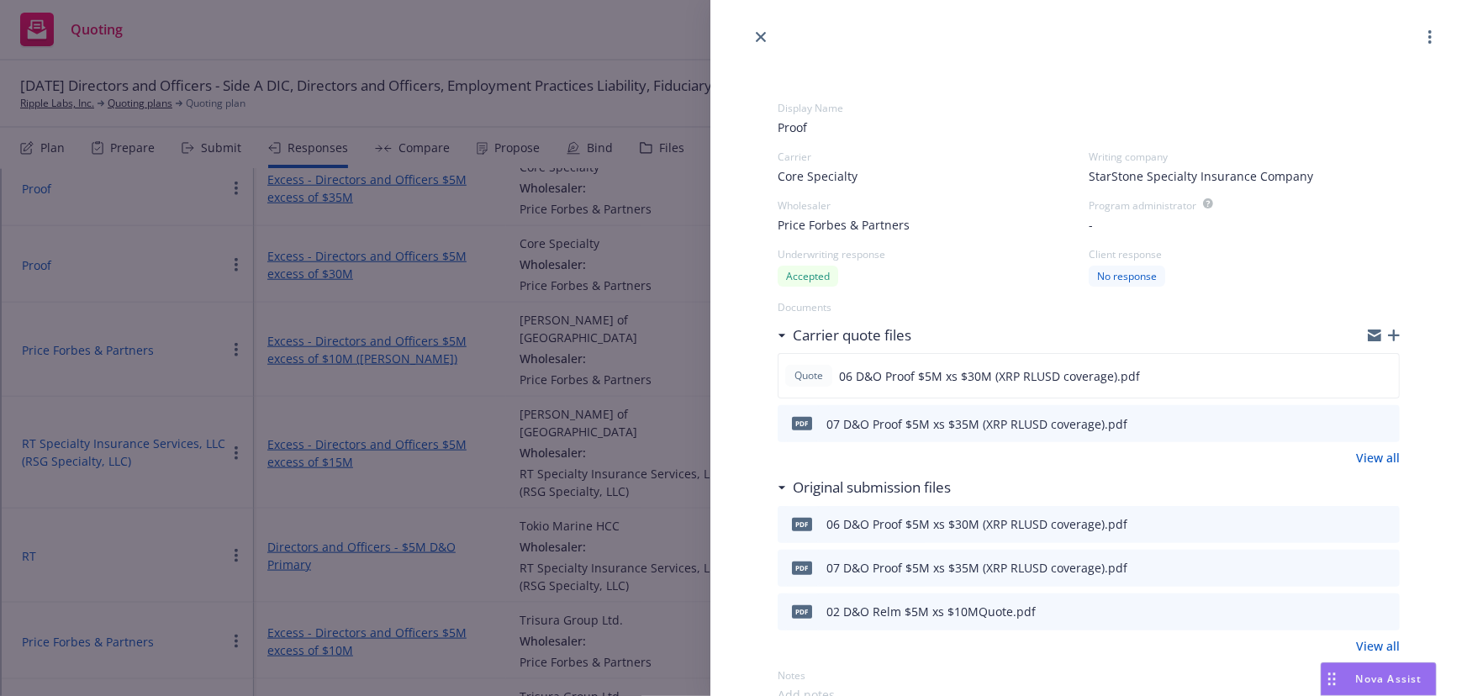
click at [1420, 32] on button "button" at bounding box center [1430, 37] width 20 height 20
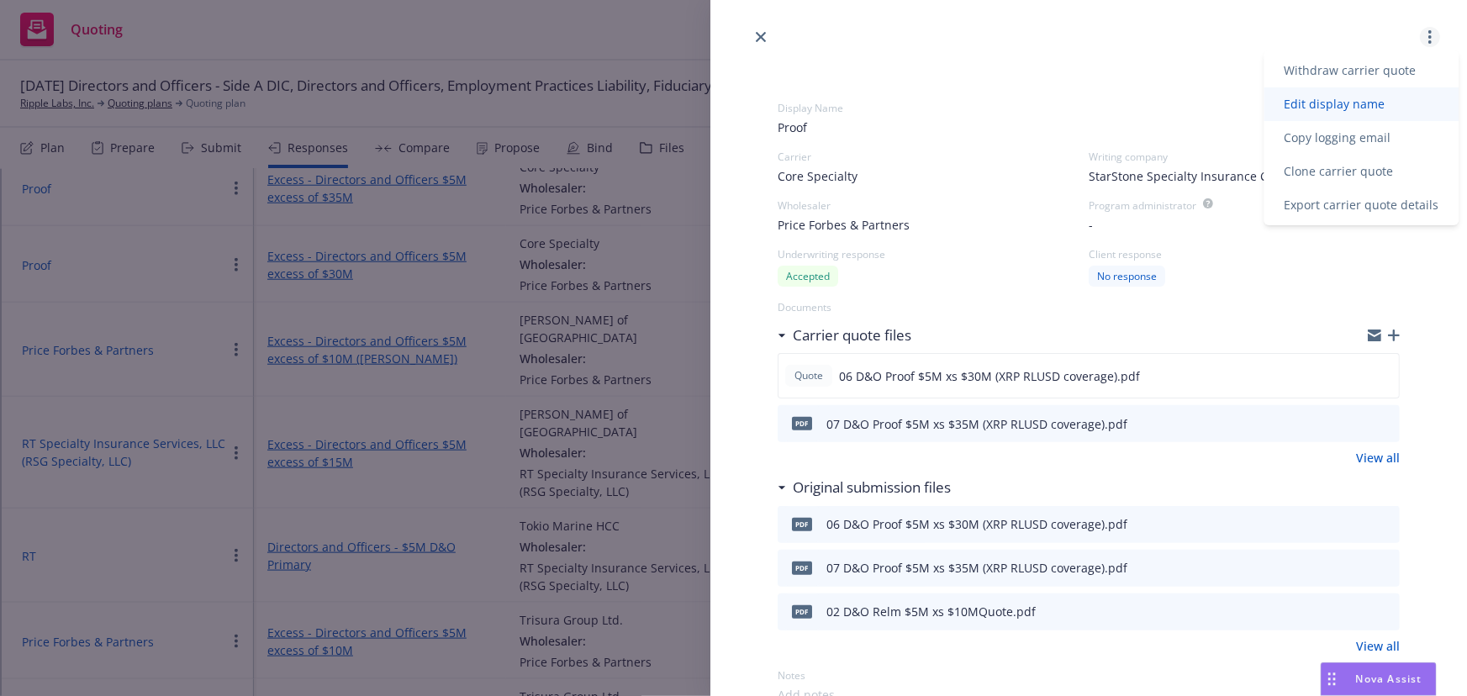
click at [1385, 103] on span "Edit display name" at bounding box center [1335, 104] width 141 height 16
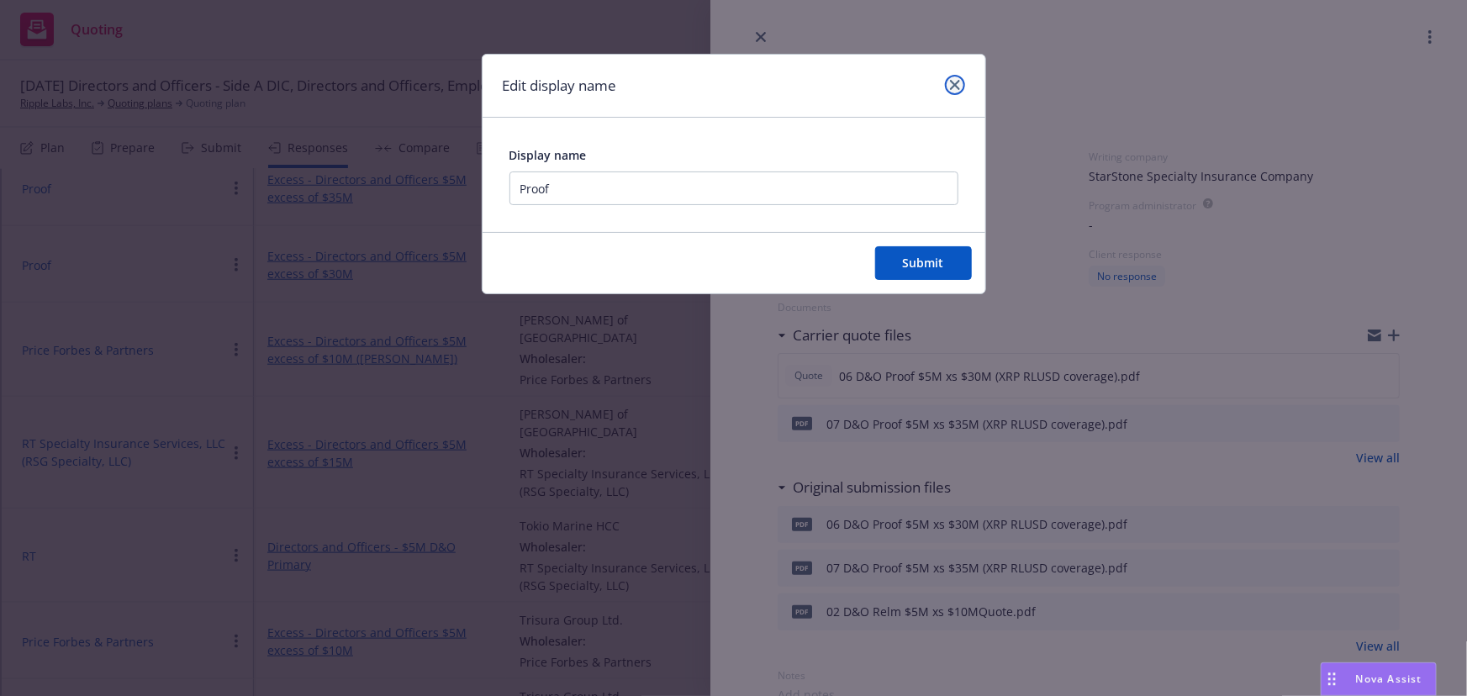
click at [956, 88] on icon "close" at bounding box center [955, 85] width 10 height 10
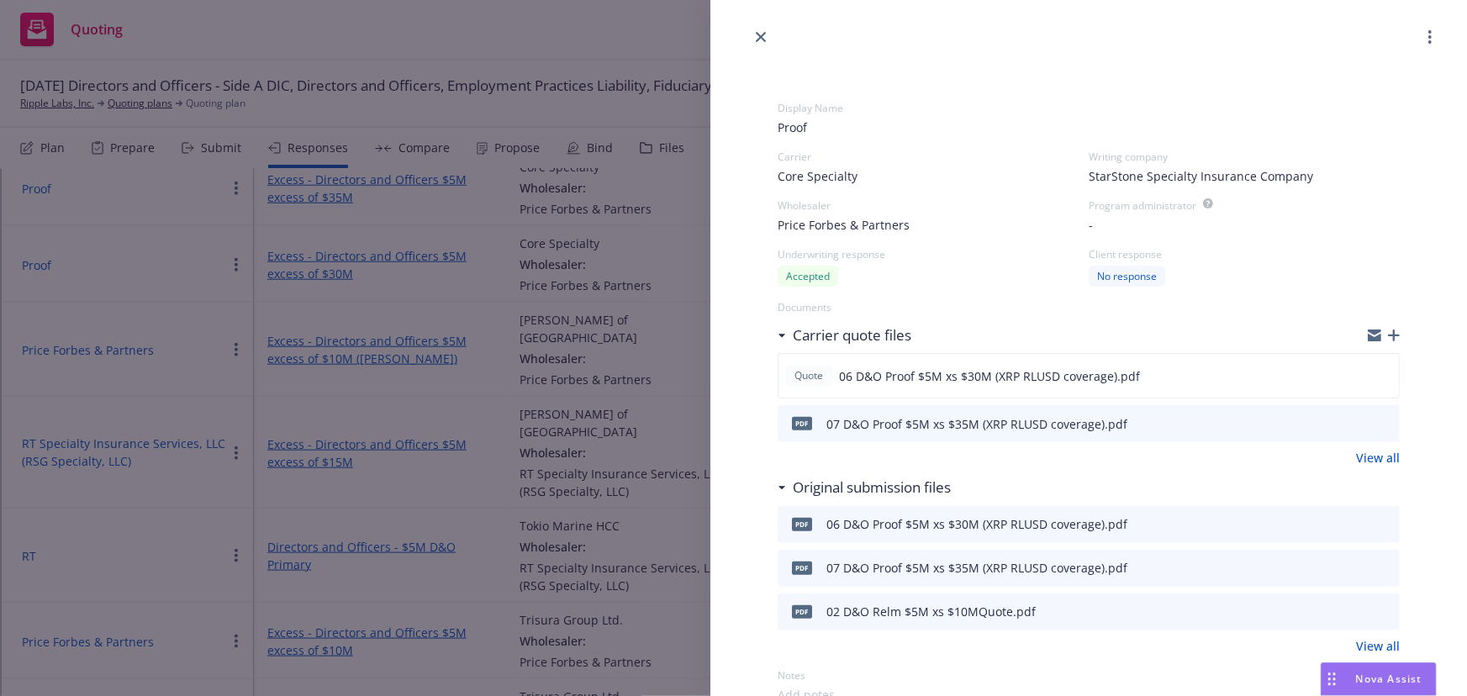
click at [1423, 37] on button "button" at bounding box center [1430, 37] width 20 height 20
click at [841, 223] on span "Price Forbes & Partners" at bounding box center [844, 225] width 132 height 18
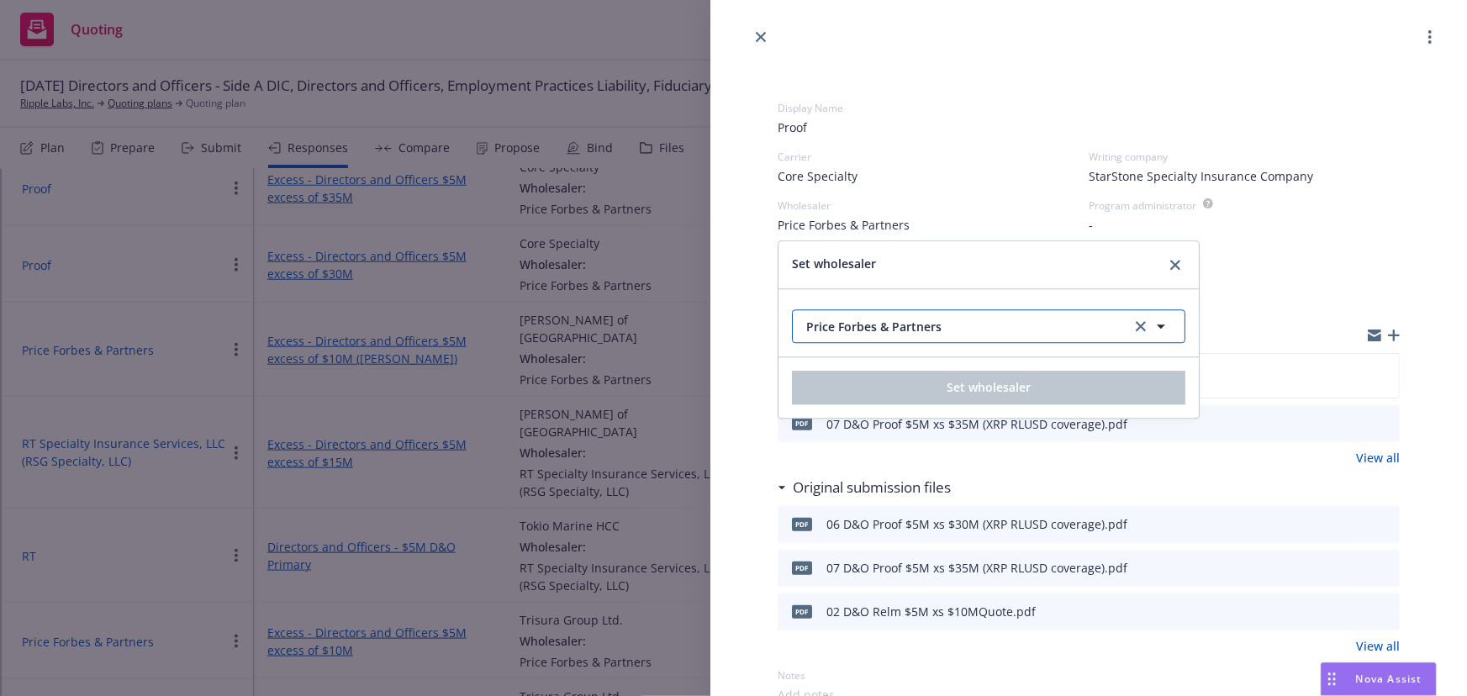
click at [907, 321] on span "Price Forbes & Partners" at bounding box center [961, 327] width 310 height 18
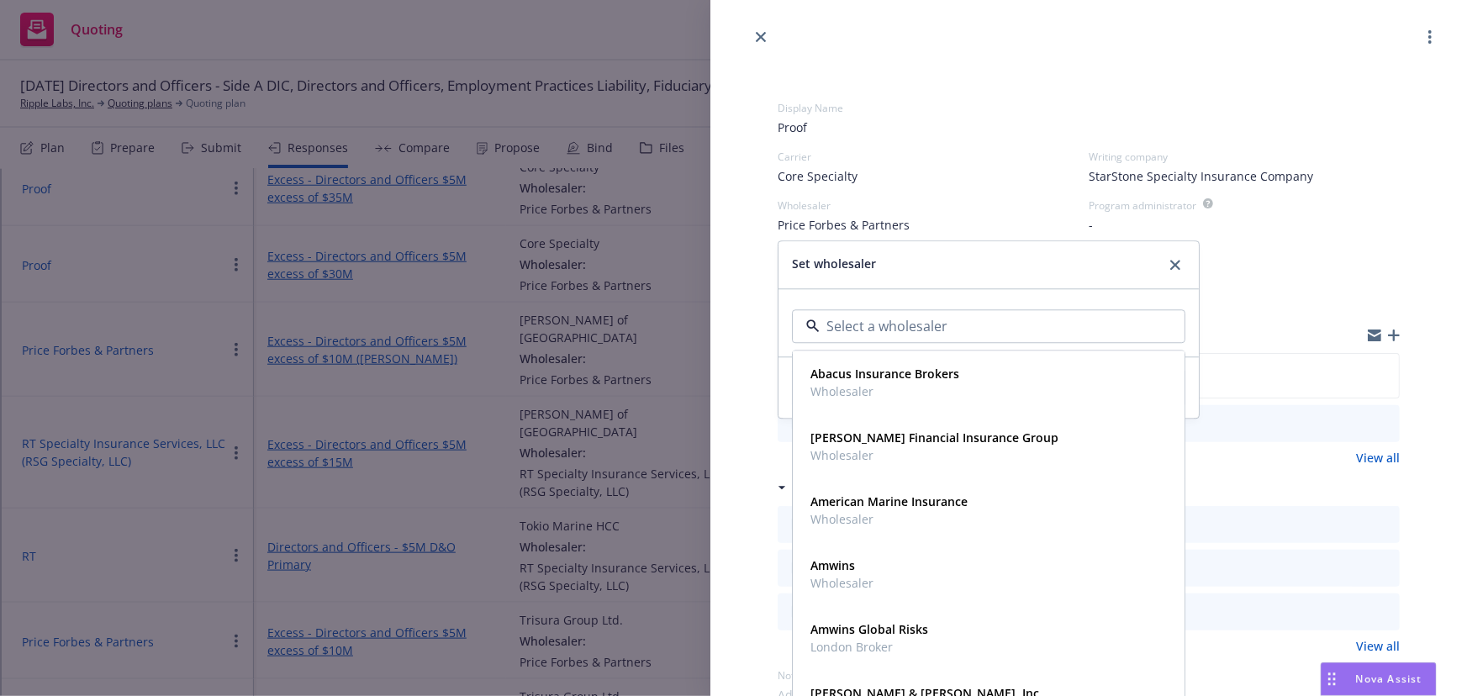
click at [979, 283] on div "Set wholesaler" at bounding box center [989, 264] width 420 height 47
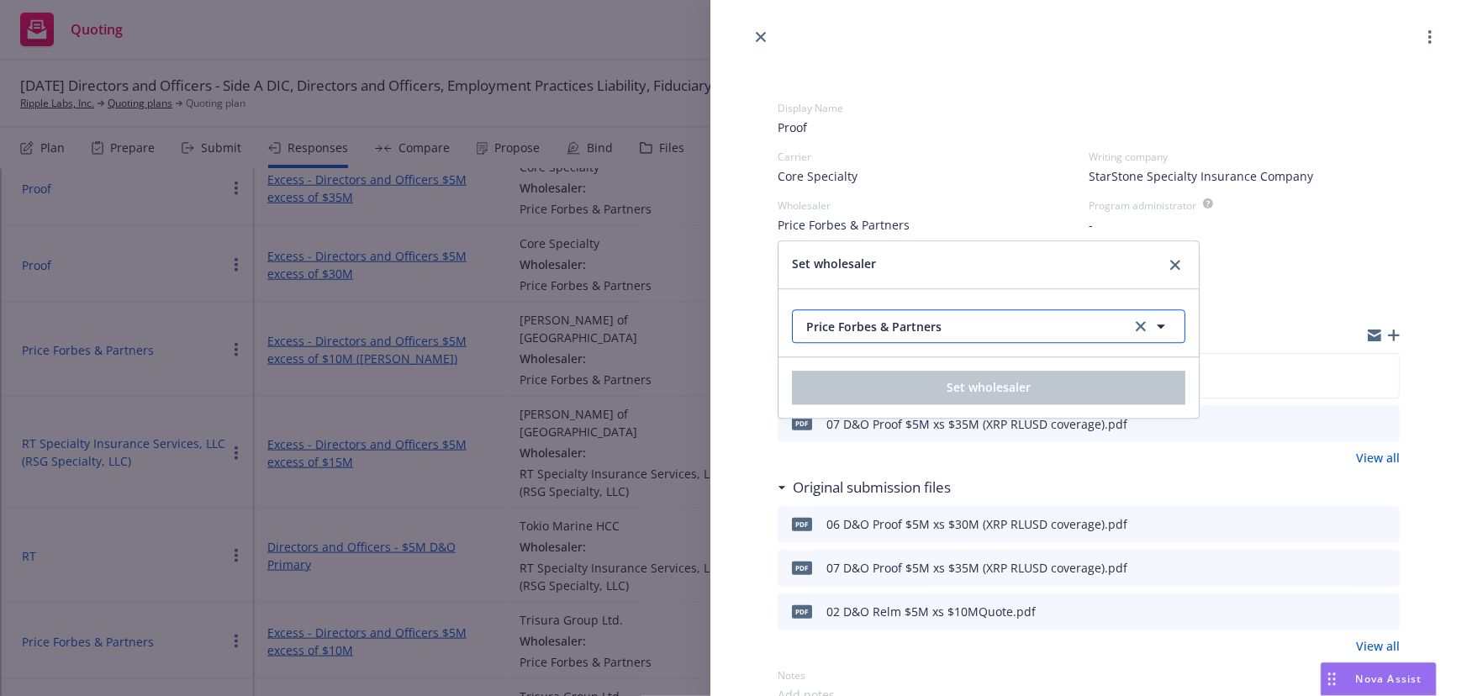
click at [945, 329] on span "Price Forbes & Partners" at bounding box center [961, 327] width 310 height 18
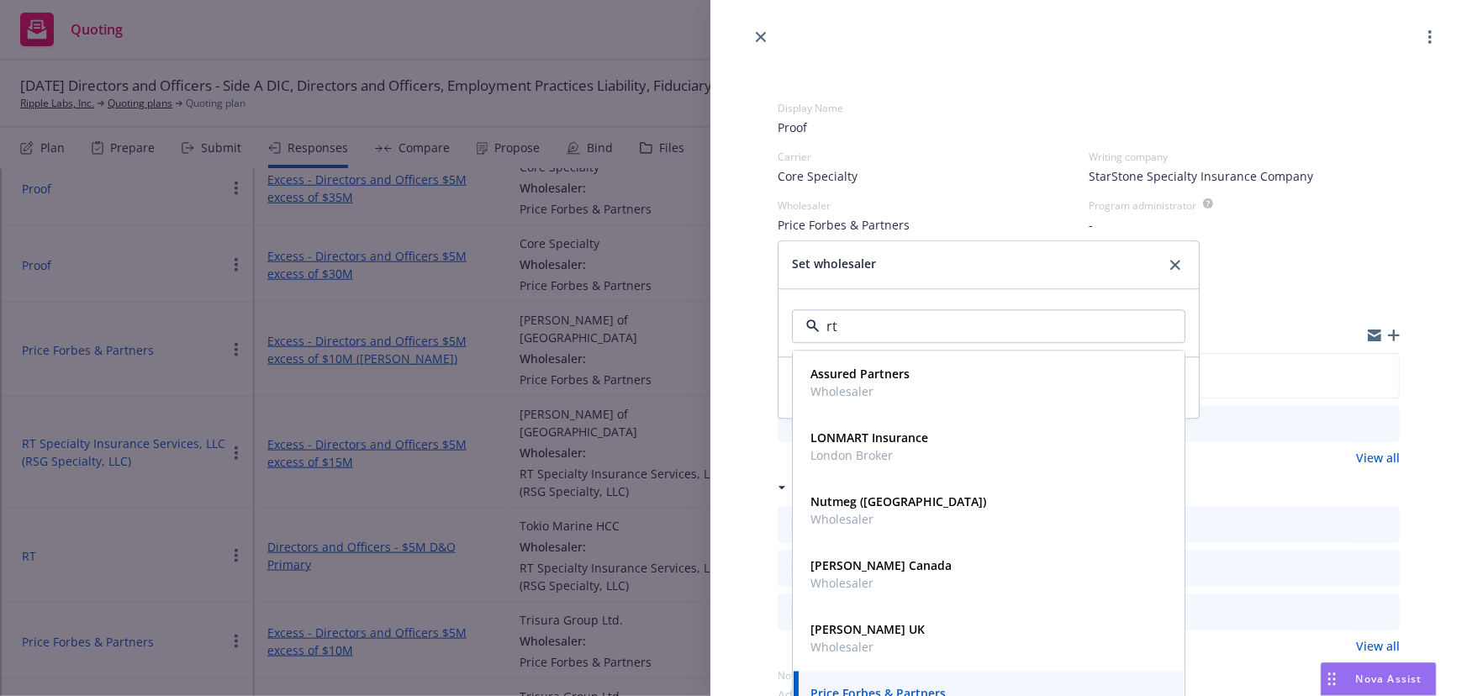
click at [975, 307] on div "rt Assured Partners Wholesaler LONMART Insurance London Broker Nutmeg (Hartford…" at bounding box center [989, 323] width 394 height 40
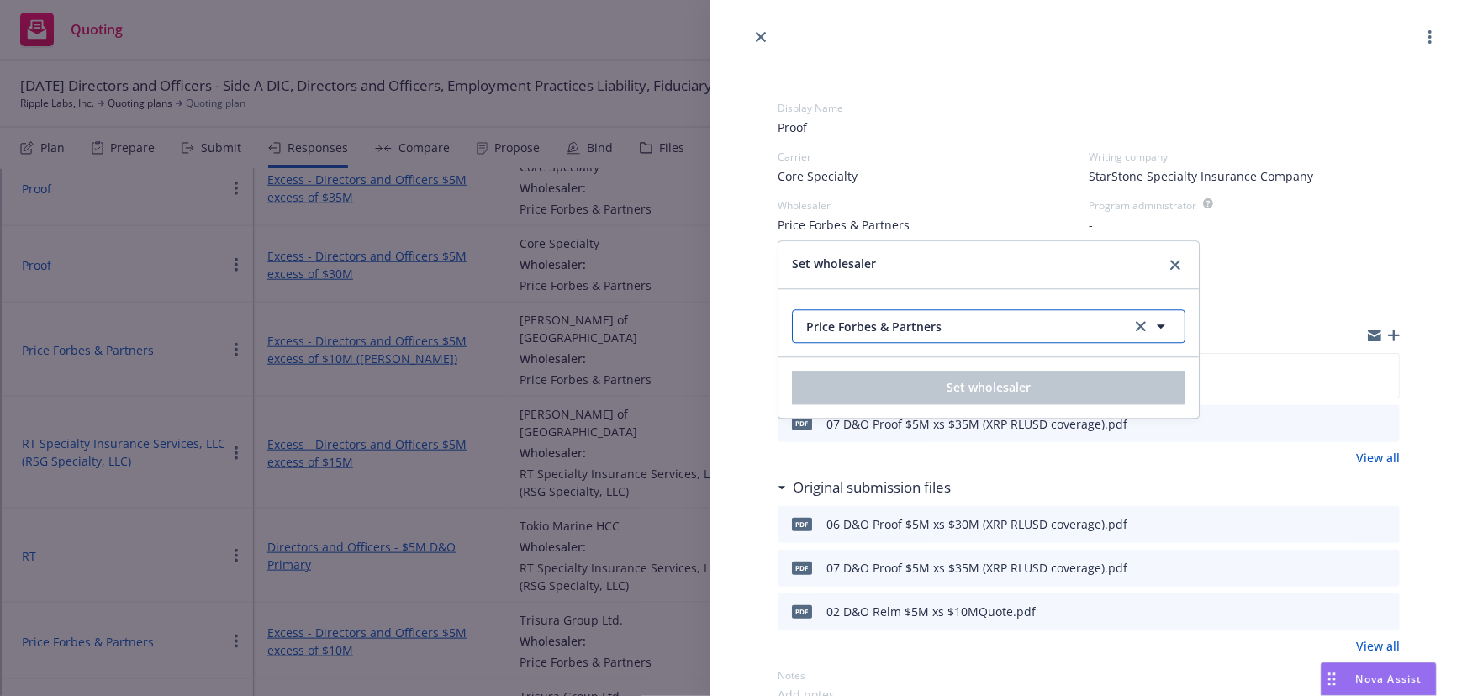
click at [936, 320] on span "Price Forbes & Partners" at bounding box center [961, 327] width 310 height 18
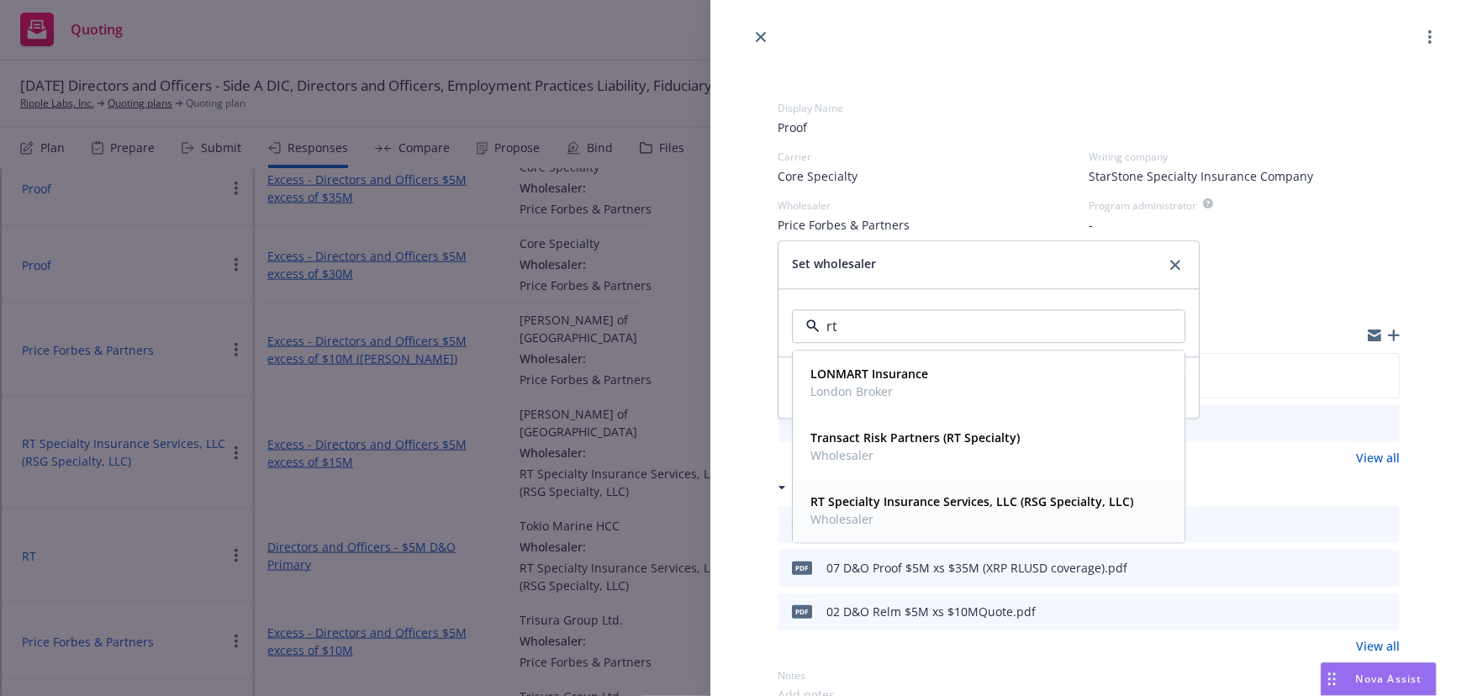
click at [1063, 503] on strong "RT Specialty Insurance Services, LLC (RSG Specialty, LLC)" at bounding box center [972, 502] width 323 height 16
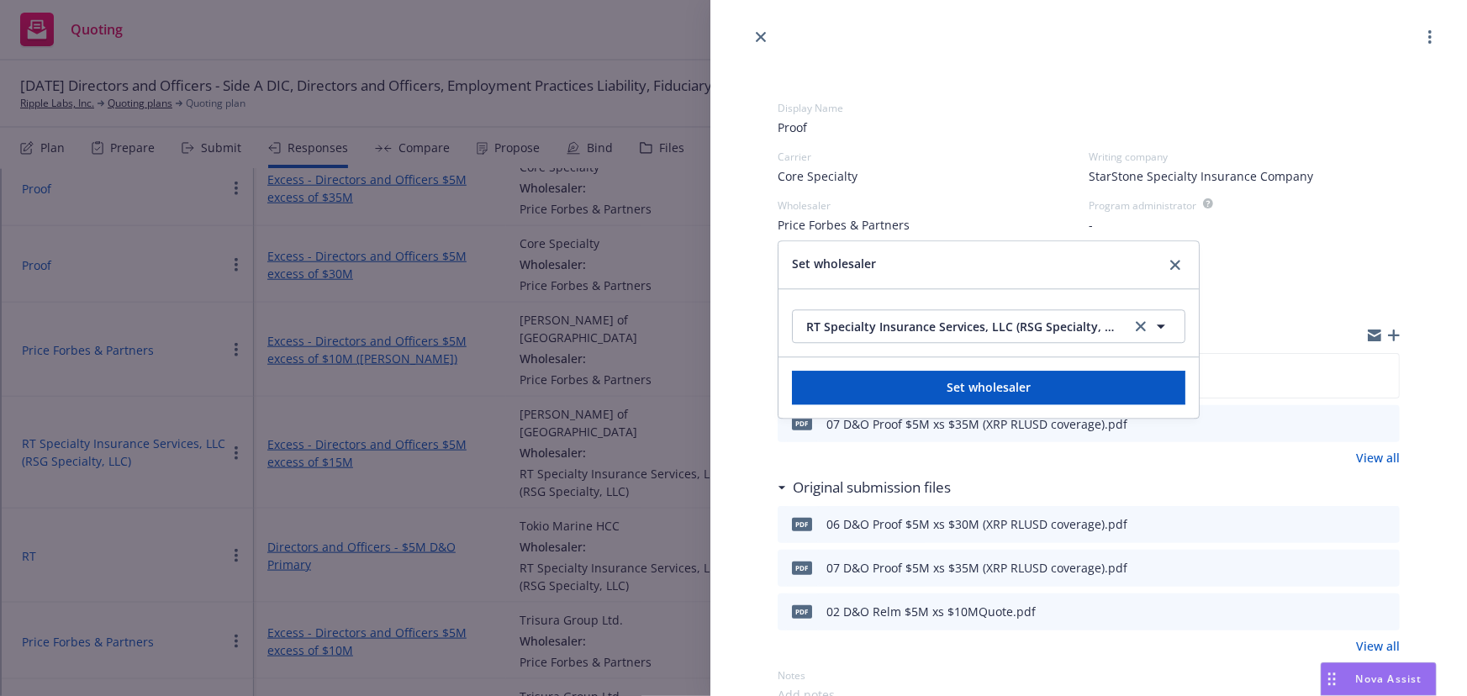
click at [1071, 256] on div "Set wholesaler" at bounding box center [989, 265] width 394 height 20
click at [1135, 332] on link "clear selection" at bounding box center [1141, 326] width 20 height 20
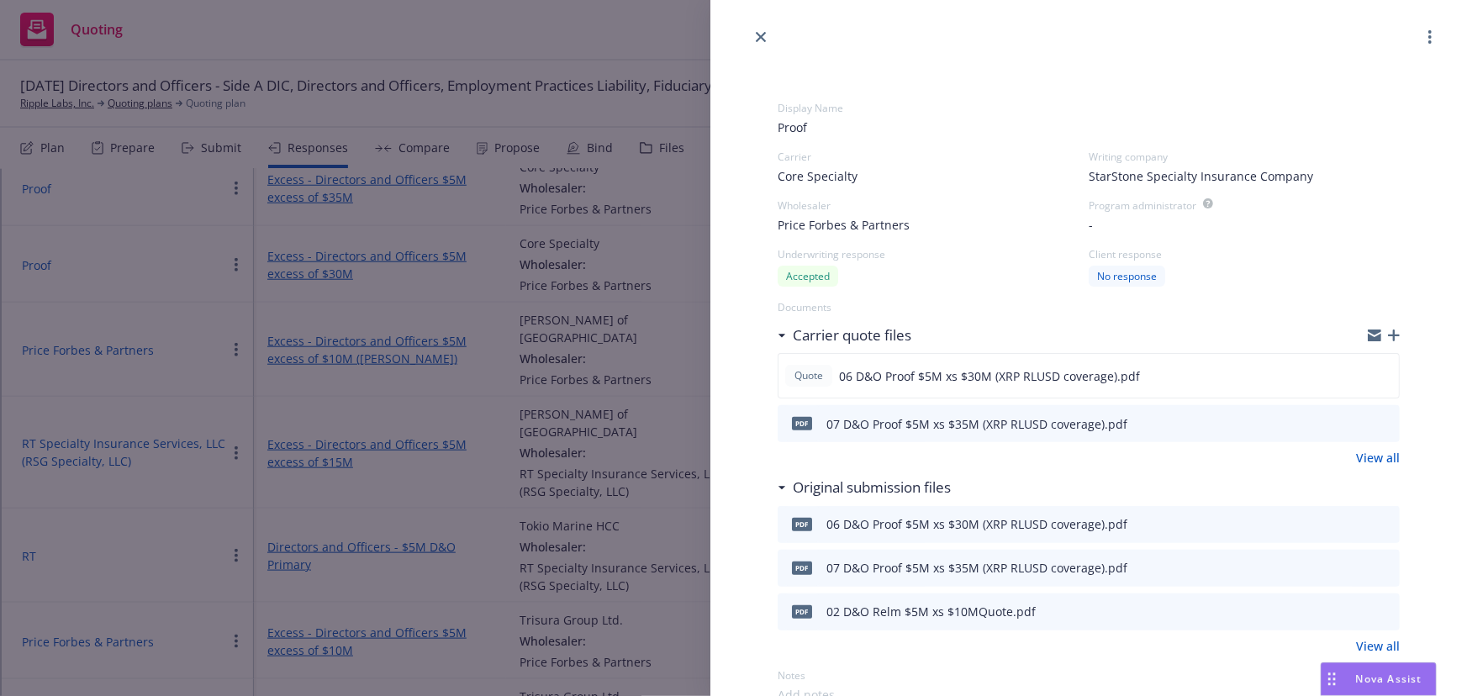
click at [1270, 314] on div "Documents" at bounding box center [1089, 307] width 622 height 14
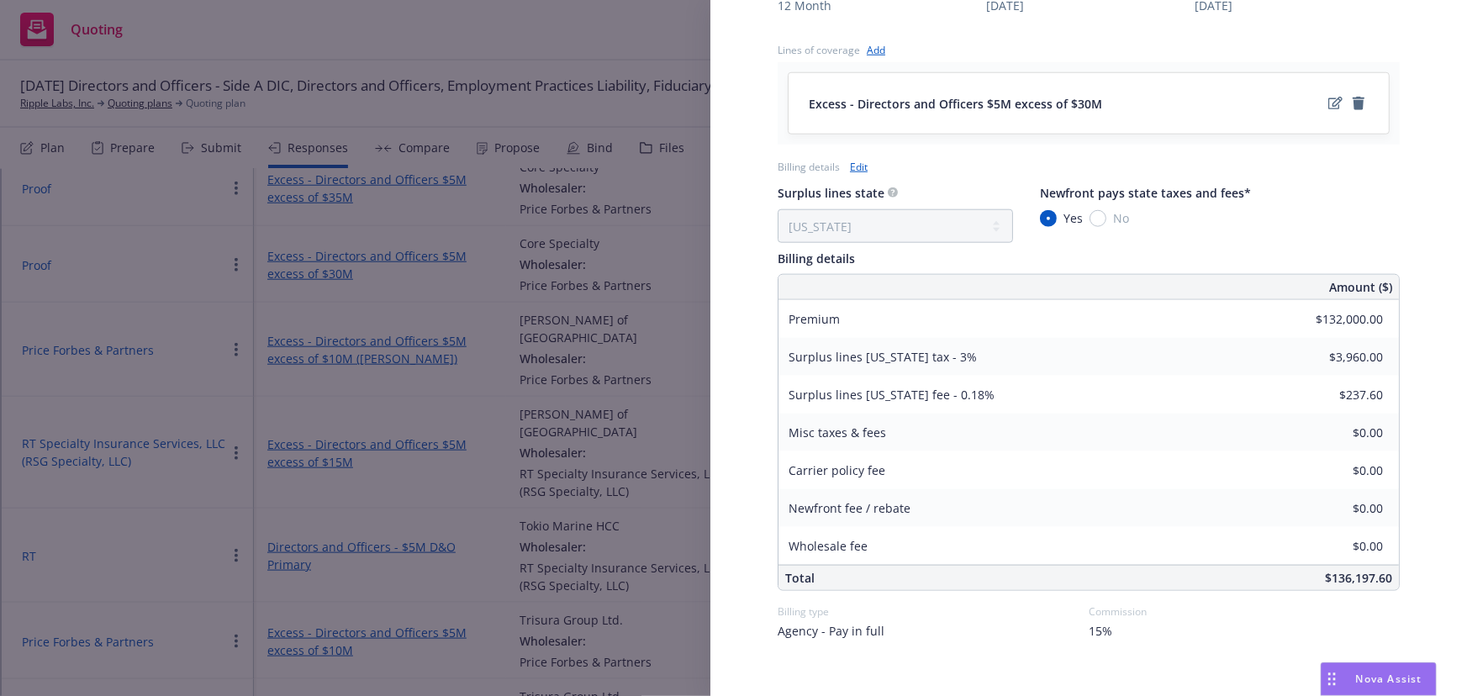
scroll to position [813, 0]
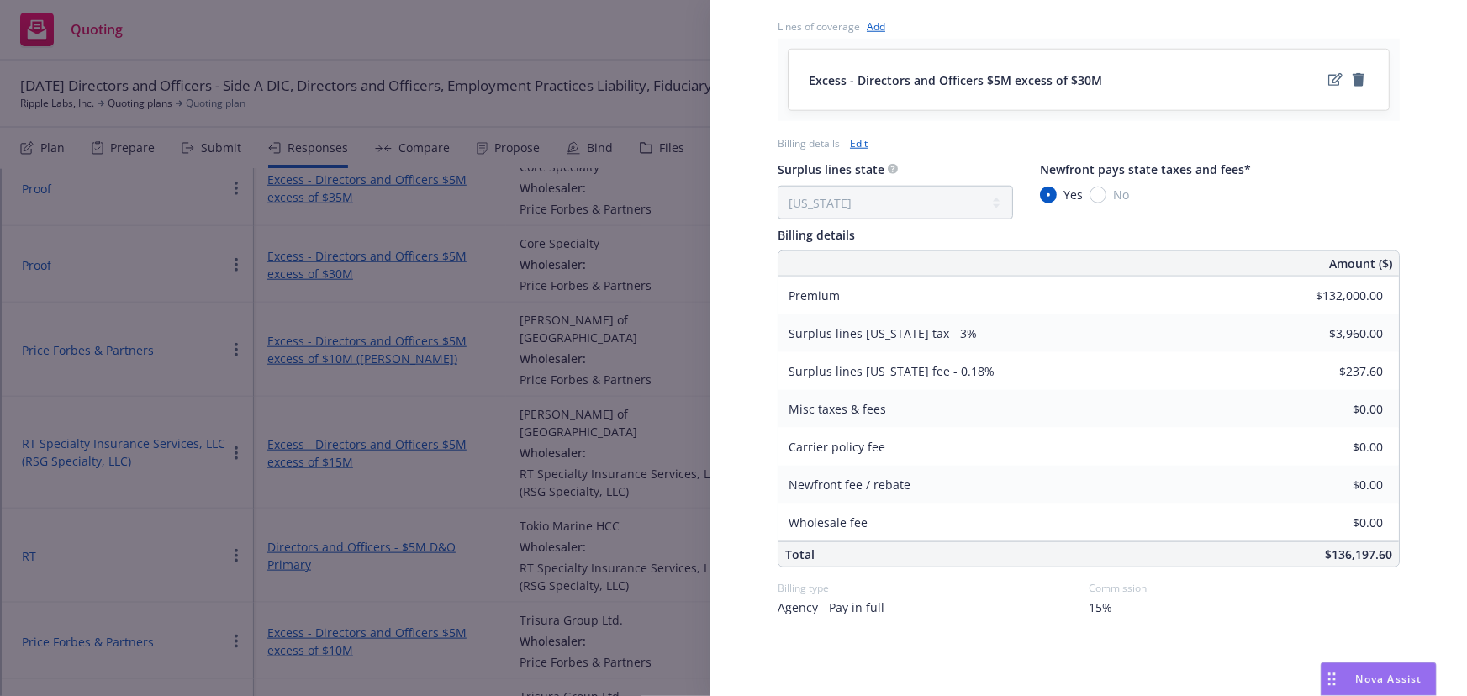
click at [473, 366] on div "Display Name Proof Carrier Core Specialty Writing company StarStone Specialty I…" at bounding box center [733, 348] width 1467 height 696
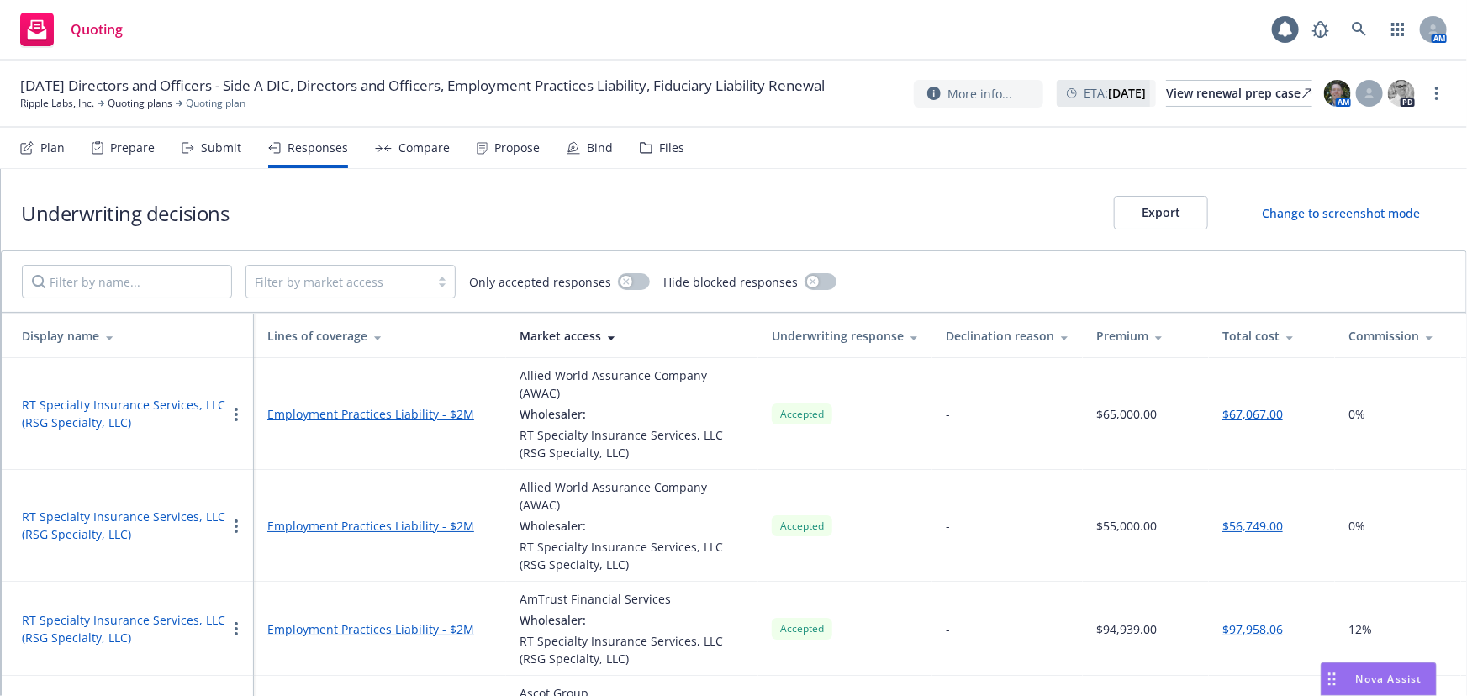
click at [1360, 213] on div "Change to screenshot mode" at bounding box center [1341, 213] width 158 height 18
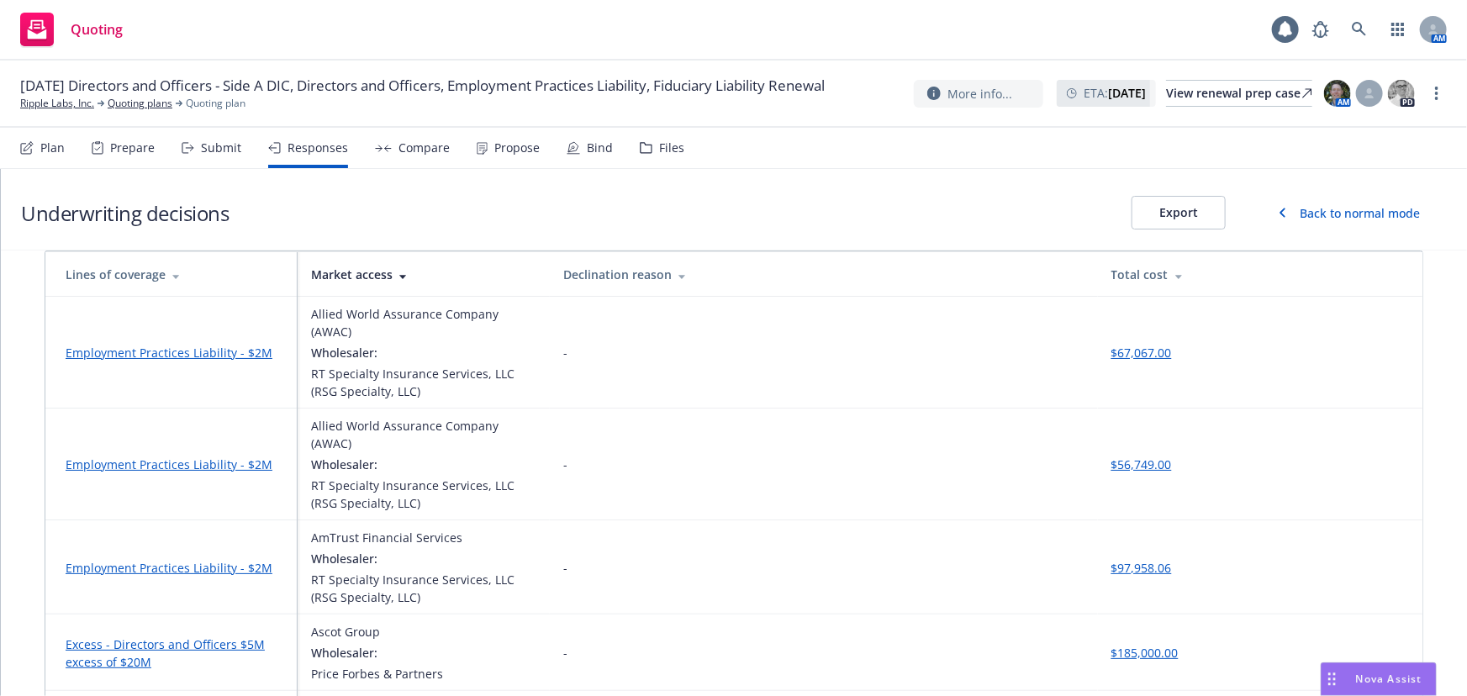
click at [1314, 211] on div "Back to normal mode" at bounding box center [1360, 213] width 120 height 18
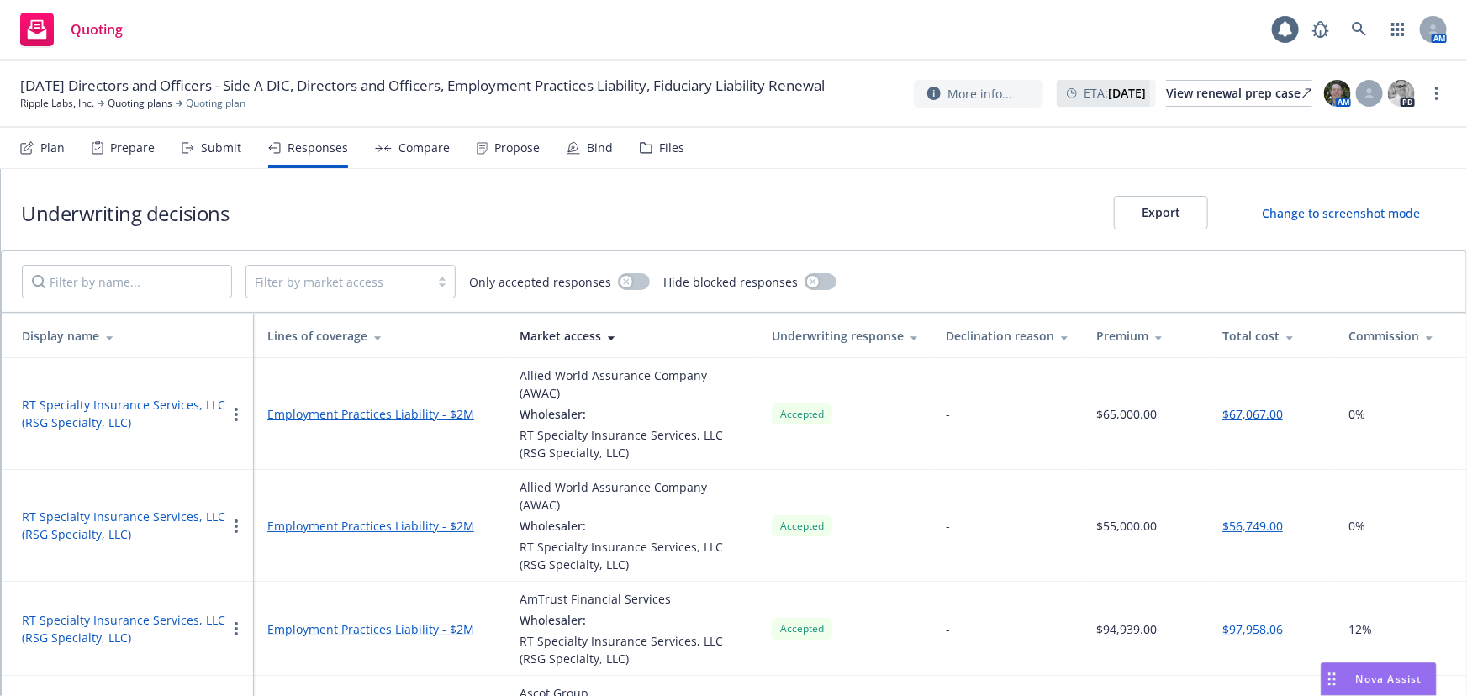
click at [385, 111] on div "08/31/25 Directors and Officers - Side A DIC, Directors and Officers, Employmen…" at bounding box center [429, 93] width 818 height 35
click at [417, 151] on div "Compare" at bounding box center [424, 147] width 51 height 13
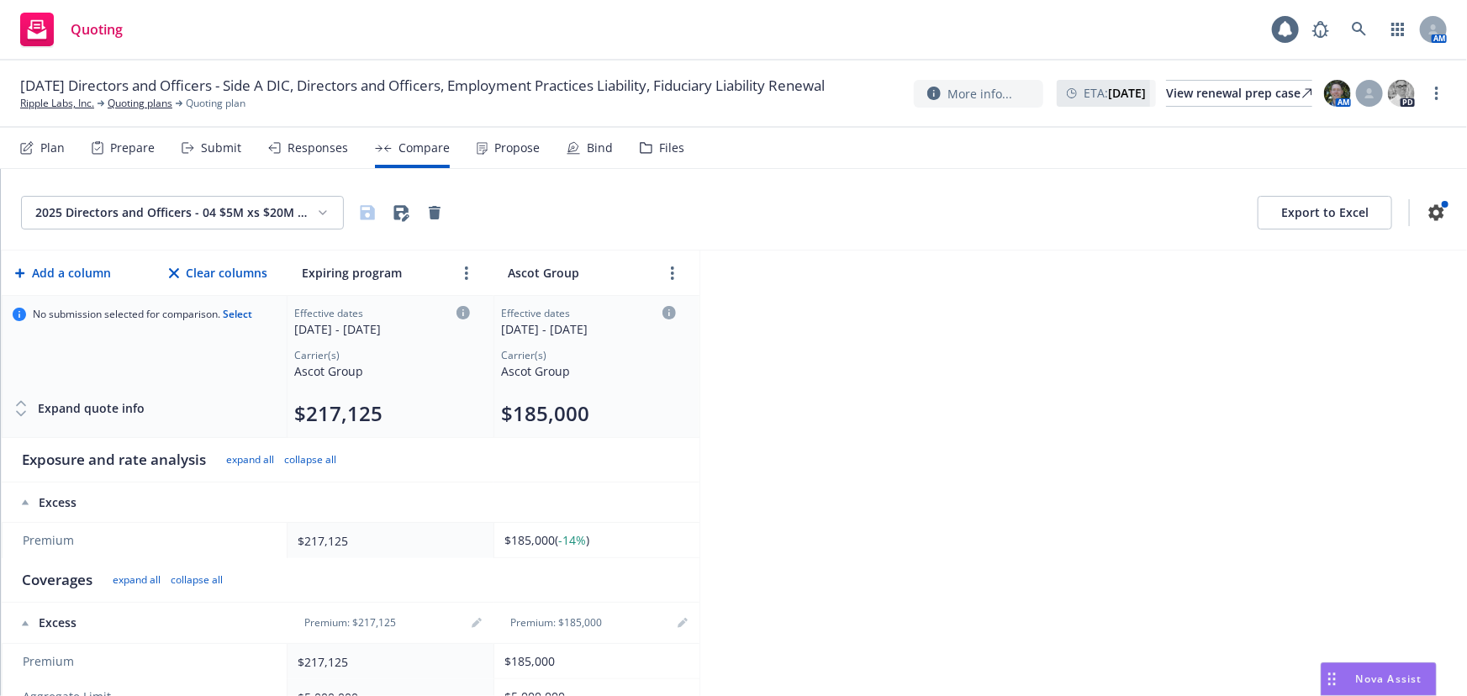
click at [316, 212] on html "Quoting 1 AM 08/31/25 Directors and Officers - Side A DIC, Directors and Office…" at bounding box center [733, 348] width 1467 height 696
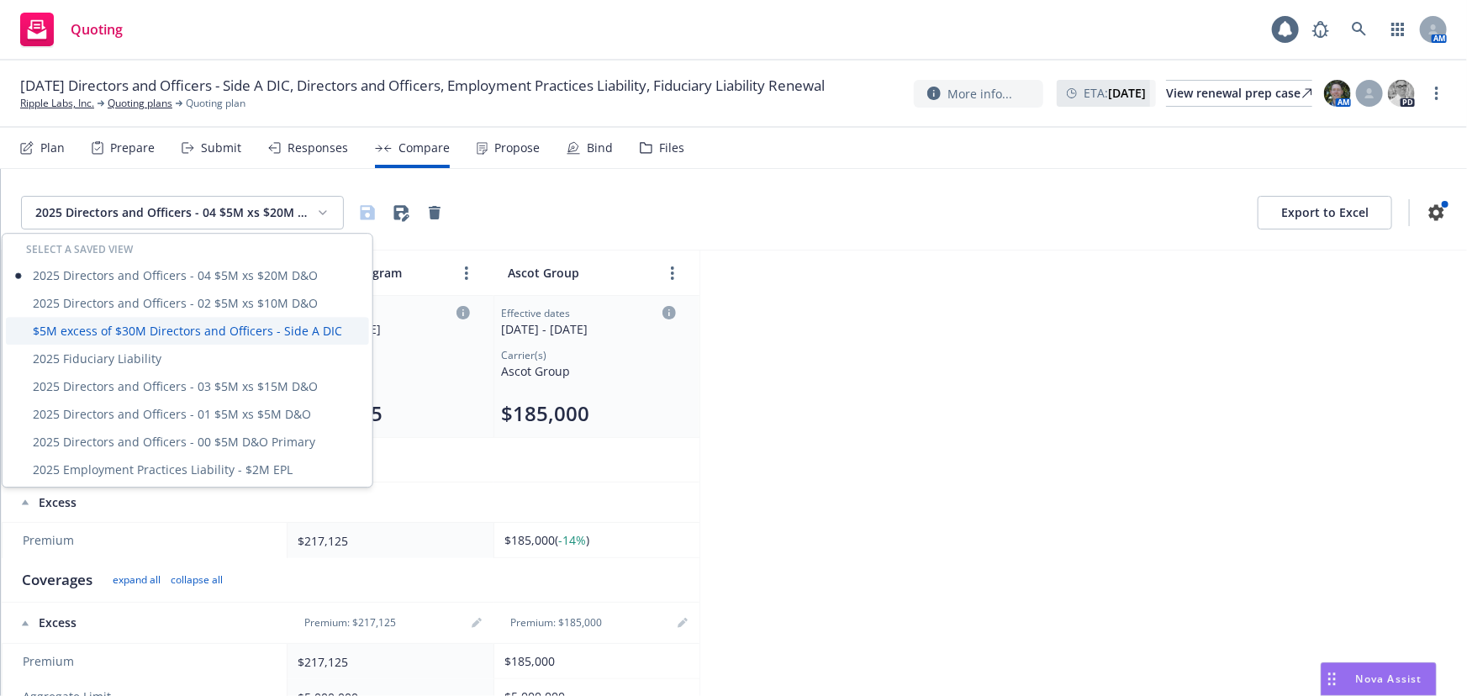
click at [280, 329] on div "$5M excess of $30M Directors and Officers - Side A DIC" at bounding box center [187, 331] width 363 height 28
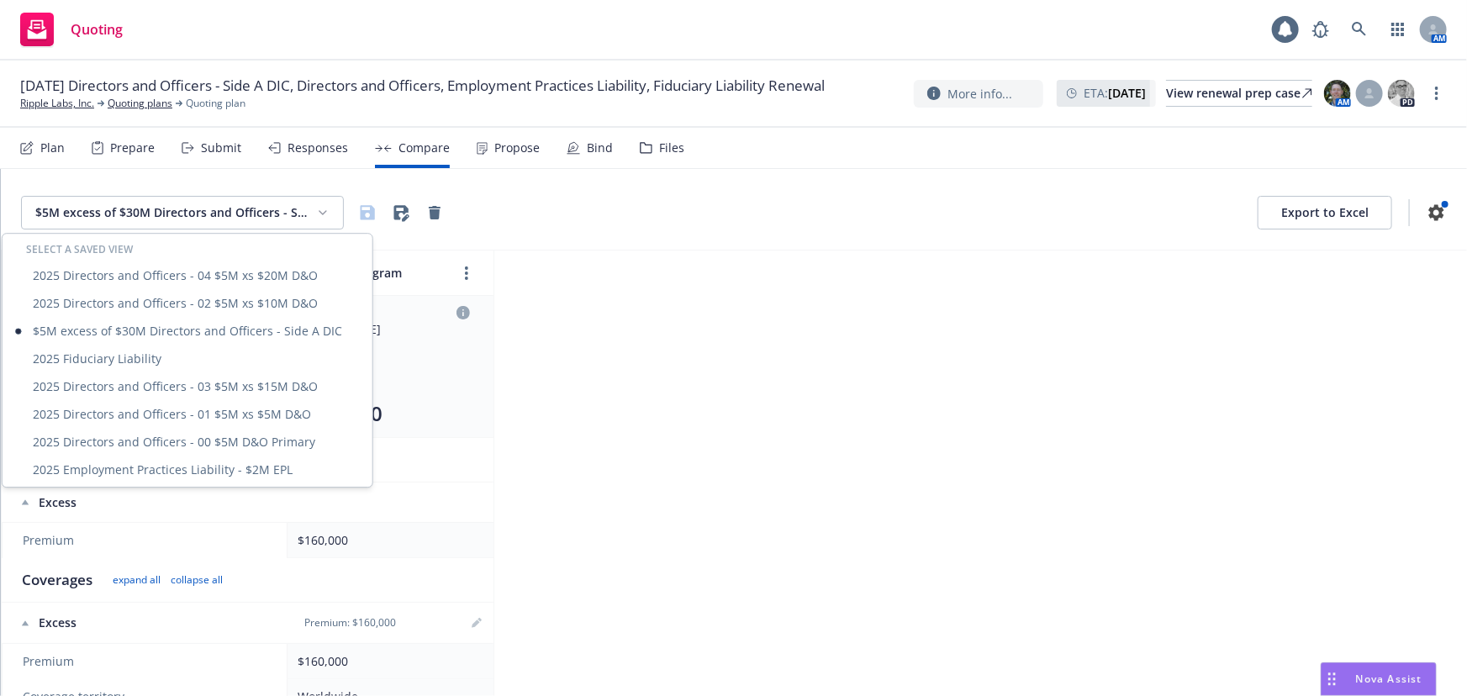
click at [292, 217] on html "Quoting 1 AM 08/31/25 Directors and Officers - Side A DIC, Directors and Office…" at bounding box center [733, 348] width 1467 height 696
click at [254, 473] on div "2025 Employment Practices Liability - $2M EPL" at bounding box center [187, 470] width 363 height 28
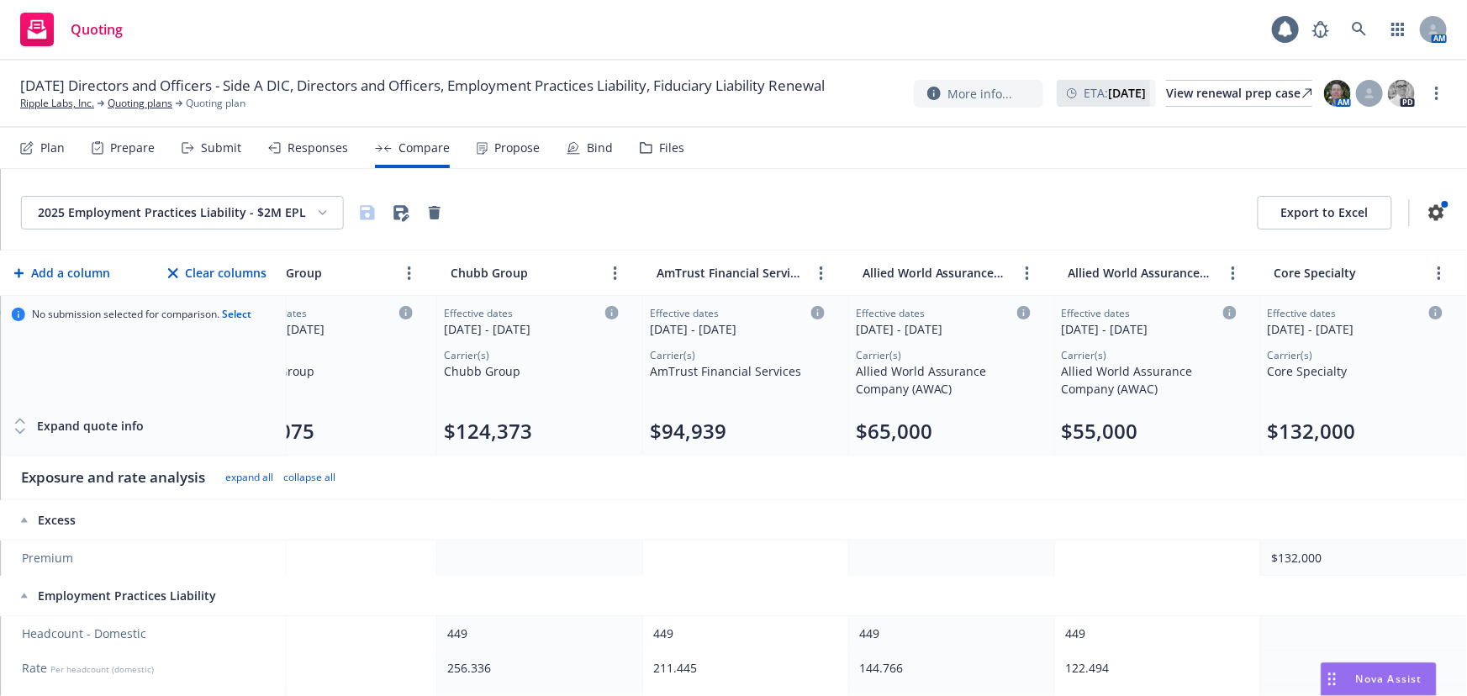
scroll to position [0, 686]
click at [1438, 272] on circle "more" at bounding box center [1439, 273] width 3 height 3
click at [1419, 311] on icon "editPencil" at bounding box center [1417, 310] width 10 height 10
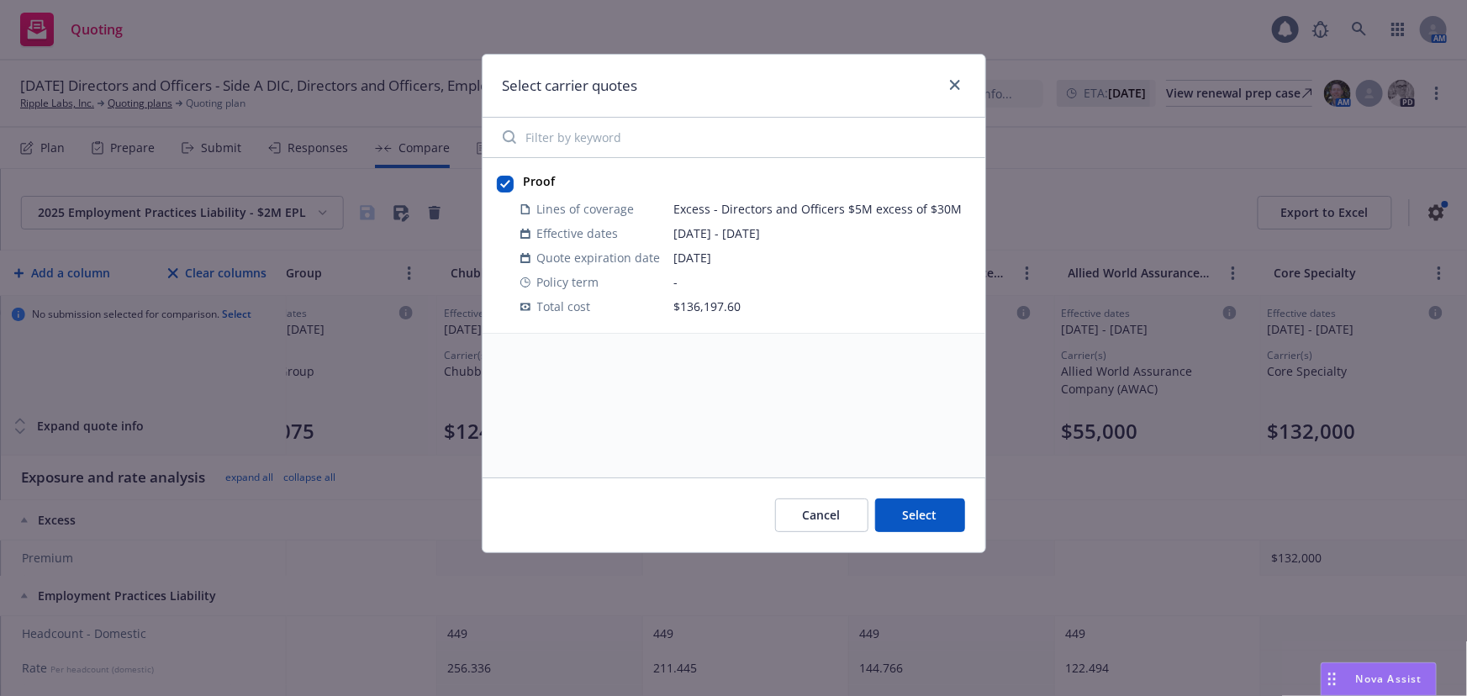
drag, startPoint x: 804, startPoint y: 516, endPoint x: 958, endPoint y: 501, distance: 154.6
click at [806, 515] on button "Cancel" at bounding box center [821, 516] width 93 height 34
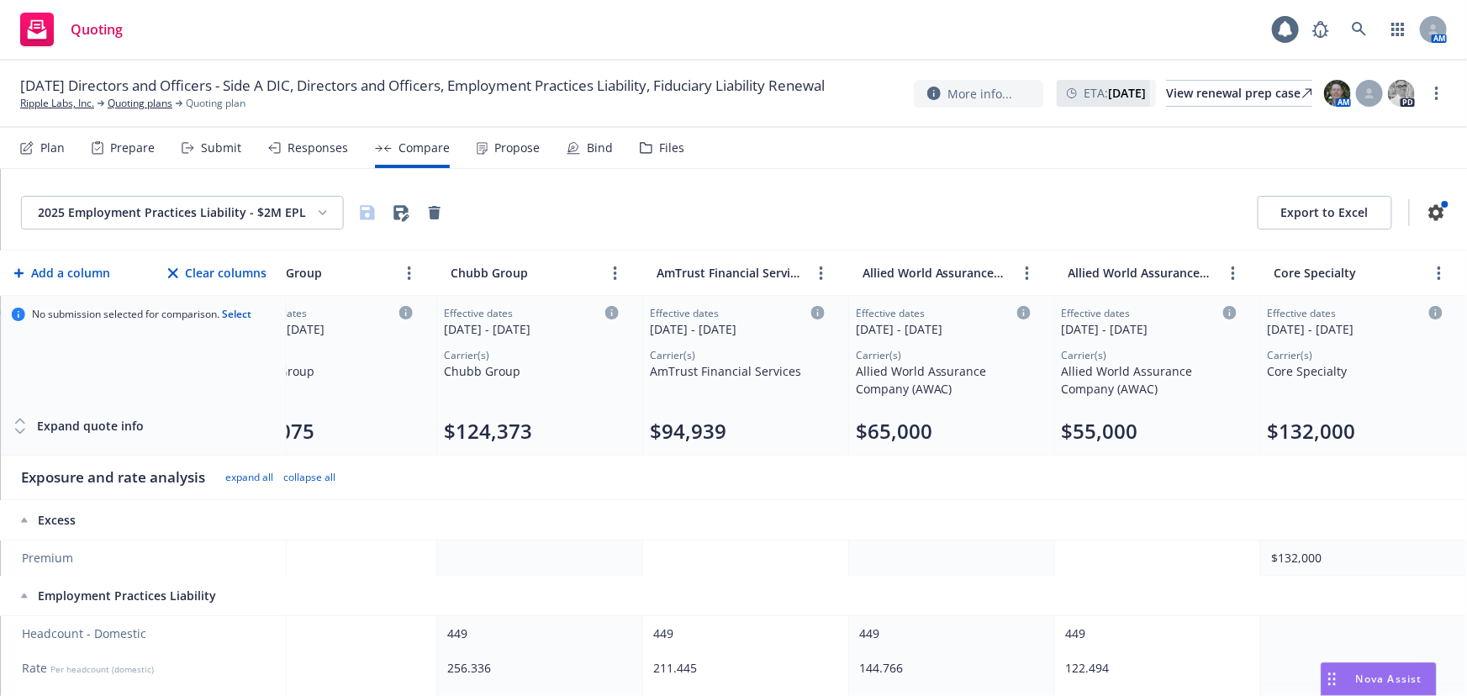
click at [1310, 367] on div "Core Specialty" at bounding box center [1355, 371] width 175 height 18
click at [812, 272] on link "more" at bounding box center [822, 273] width 20 height 20
click at [883, 305] on link "close" at bounding box center [878, 310] width 20 height 20
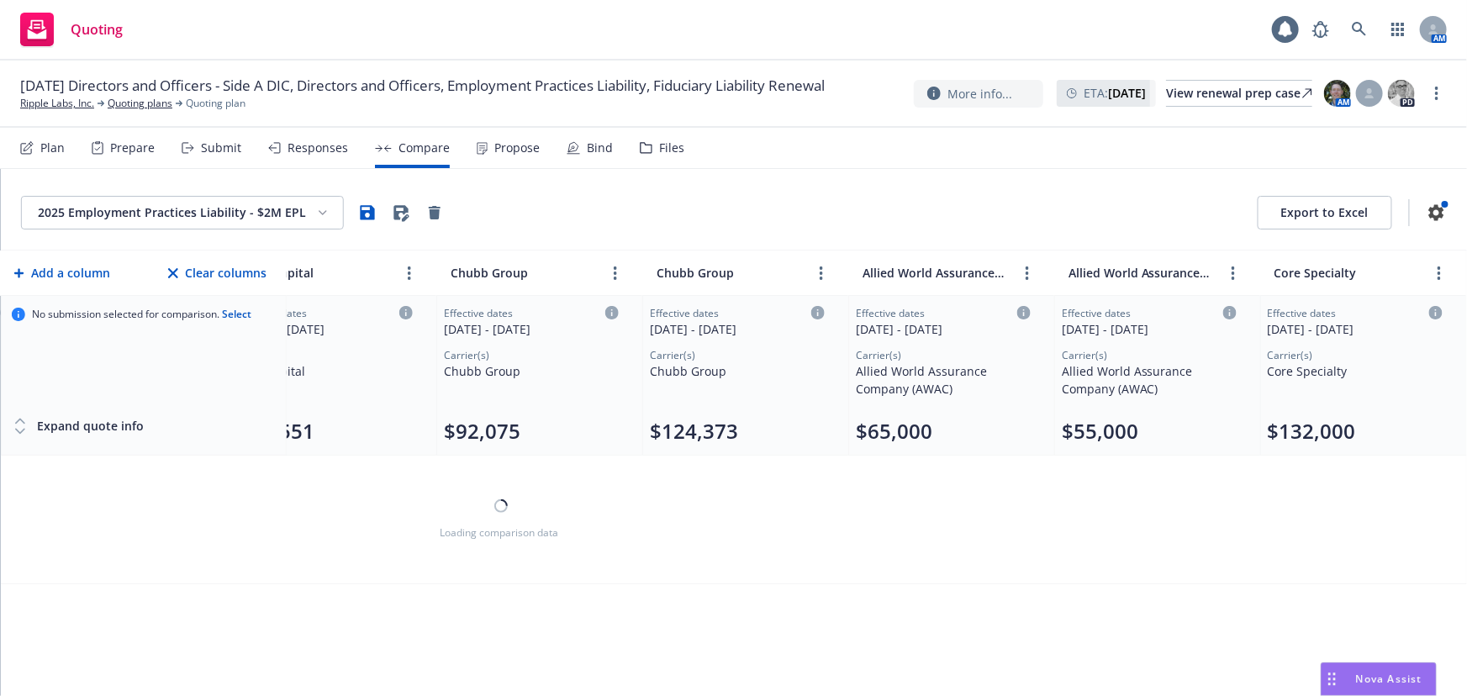
scroll to position [0, 468]
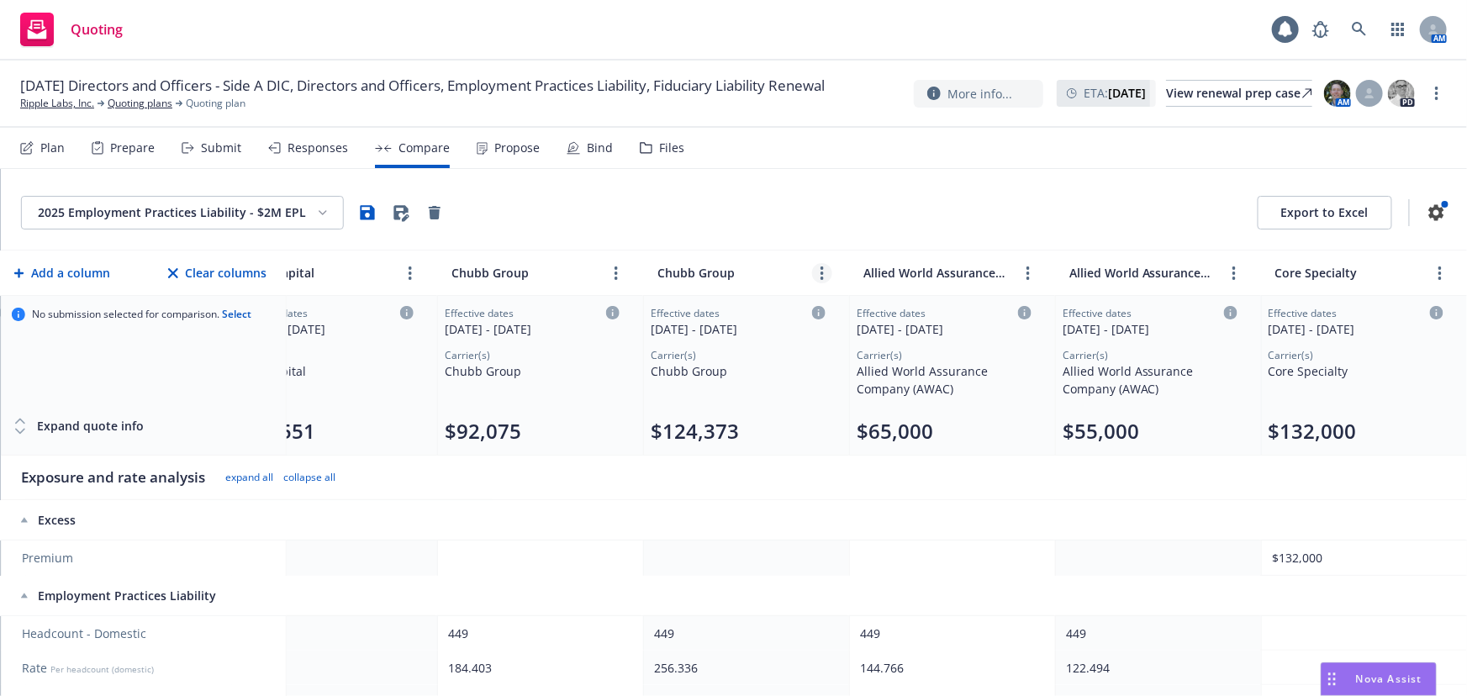
click at [825, 270] on link "more" at bounding box center [822, 273] width 20 height 20
click at [891, 306] on icon "close" at bounding box center [890, 310] width 10 height 10
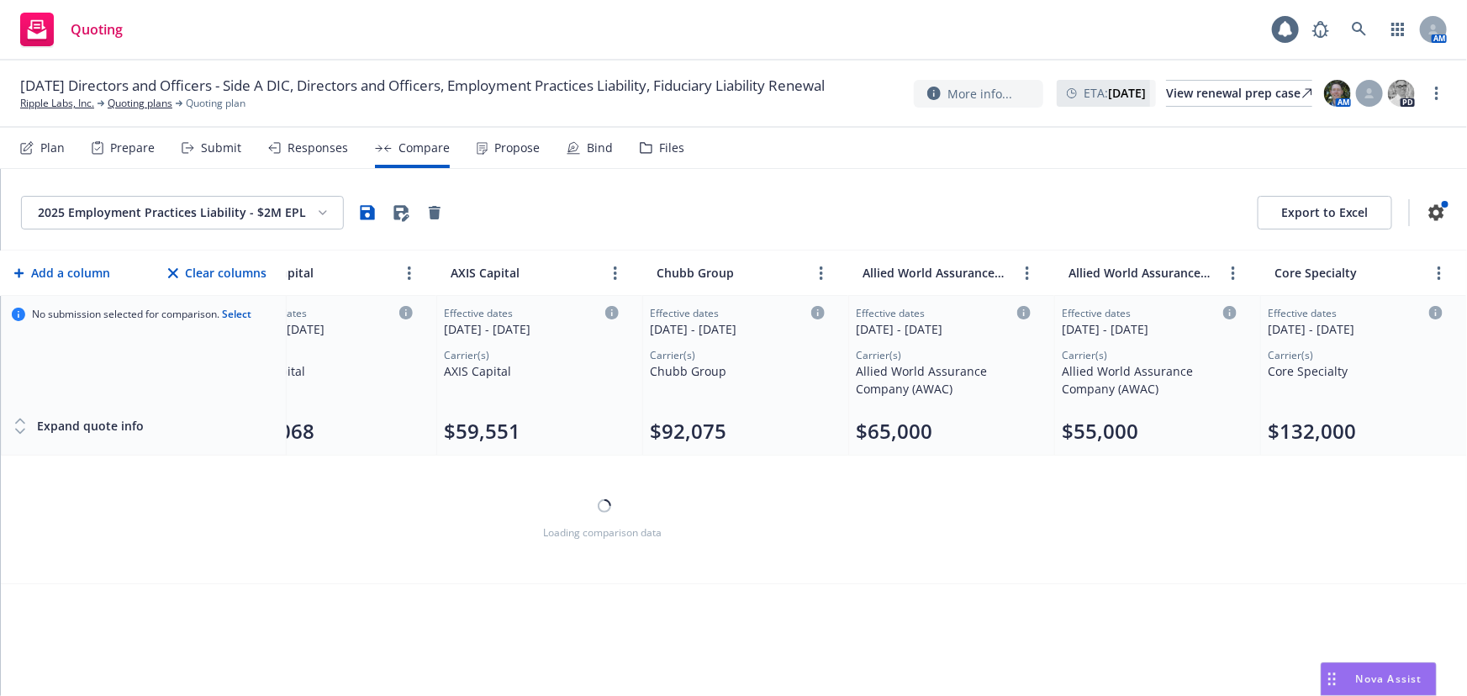
scroll to position [0, 262]
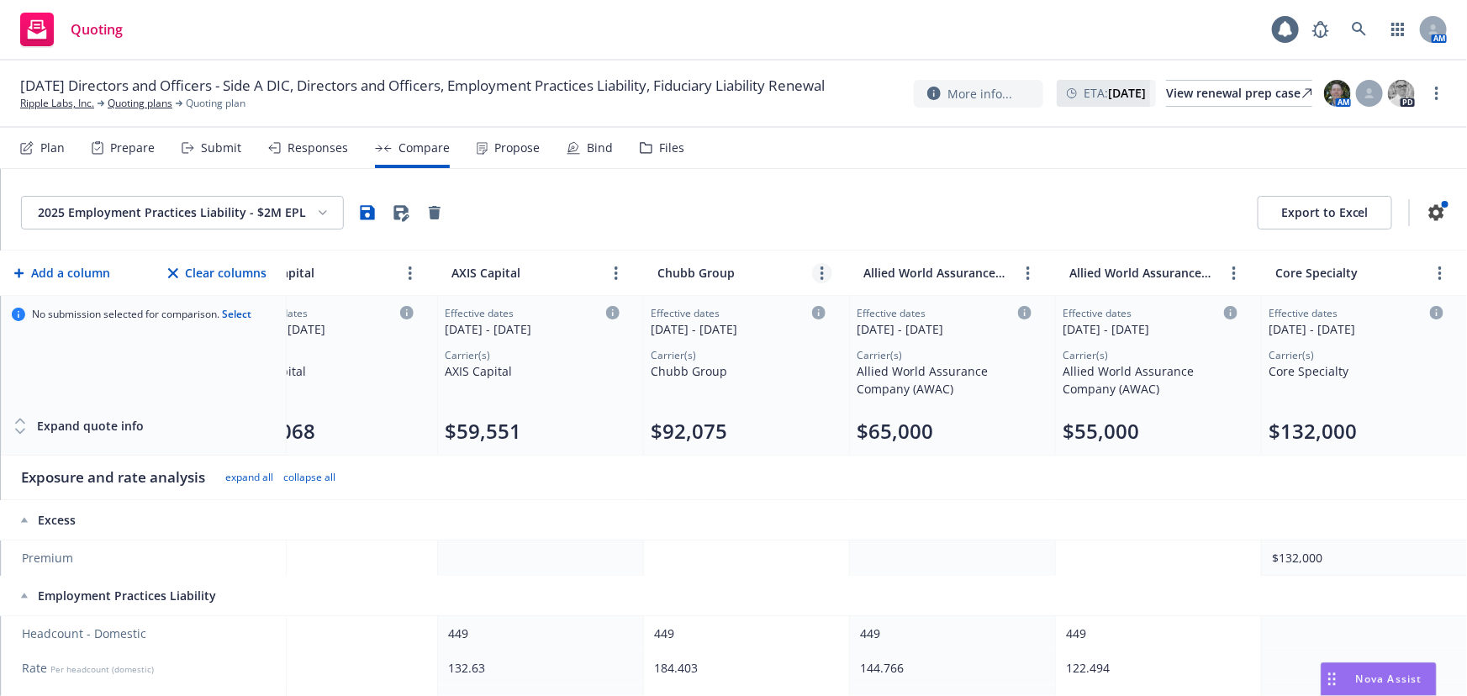
click at [818, 279] on link "more" at bounding box center [822, 273] width 20 height 20
click at [893, 308] on icon "close" at bounding box center [889, 310] width 10 height 10
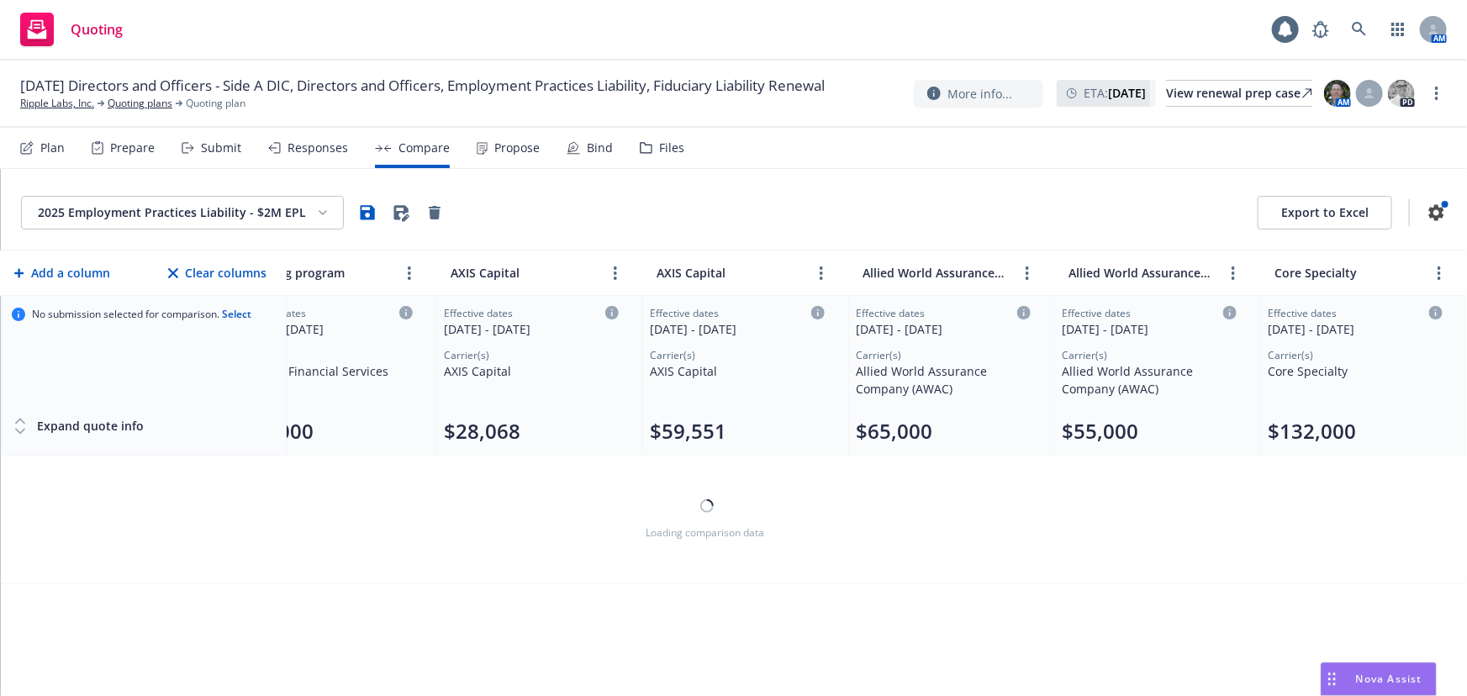
scroll to position [0, 56]
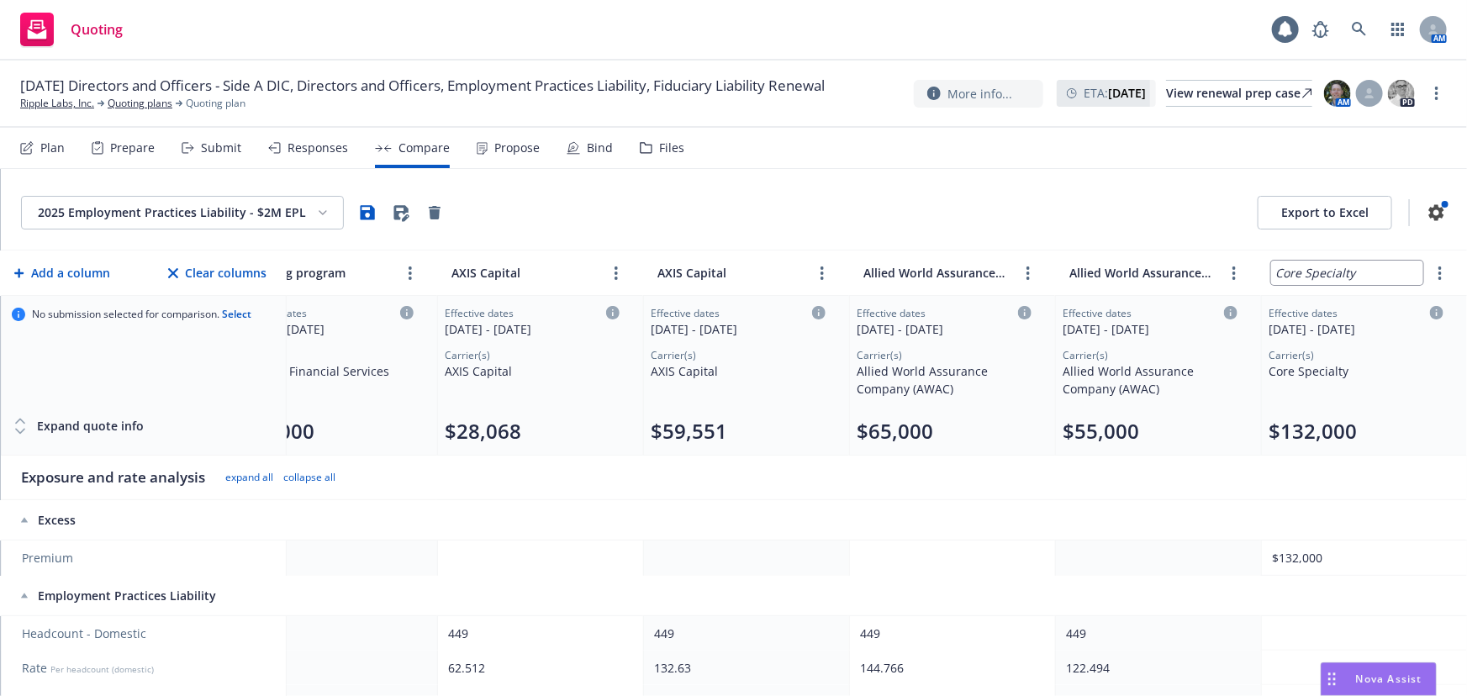
click at [1308, 262] on input "Core Specialty" at bounding box center [1347, 273] width 152 height 24
click at [1451, 269] on th "Core Specialty" at bounding box center [1364, 273] width 206 height 45
click at [1441, 274] on icon "more" at bounding box center [1440, 273] width 3 height 13
click at [1339, 311] on icon "chevronLeft" at bounding box center [1336, 310] width 10 height 10
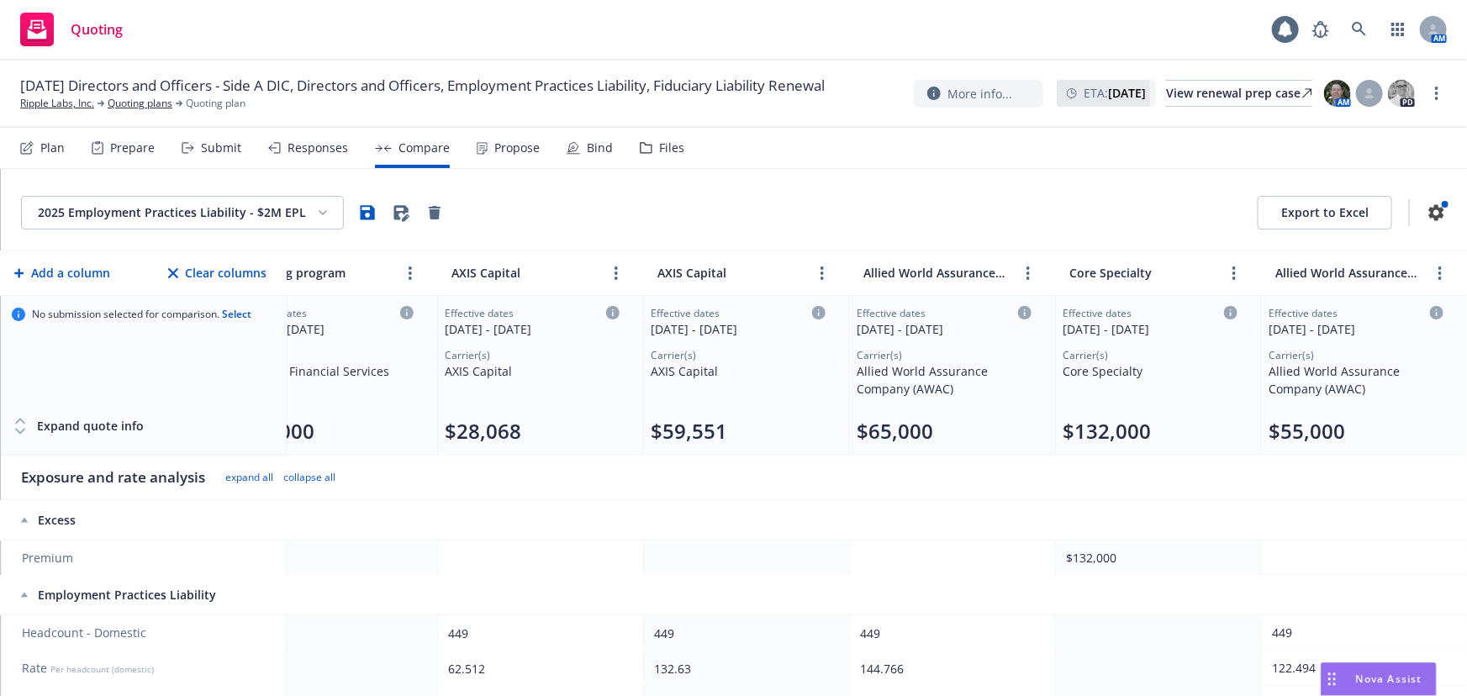
scroll to position [0, 67]
click at [1225, 268] on link "more" at bounding box center [1234, 273] width 20 height 20
click at [1287, 308] on icon "close" at bounding box center [1290, 310] width 10 height 10
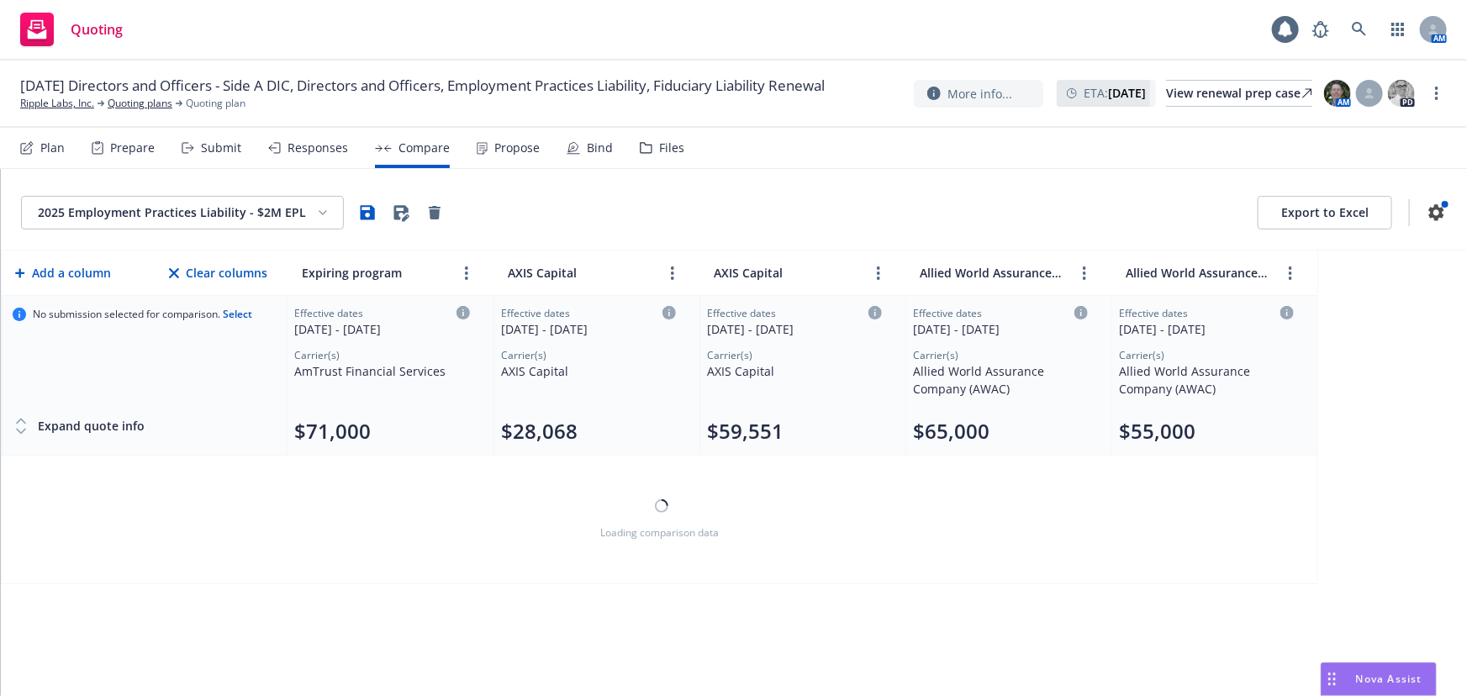
scroll to position [0, 0]
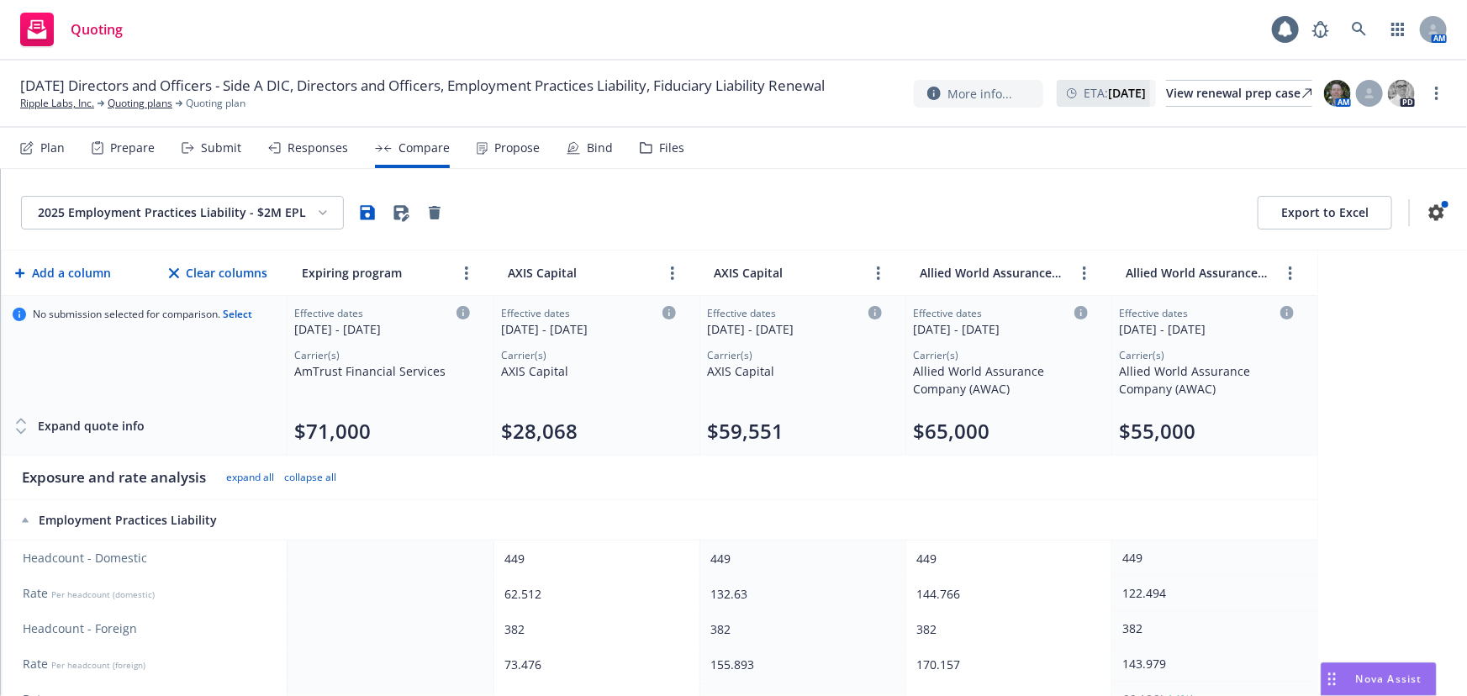
click at [1409, 304] on div "2025 Employment Practices Liability - $2M EPL Export to Excel Add a column Clea…" at bounding box center [734, 432] width 1467 height 527
drag, startPoint x: 336, startPoint y: 146, endPoint x: 815, endPoint y: 52, distance: 488.5
click at [336, 146] on div "Responses" at bounding box center [318, 147] width 61 height 13
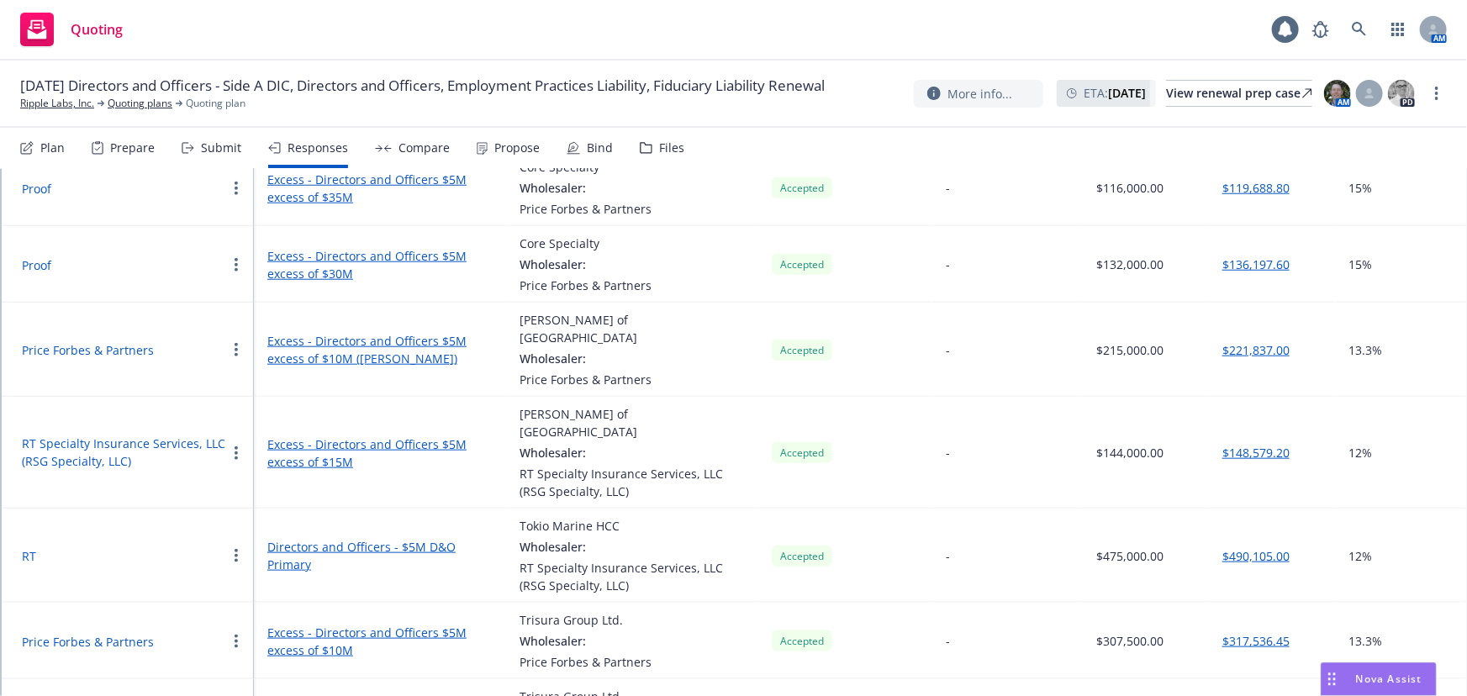
scroll to position [891, 0]
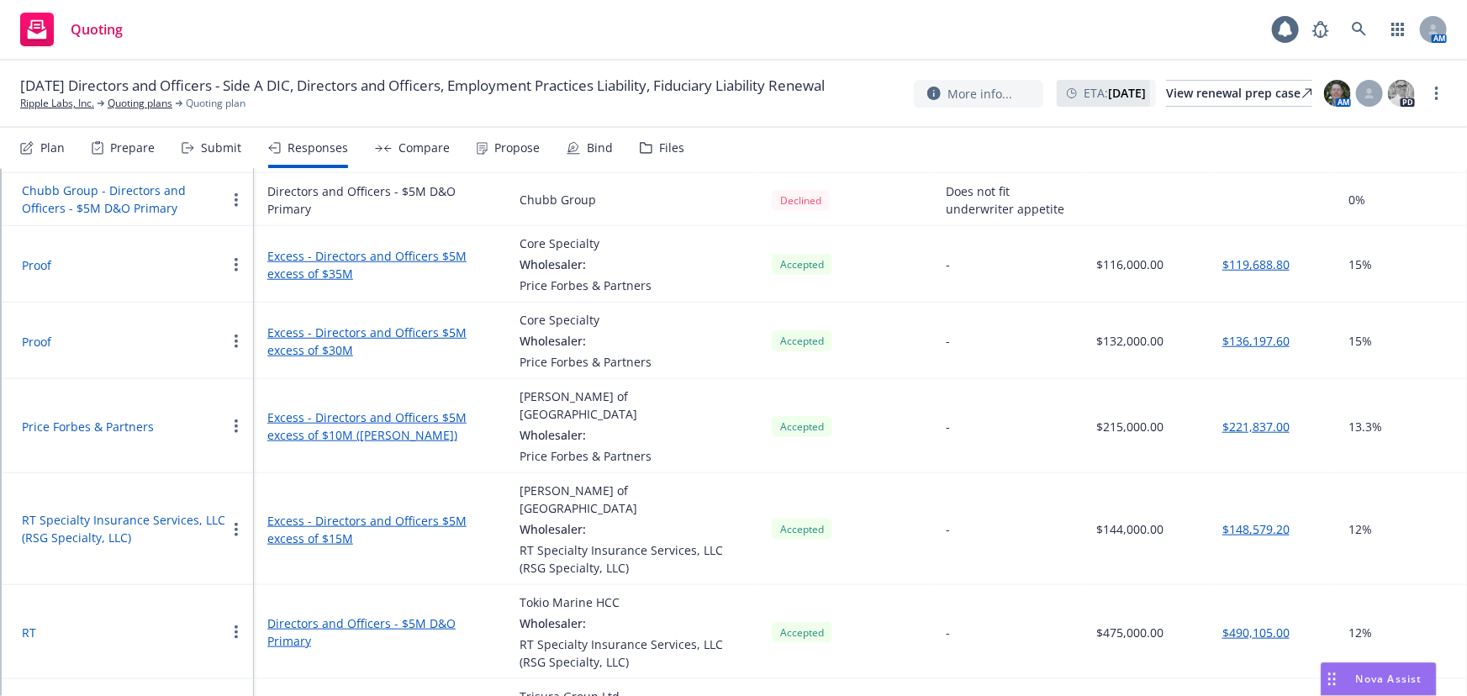
click at [350, 324] on link "Excess - Directors and Officers $5M excess of $30M" at bounding box center [379, 341] width 225 height 35
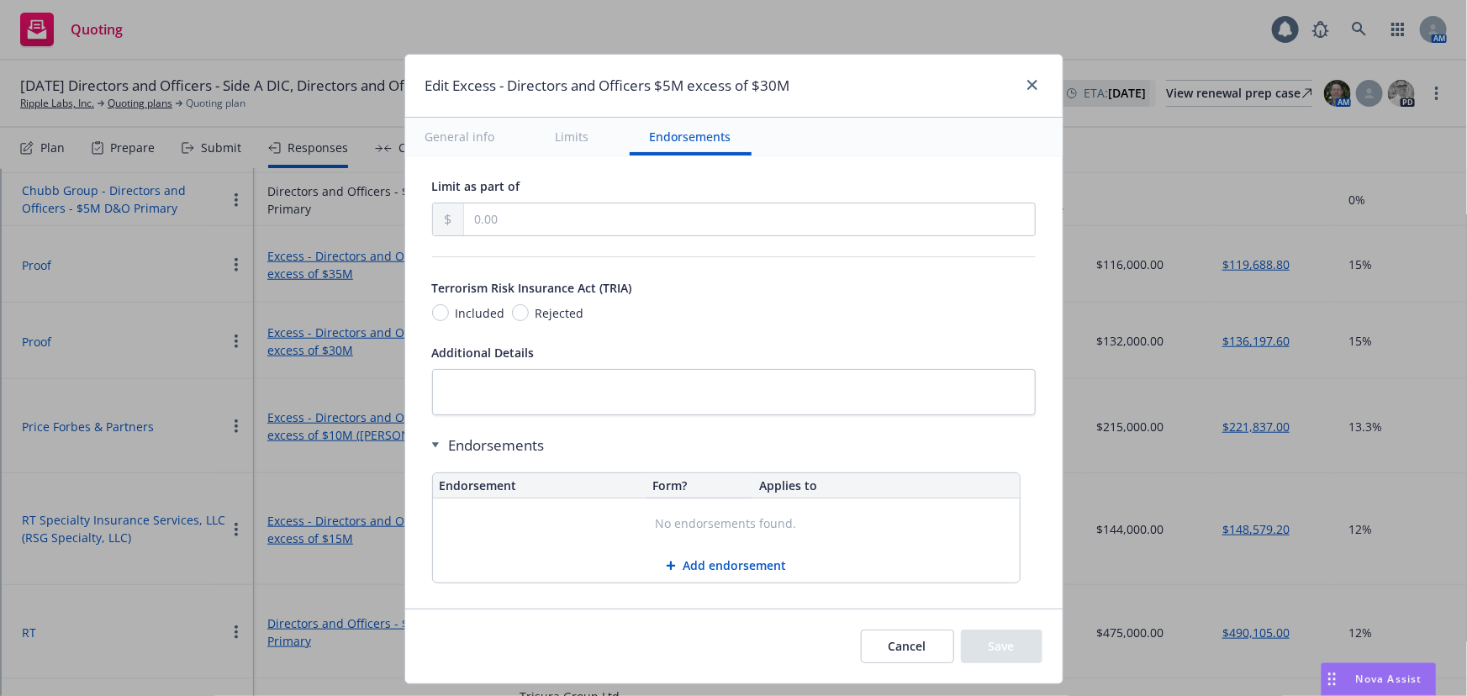
scroll to position [1028, 0]
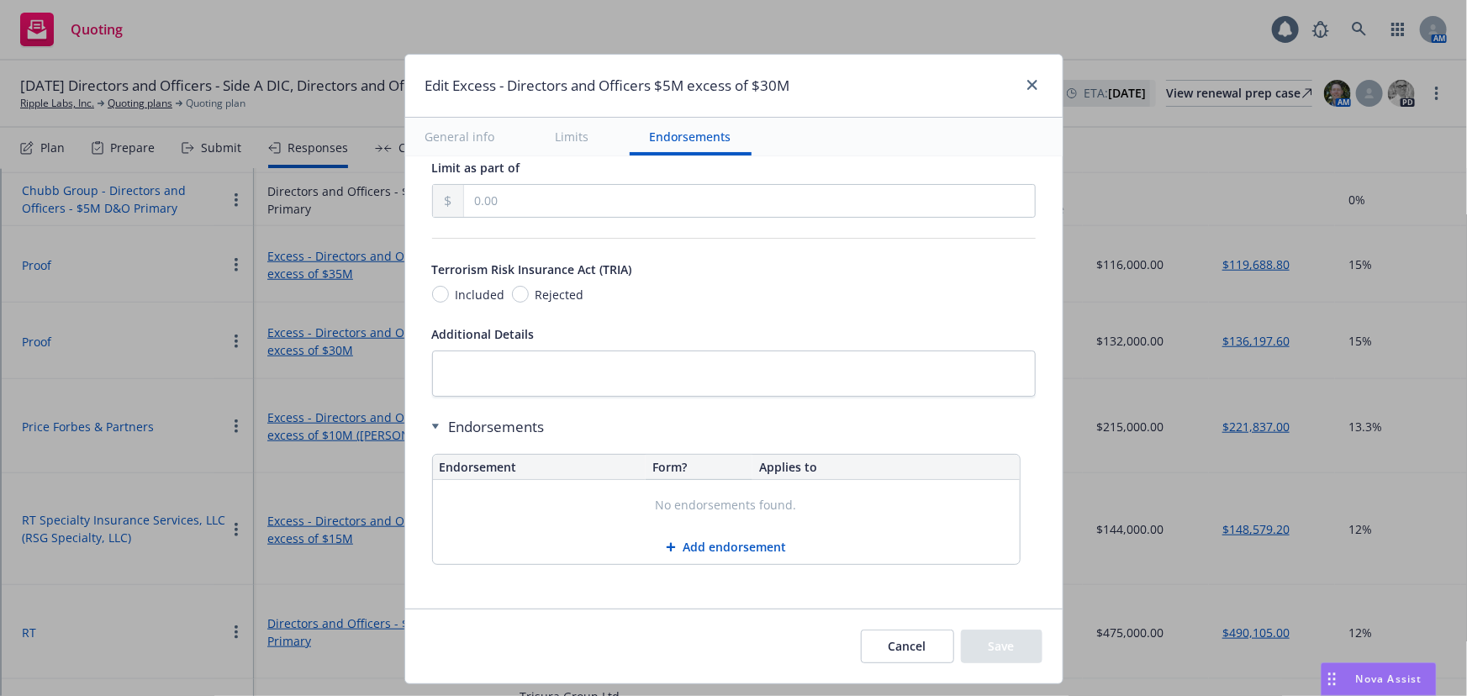
click at [902, 649] on button "Cancel" at bounding box center [907, 647] width 93 height 34
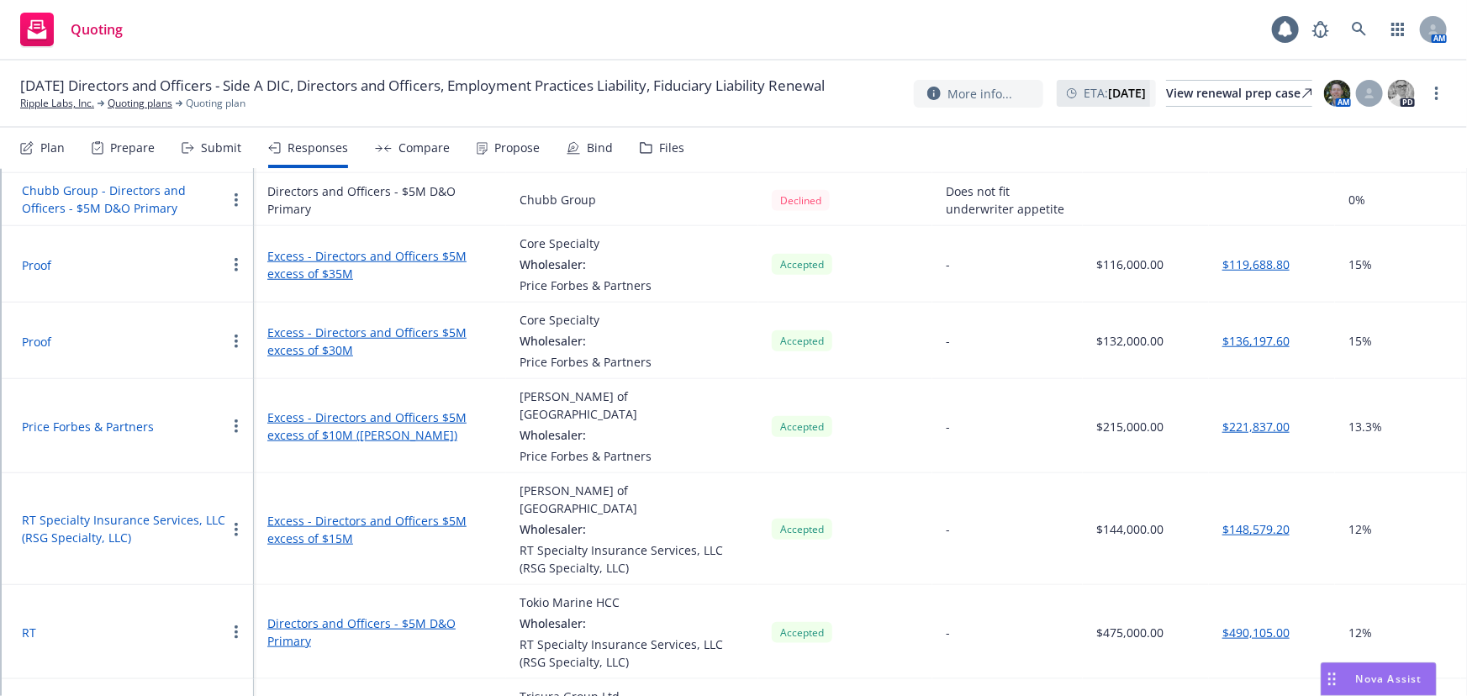
click at [39, 333] on button "Proof" at bounding box center [36, 342] width 29 height 18
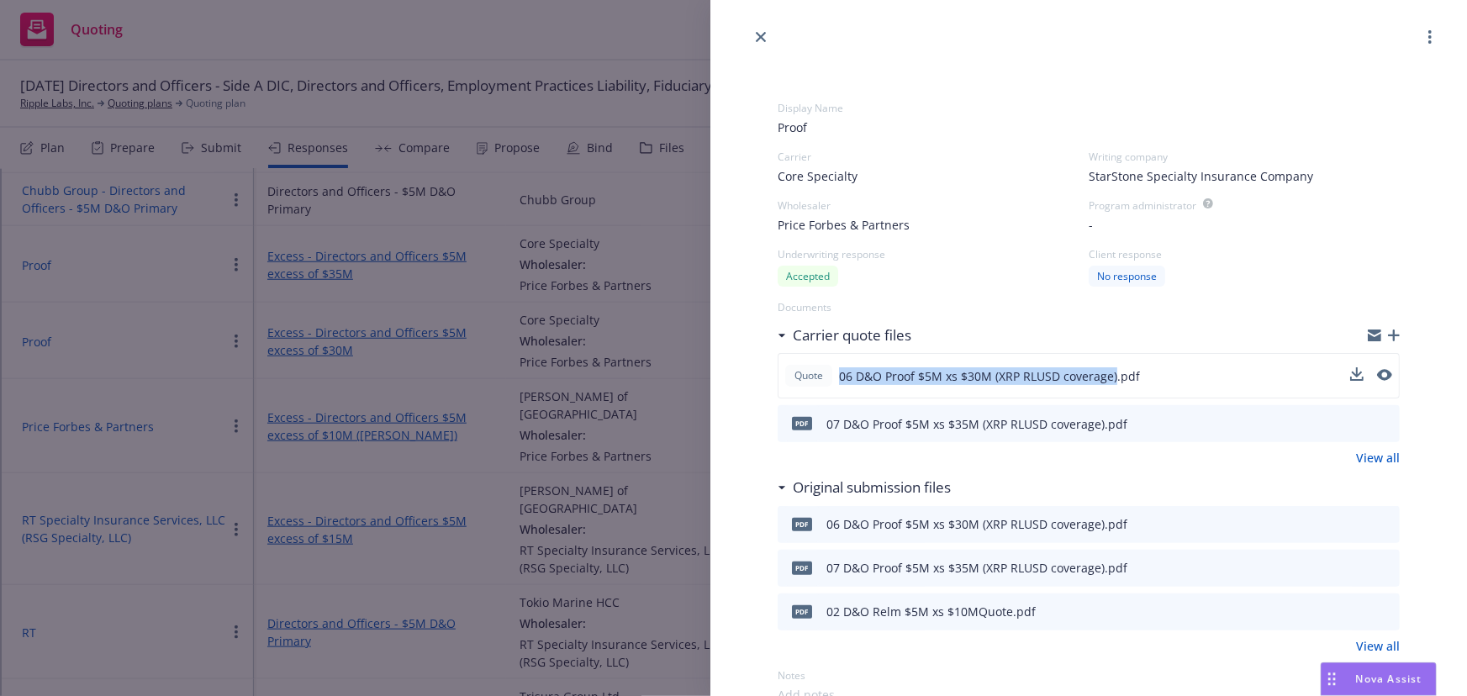
drag, startPoint x: 1115, startPoint y: 376, endPoint x: 841, endPoint y: 374, distance: 274.2
click at [841, 374] on span "06 D&O Proof $5M xs $30M (XRP RLUSD coverage).pdf" at bounding box center [989, 376] width 301 height 18
copy span "06 D&O Proof $5M xs $30M (XRP RLUSD coverage)"
click at [1388, 330] on icon "button" at bounding box center [1394, 336] width 12 height 12
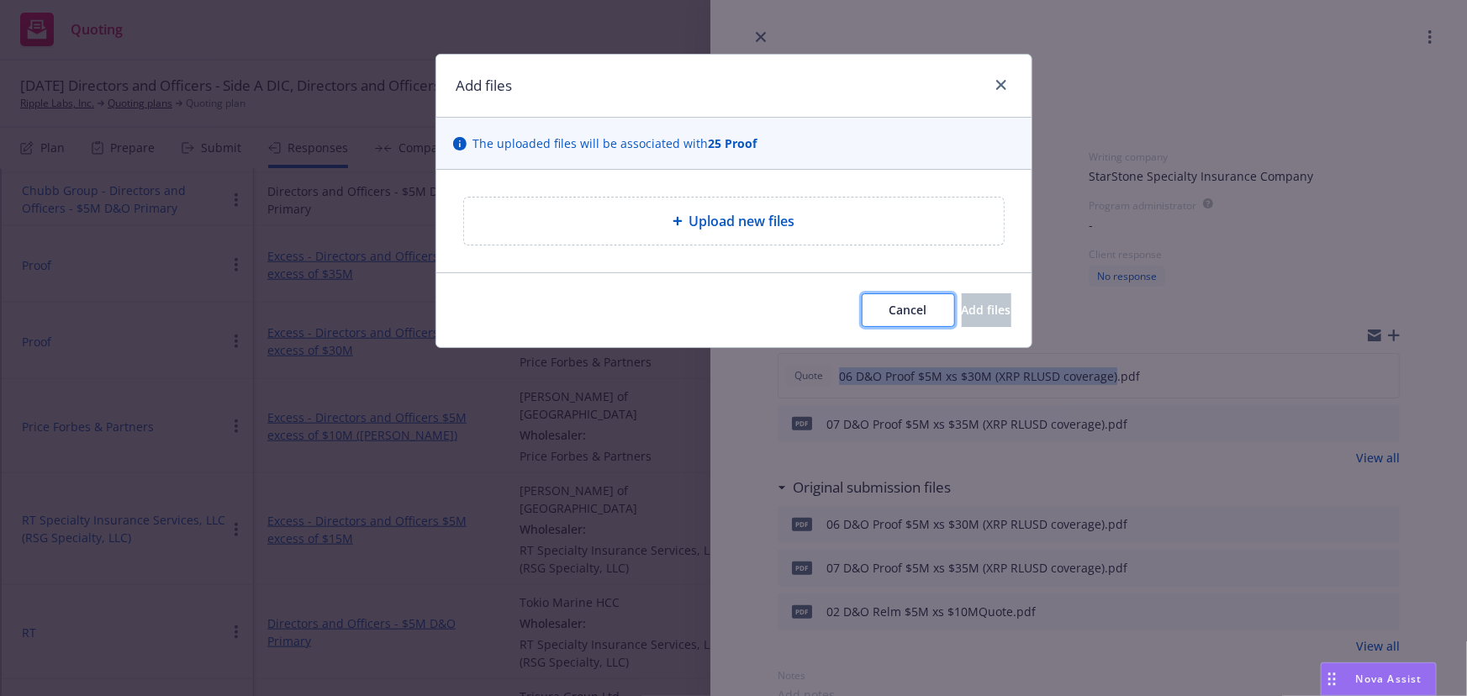
click at [890, 311] on span "Cancel" at bounding box center [909, 310] width 38 height 16
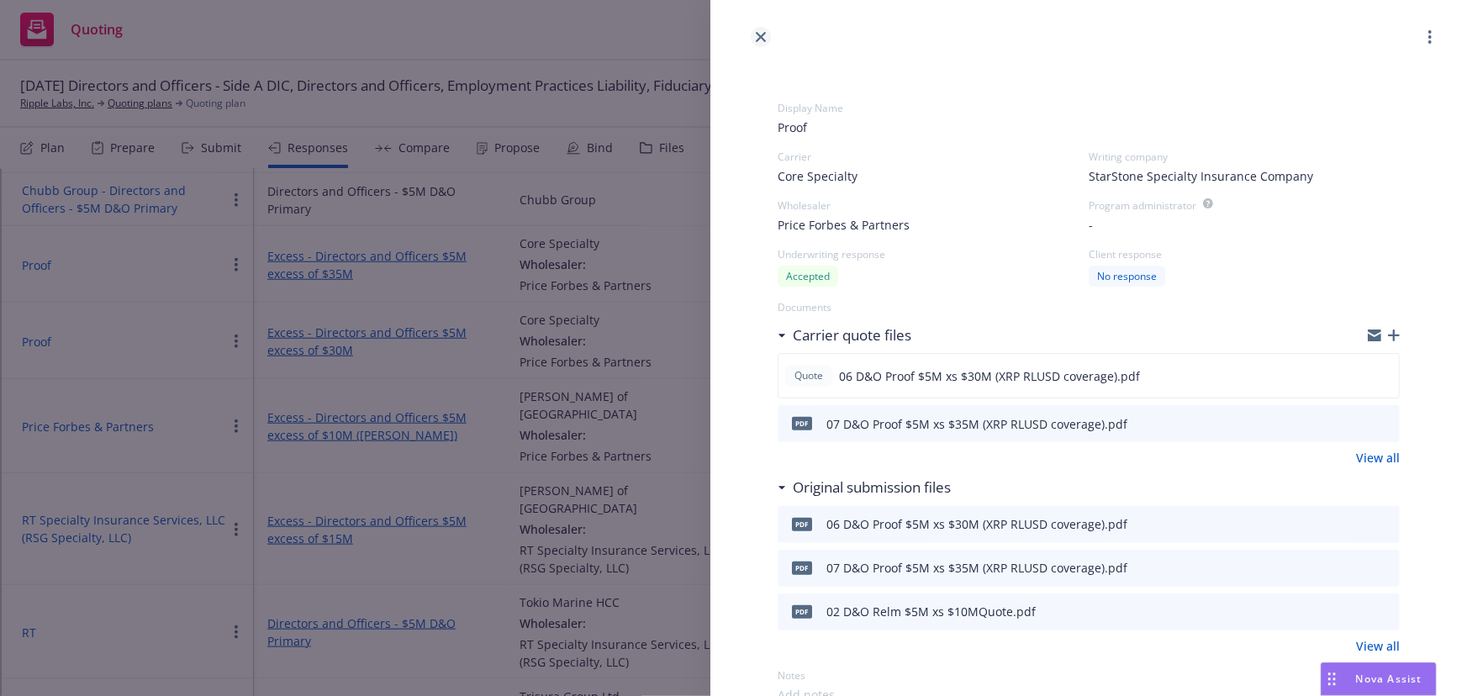
click at [759, 38] on icon "close" at bounding box center [761, 37] width 10 height 10
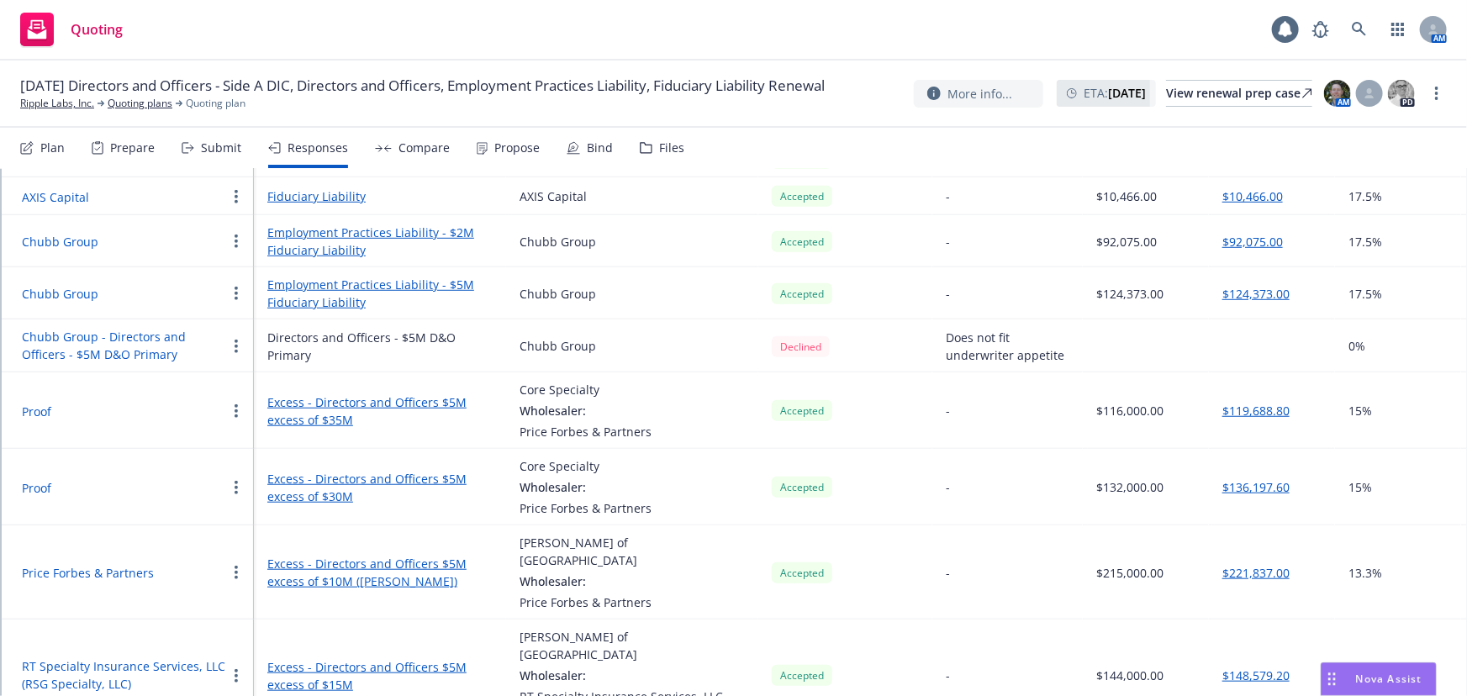
scroll to position [739, 0]
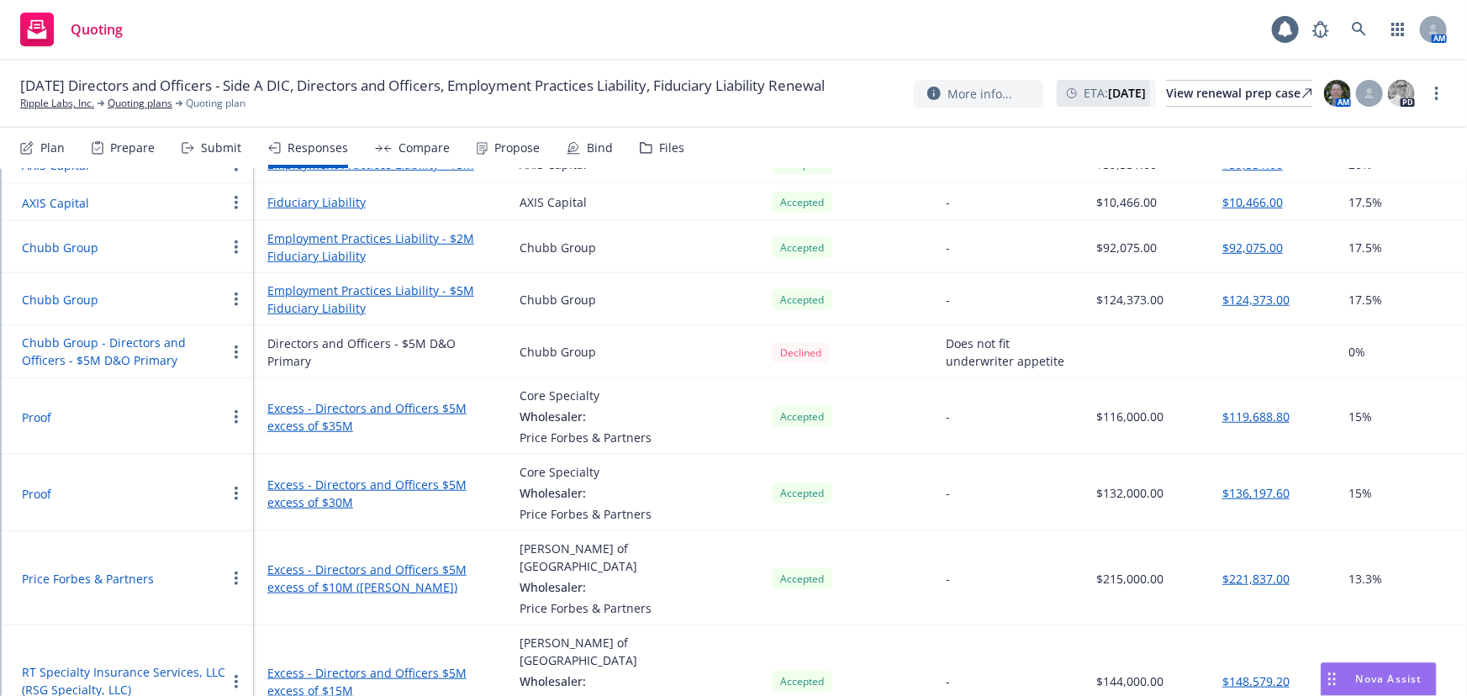
click at [423, 476] on link "Excess - Directors and Officers $5M excess of $30M" at bounding box center [379, 493] width 225 height 35
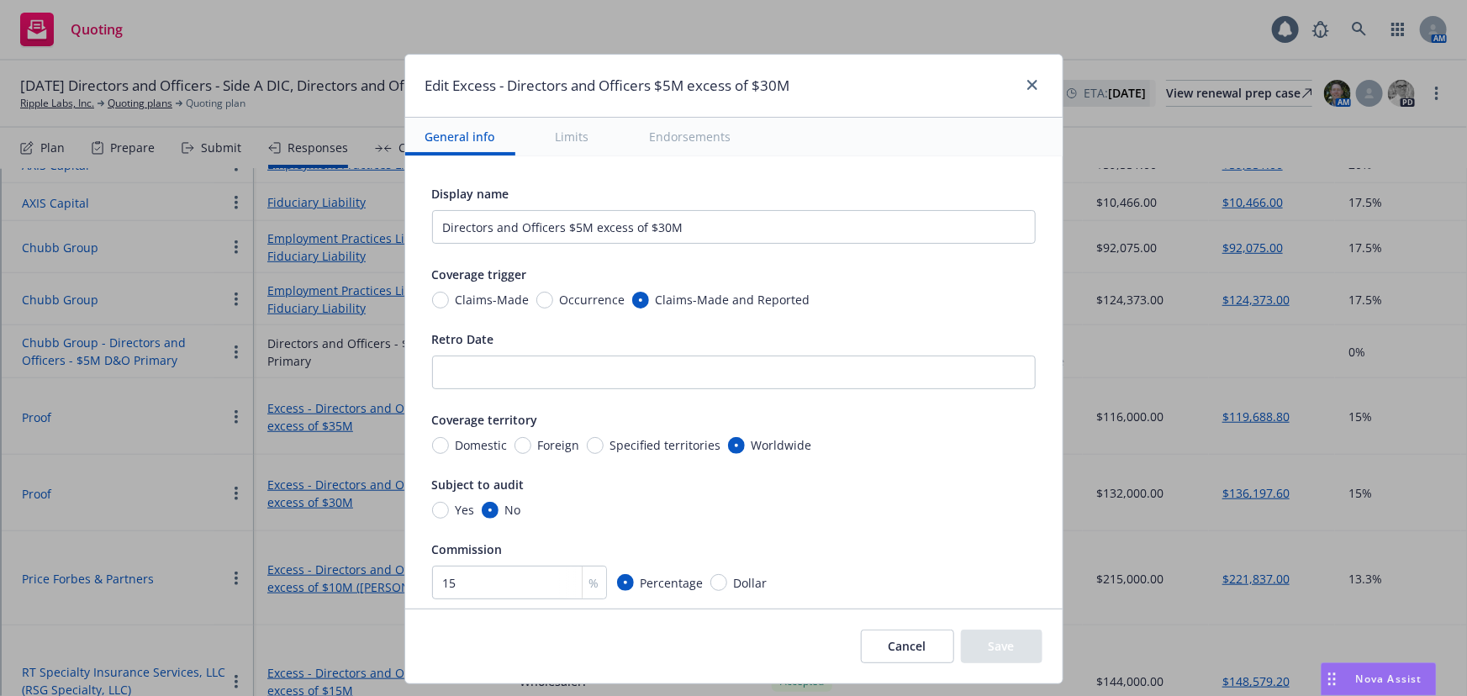
drag, startPoint x: 900, startPoint y: 648, endPoint x: 169, endPoint y: 511, distance: 743.4
click at [896, 647] on button "Cancel" at bounding box center [907, 647] width 93 height 34
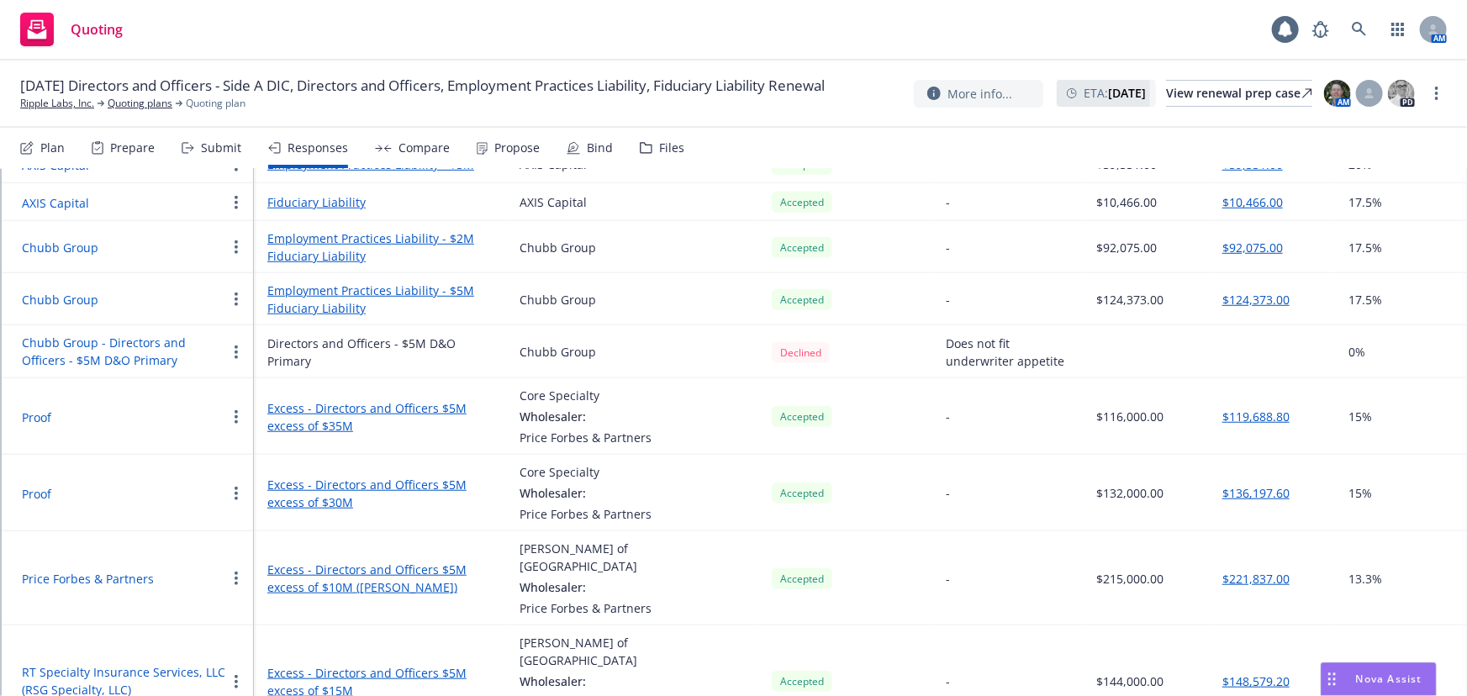
click at [17, 455] on td "Proof" at bounding box center [128, 493] width 252 height 77
click at [31, 485] on button "Proof" at bounding box center [36, 494] width 29 height 18
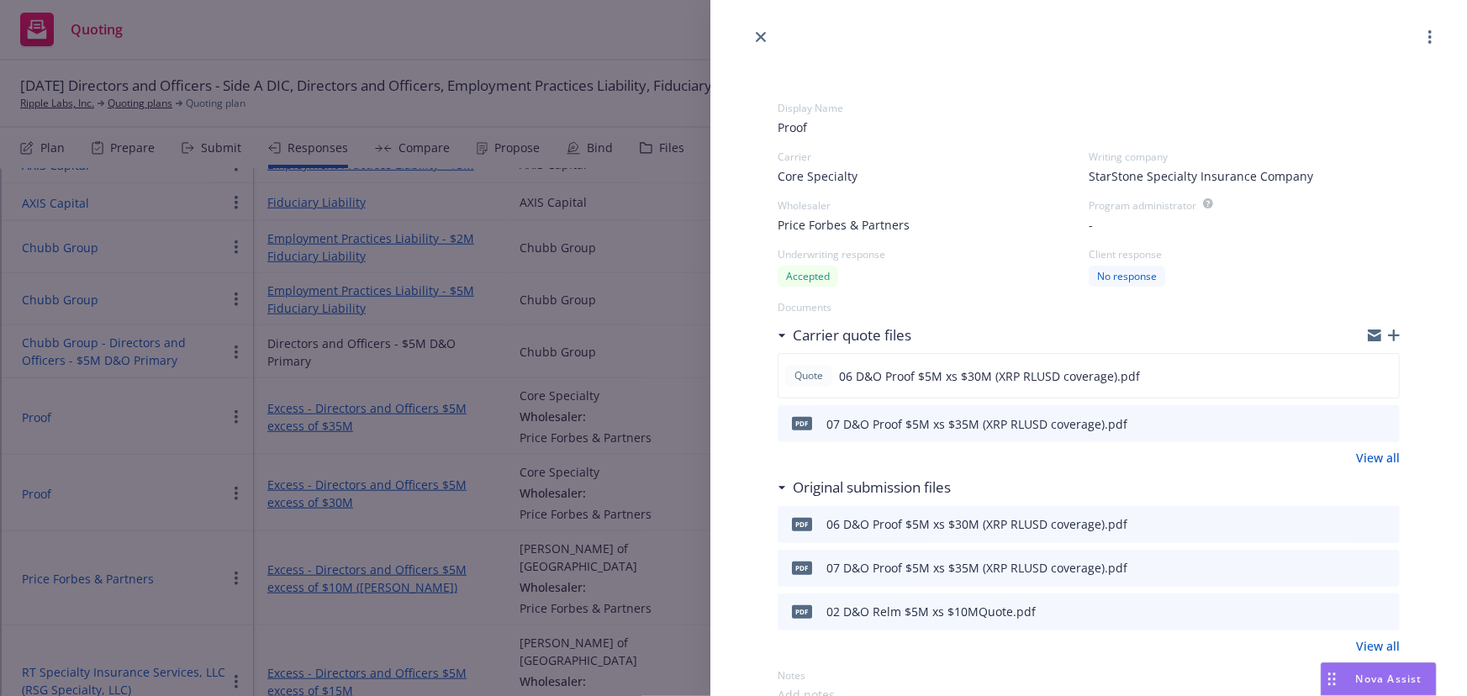
click at [1388, 333] on icon "button" at bounding box center [1394, 336] width 12 height 12
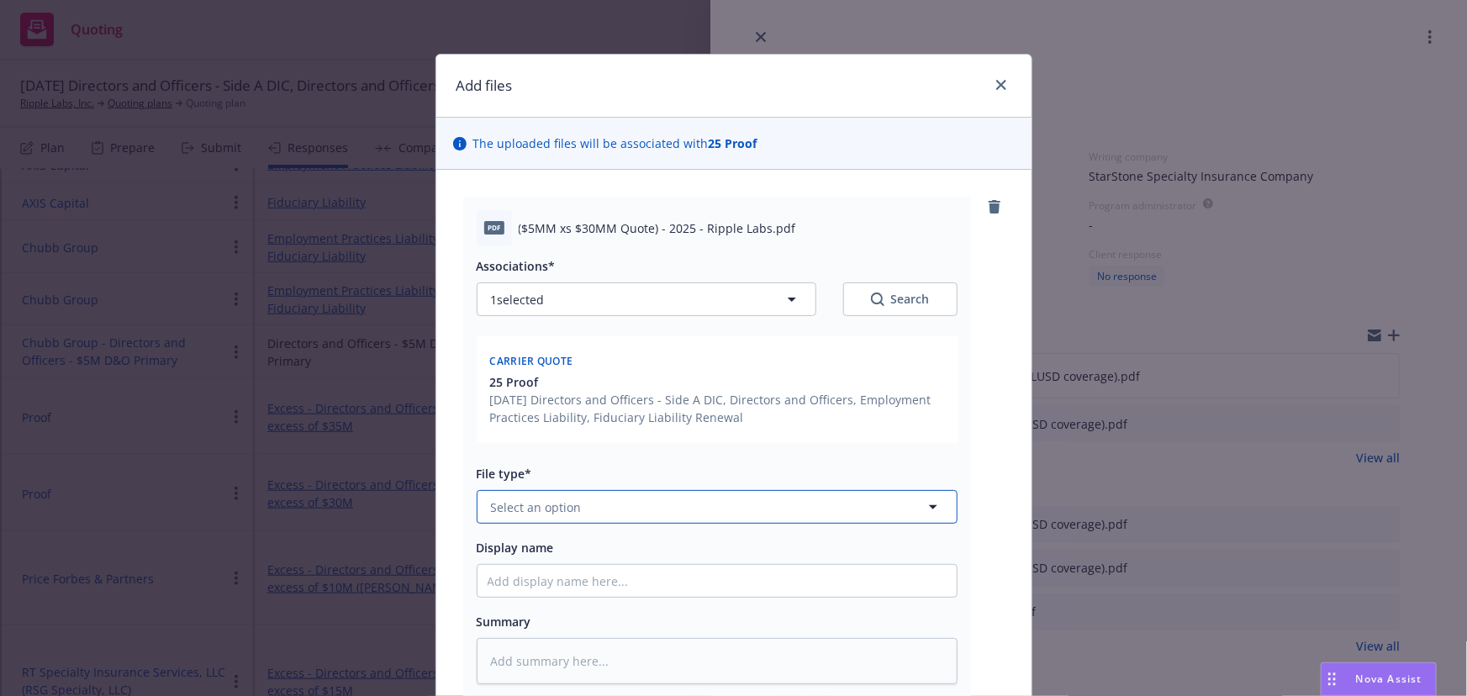
click at [597, 506] on button "Select an option" at bounding box center [717, 507] width 481 height 34
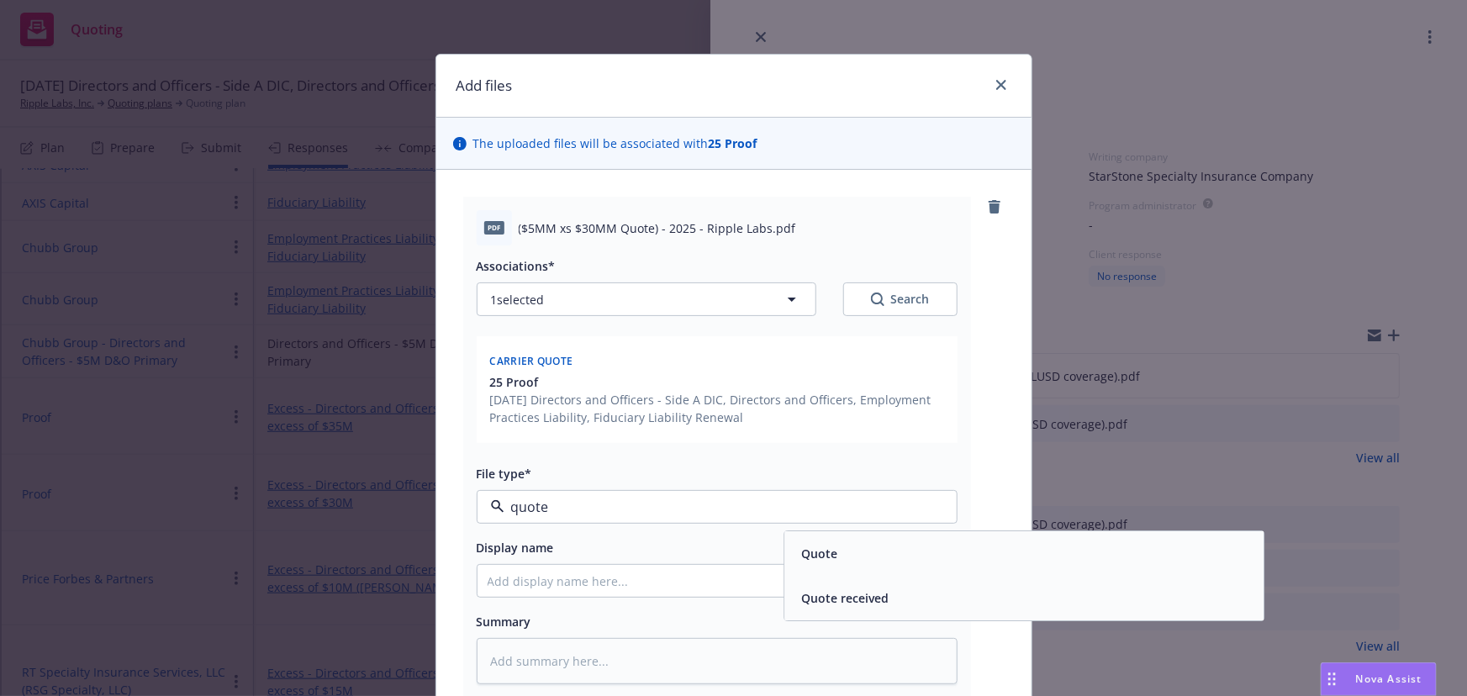
click at [960, 593] on div "Quote received" at bounding box center [1024, 599] width 459 height 24
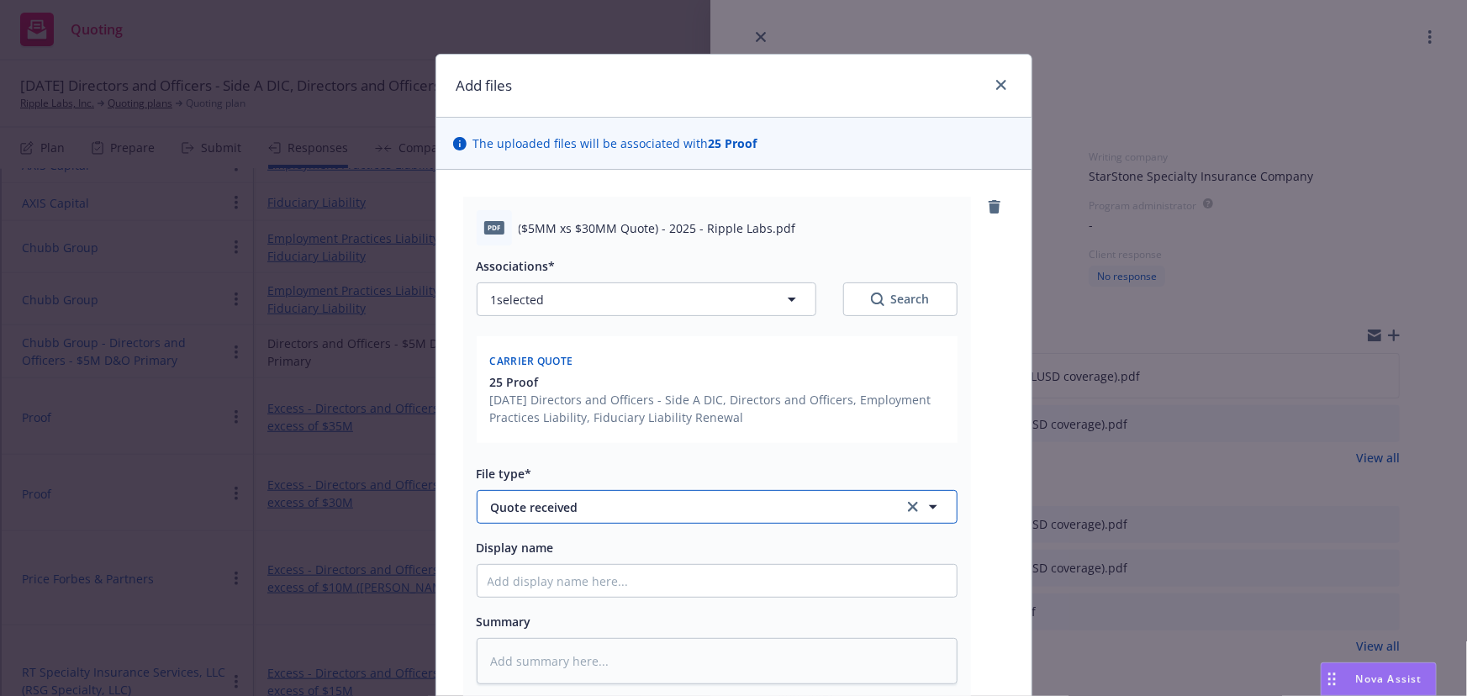
click at [785, 507] on span "Quote received" at bounding box center [685, 508] width 389 height 18
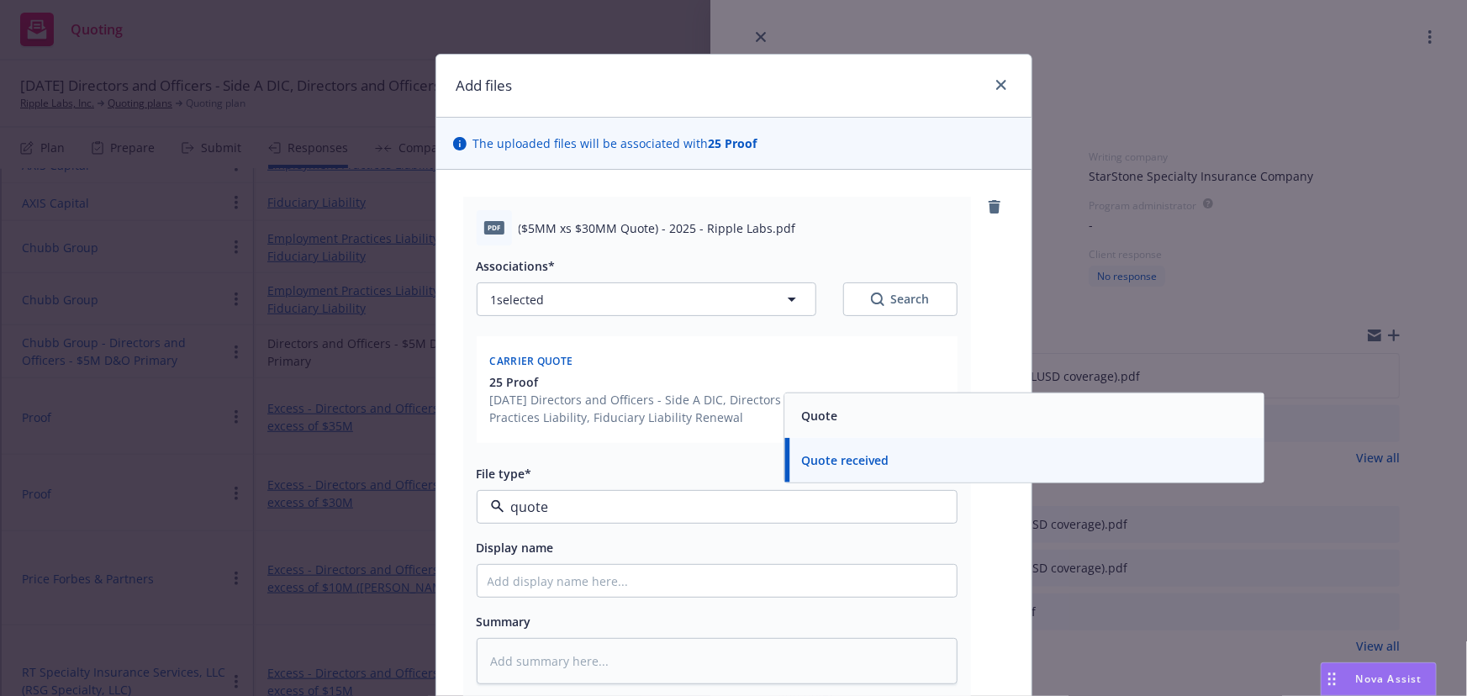
click at [860, 418] on div "Quote" at bounding box center [1024, 416] width 459 height 24
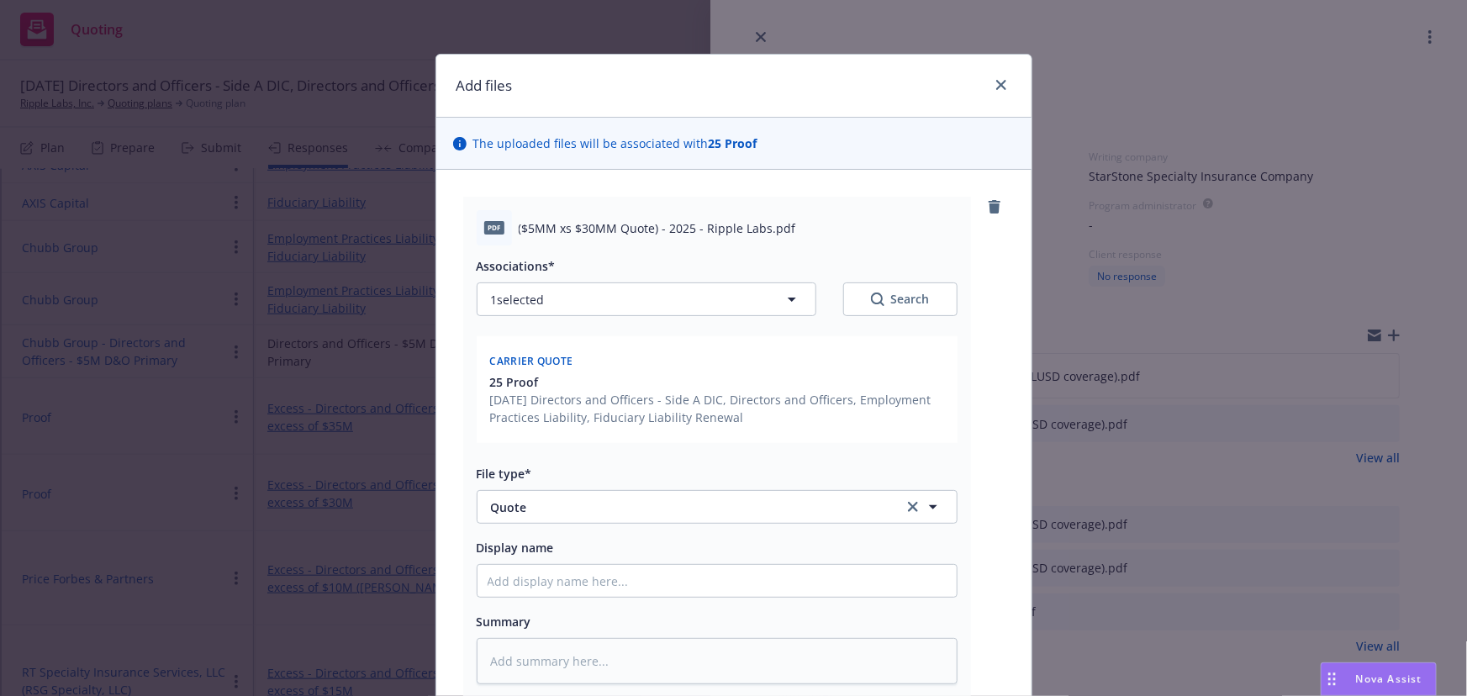
drag, startPoint x: 700, startPoint y: 563, endPoint x: 698, endPoint y: 575, distance: 11.9
click at [698, 575] on div at bounding box center [717, 581] width 481 height 34
click at [698, 575] on input "Display name" at bounding box center [717, 581] width 479 height 32
paste input "06 D&O Proof $5M xs $30M (XRP RLUSD coverage)"
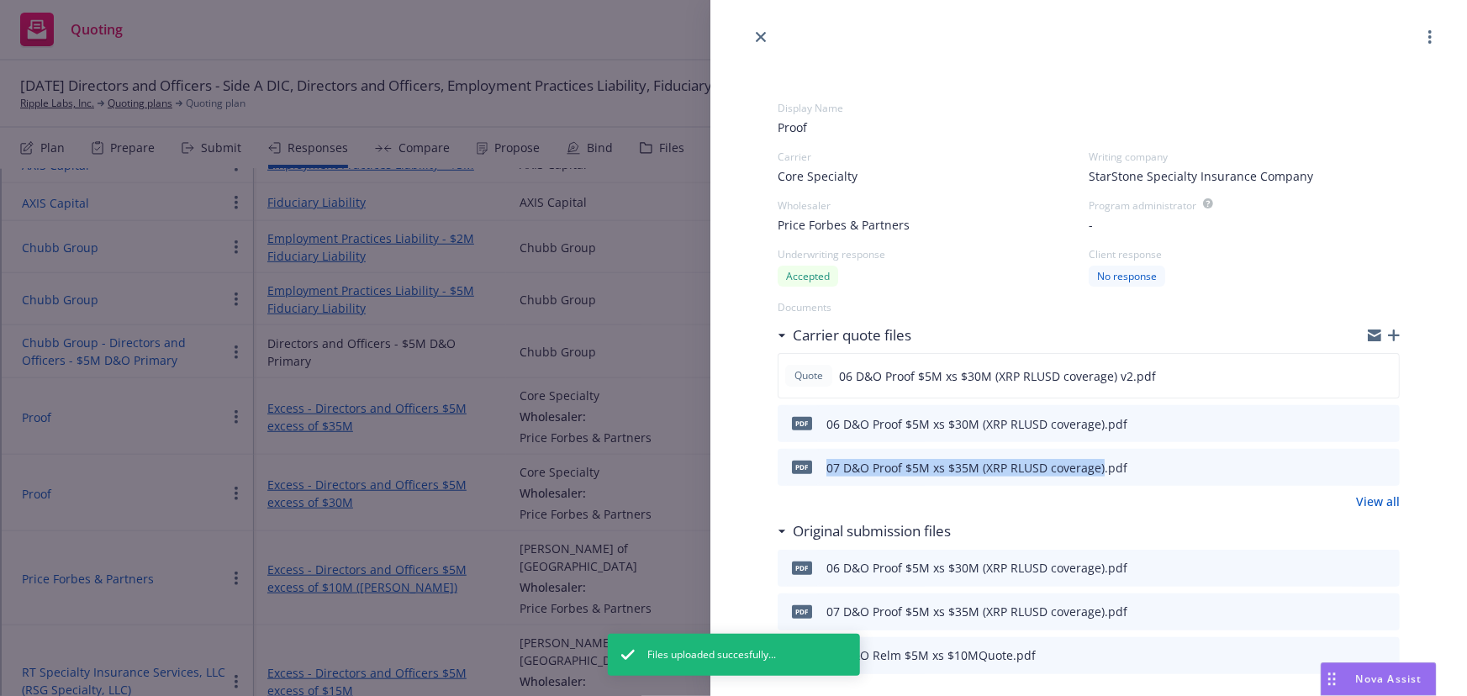
drag, startPoint x: 1102, startPoint y: 468, endPoint x: 823, endPoint y: 470, distance: 278.4
click at [823, 470] on div "pdf 07 D&O Proof $5M xs $35M (XRP RLUSD coverage).pdf" at bounding box center [956, 467] width 343 height 35
copy div "07 D&O Proof $5M xs $35M (XRP RLUSD coverage)"
click at [761, 36] on icon "close" at bounding box center [761, 37] width 10 height 10
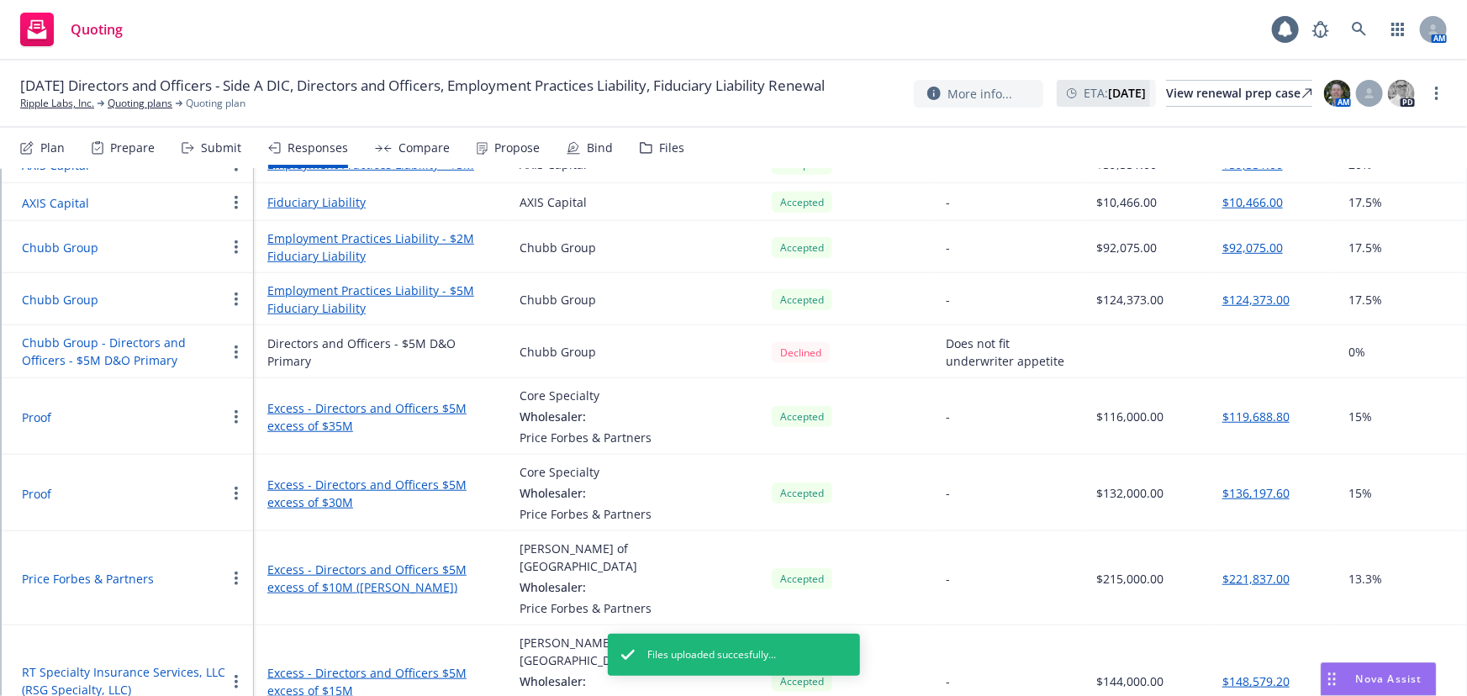
click at [29, 409] on button "Proof" at bounding box center [36, 418] width 29 height 18
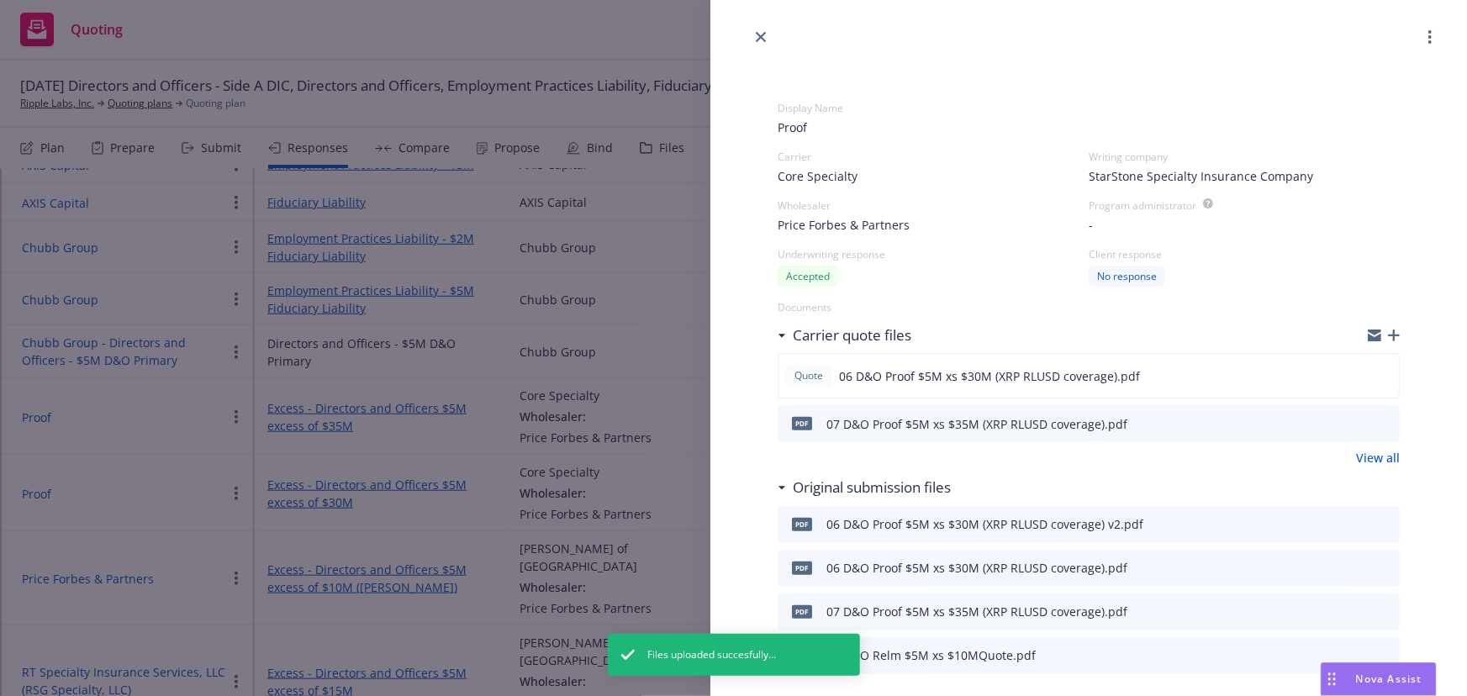
click at [1388, 337] on icon "button" at bounding box center [1394, 336] width 12 height 12
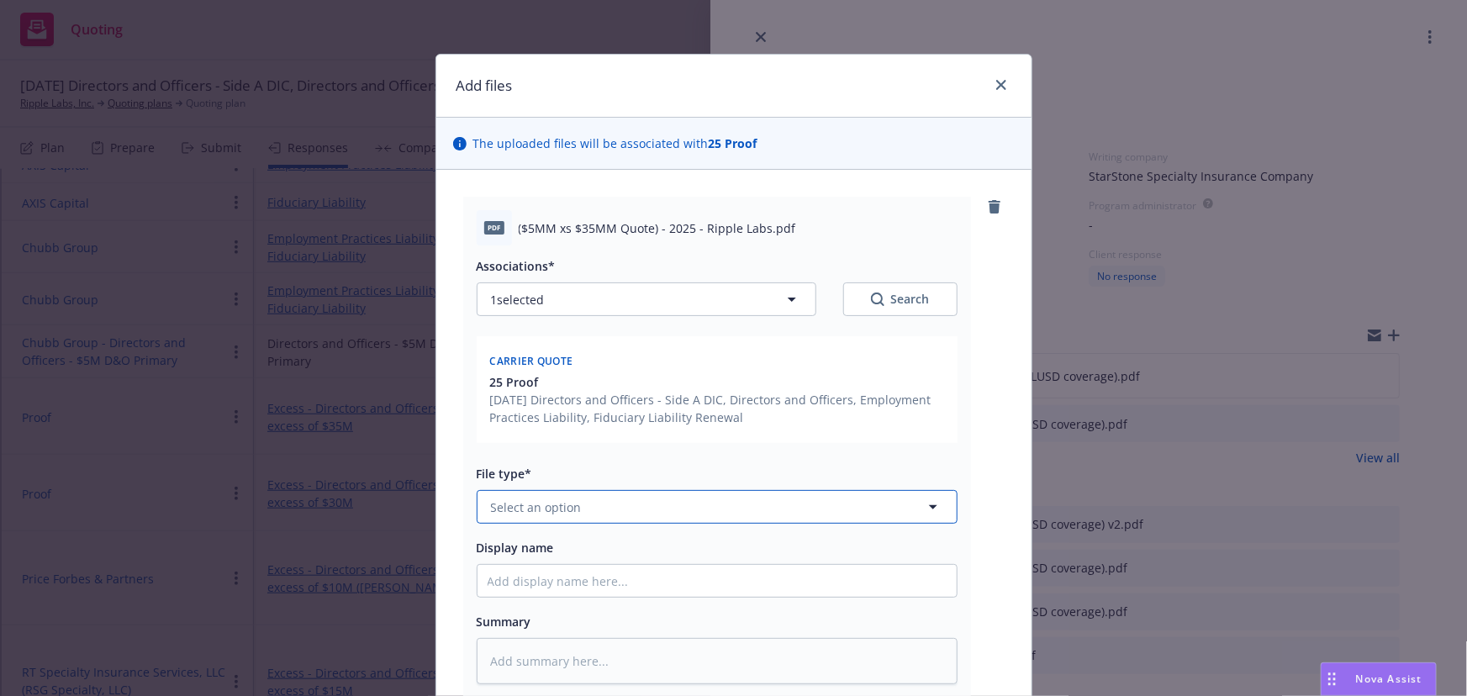
click at [626, 510] on button "Select an option" at bounding box center [717, 507] width 481 height 34
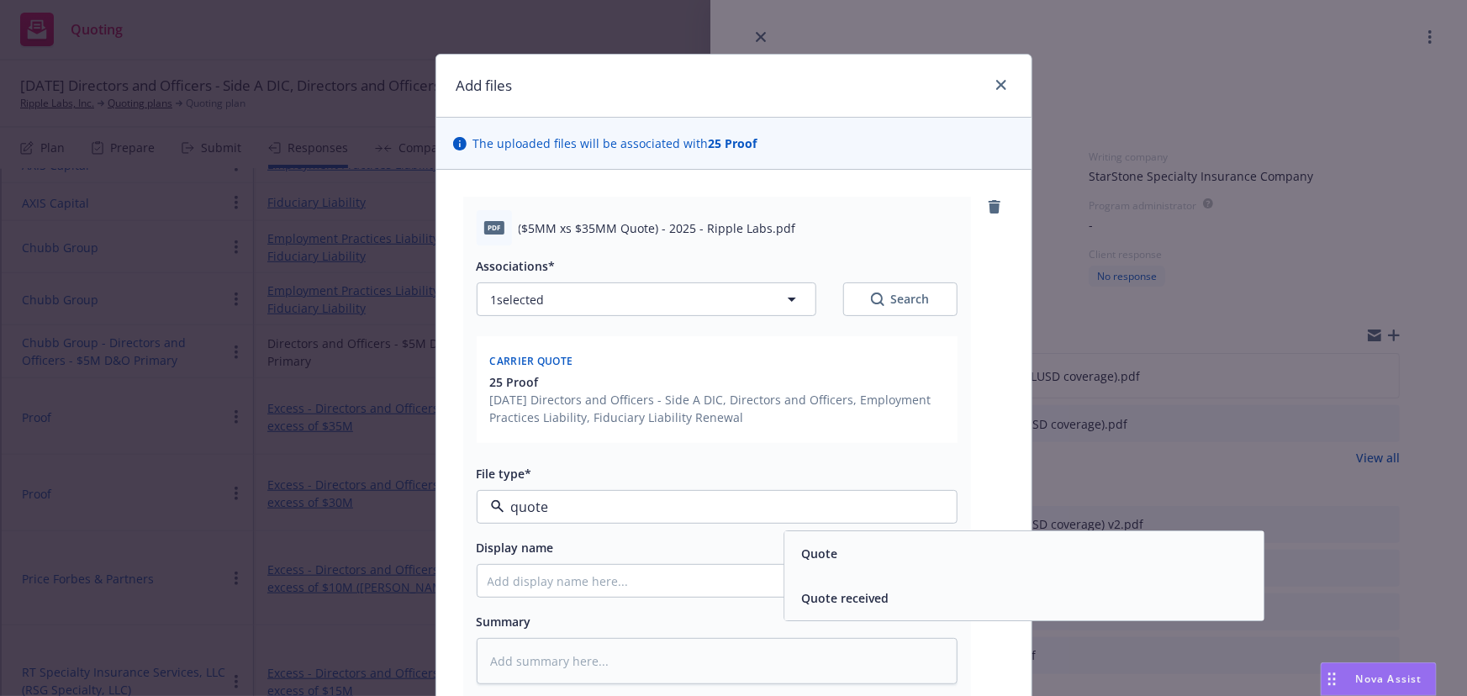
click at [849, 563] on div "Quote" at bounding box center [1024, 554] width 459 height 24
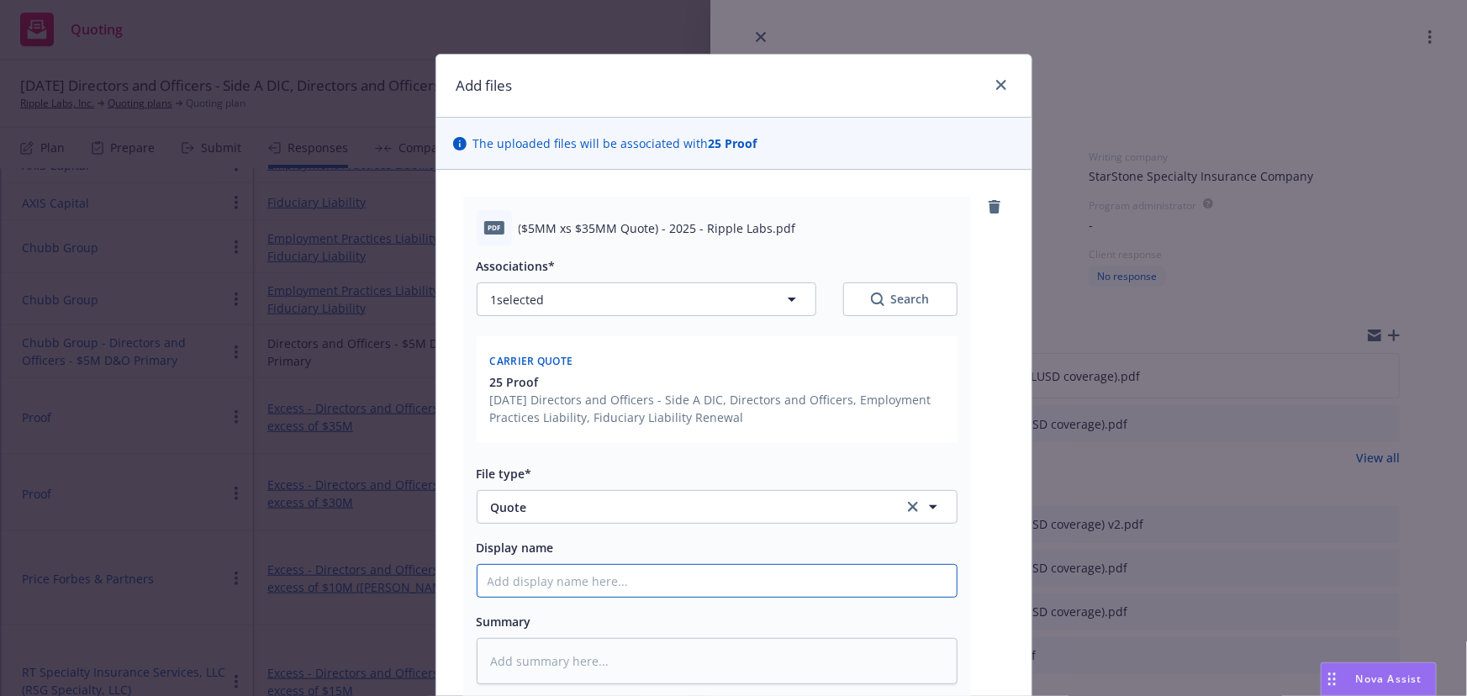
click at [702, 577] on input "Display name" at bounding box center [717, 581] width 479 height 32
paste input "07 D&O Proof $5M xs $35M (XRP RLUSD coverage)"
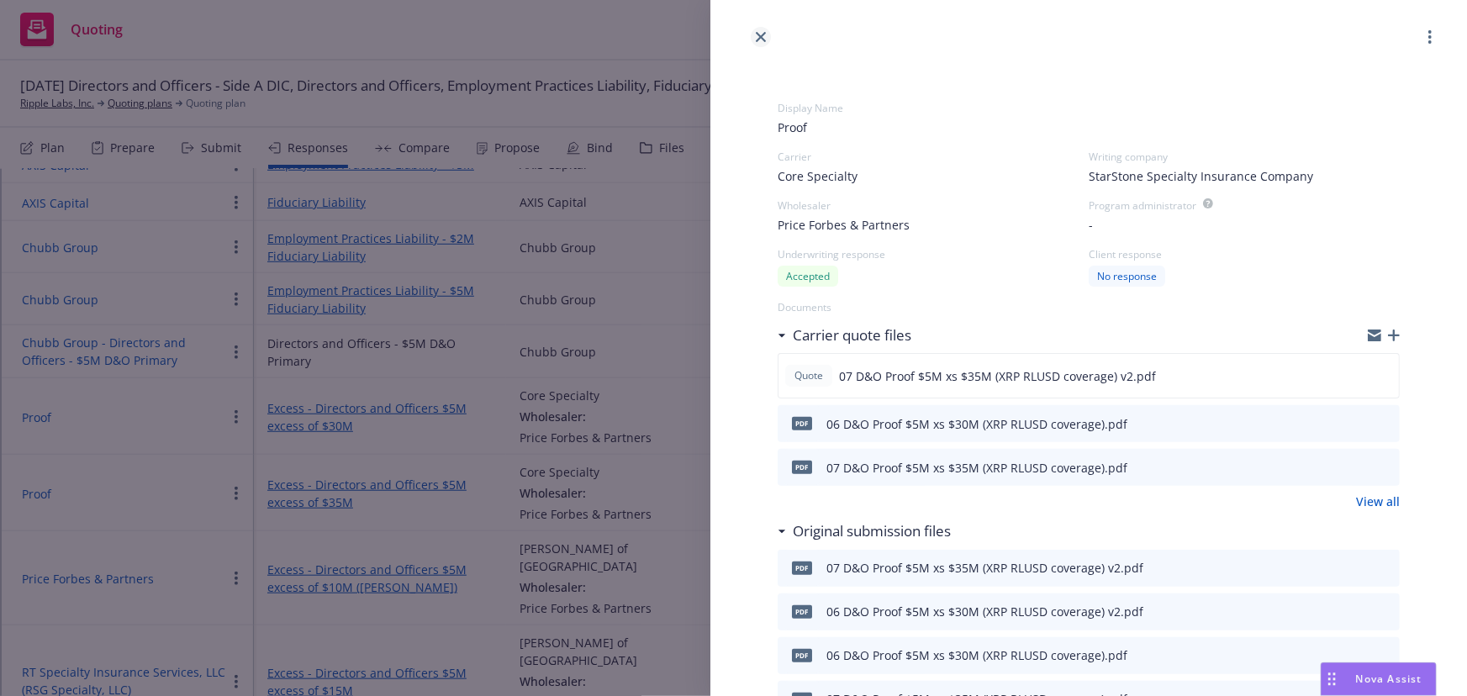
click at [764, 36] on icon "close" at bounding box center [761, 37] width 10 height 10
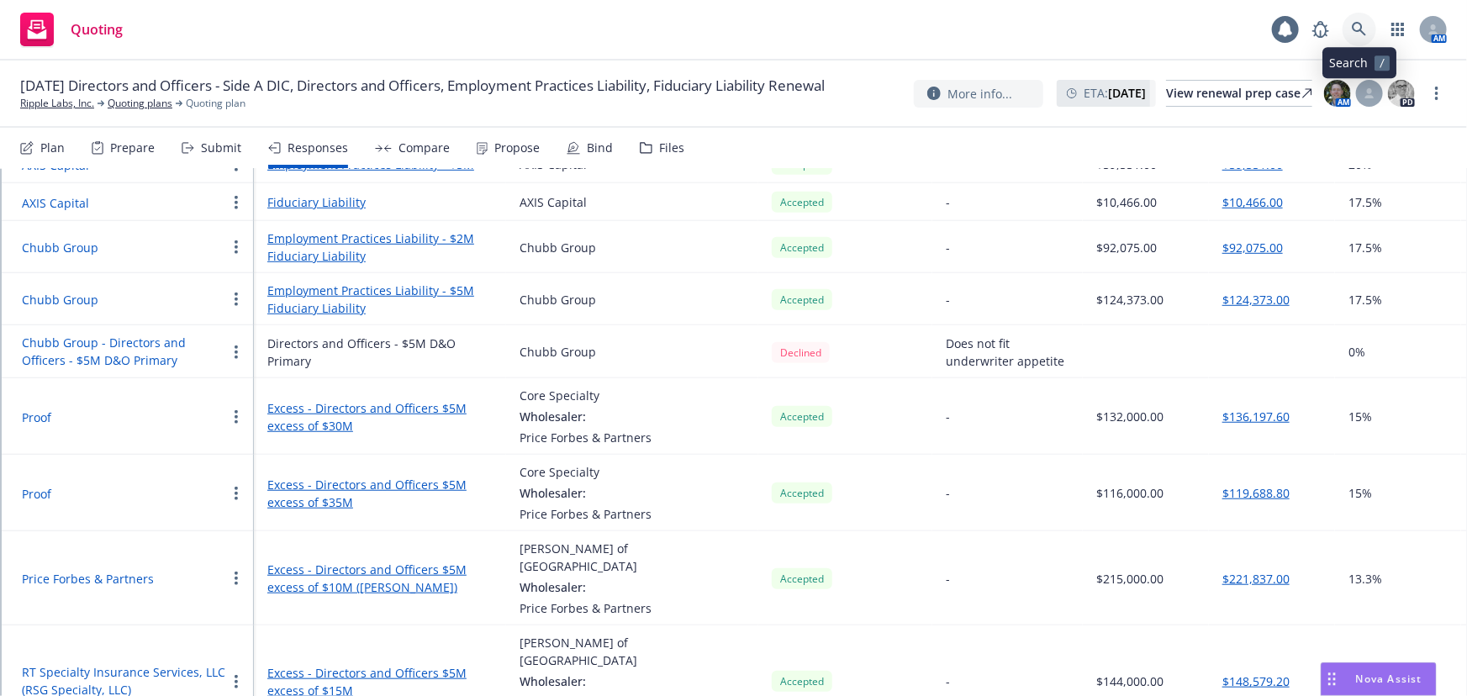
click at [1367, 29] on icon at bounding box center [1359, 29] width 15 height 15
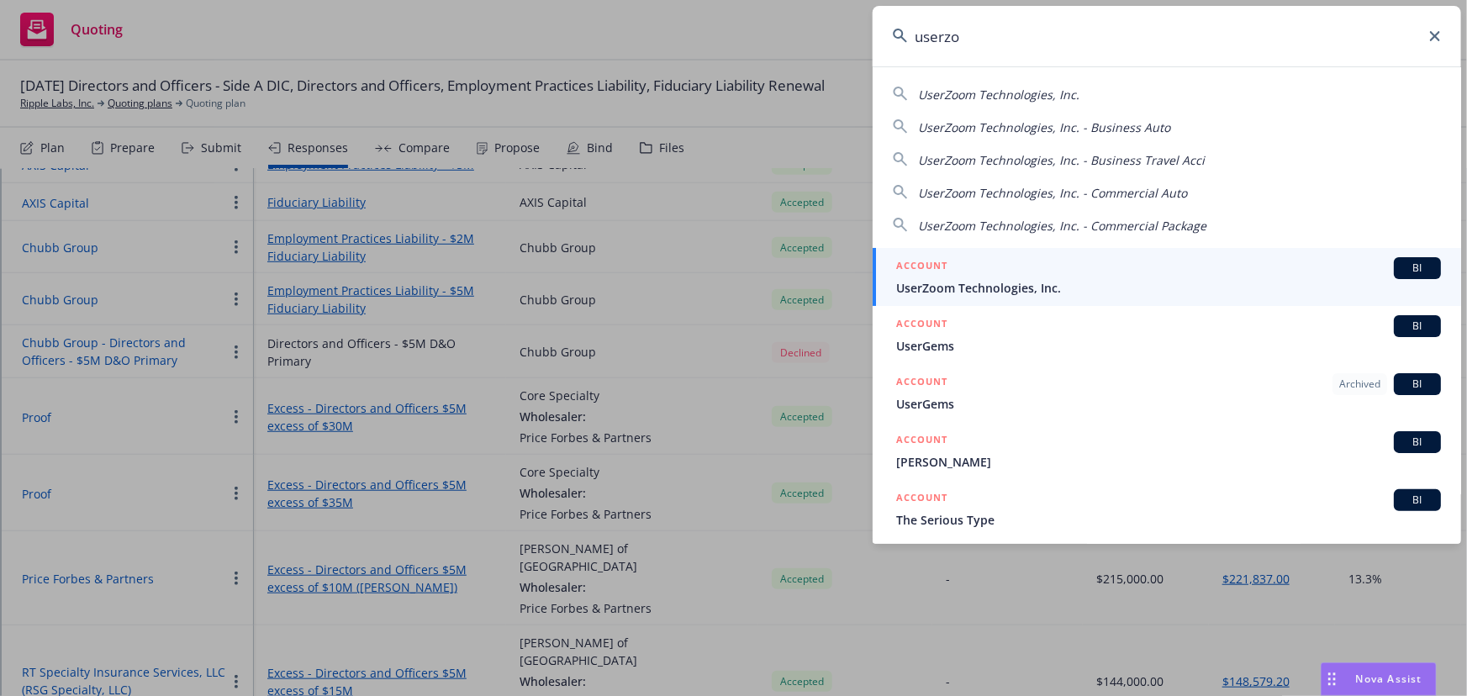
click at [1015, 285] on span "UserZoom Technologies, Inc." at bounding box center [1168, 288] width 545 height 18
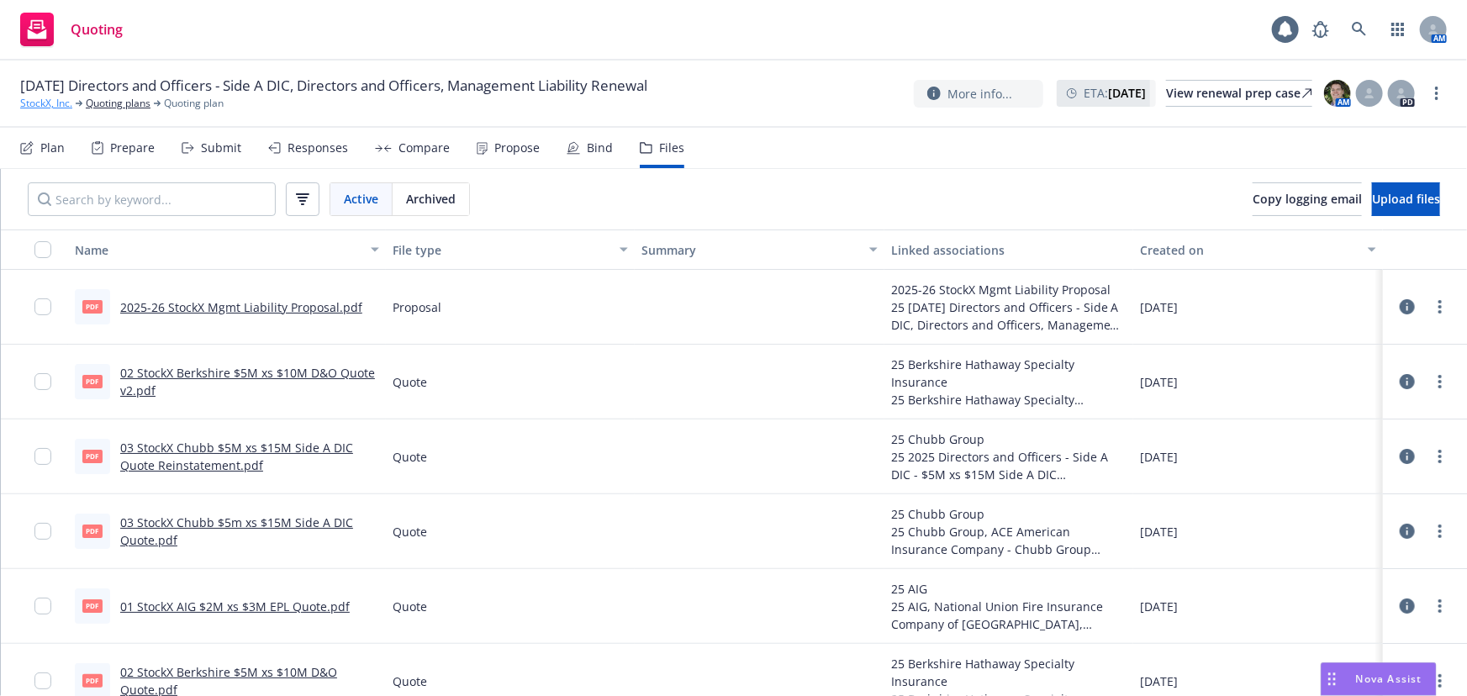
click at [59, 101] on link "StockX, Inc." at bounding box center [46, 103] width 52 height 15
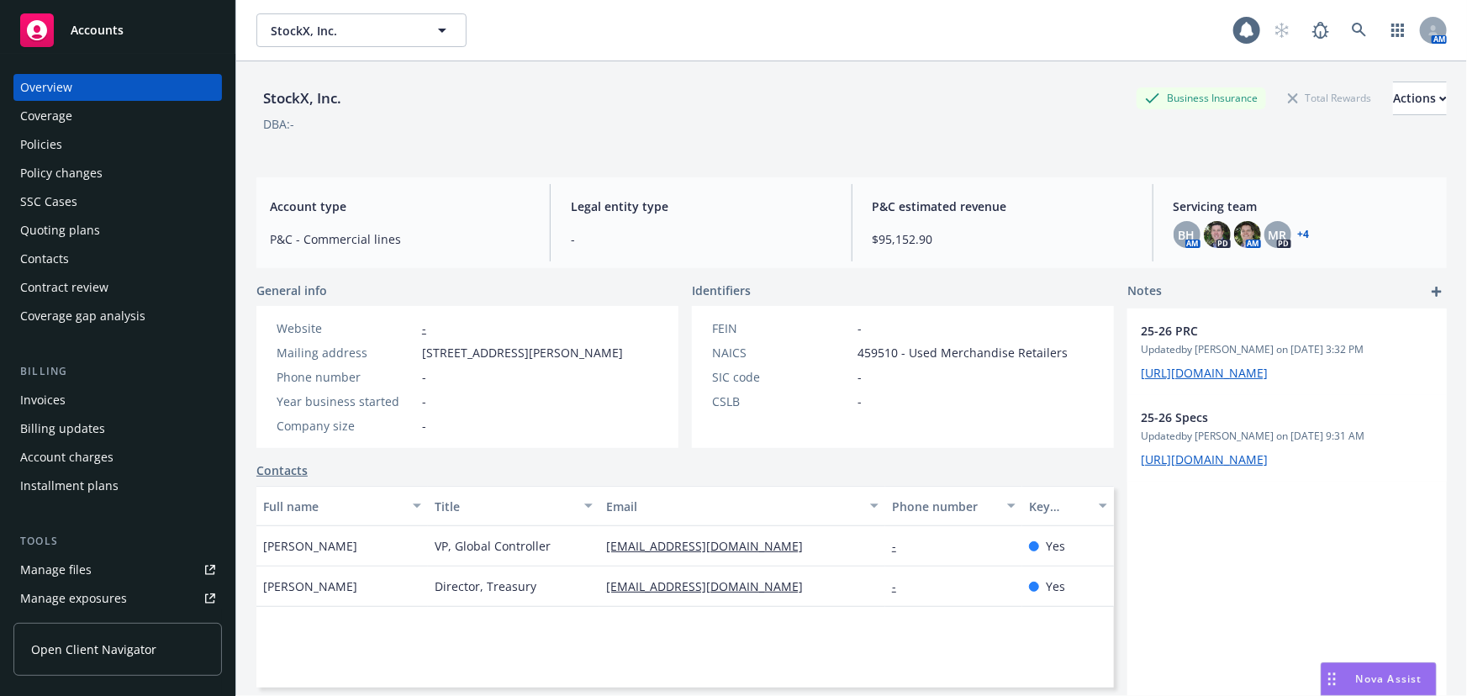
click at [163, 151] on div "Policies" at bounding box center [117, 144] width 195 height 27
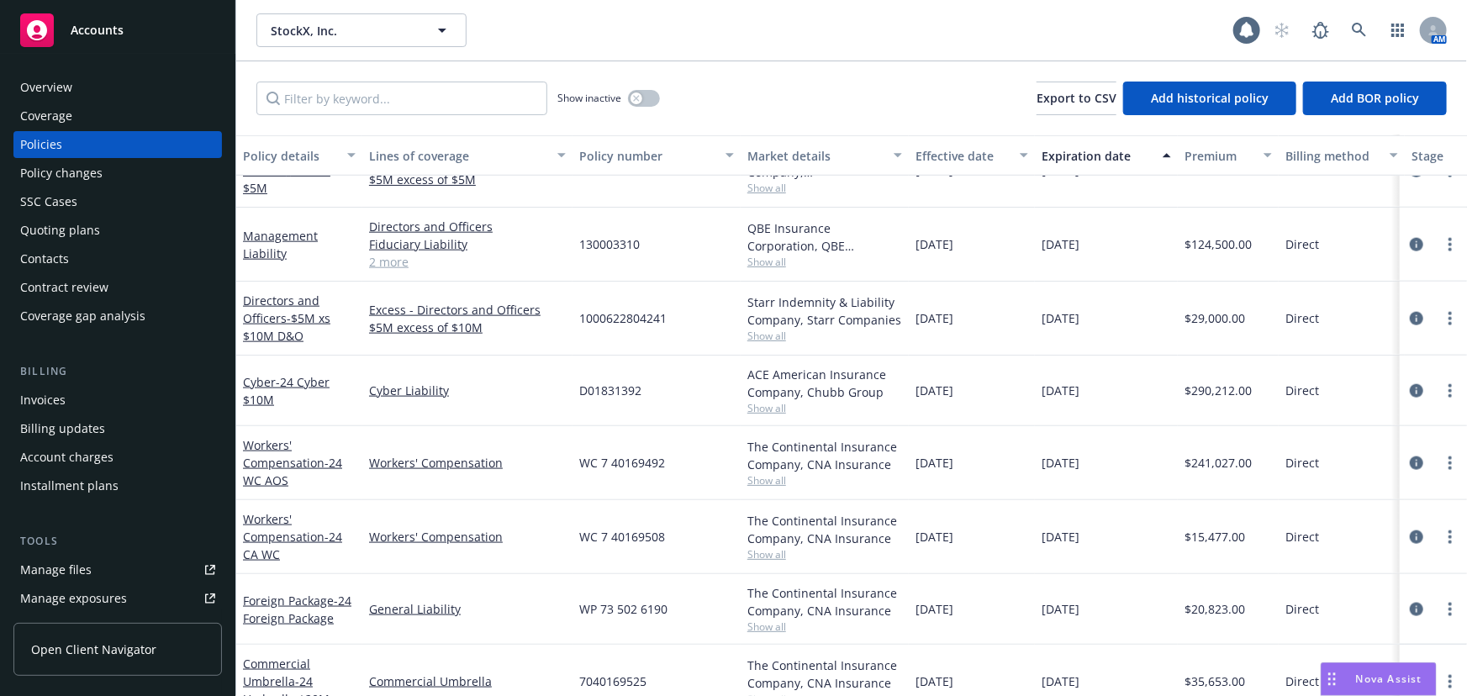
scroll to position [1070, 0]
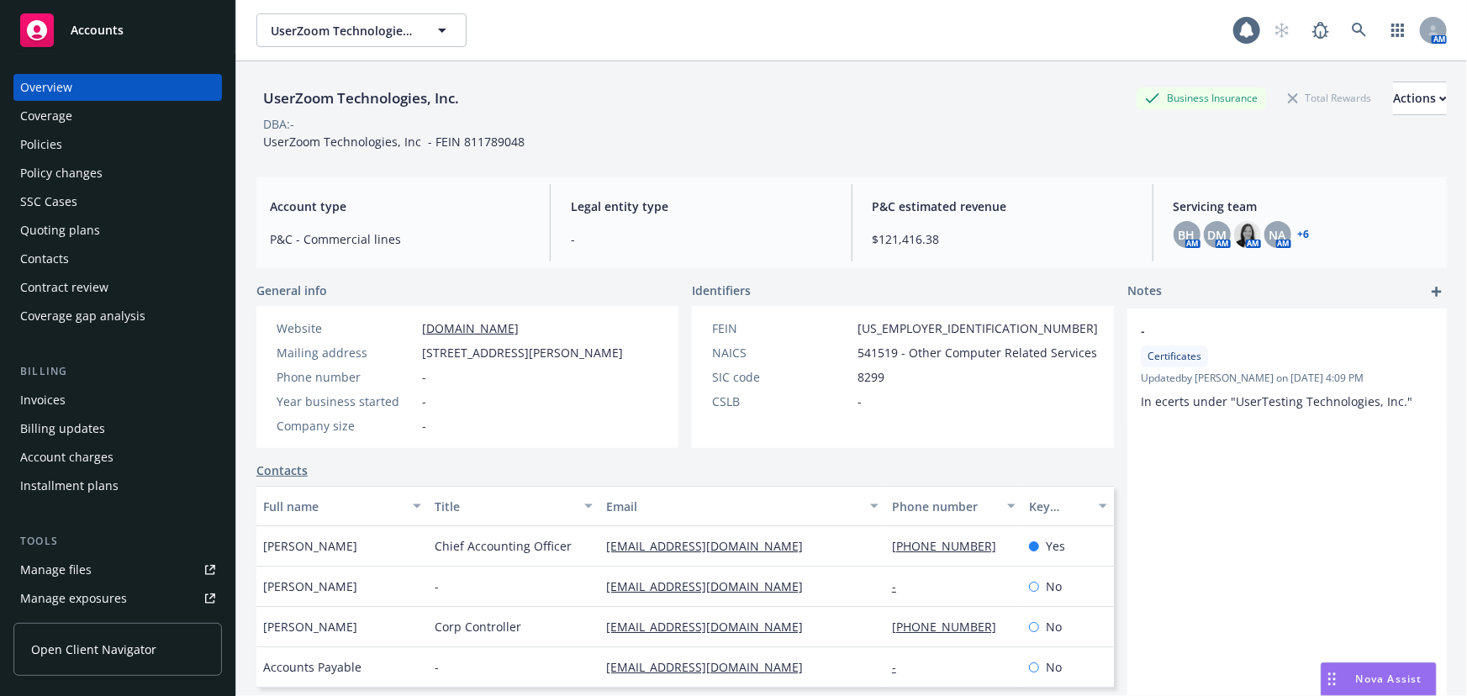
click at [76, 237] on div "Quoting plans" at bounding box center [60, 230] width 80 height 27
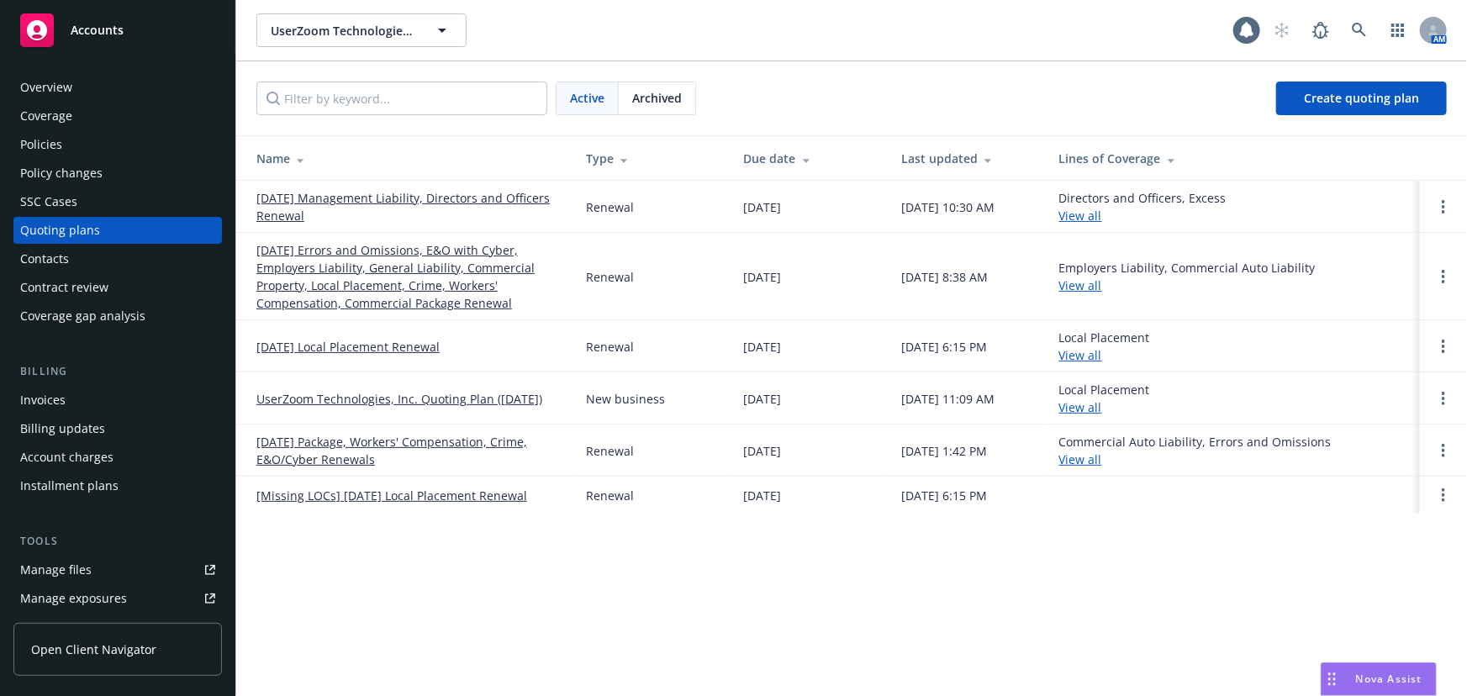
click at [426, 198] on link "09/21/25 Management Liability, Directors and Officers Renewal" at bounding box center [407, 206] width 303 height 35
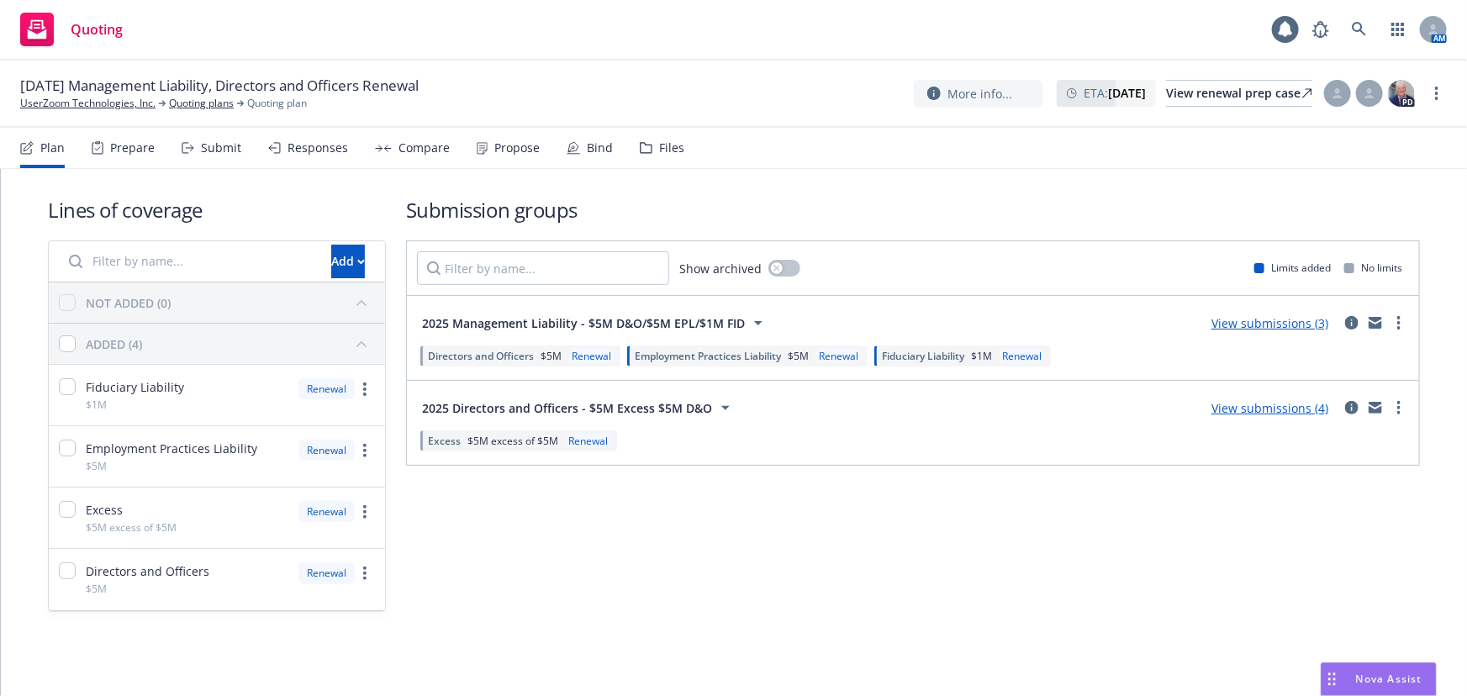
click at [477, 161] on div "Propose" at bounding box center [508, 148] width 63 height 40
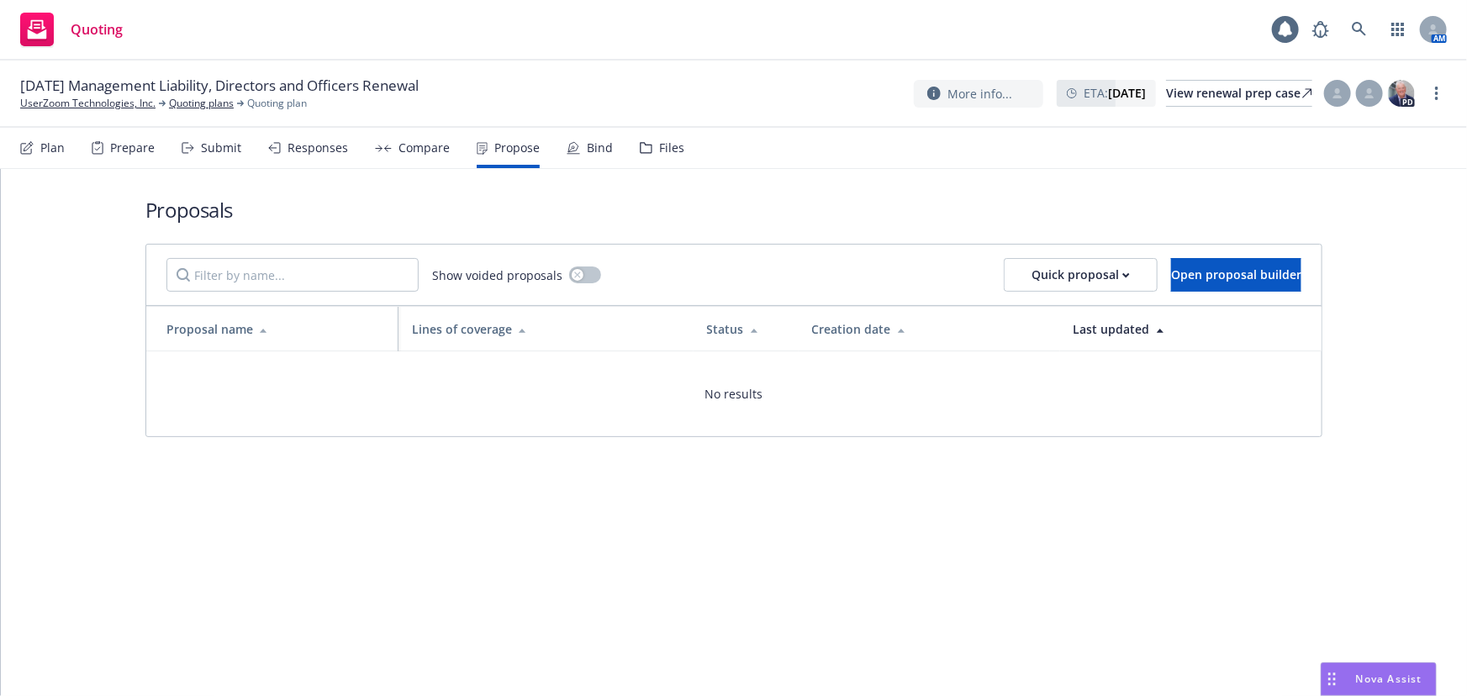
click at [605, 153] on div "Bind" at bounding box center [600, 147] width 26 height 13
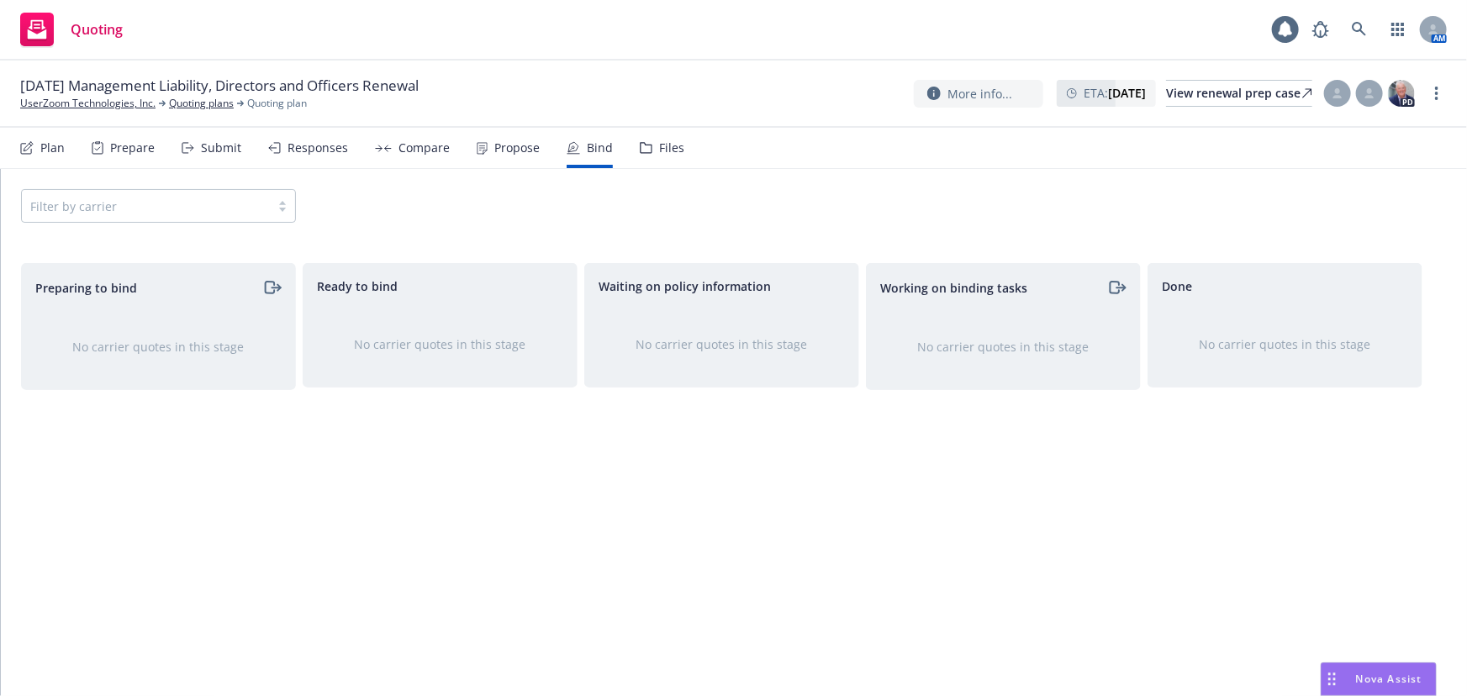
click at [447, 150] on div "Plan Prepare Submit Responses Compare Propose Bind Files" at bounding box center [352, 148] width 664 height 40
click at [399, 149] on div "Compare" at bounding box center [424, 147] width 51 height 13
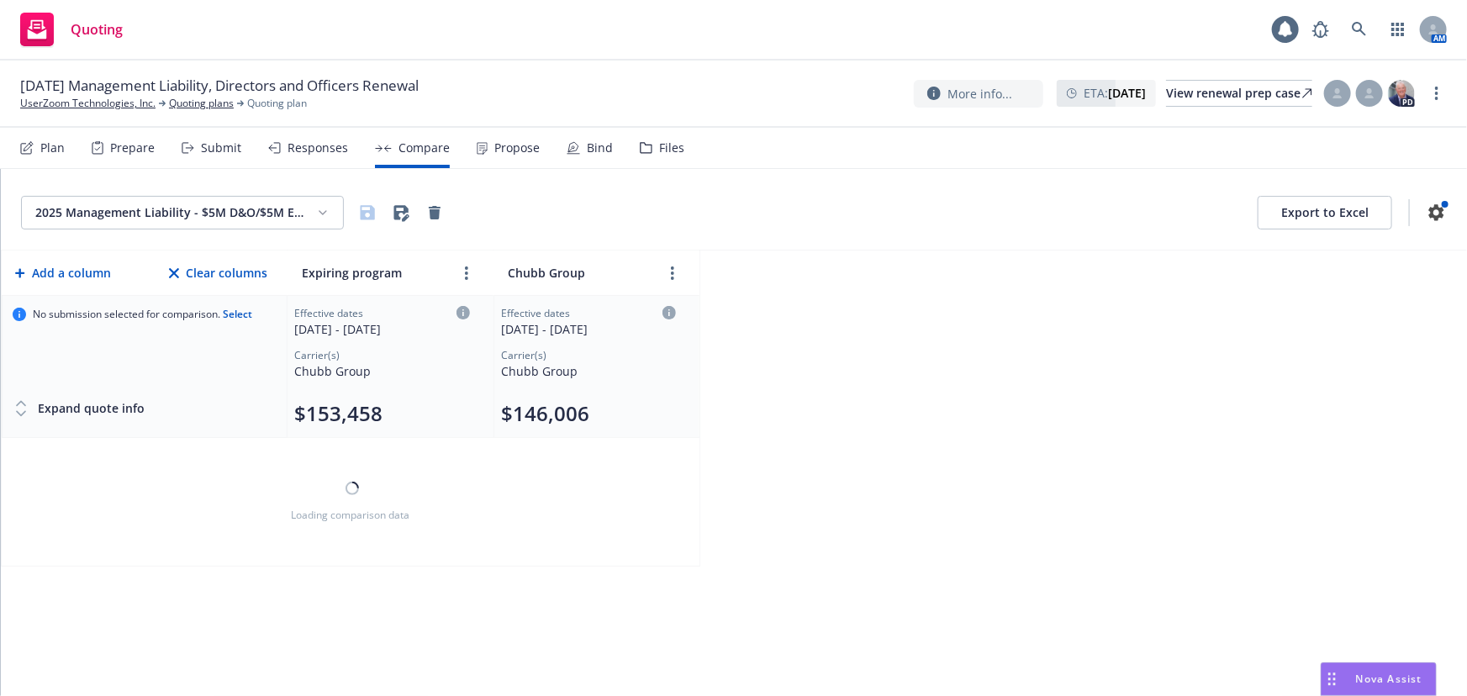
click at [278, 151] on icon at bounding box center [274, 148] width 13 height 12
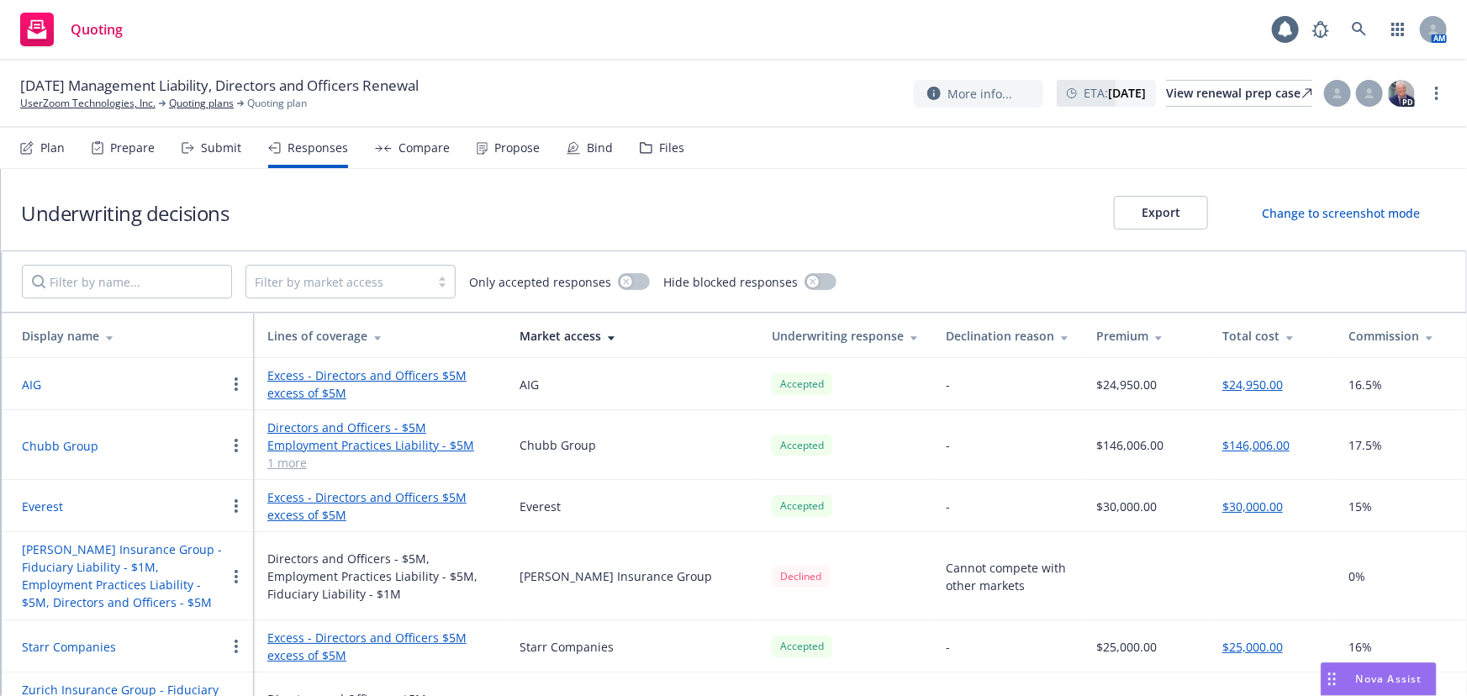
click at [1400, 172] on div "Underwriting decisions Export Change to screenshot mode" at bounding box center [734, 210] width 1467 height 82
click at [1268, 387] on button "$24,950.00" at bounding box center [1253, 385] width 61 height 18
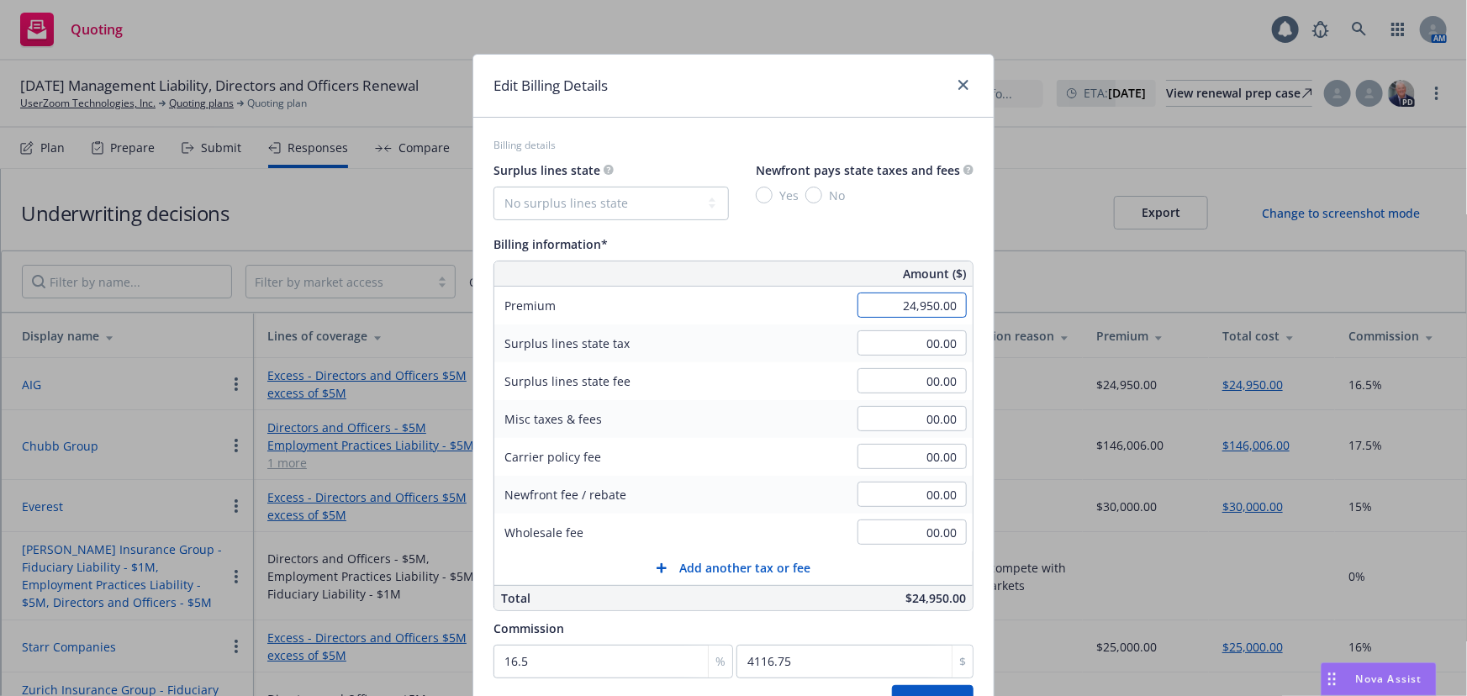
click at [935, 309] on input "24,950.00" at bounding box center [912, 305] width 109 height 25
type input "24,900.00"
type input "4108.5"
drag, startPoint x: 949, startPoint y: 278, endPoint x: 893, endPoint y: 379, distance: 115.9
click at [949, 309] on div "Amount ($) Premium 24,900.00 Surplus lines state tax 00.00 Surplus lines state …" at bounding box center [734, 436] width 480 height 351
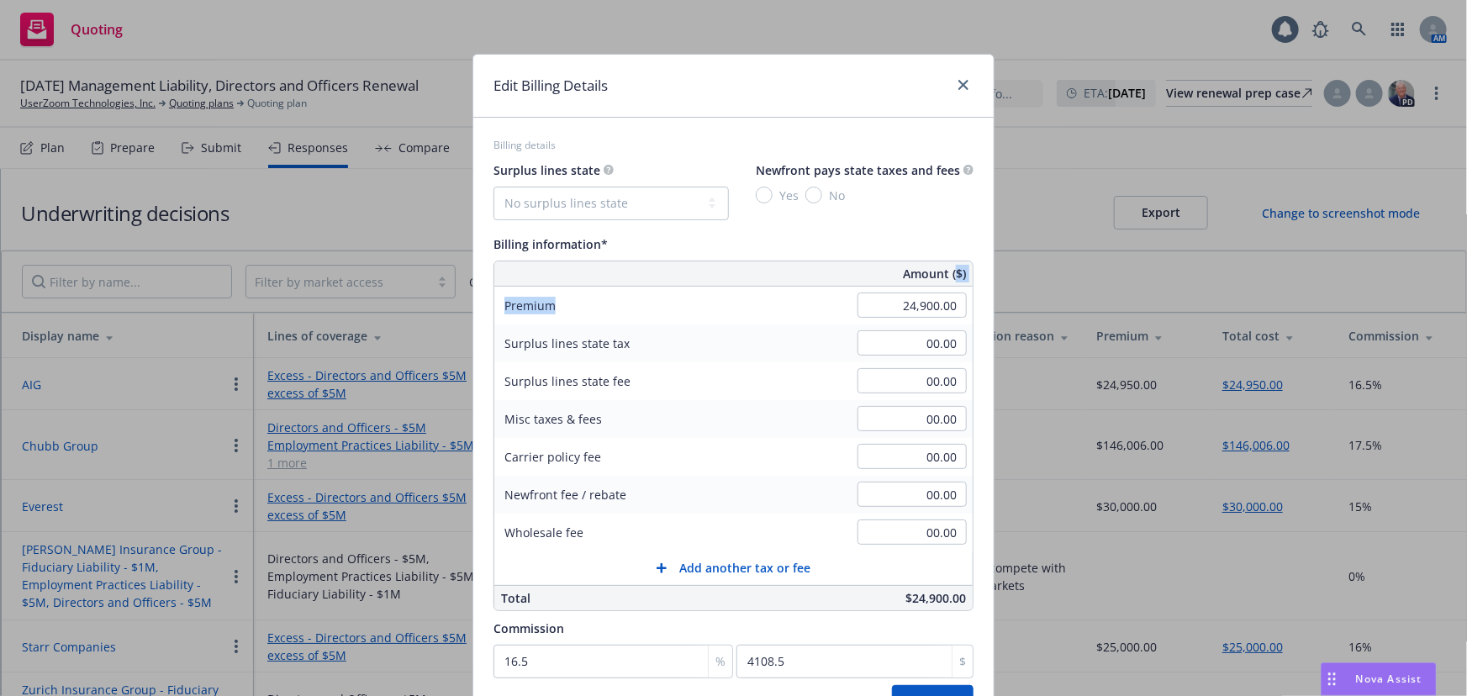
click at [892, 560] on button "Add another tax or fee" at bounding box center [733, 569] width 478 height 34
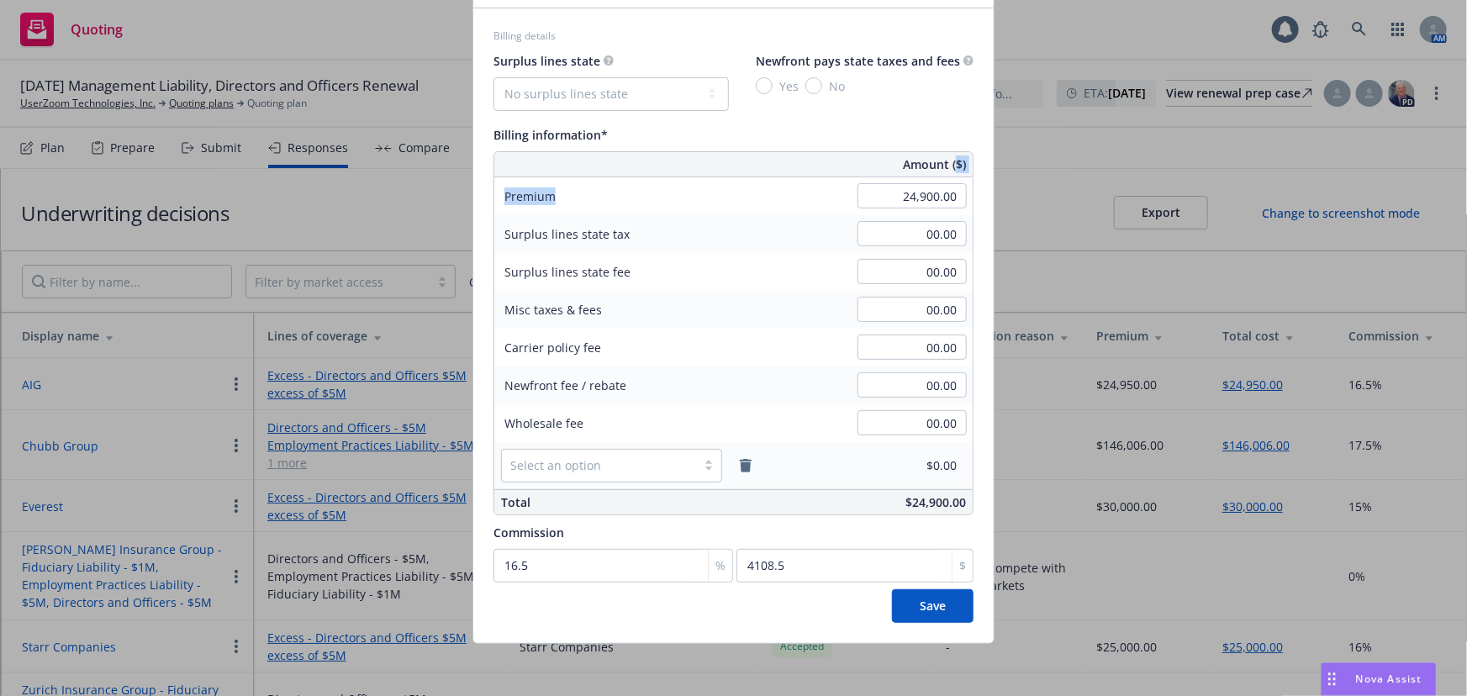
scroll to position [109, 0]
click at [937, 600] on span "Save" at bounding box center [933, 606] width 26 height 16
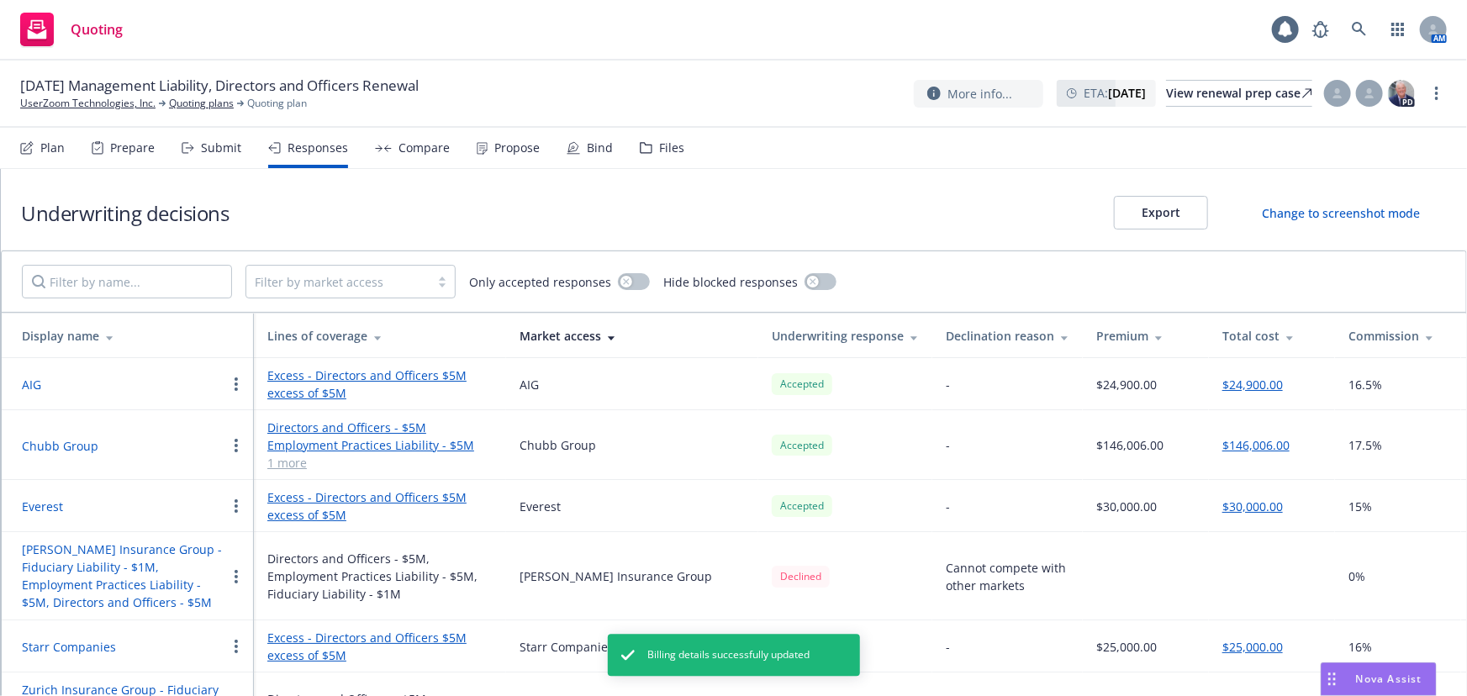
click at [37, 387] on button "AIG" at bounding box center [31, 385] width 19 height 18
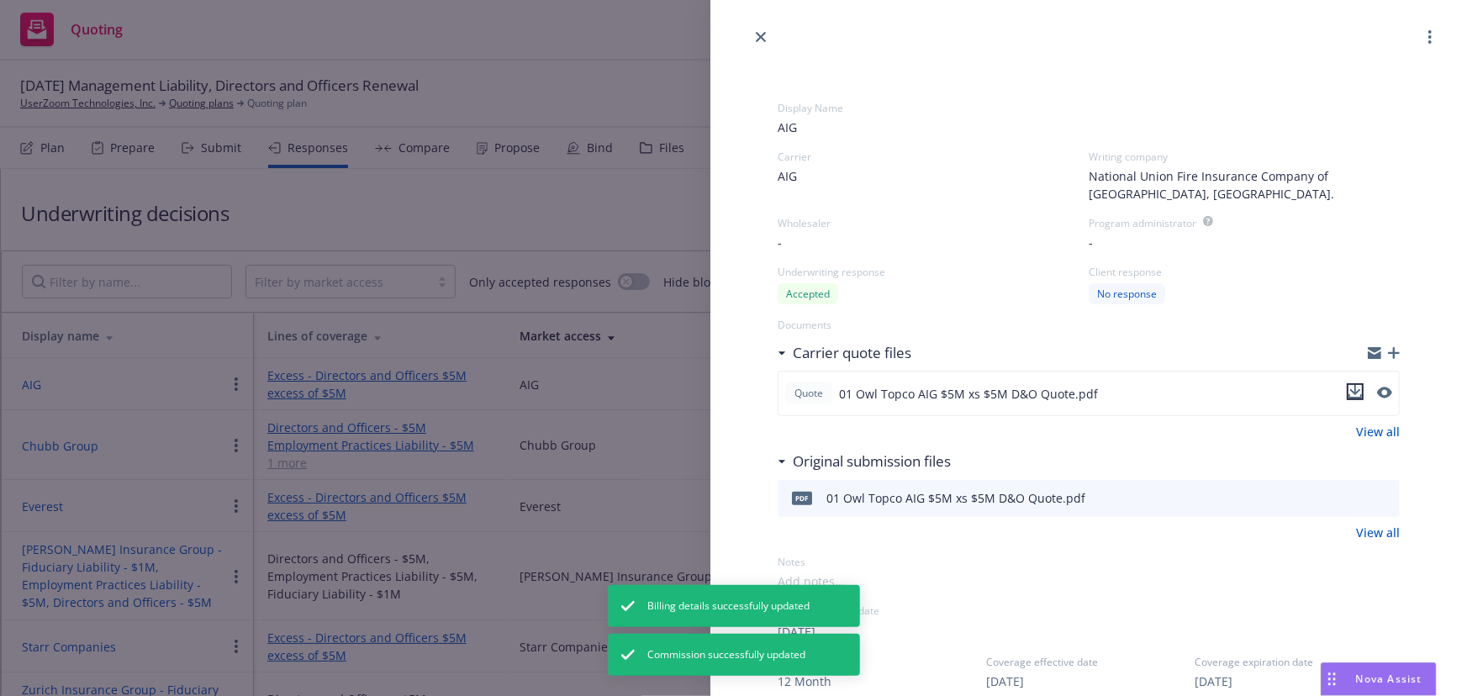
click at [1349, 394] on icon "download file" at bounding box center [1355, 391] width 13 height 13
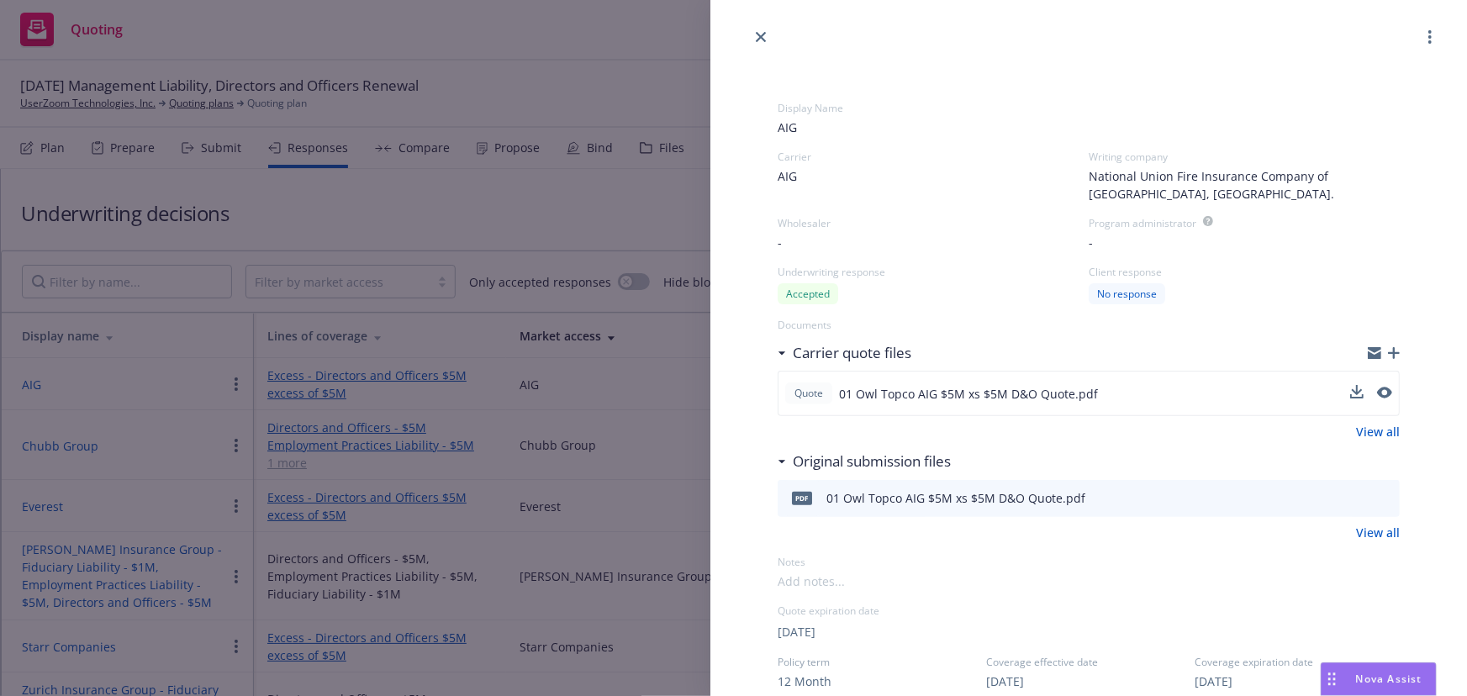
drag, startPoint x: 1392, startPoint y: 280, endPoint x: 1006, endPoint y: 225, distance: 390.0
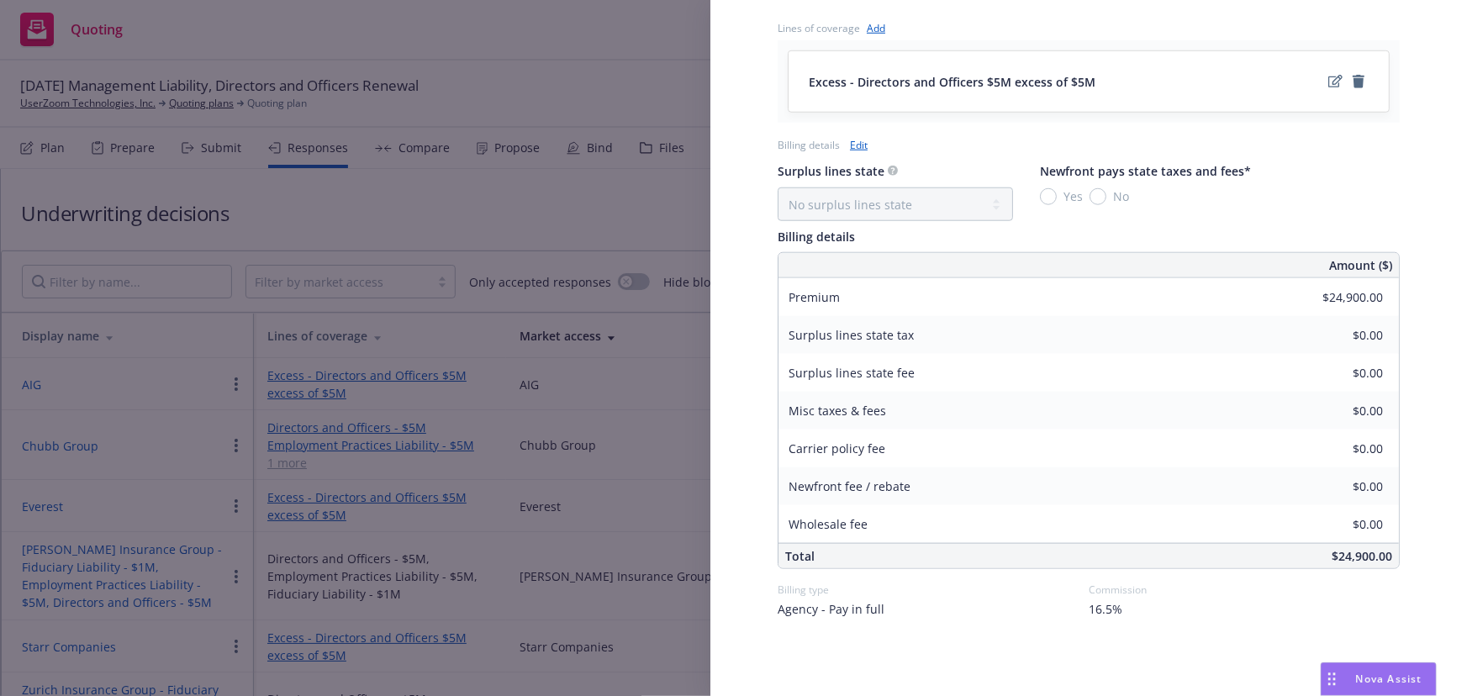
scroll to position [699, 0]
click at [563, 320] on div "Display Name AIG Carrier AIG Writing company National Union Fire Insurance Comp…" at bounding box center [733, 348] width 1467 height 696
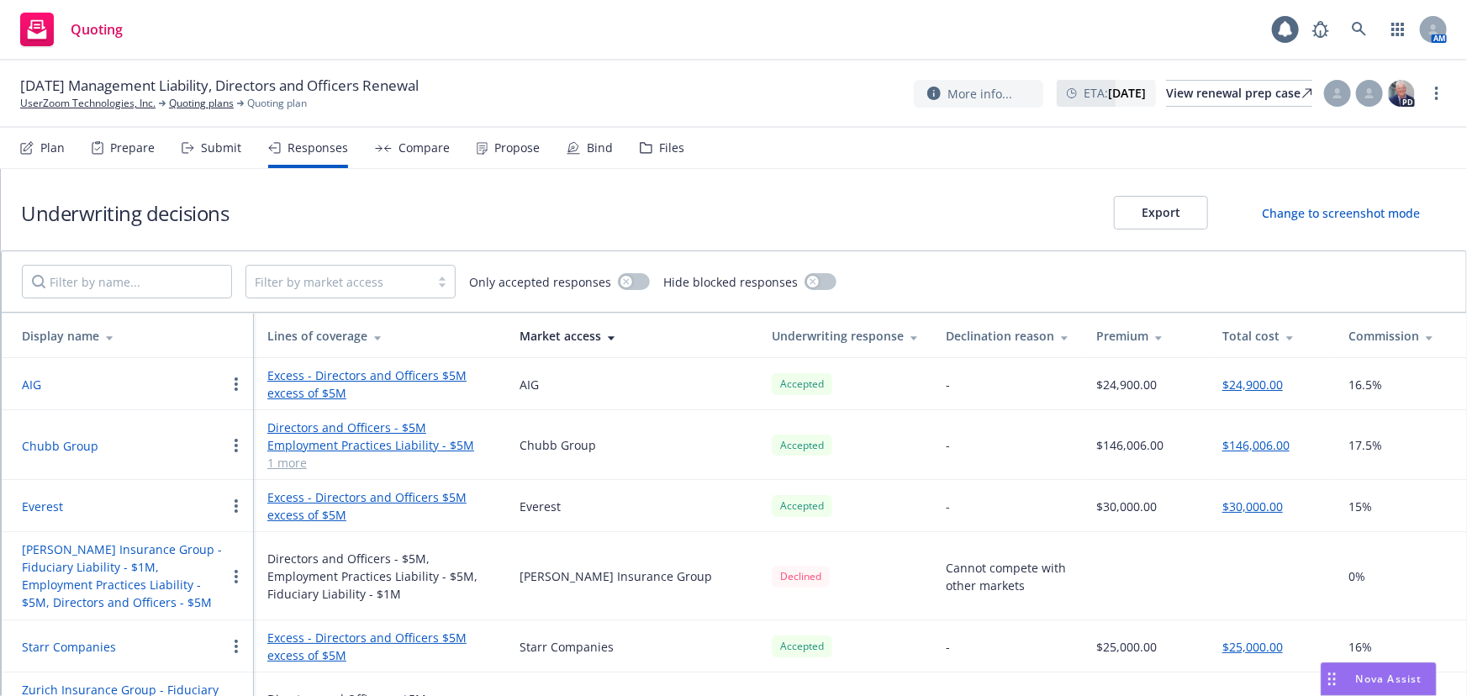
click at [1267, 388] on button "$24,900.00" at bounding box center [1253, 385] width 61 height 18
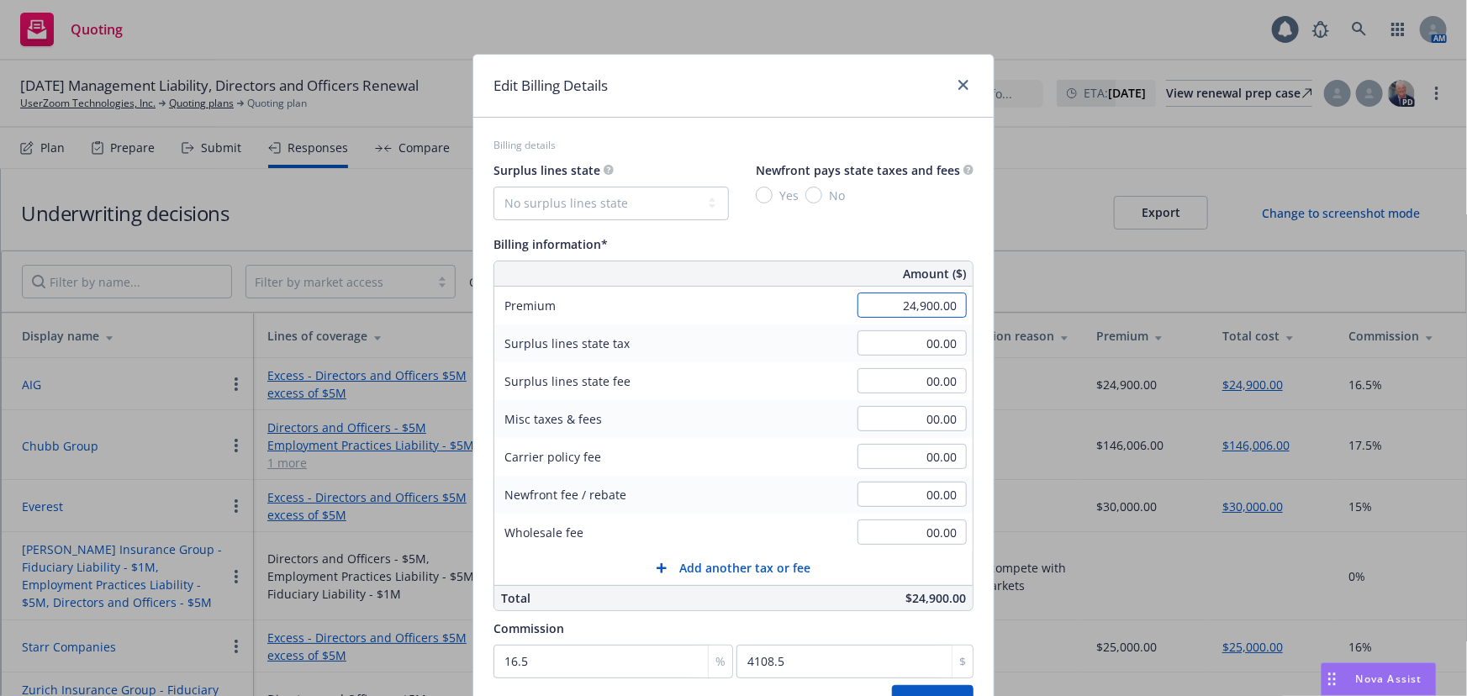
click at [920, 309] on input "24,900.00" at bounding box center [912, 305] width 109 height 25
type input "24950"
click at [892, 685] on button "Save" at bounding box center [933, 702] width 82 height 34
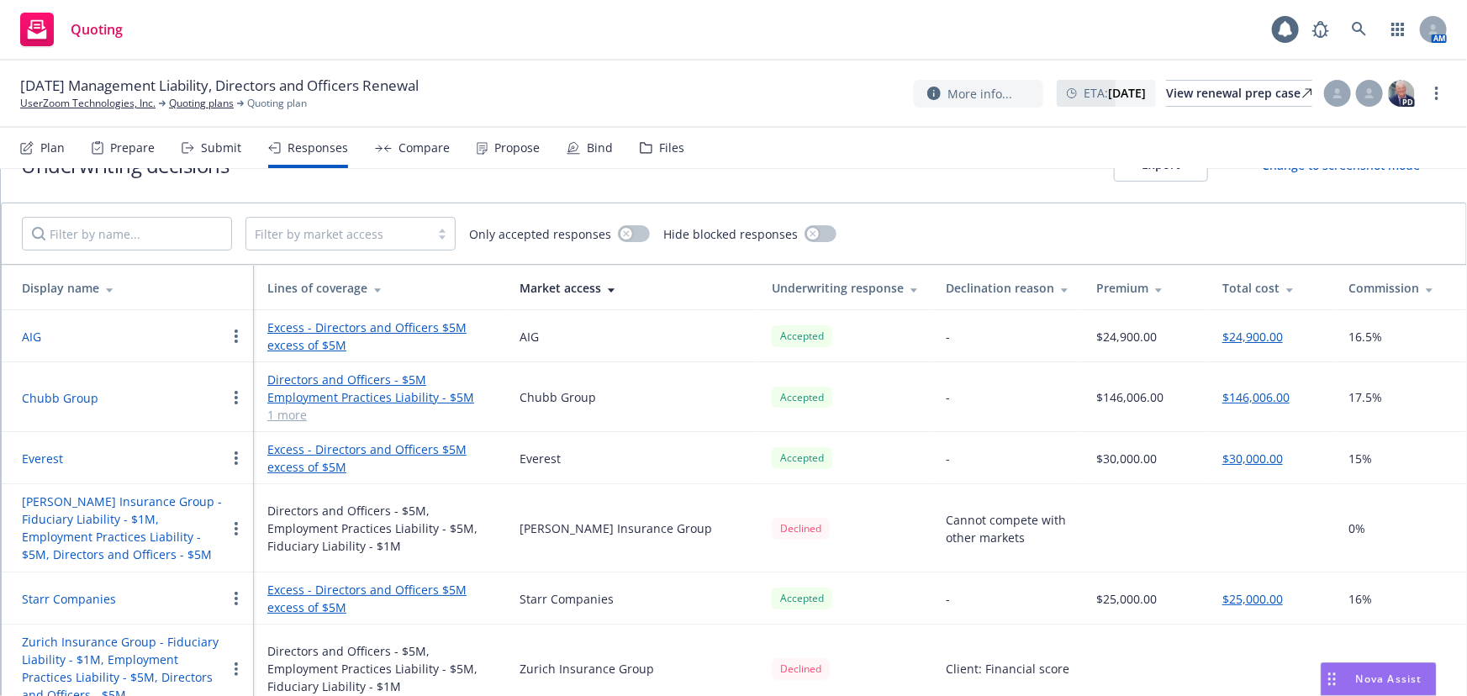
scroll to position [75, 0]
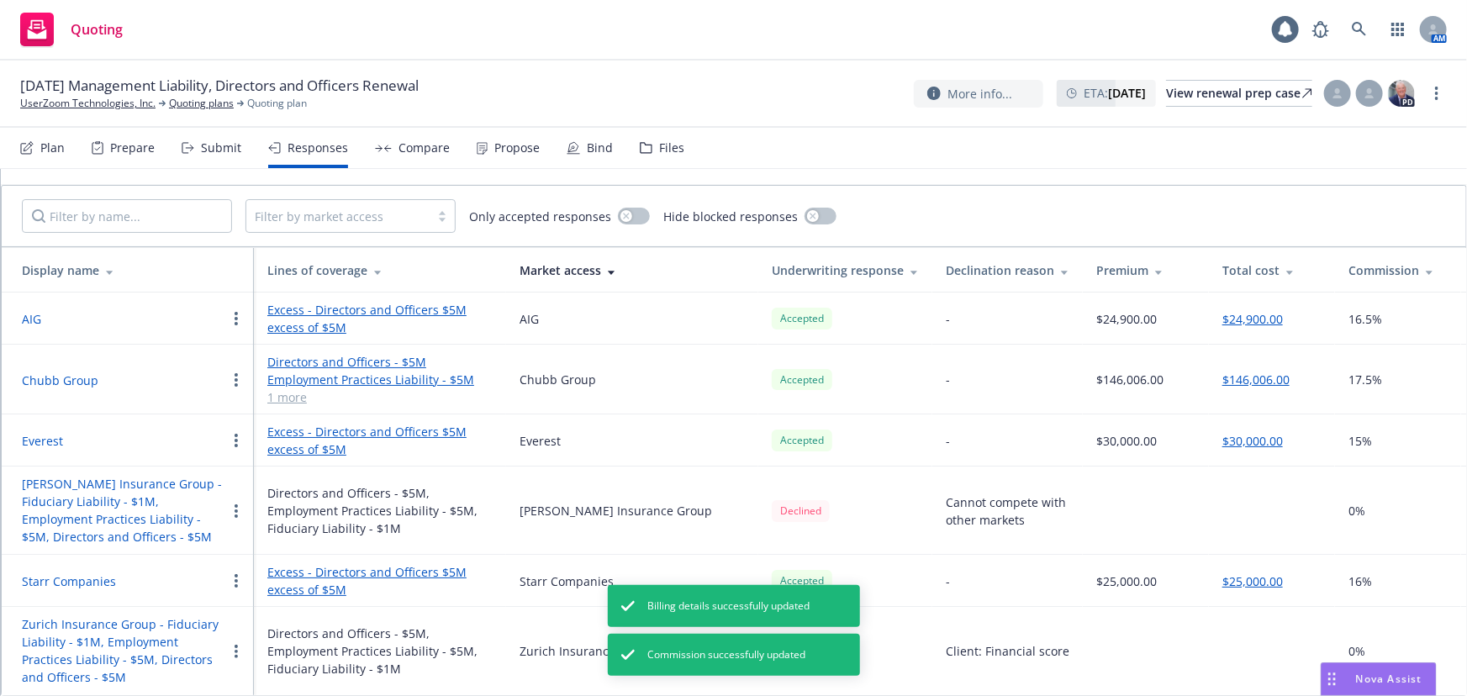
click at [1261, 310] on button "$24,900.00" at bounding box center [1253, 319] width 61 height 18
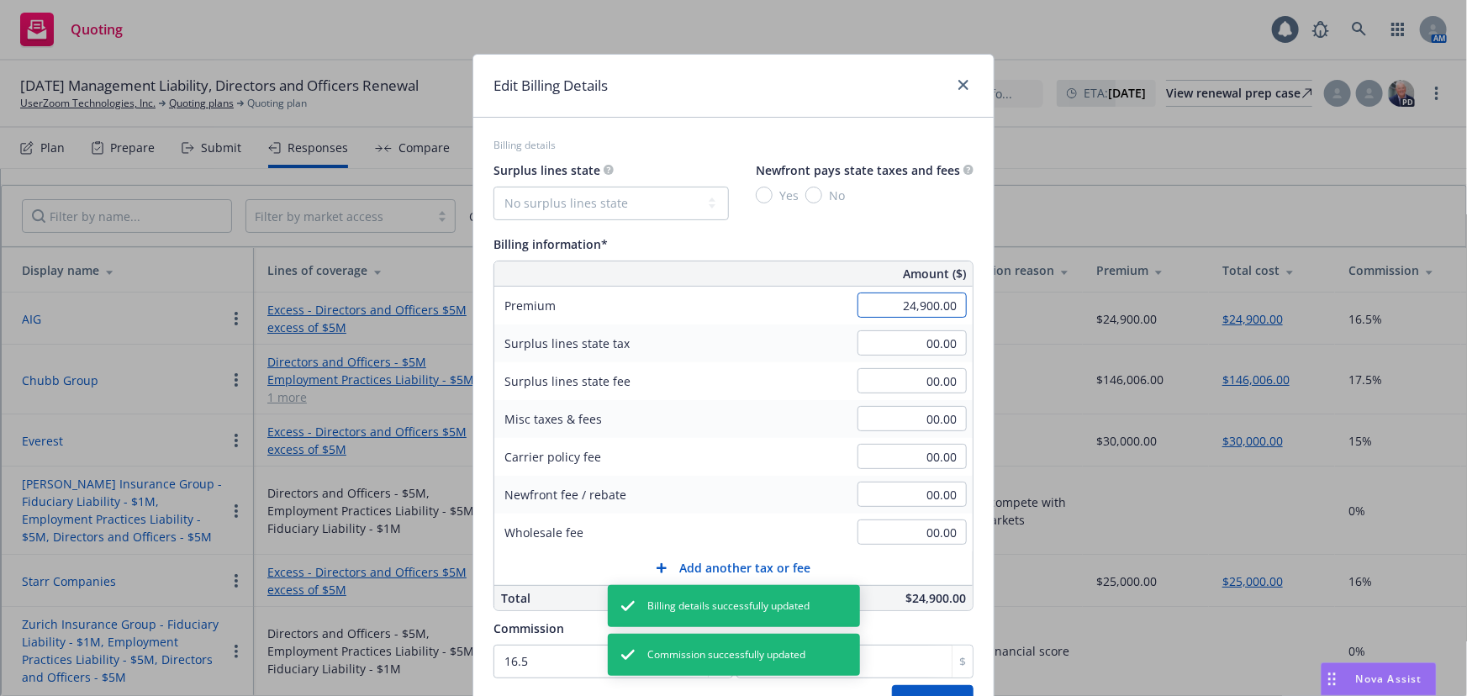
click at [921, 306] on input "24,900.00" at bounding box center [912, 305] width 109 height 25
type input "24,950.00"
type input "4116.75"
click at [950, 219] on div "Surplus lines state No surplus lines state [US_STATE] [US_STATE] [US_STATE] [US…" at bounding box center [734, 190] width 480 height 61
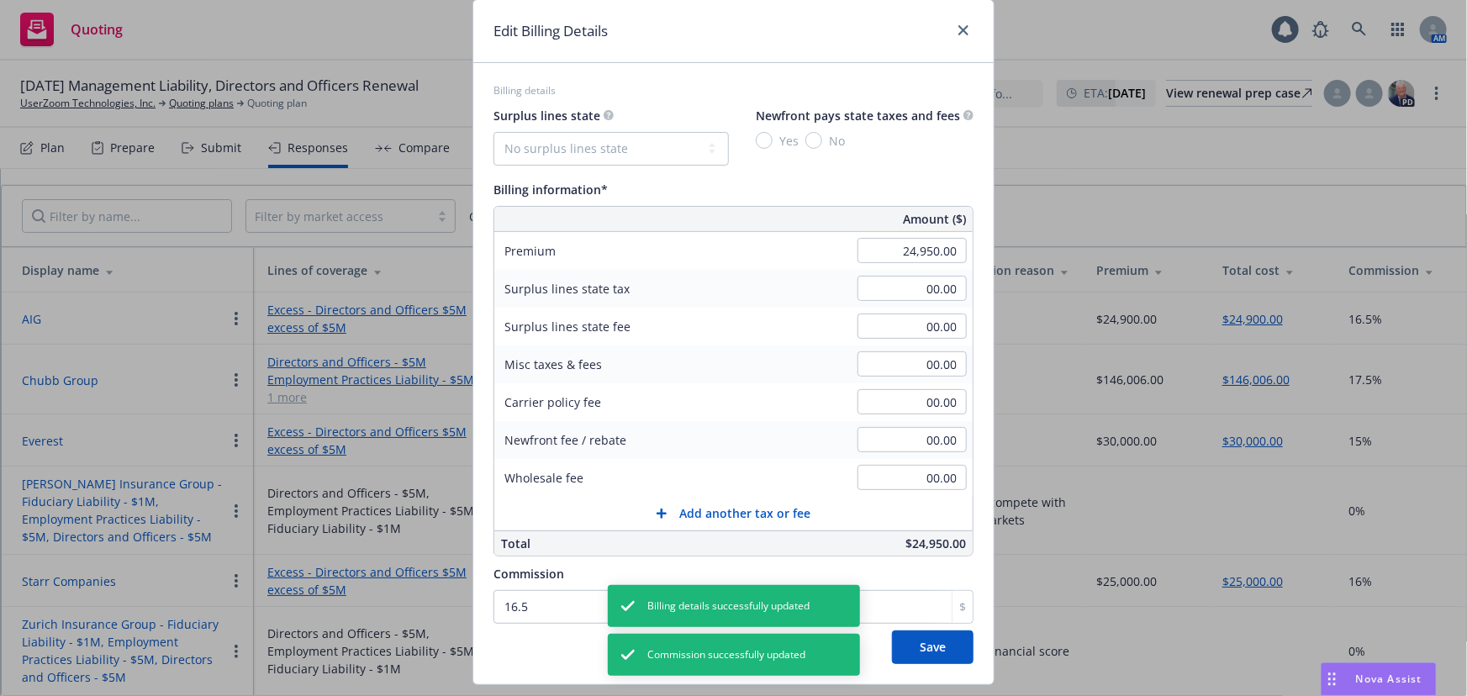
scroll to position [96, 0]
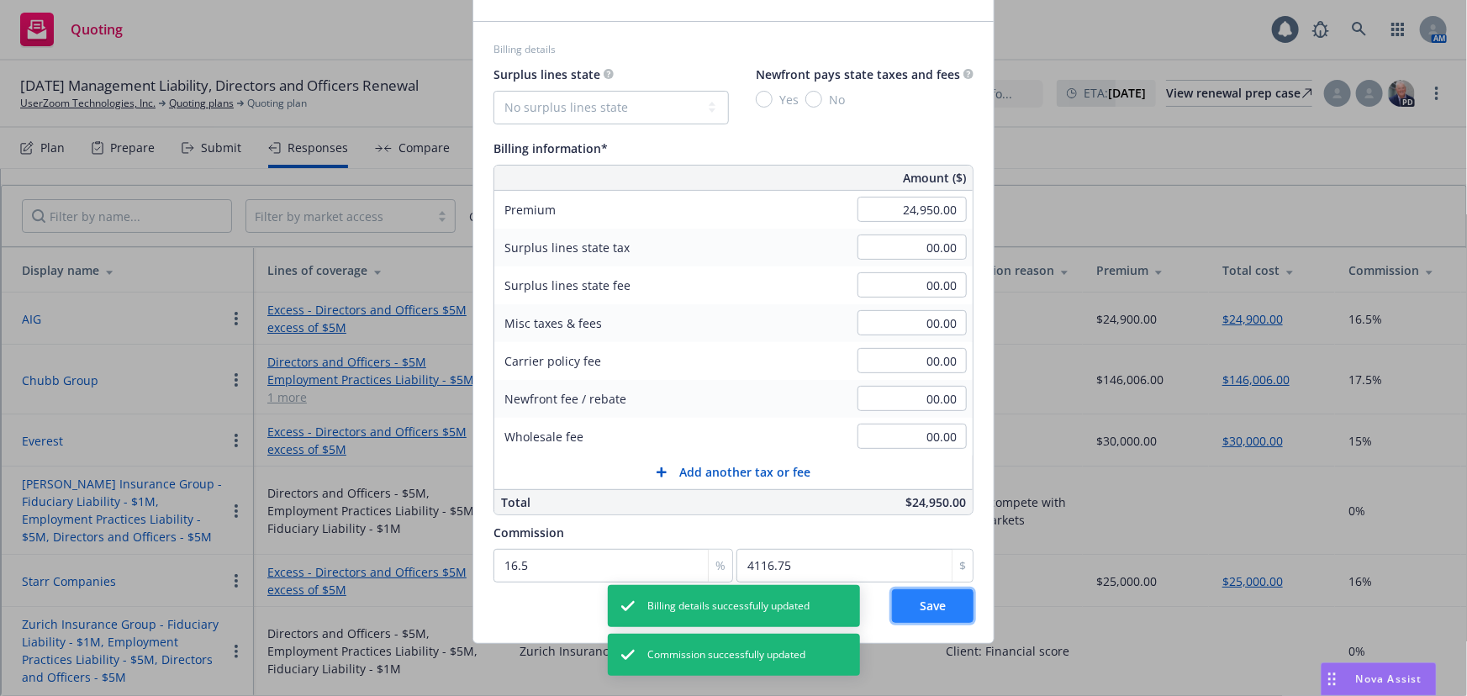
click at [916, 616] on button "Save" at bounding box center [933, 606] width 82 height 34
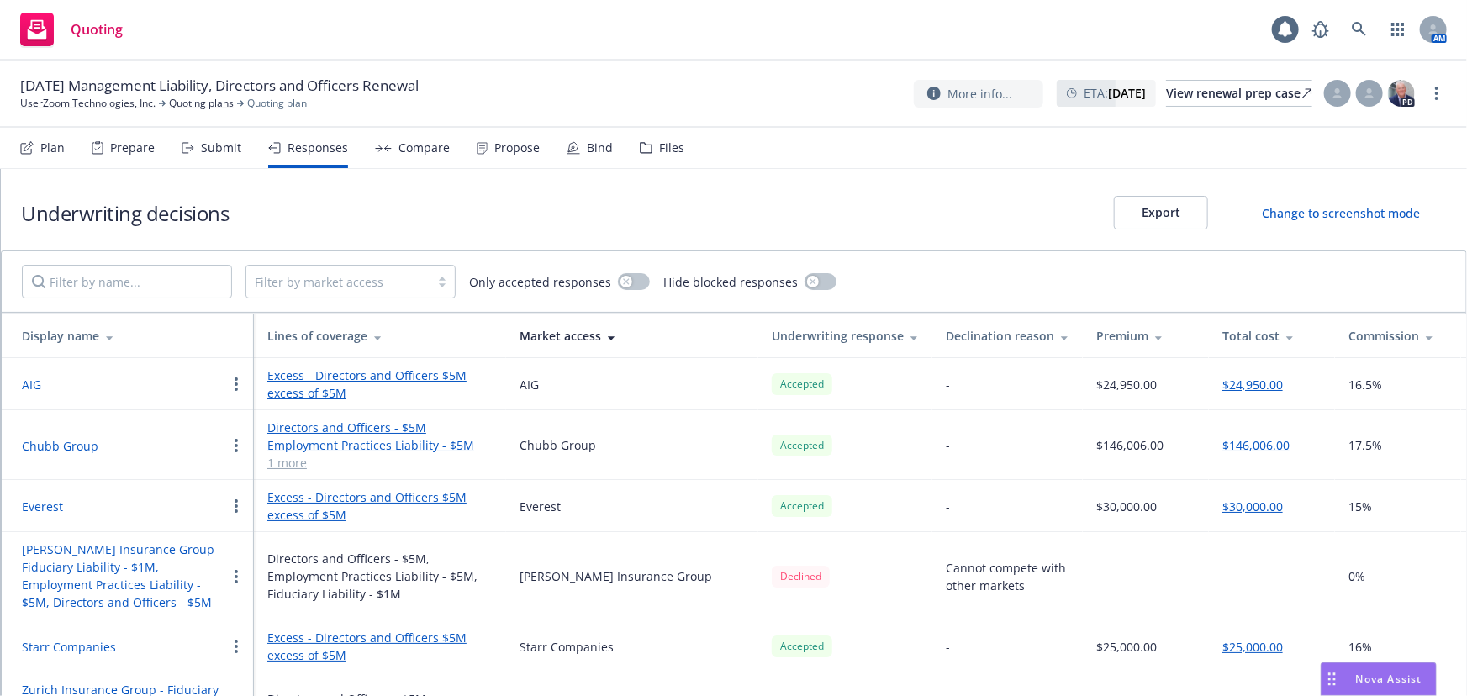
scroll to position [75, 0]
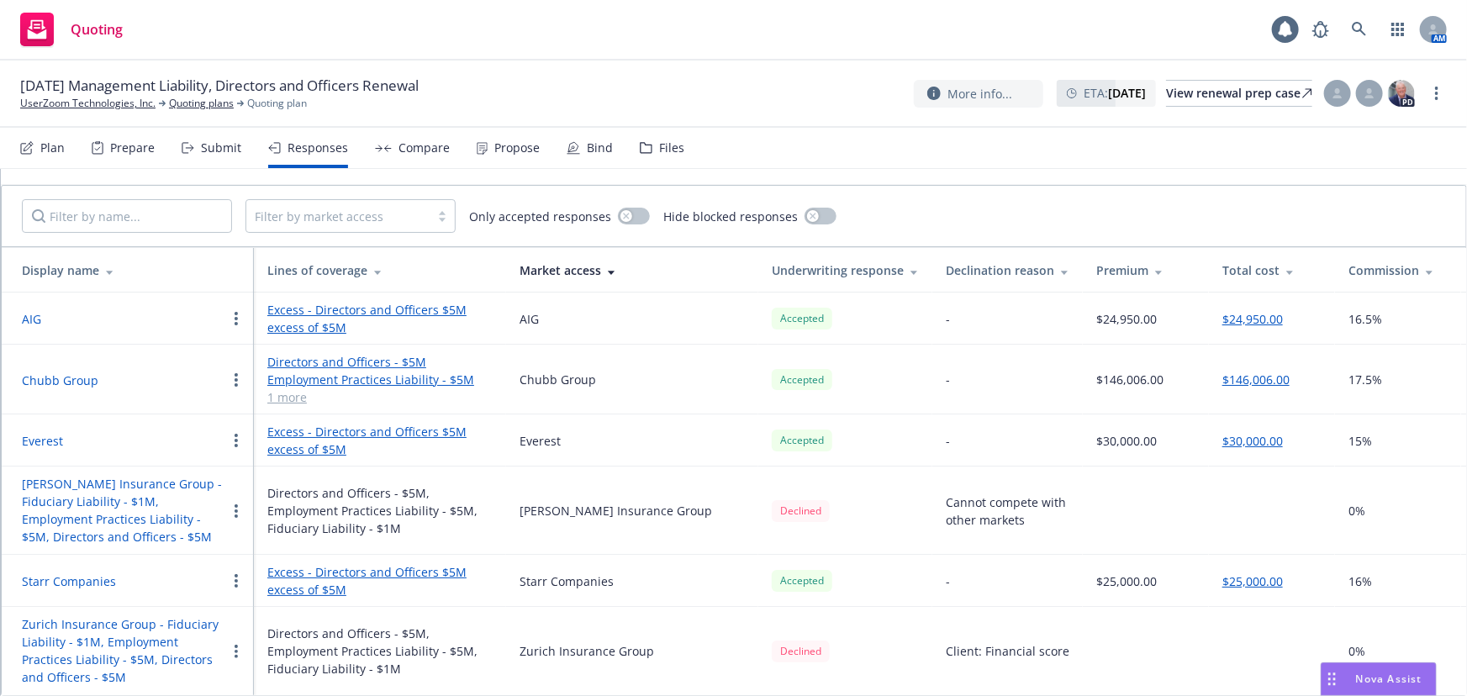
click at [31, 311] on button "AIG" at bounding box center [31, 319] width 19 height 18
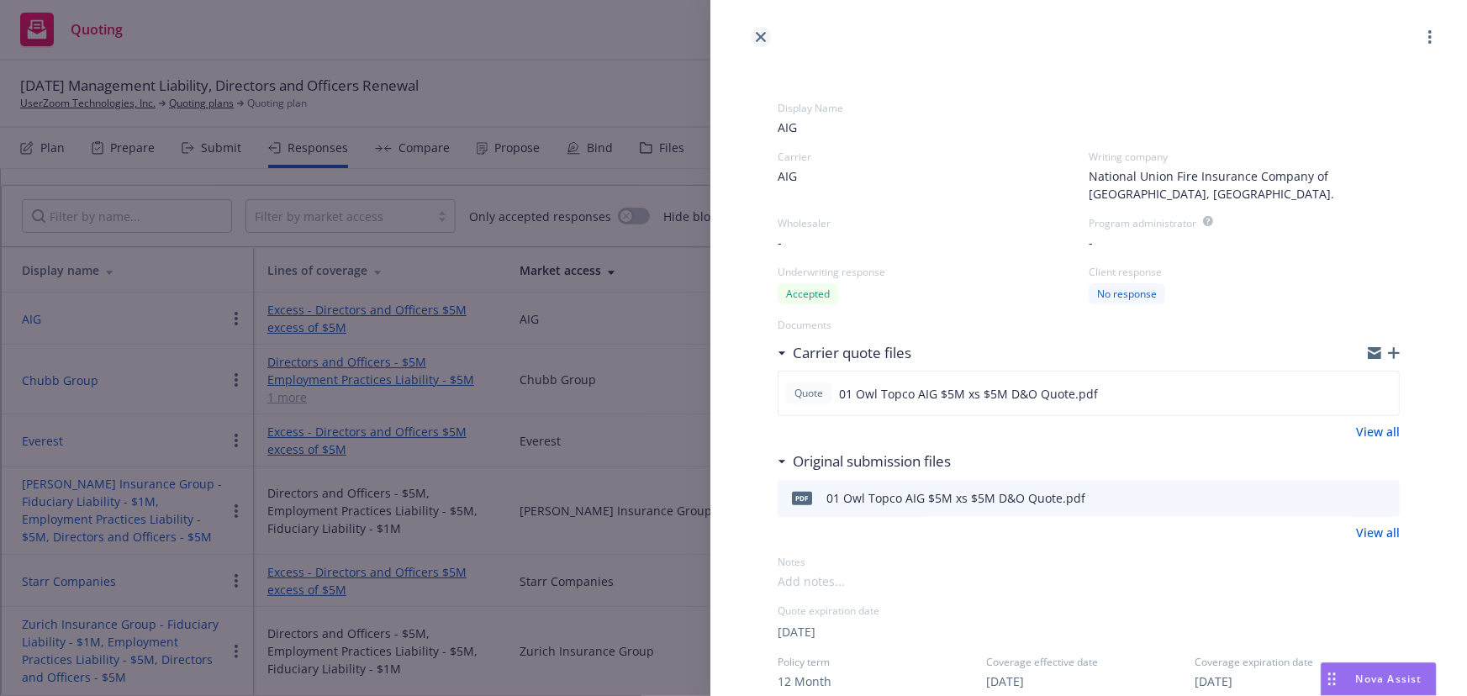
drag, startPoint x: 774, startPoint y: 34, endPoint x: 755, endPoint y: 40, distance: 19.7
click at [764, 38] on div at bounding box center [1089, 23] width 757 height 47
click at [755, 40] on link "close" at bounding box center [761, 37] width 20 height 20
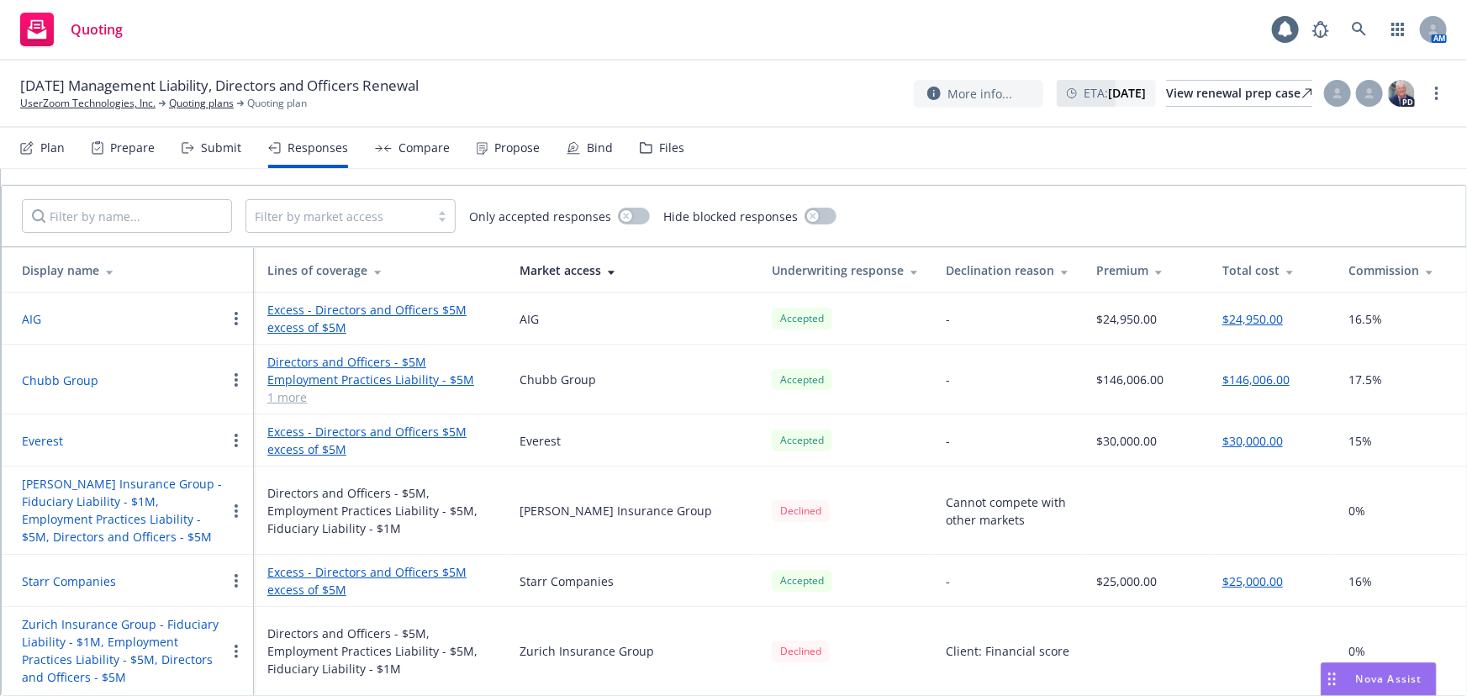
click at [66, 372] on button "Chubb Group" at bounding box center [60, 381] width 77 height 18
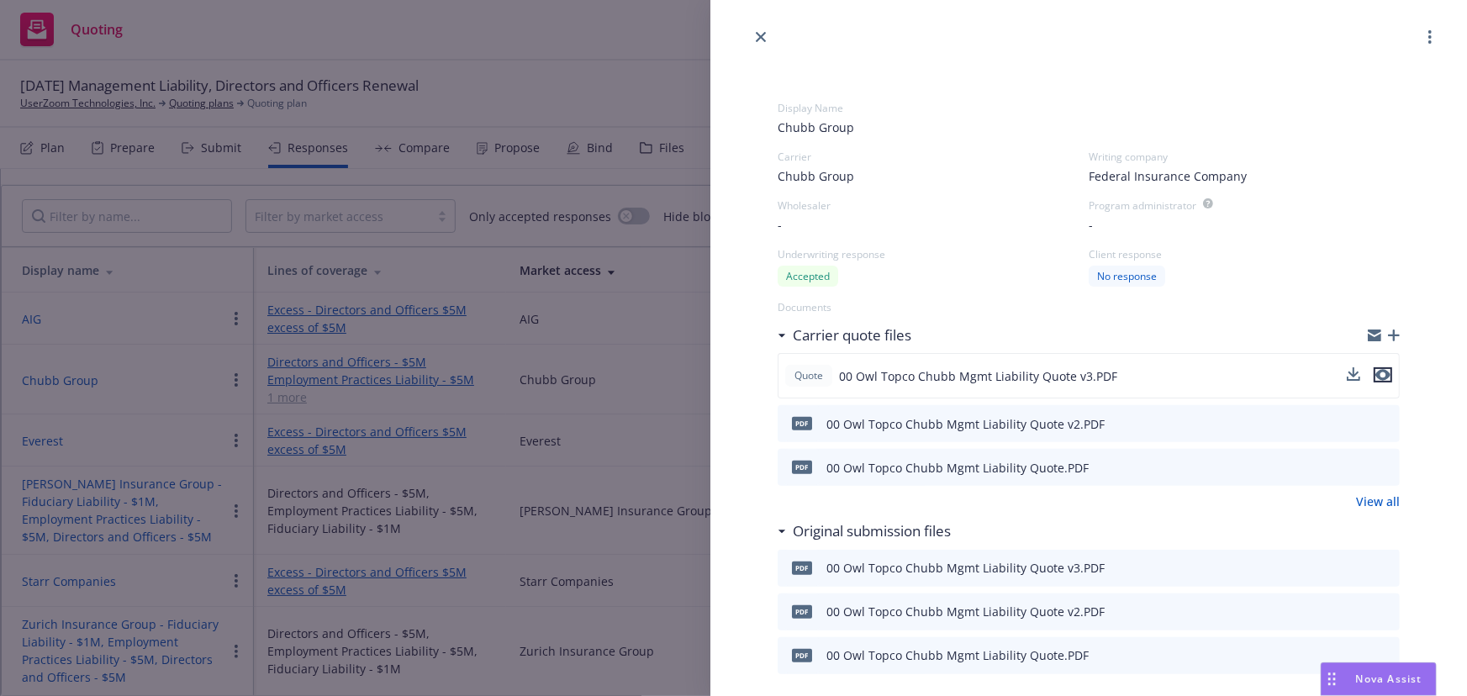
click at [1376, 375] on icon "preview file" at bounding box center [1383, 375] width 15 height 12
